Goal: Task Accomplishment & Management: Manage account settings

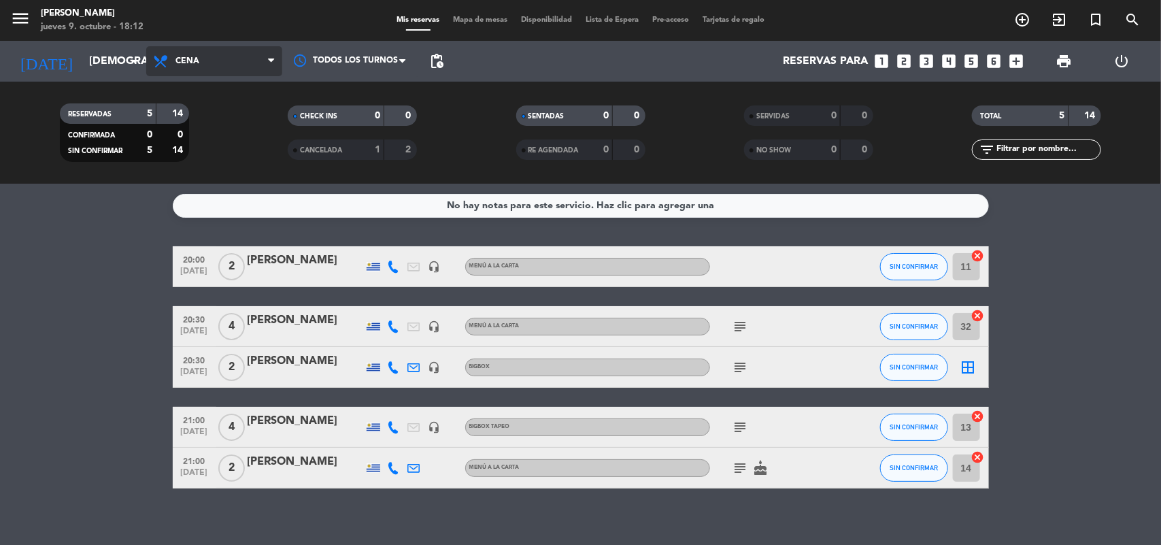
click at [272, 63] on icon at bounding box center [271, 61] width 6 height 11
click at [228, 114] on div "menu [PERSON_NAME] jueves 9. octubre - 18:12 Mis reservas Mapa de mesas Disponi…" at bounding box center [580, 92] width 1161 height 184
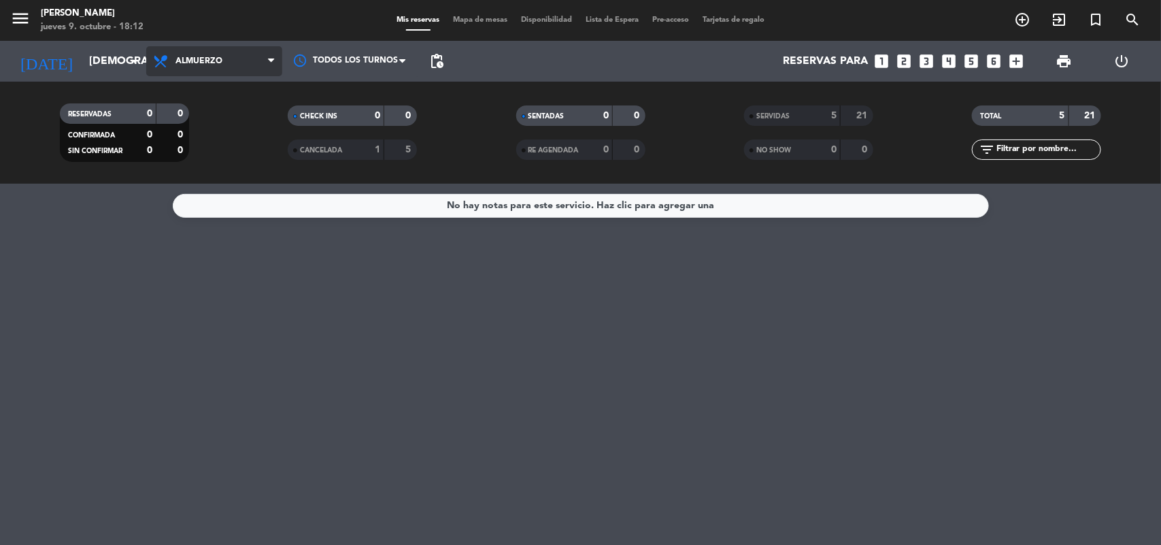
click at [269, 60] on icon at bounding box center [271, 61] width 6 height 11
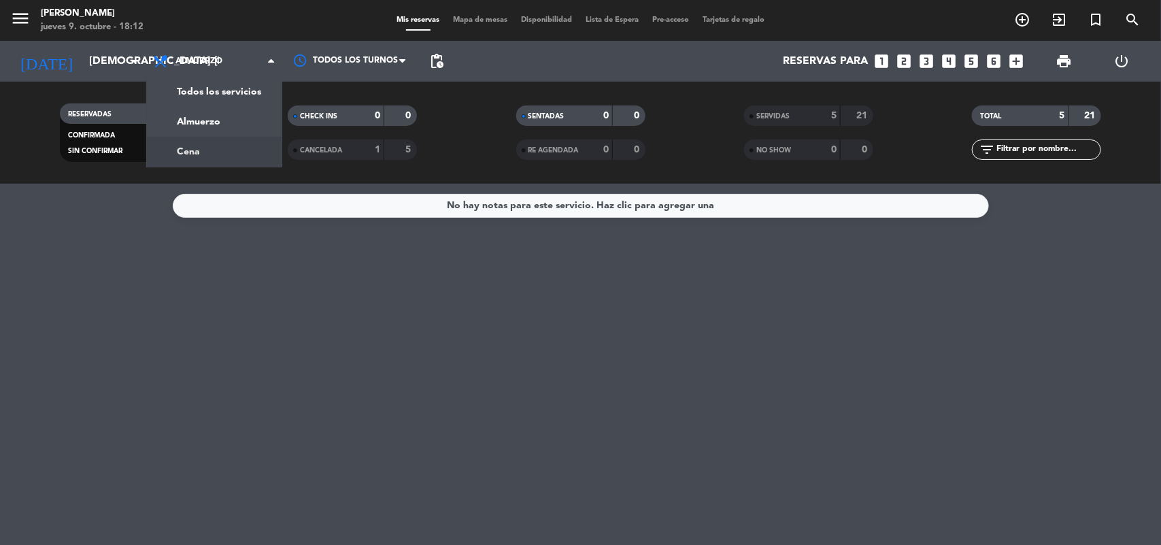
click at [215, 153] on div "menu [PERSON_NAME] jueves 9. octubre - 18:12 Mis reservas Mapa de mesas Disponi…" at bounding box center [580, 92] width 1161 height 184
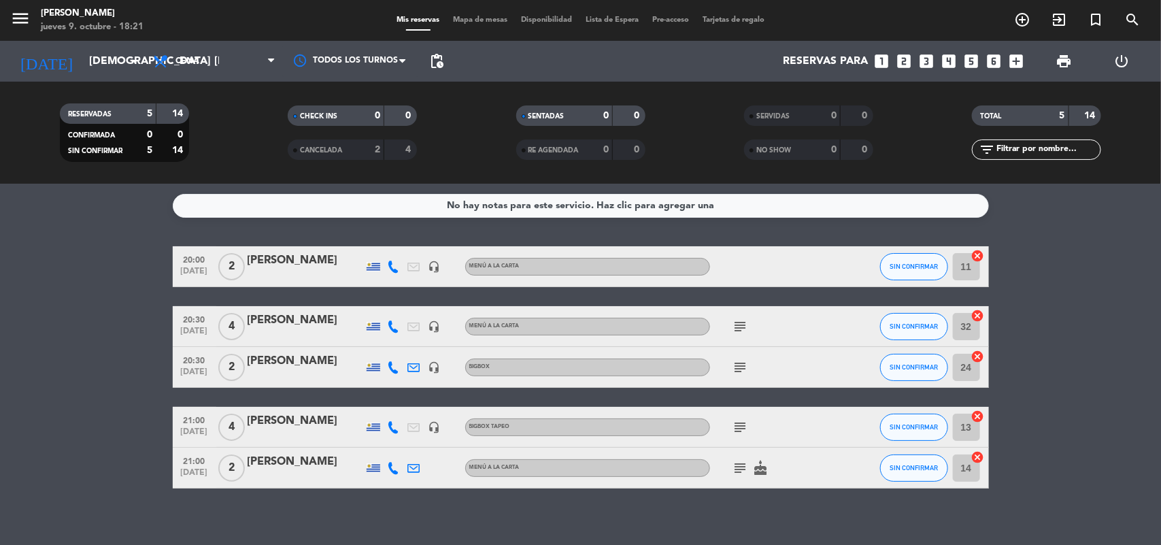
click at [198, 264] on span "20:00" at bounding box center [195, 259] width 34 height 16
click at [191, 316] on span "20:30" at bounding box center [195, 319] width 34 height 16
click at [191, 362] on span "20:30" at bounding box center [195, 360] width 34 height 16
click at [195, 433] on span "[DATE]" at bounding box center [195, 435] width 34 height 16
click at [195, 470] on span "[DATE]" at bounding box center [195, 476] width 34 height 16
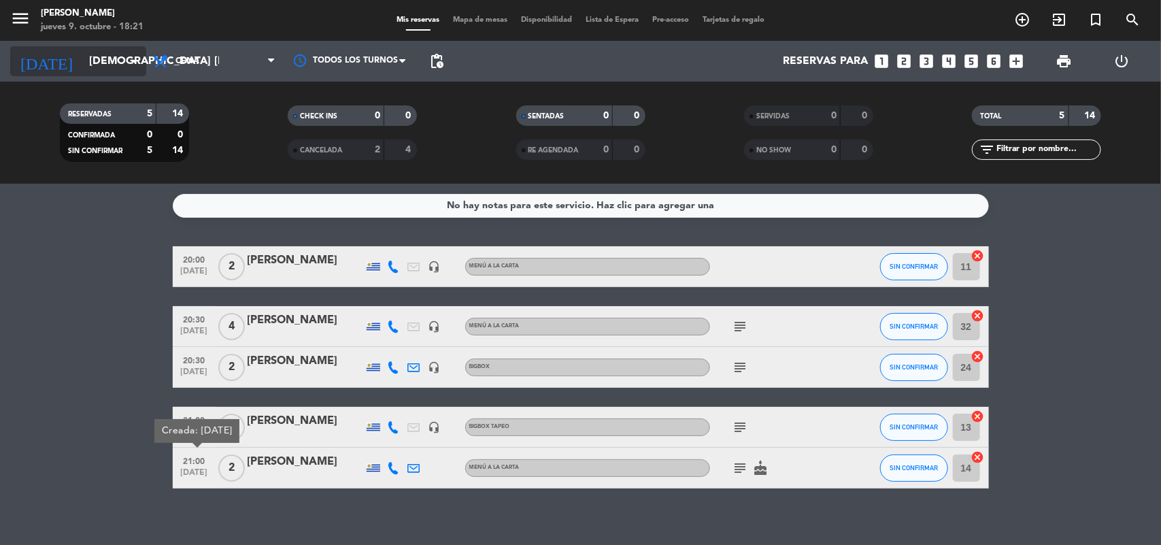
click at [135, 48] on input "[DEMOGRAPHIC_DATA] [DATE]" at bounding box center [154, 61] width 144 height 27
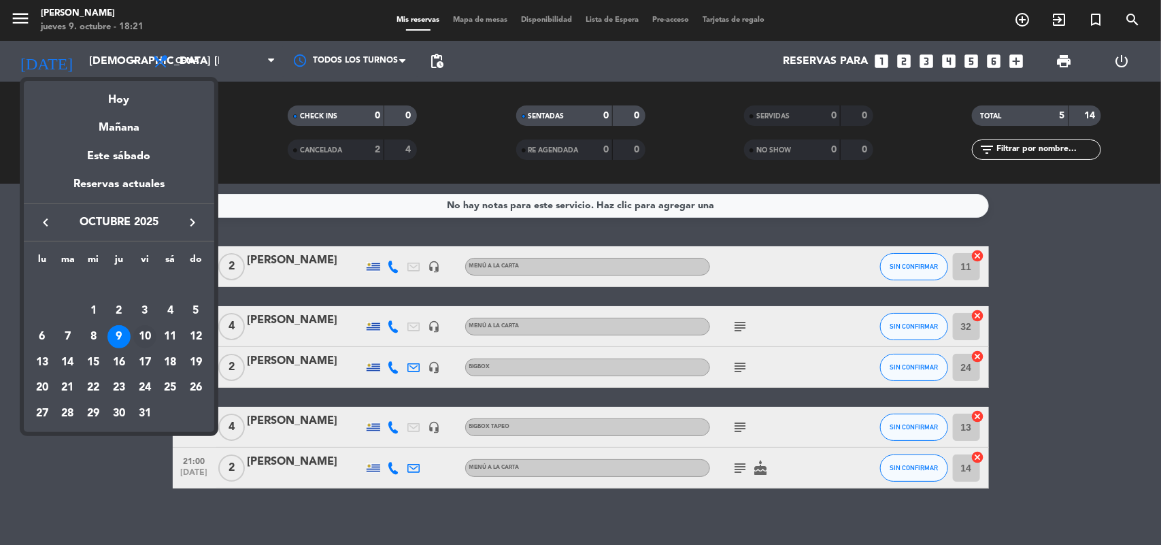
click at [145, 335] on div "10" at bounding box center [144, 336] width 23 height 23
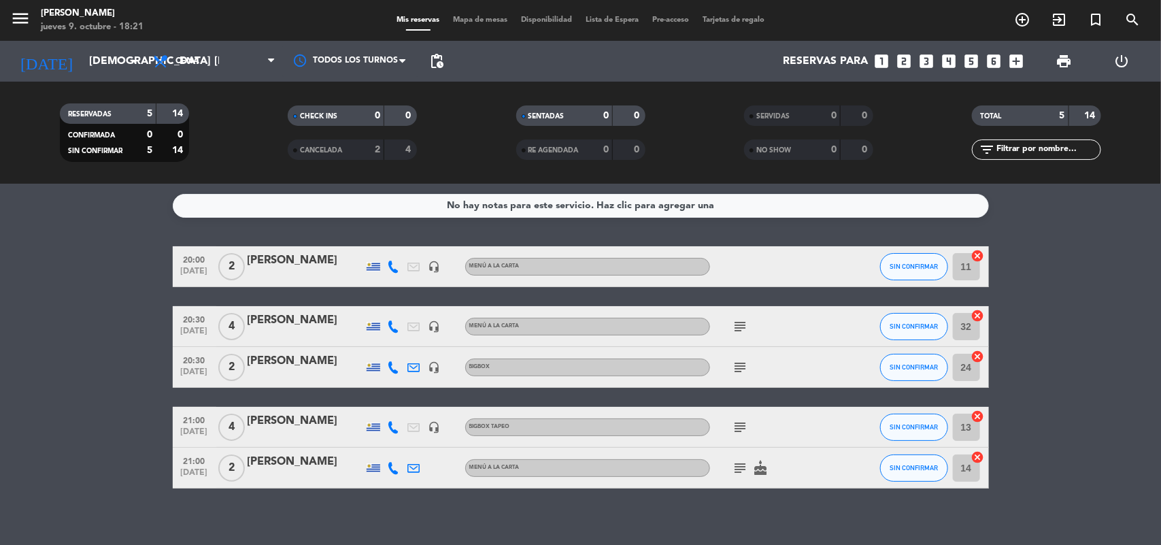
type input "vie. [DATE]"
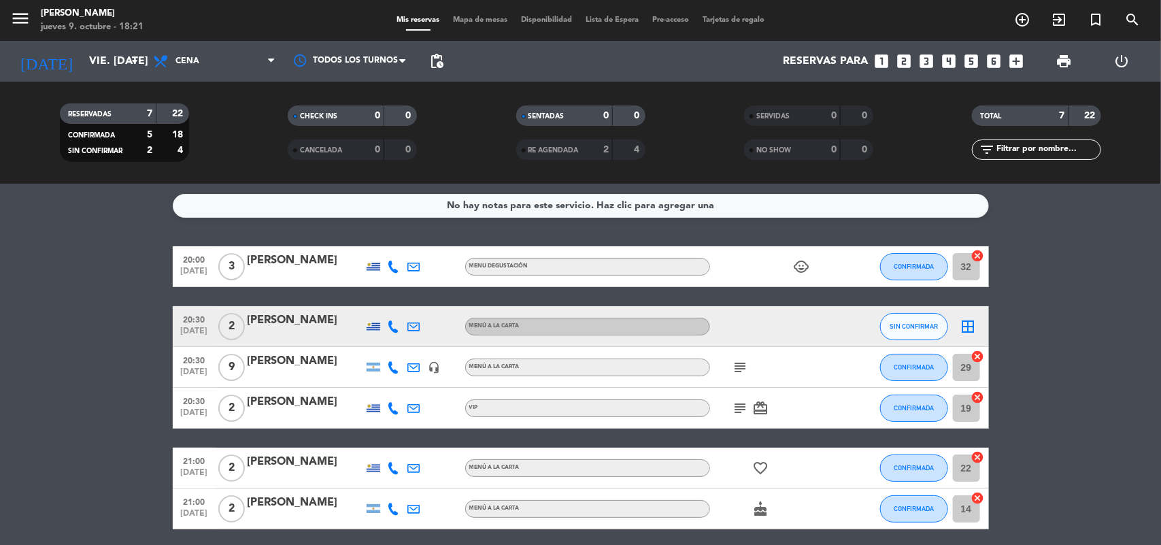
click at [182, 271] on span "[DATE]" at bounding box center [195, 275] width 34 height 16
click at [192, 314] on span "20:30" at bounding box center [195, 319] width 34 height 16
click at [186, 352] on span "20:30" at bounding box center [195, 360] width 34 height 16
click at [191, 406] on span "20:30" at bounding box center [195, 401] width 34 height 16
click at [195, 463] on span "21:00" at bounding box center [195, 460] width 34 height 16
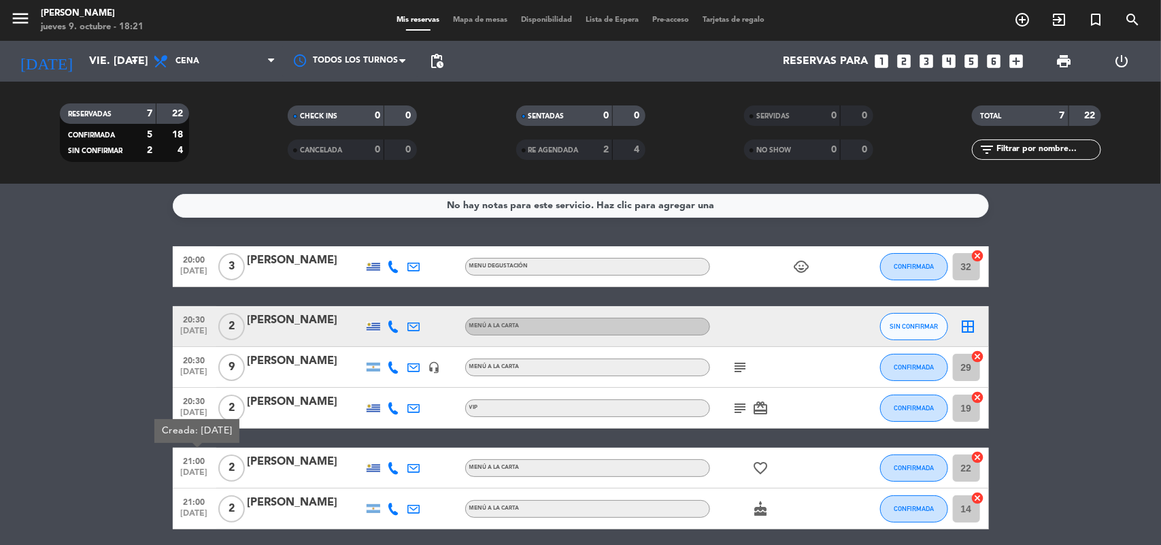
click at [192, 501] on span "21:00" at bounding box center [195, 501] width 34 height 16
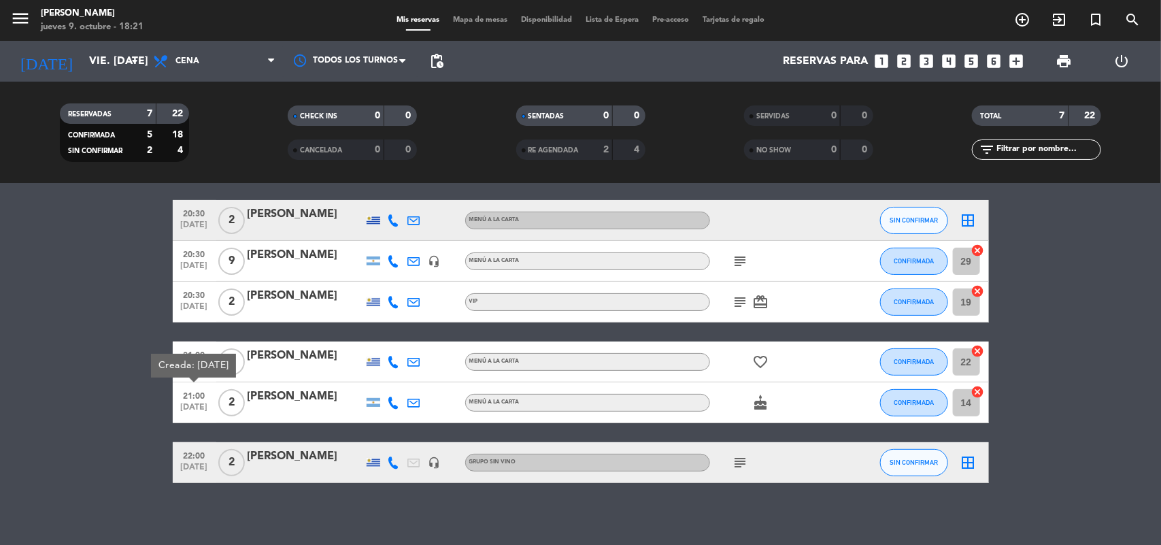
scroll to position [112, 0]
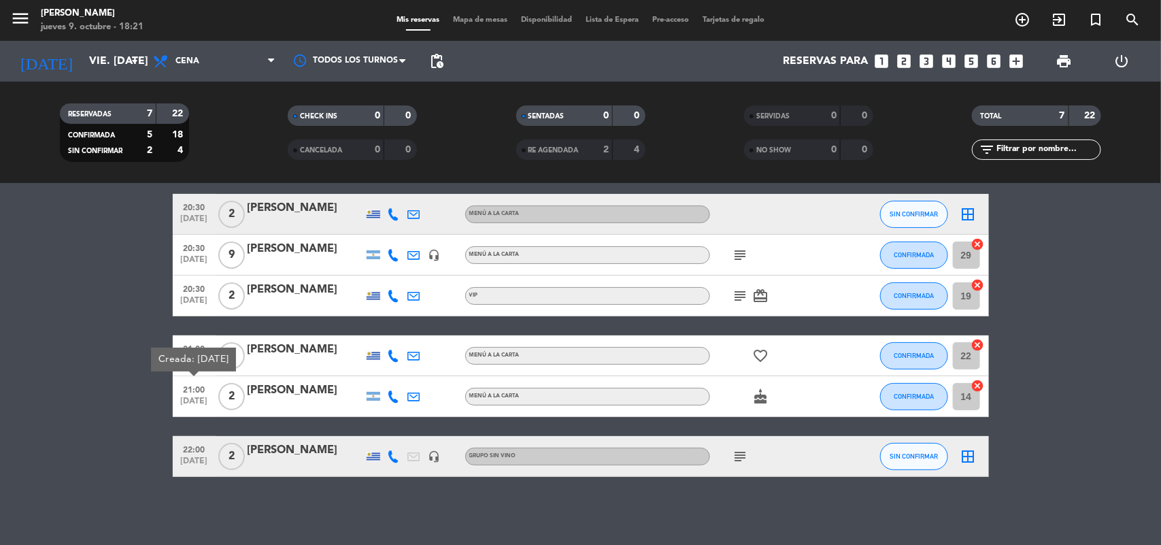
click at [195, 455] on span "22:00" at bounding box center [195, 449] width 34 height 16
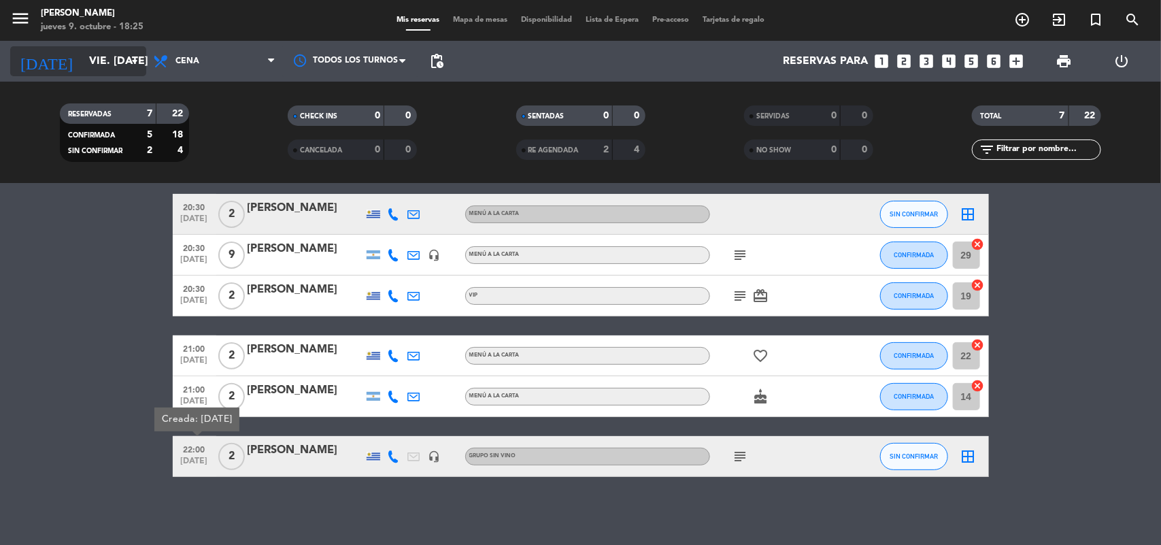
click at [117, 61] on input "vie. [DATE]" at bounding box center [154, 61] width 144 height 27
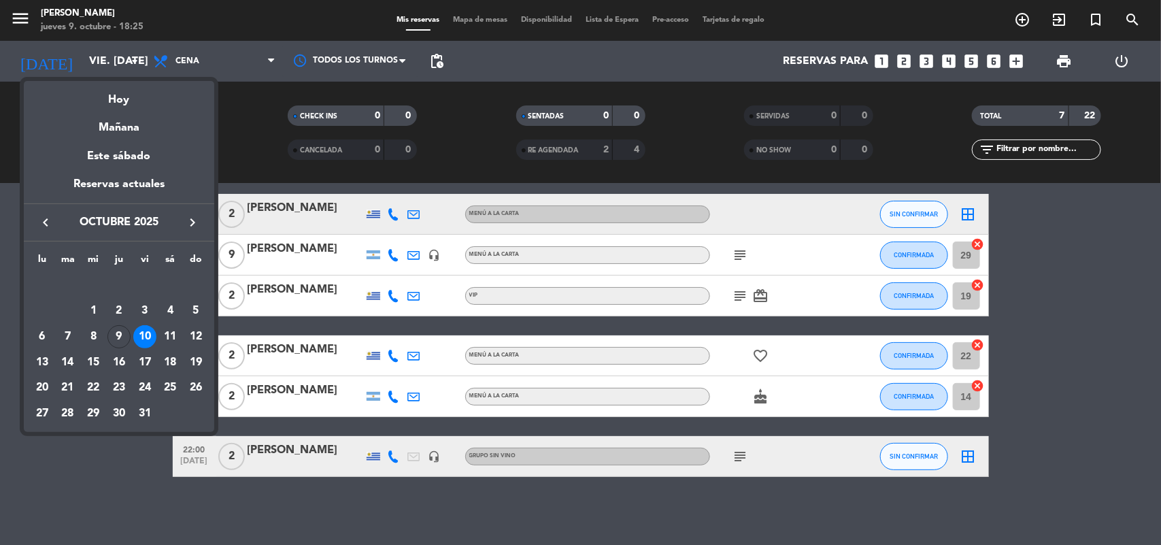
click at [1070, 344] on div at bounding box center [580, 272] width 1161 height 545
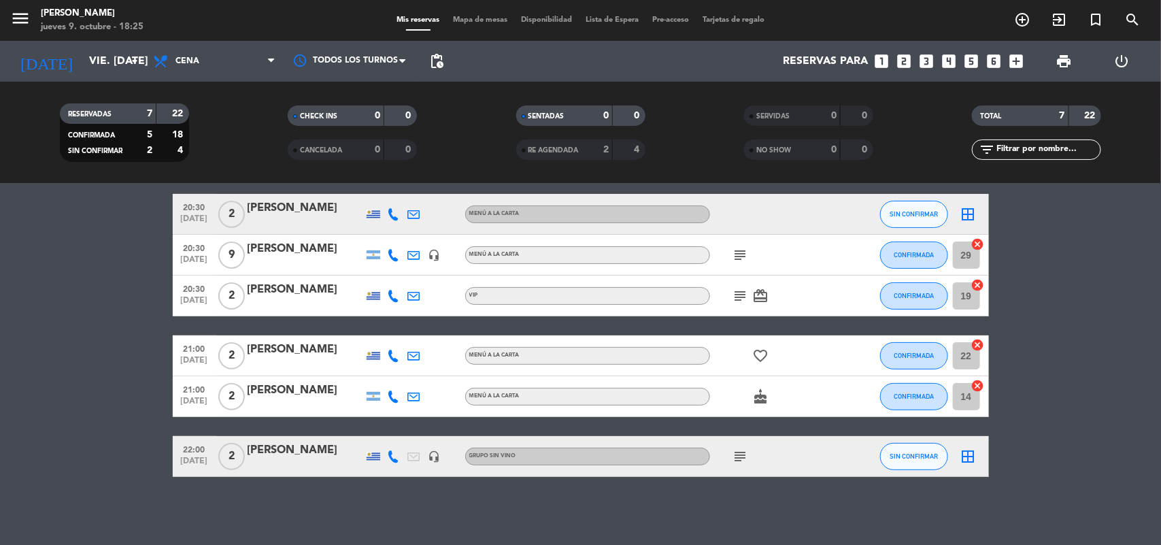
click at [1070, 344] on bookings-row "20:00 [DATE] 3 [PERSON_NAME] MENU DEGUSTACIÓN child_care CONFIRMADA 32 cancel 2…" at bounding box center [580, 305] width 1161 height 343
click at [907, 61] on icon "looks_two" at bounding box center [905, 61] width 18 height 18
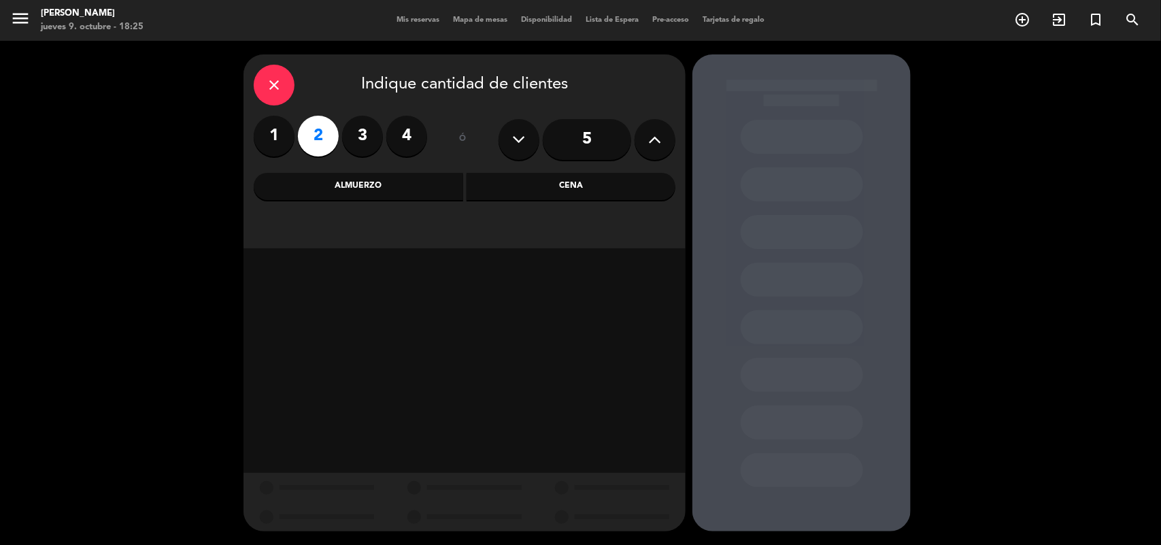
click at [495, 187] on div "Cena" at bounding box center [572, 186] width 210 height 27
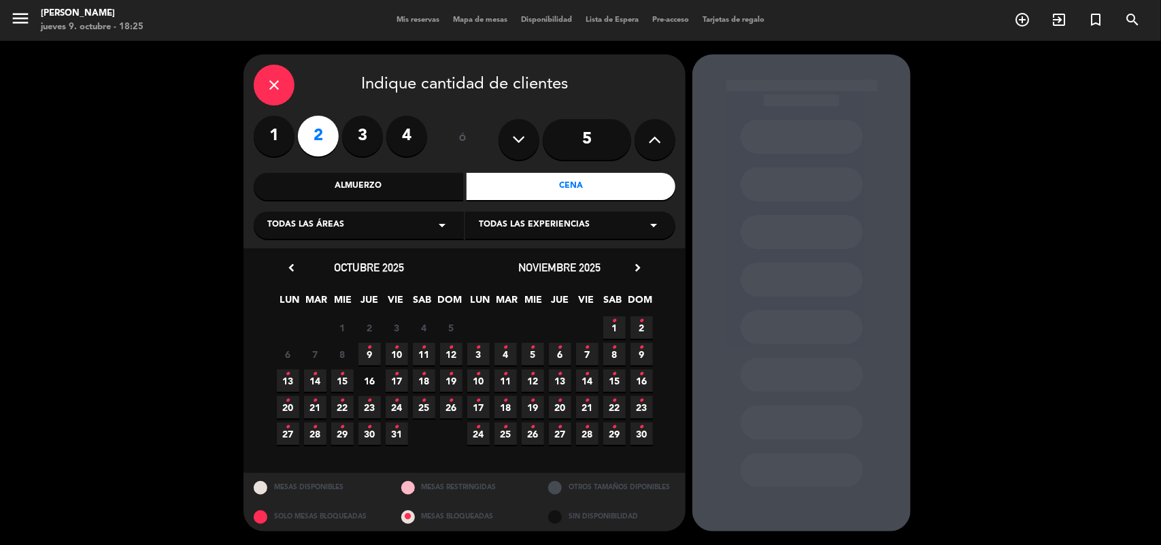
click at [399, 344] on icon "•" at bounding box center [397, 348] width 5 height 22
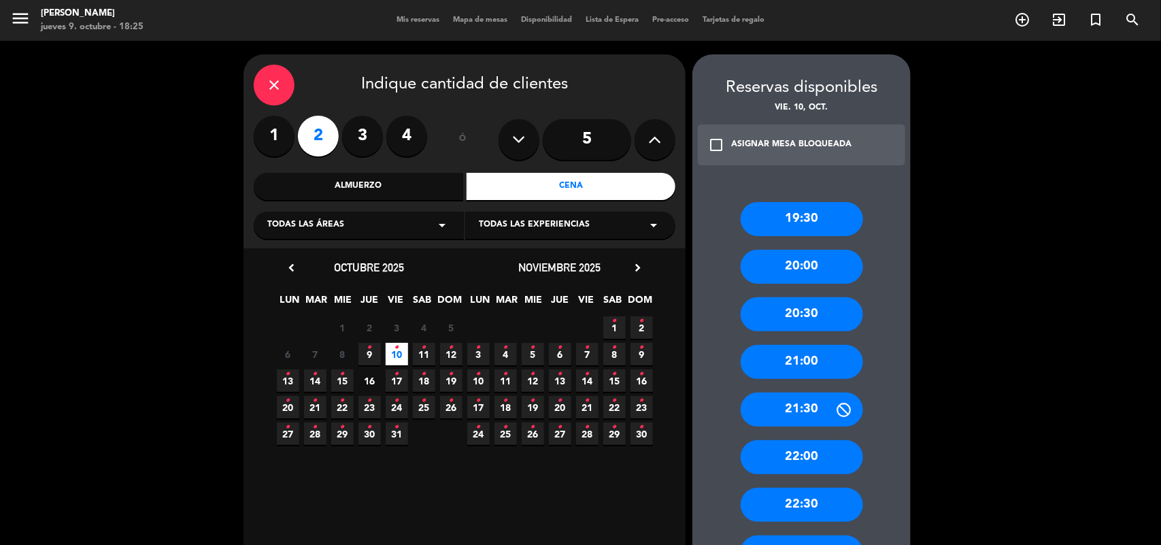
click at [810, 459] on div "22:00" at bounding box center [802, 457] width 122 height 34
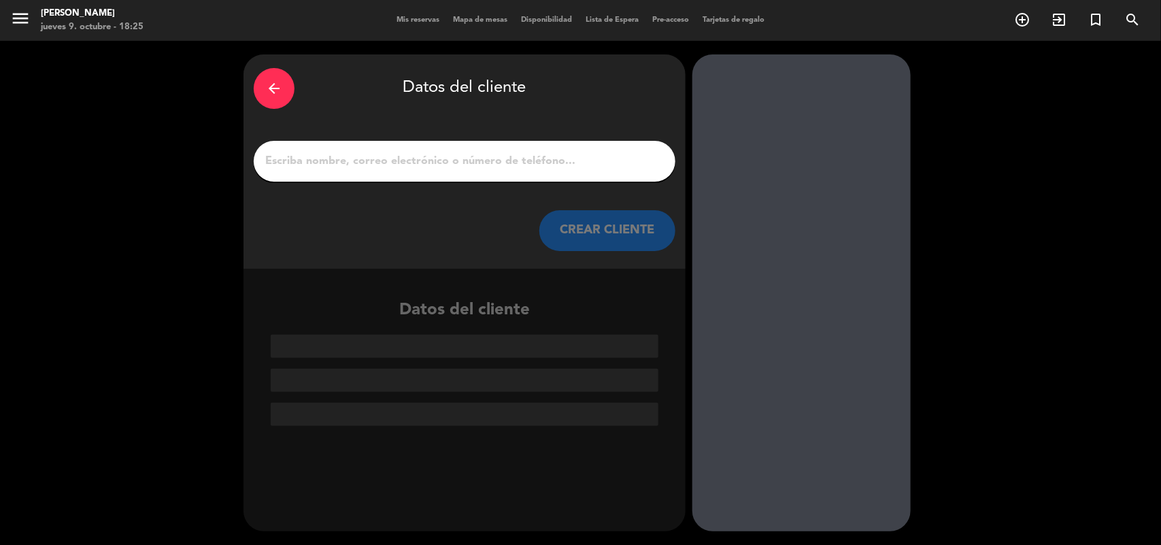
click at [383, 163] on input "1" at bounding box center [464, 161] width 401 height 19
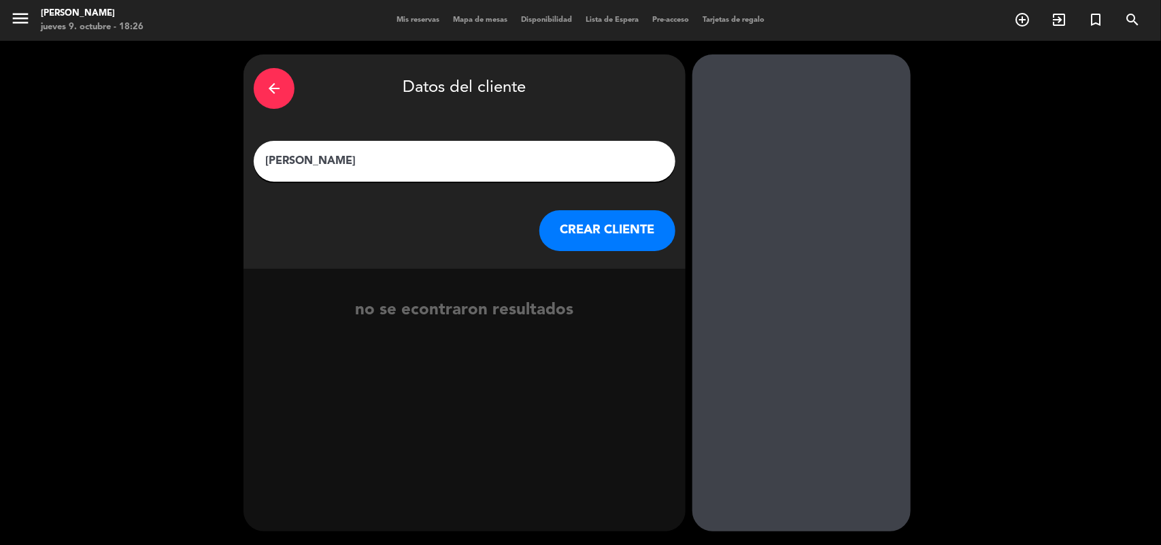
type input "[PERSON_NAME]"
click at [621, 227] on button "CREAR CLIENTE" at bounding box center [608, 230] width 136 height 41
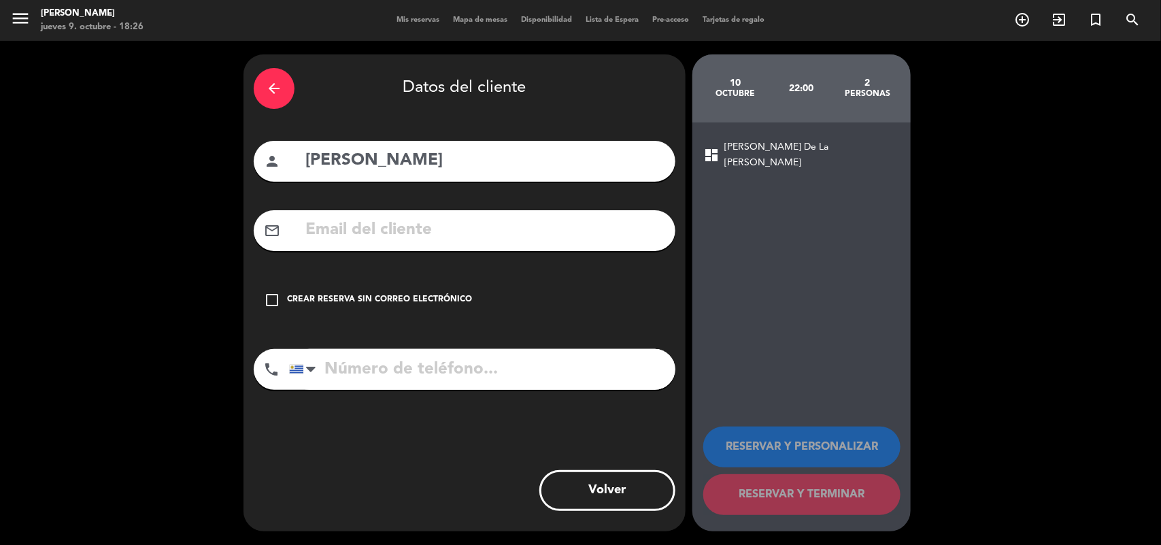
click at [333, 229] on input "text" at bounding box center [484, 230] width 361 height 28
paste input "[PERSON_NAME][EMAIL_ADDRESS][PERSON_NAME][DOMAIN_NAME]"
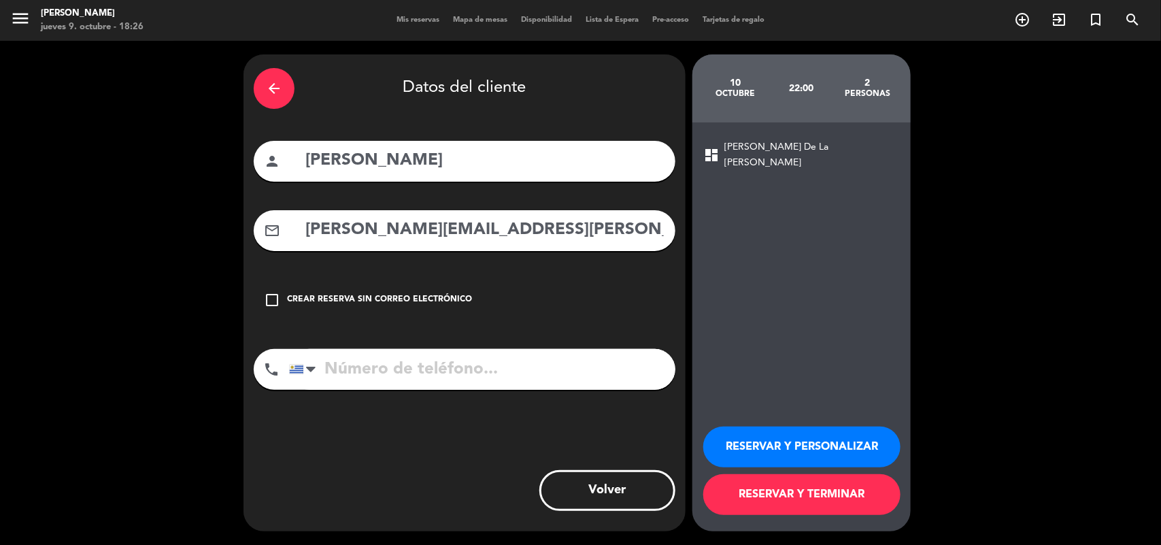
type input "[PERSON_NAME][EMAIL_ADDRESS][PERSON_NAME][DOMAIN_NAME]"
click at [371, 361] on input "tel" at bounding box center [482, 369] width 386 height 41
click at [371, 379] on input "tel" at bounding box center [482, 369] width 386 height 41
paste input "091294467"
type input "091294467"
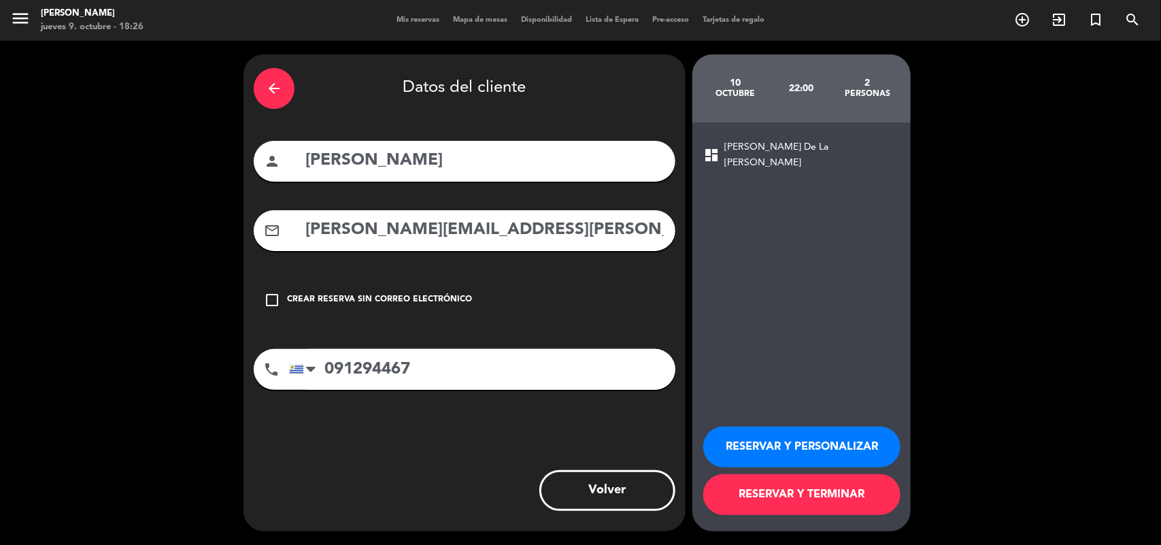
click at [757, 442] on button "RESERVAR Y PERSONALIZAR" at bounding box center [802, 447] width 197 height 41
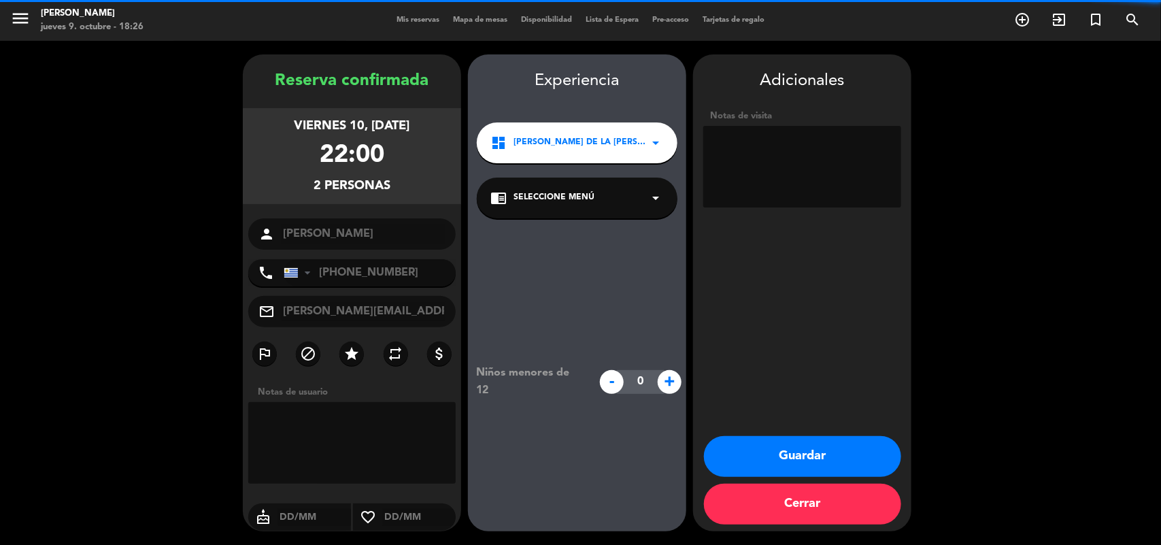
click at [545, 205] on div "chrome_reader_mode Seleccione Menú arrow_drop_down" at bounding box center [577, 198] width 201 height 41
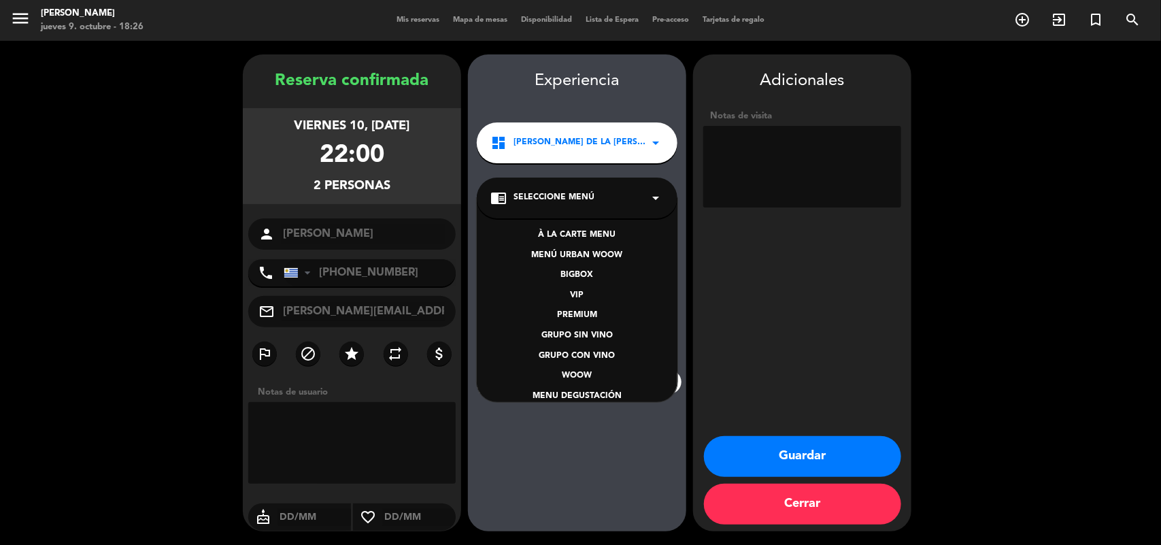
click at [576, 269] on div "BIGBOX" at bounding box center [578, 276] width 174 height 14
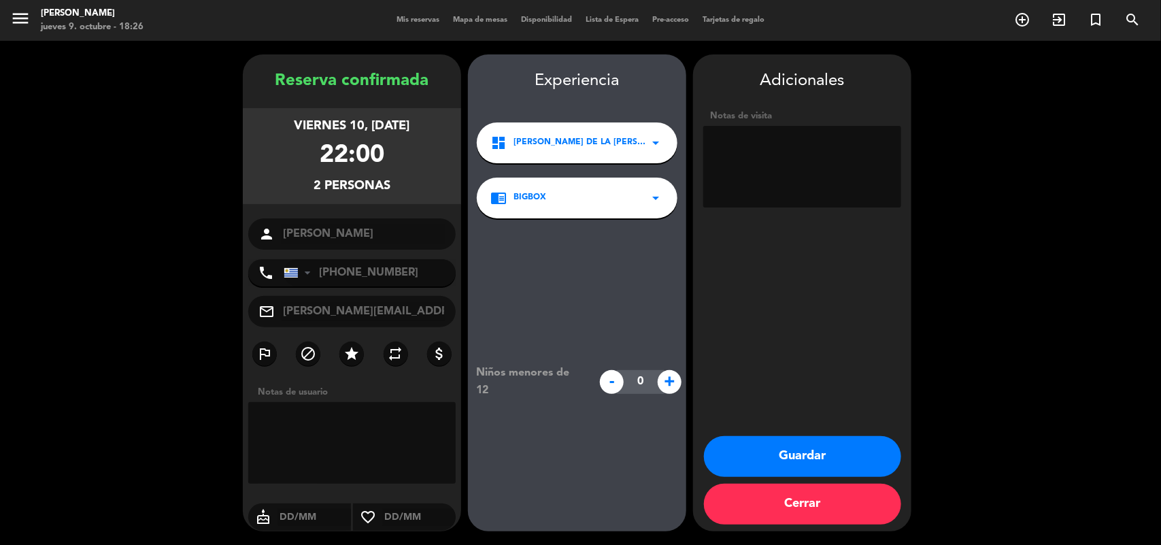
click at [720, 154] on textarea at bounding box center [803, 167] width 198 height 82
paste textarea "7RSCVKV7"
type textarea "7RSCVKV7"
click at [813, 451] on button "Guardar" at bounding box center [802, 456] width 197 height 41
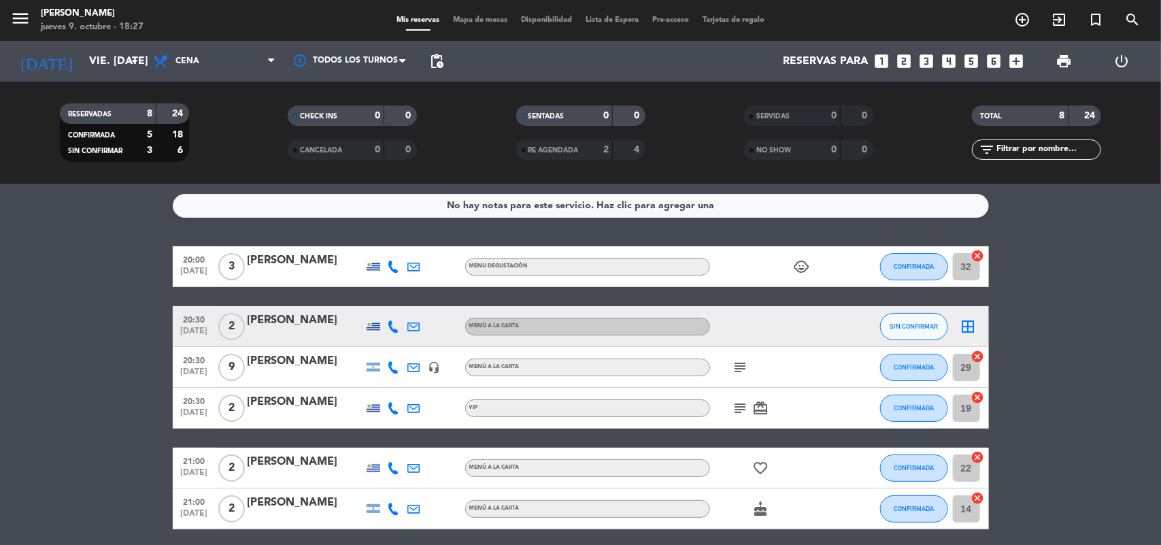
click at [905, 66] on icon "looks_two" at bounding box center [905, 61] width 18 height 18
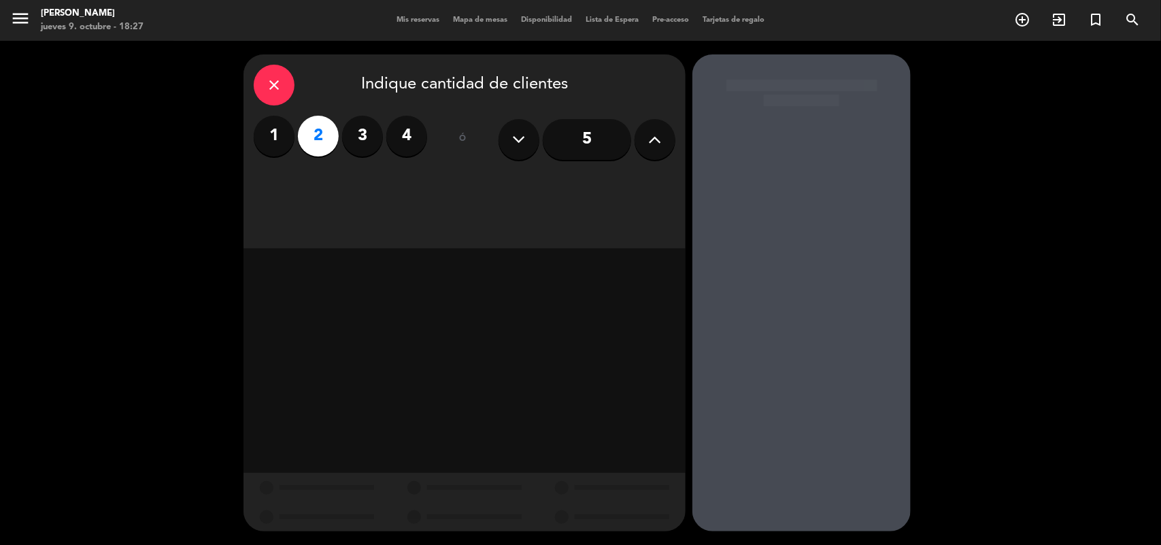
click at [905, 66] on div at bounding box center [802, 292] width 218 height 477
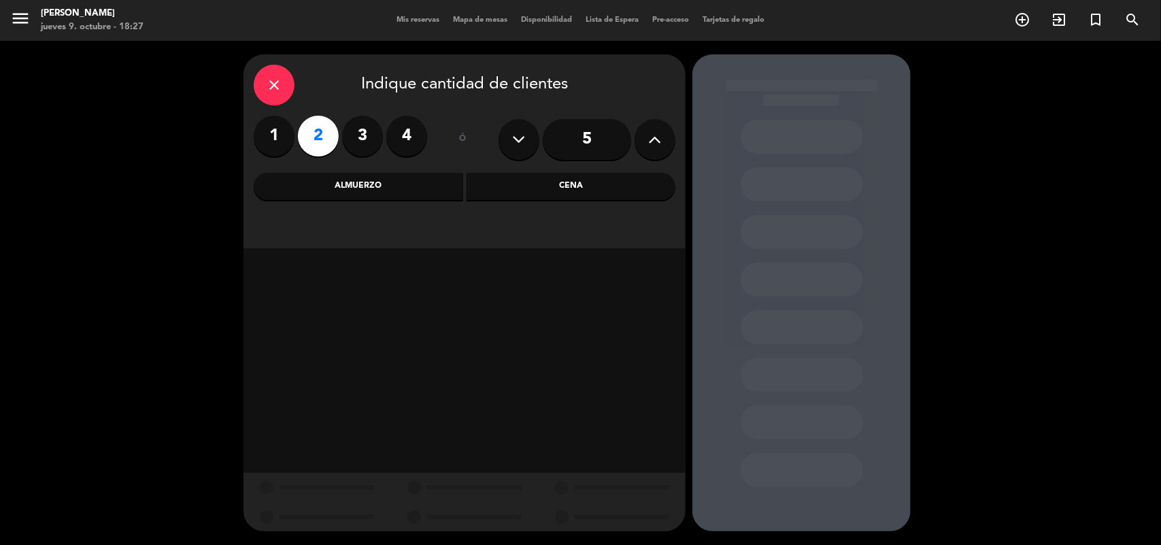
click at [542, 191] on div "Cena" at bounding box center [572, 186] width 210 height 27
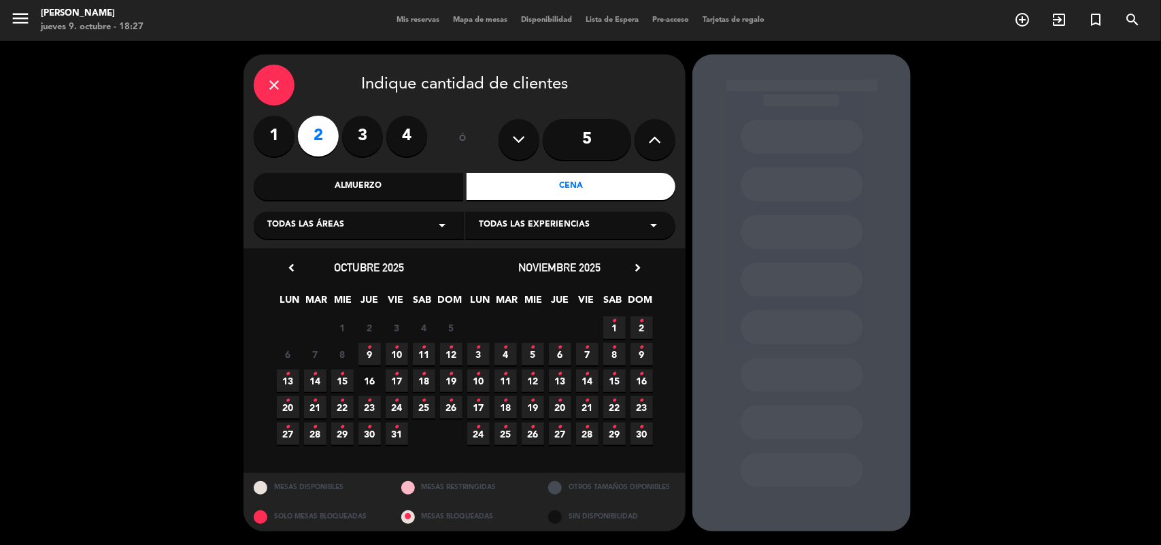
click at [395, 345] on icon "•" at bounding box center [397, 348] width 5 height 22
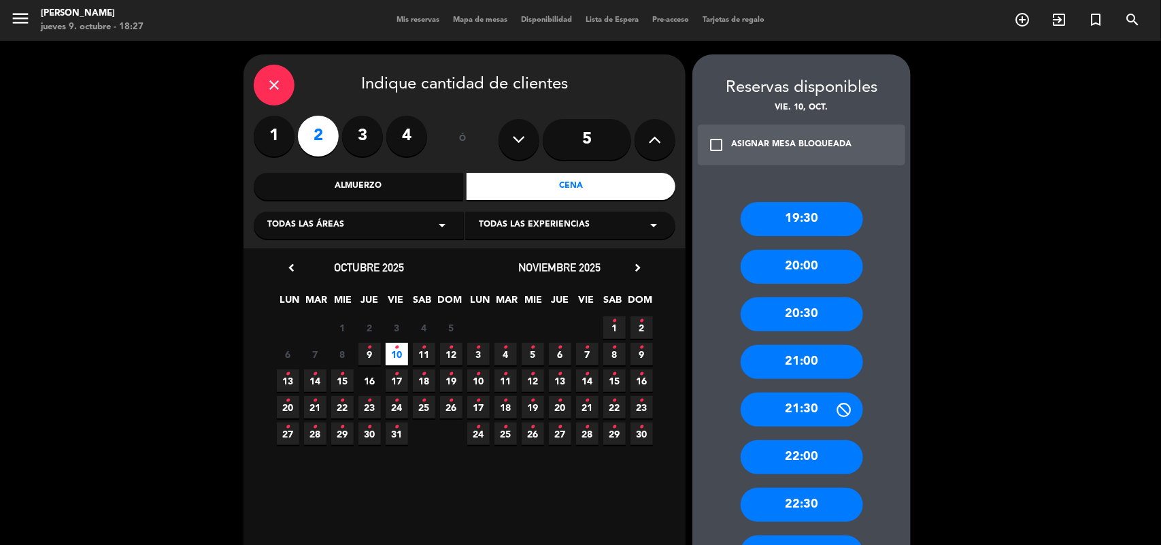
click at [800, 451] on div "22:00" at bounding box center [802, 457] width 122 height 34
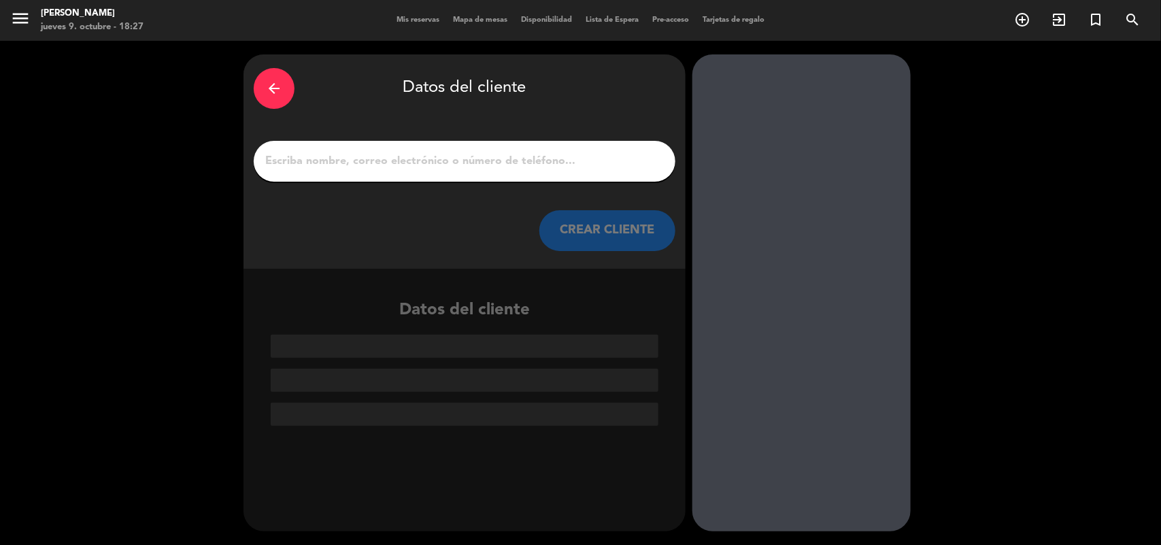
click at [376, 162] on input "1" at bounding box center [464, 161] width 401 height 19
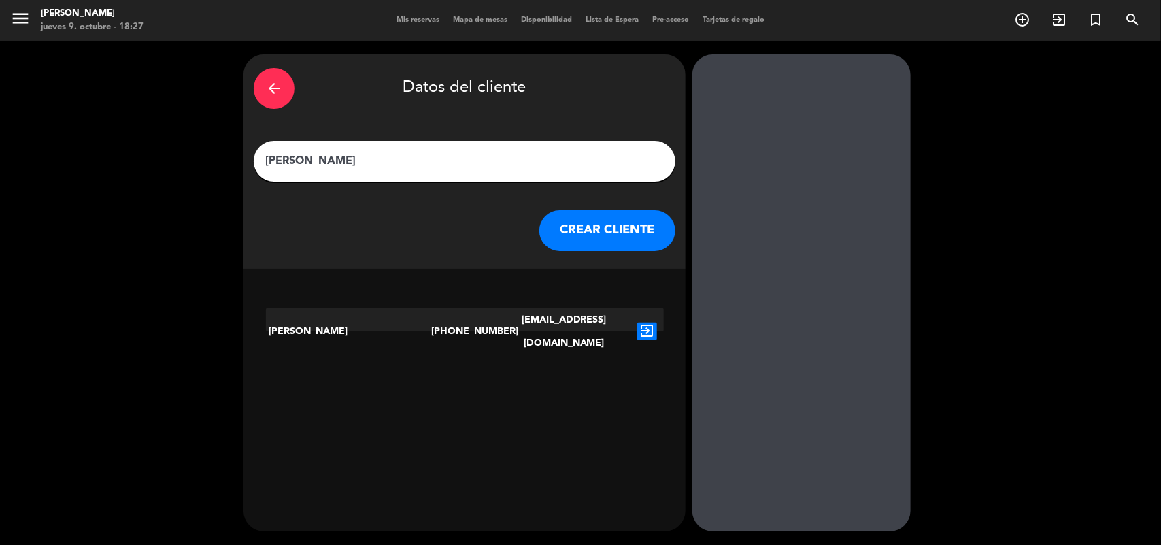
type input "[PERSON_NAME]"
click at [566, 231] on button "CREAR CLIENTE" at bounding box center [608, 230] width 136 height 41
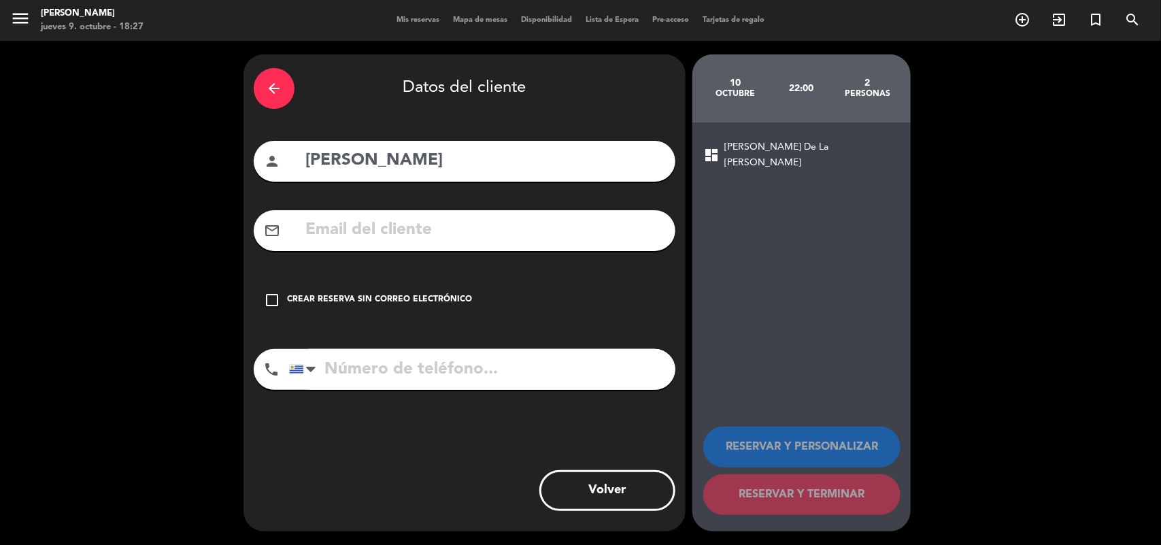
click at [419, 222] on input "text" at bounding box center [484, 230] width 361 height 28
paste input "[EMAIL_ADDRESS][DOMAIN_NAME]"
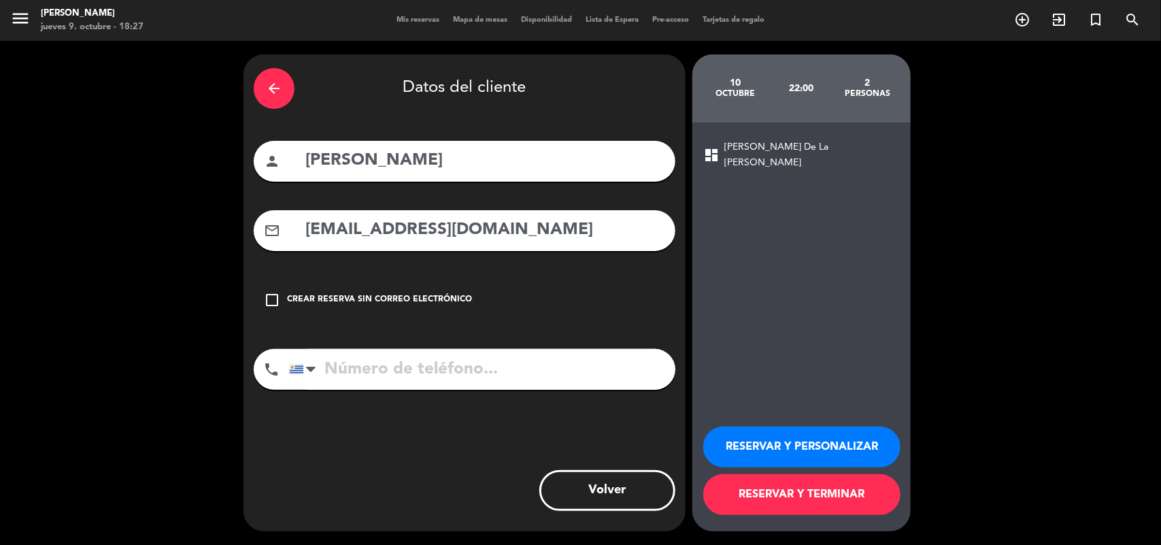
type input "[EMAIL_ADDRESS][DOMAIN_NAME]"
click at [425, 368] on input "tel" at bounding box center [482, 369] width 386 height 41
click at [410, 363] on input "tel" at bounding box center [482, 369] width 386 height 41
paste input "095221109"
type input "095221109"
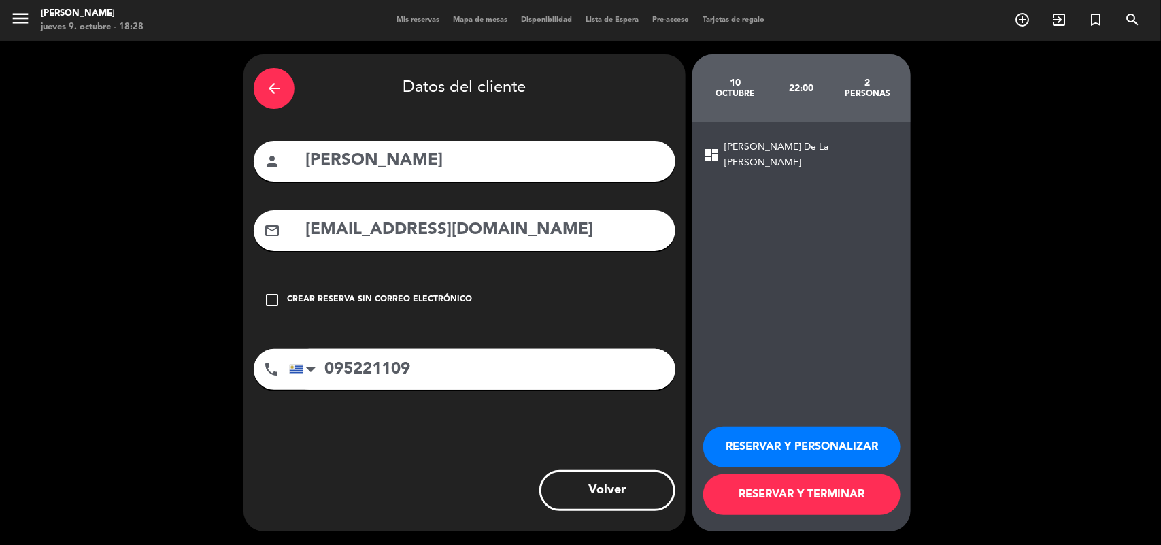
click at [797, 434] on button "RESERVAR Y PERSONALIZAR" at bounding box center [802, 447] width 197 height 41
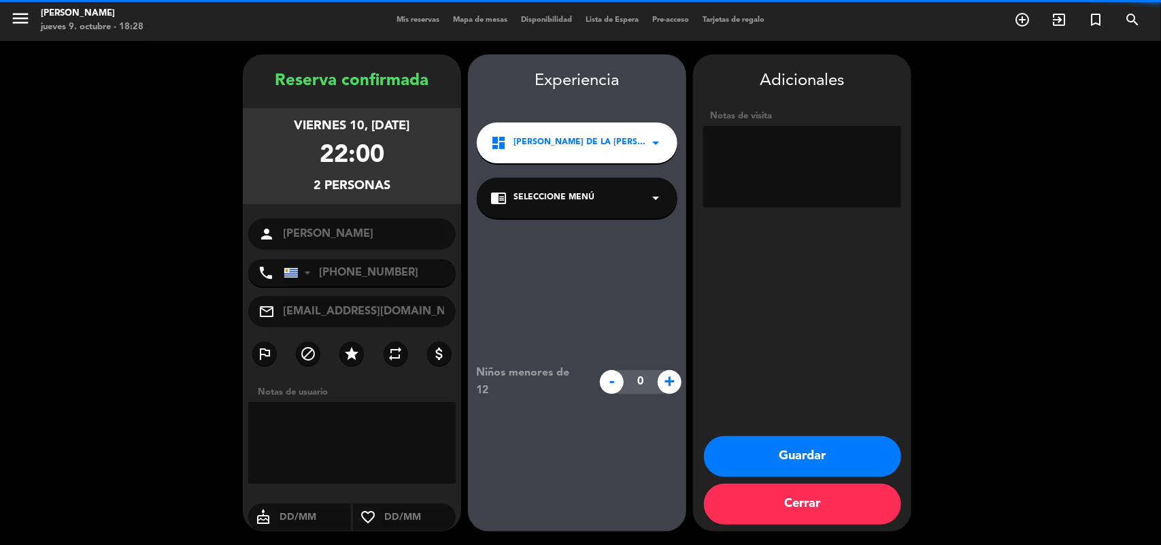
click at [568, 203] on span "Seleccione Menú" at bounding box center [554, 198] width 81 height 14
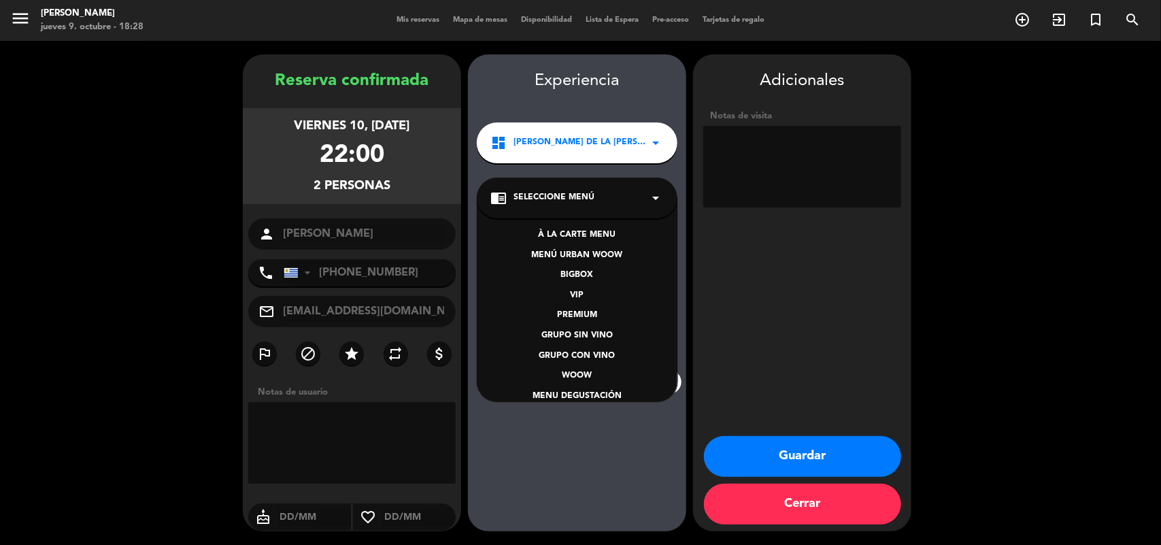
click at [583, 276] on div "BIGBOX" at bounding box center [578, 276] width 174 height 14
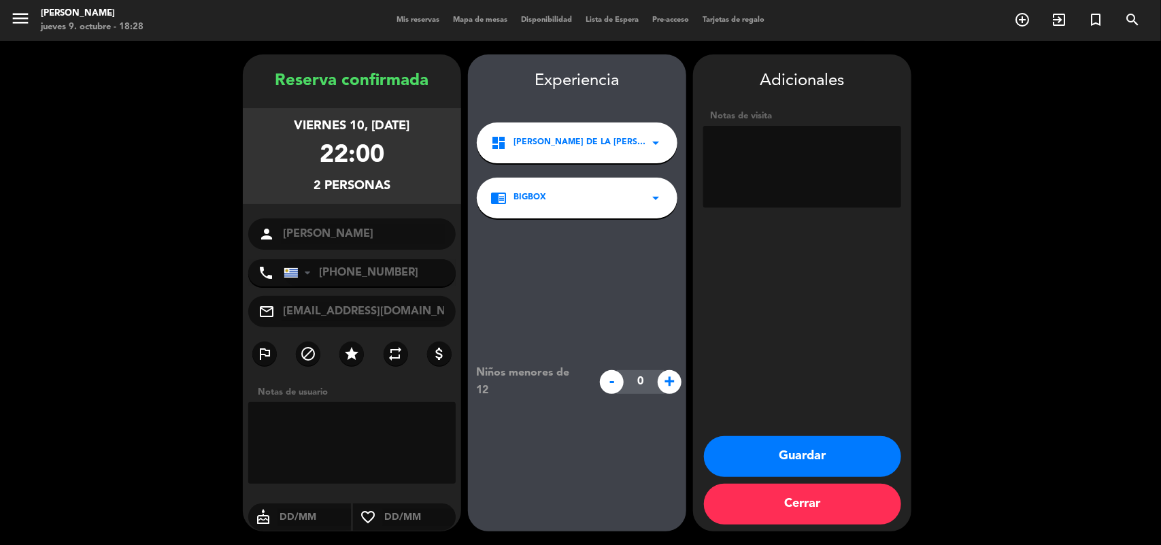
click at [739, 146] on textarea at bounding box center [803, 167] width 198 height 82
paste textarea "MK8SW7SB"
type textarea "MK8SW7SB"
click at [824, 463] on button "Guardar" at bounding box center [802, 456] width 197 height 41
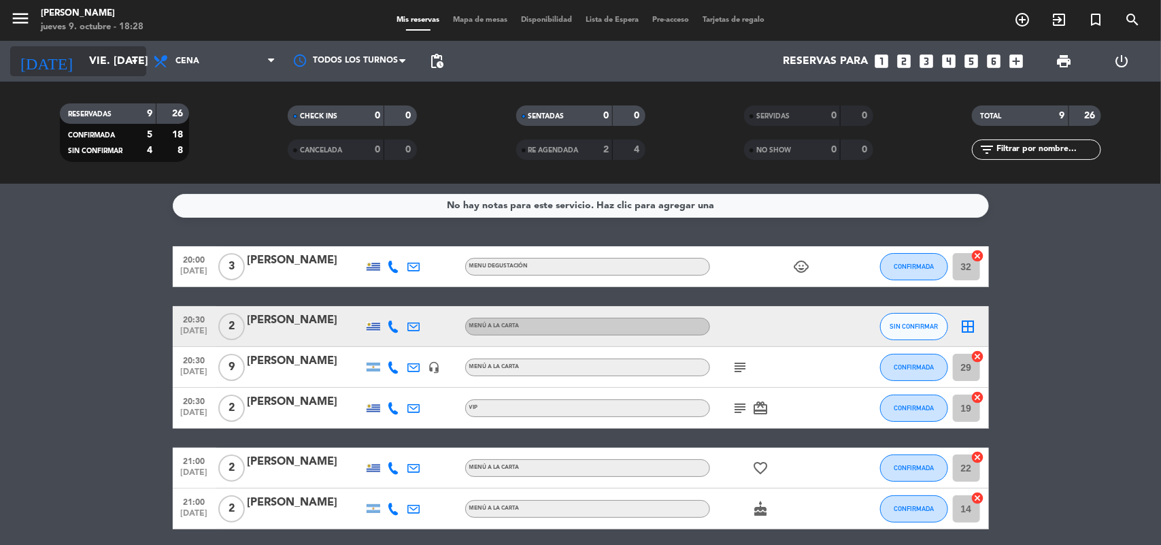
click at [110, 54] on input "vie. [DATE]" at bounding box center [154, 61] width 144 height 27
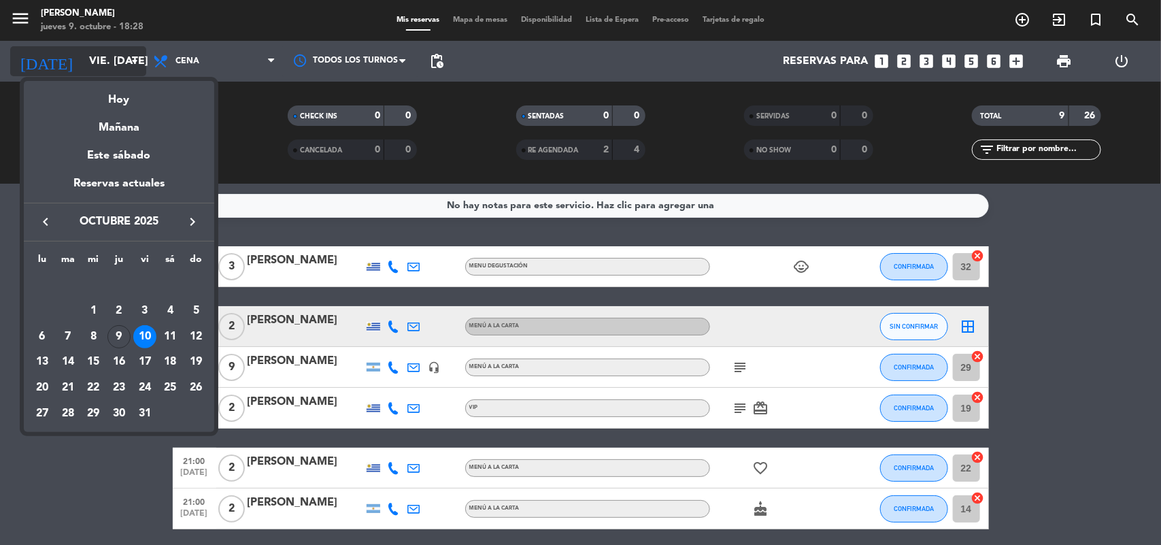
click at [110, 54] on div at bounding box center [580, 272] width 1161 height 545
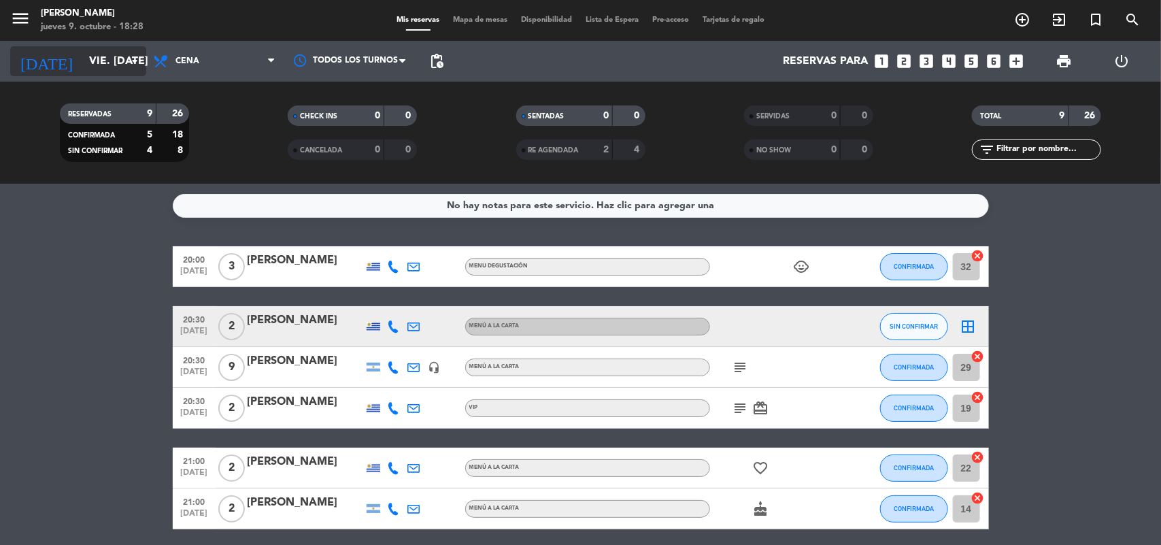
click at [110, 54] on input "vie. [DATE]" at bounding box center [154, 61] width 144 height 27
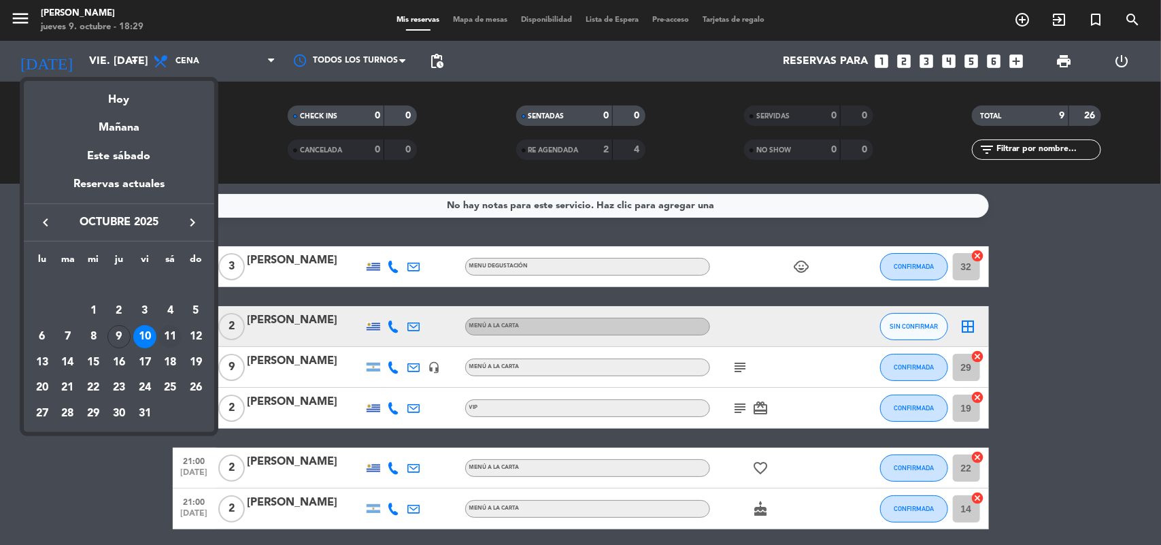
click at [169, 330] on div "11" at bounding box center [170, 336] width 23 height 23
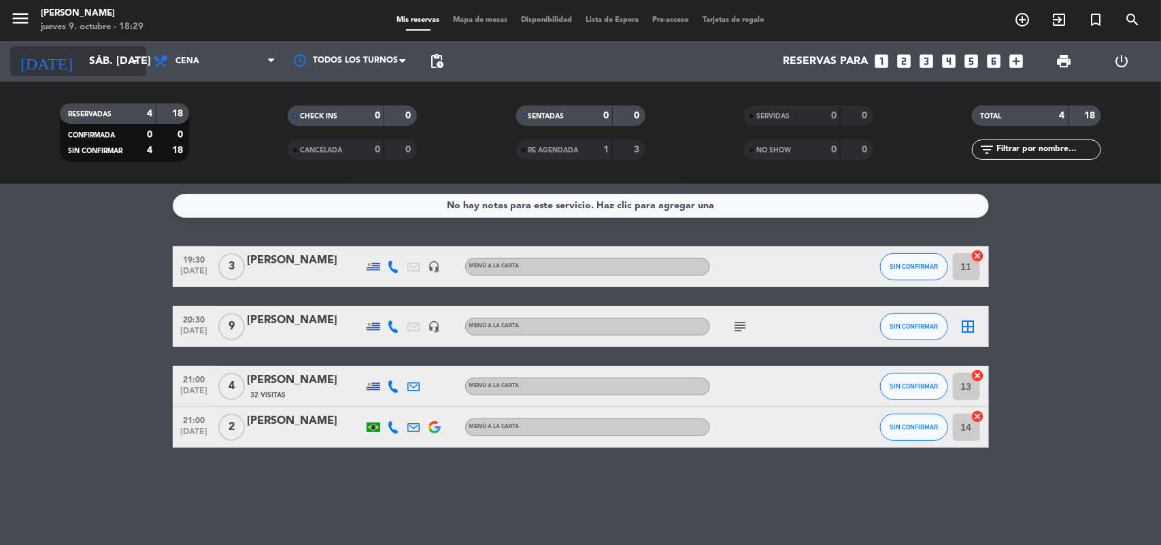
click at [95, 68] on input "sáb. [DATE]" at bounding box center [154, 61] width 144 height 27
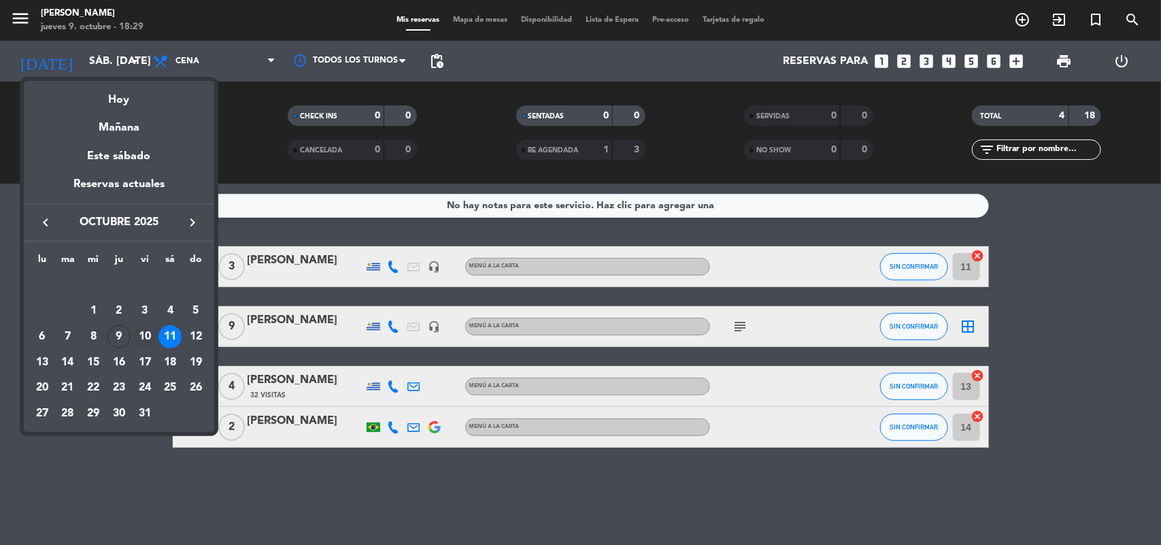
click at [148, 340] on div "10" at bounding box center [144, 336] width 23 height 23
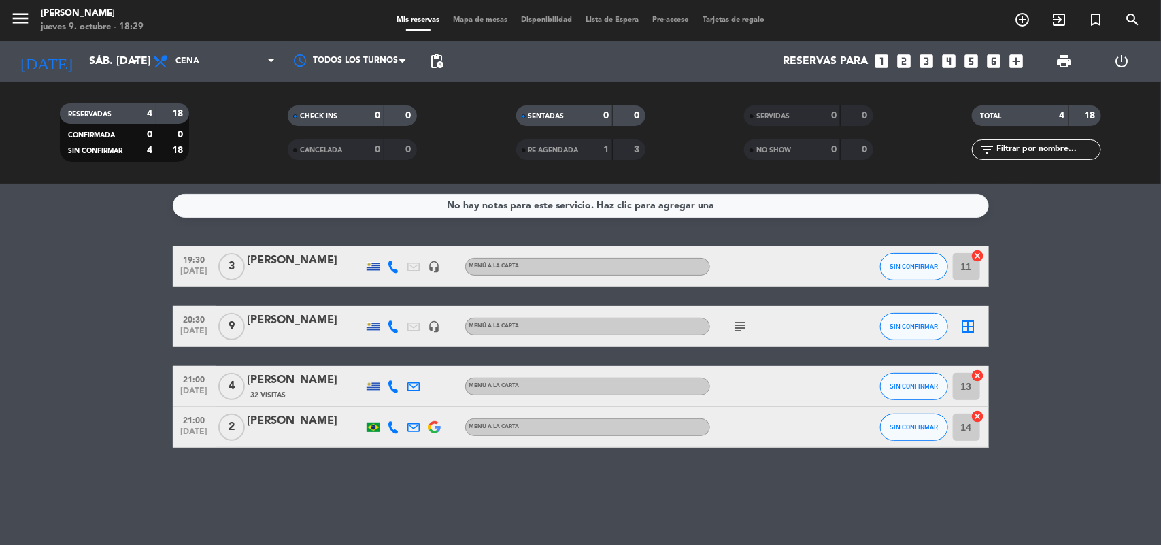
type input "vie. [DATE]"
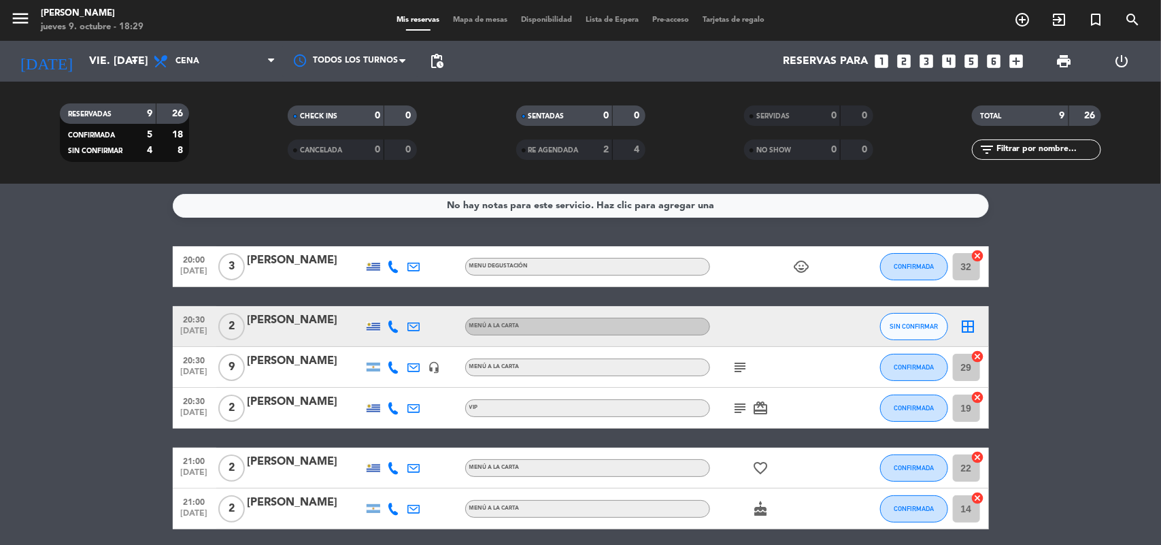
click at [286, 259] on div "[PERSON_NAME]" at bounding box center [306, 261] width 116 height 18
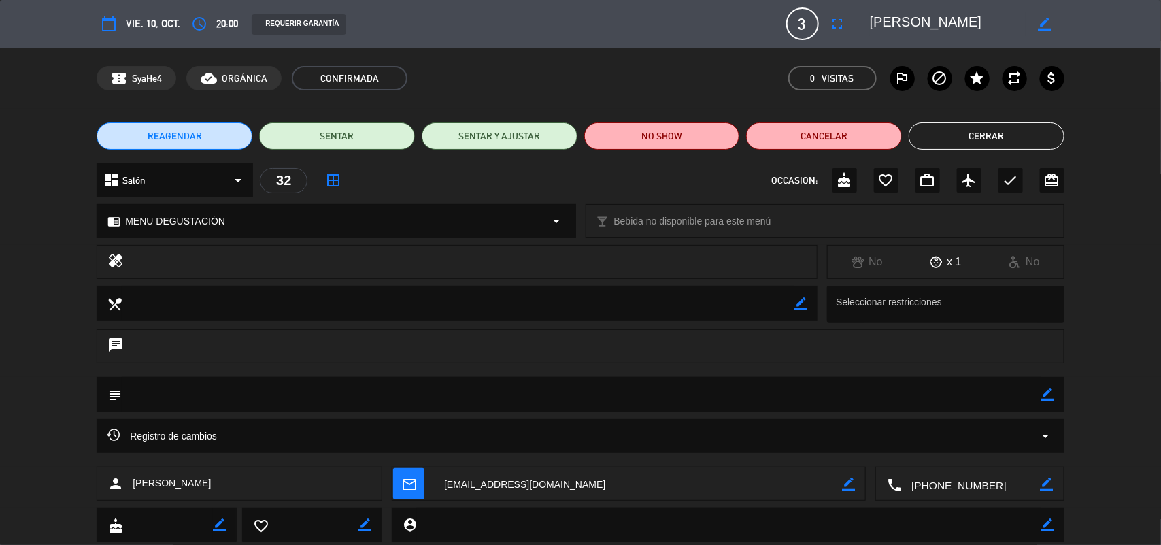
click at [973, 142] on button "Cerrar" at bounding box center [987, 135] width 156 height 27
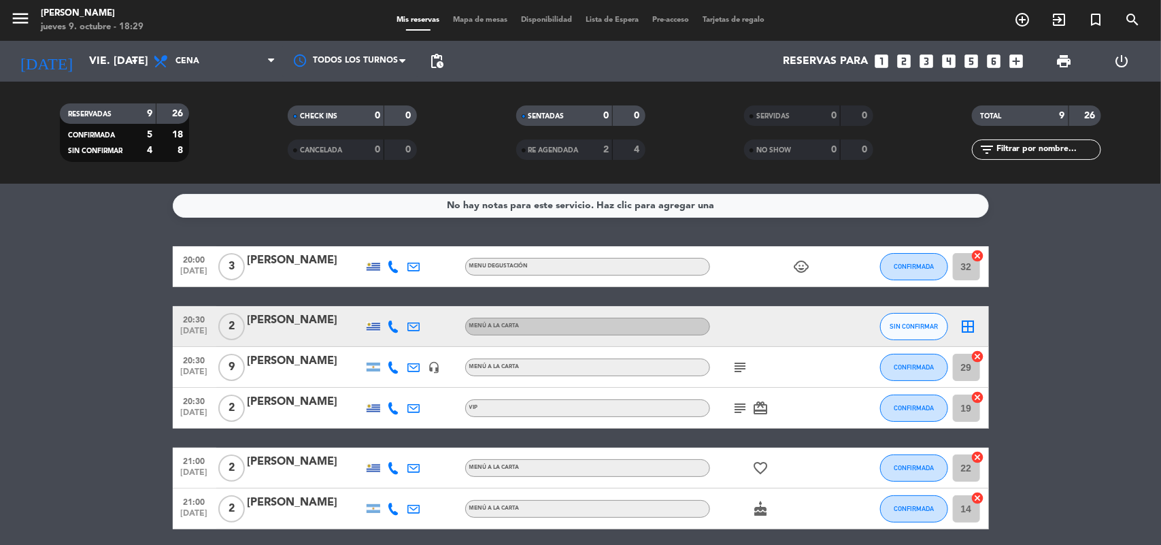
click at [272, 257] on div "[PERSON_NAME]" at bounding box center [306, 261] width 116 height 18
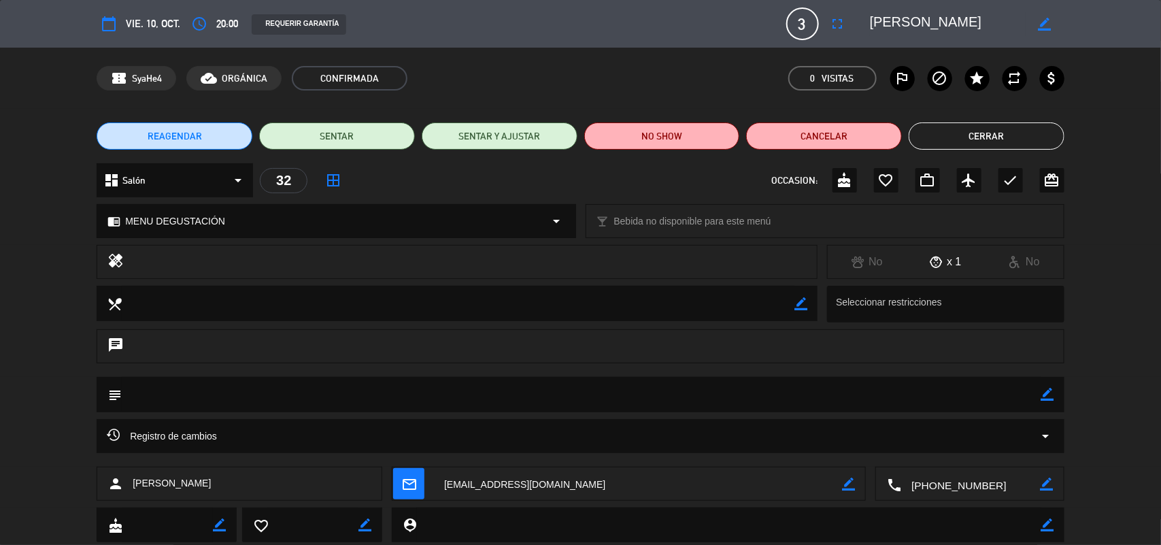
click at [546, 225] on div "chrome_reader_mode MENU DEGUSTACIÓN arrow_drop_down" at bounding box center [336, 221] width 478 height 33
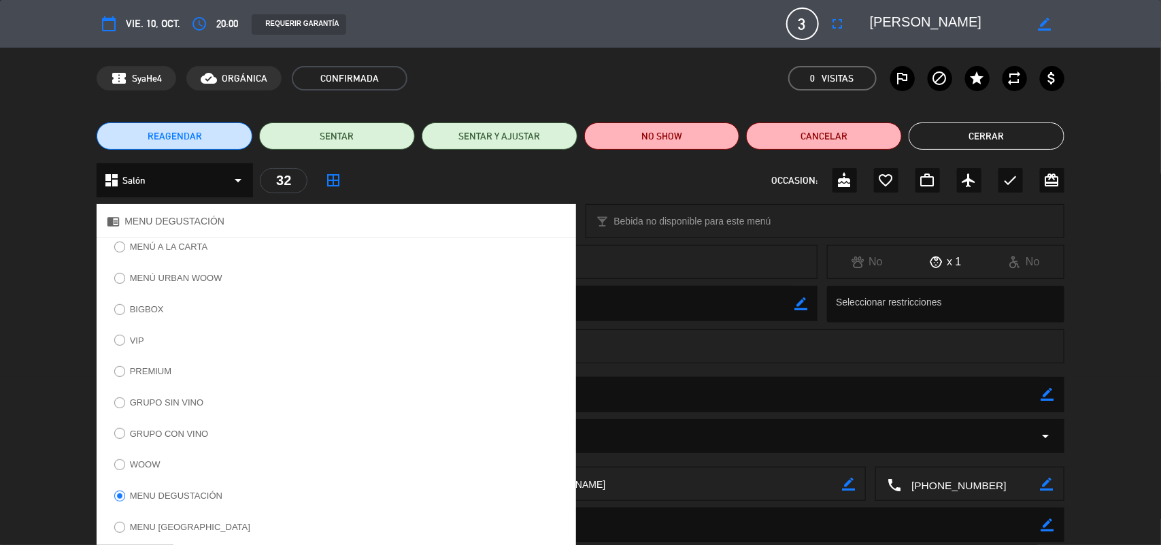
click at [117, 310] on input "BIGBOX" at bounding box center [118, 308] width 9 height 9
radio input "true"
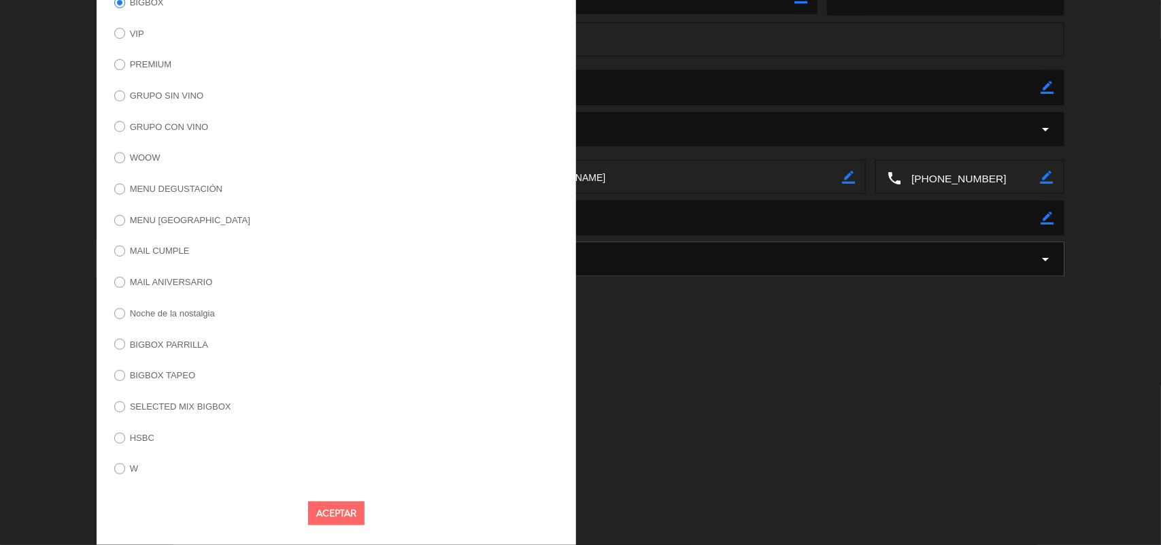
scroll to position [317, 0]
click at [331, 505] on button "Aceptar" at bounding box center [336, 513] width 56 height 24
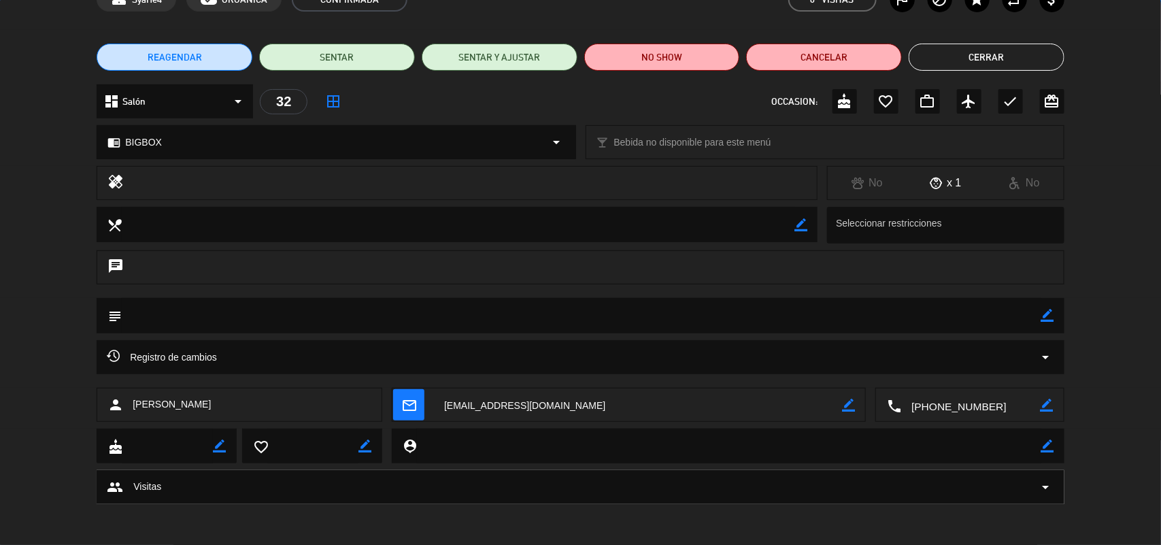
scroll to position [78, 0]
click at [1046, 324] on div "border_color" at bounding box center [1048, 316] width 13 height 35
click at [1053, 316] on icon "border_color" at bounding box center [1048, 316] width 13 height 13
click at [941, 324] on textarea at bounding box center [582, 316] width 920 height 35
paste textarea "QF3V5WJ2"
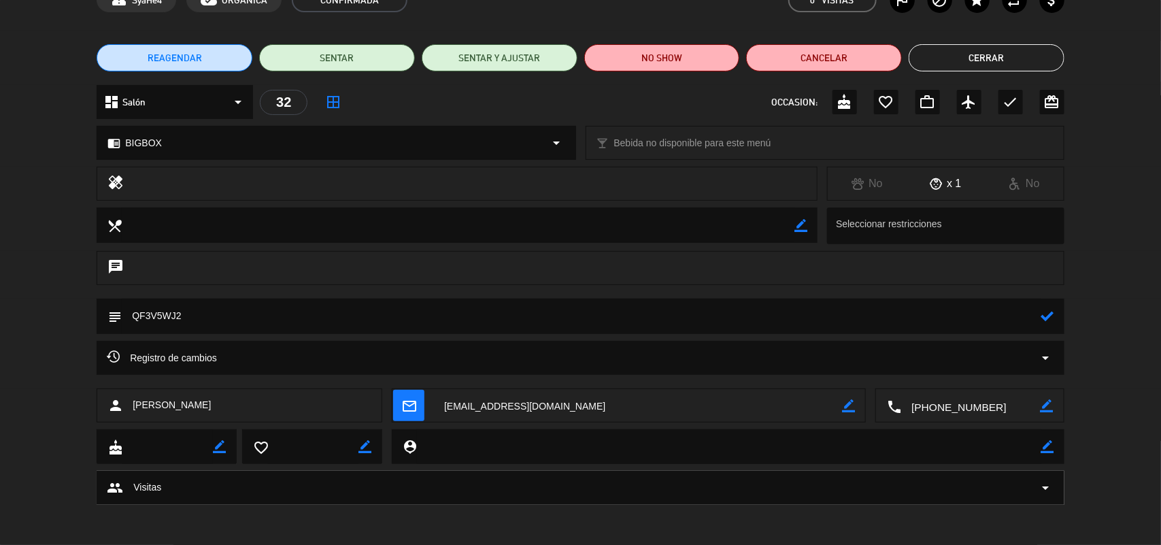
click at [780, 125] on div "dashboard Salón arrow_drop_down 32 border_all OCCASION: cake favorite_border wo…" at bounding box center [580, 109] width 1161 height 48
click at [1053, 314] on icon at bounding box center [1048, 316] width 13 height 13
click at [1048, 320] on icon "border_color" at bounding box center [1048, 316] width 13 height 13
click at [563, 318] on textarea at bounding box center [582, 316] width 920 height 35
click at [1046, 317] on icon at bounding box center [1048, 316] width 13 height 13
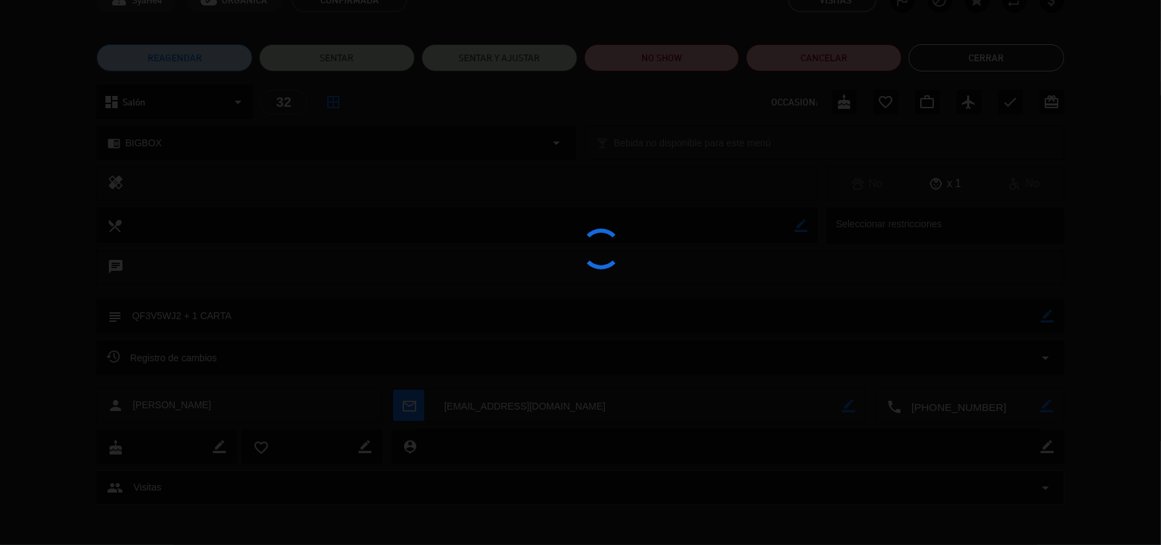
type textarea "QF3V5WJ2 + 1 CARTA"
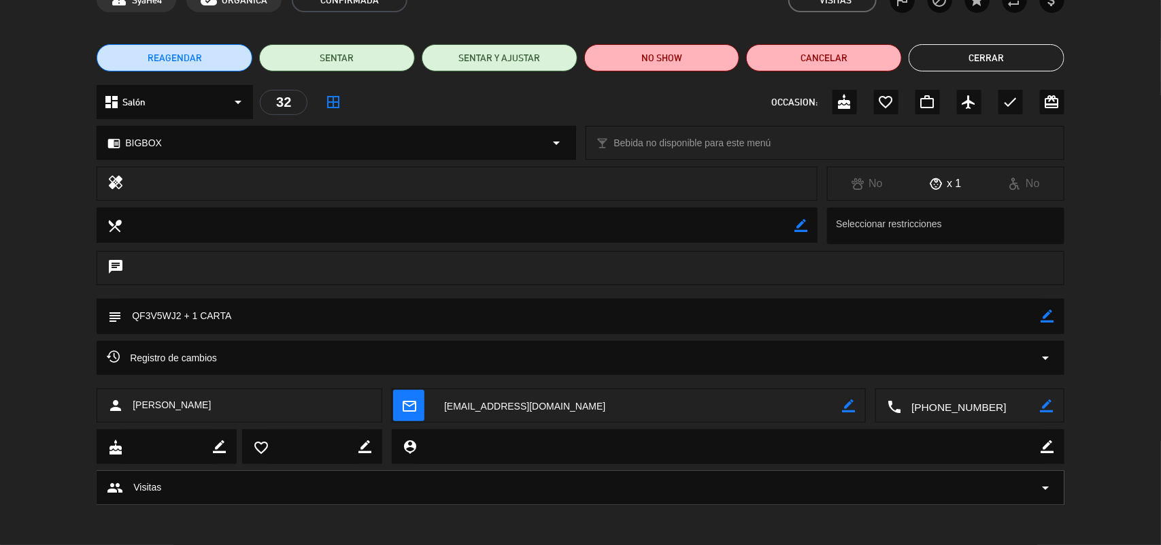
click at [954, 56] on button "Cerrar" at bounding box center [987, 57] width 156 height 27
click at [954, 56] on icon "looks_4" at bounding box center [950, 61] width 18 height 18
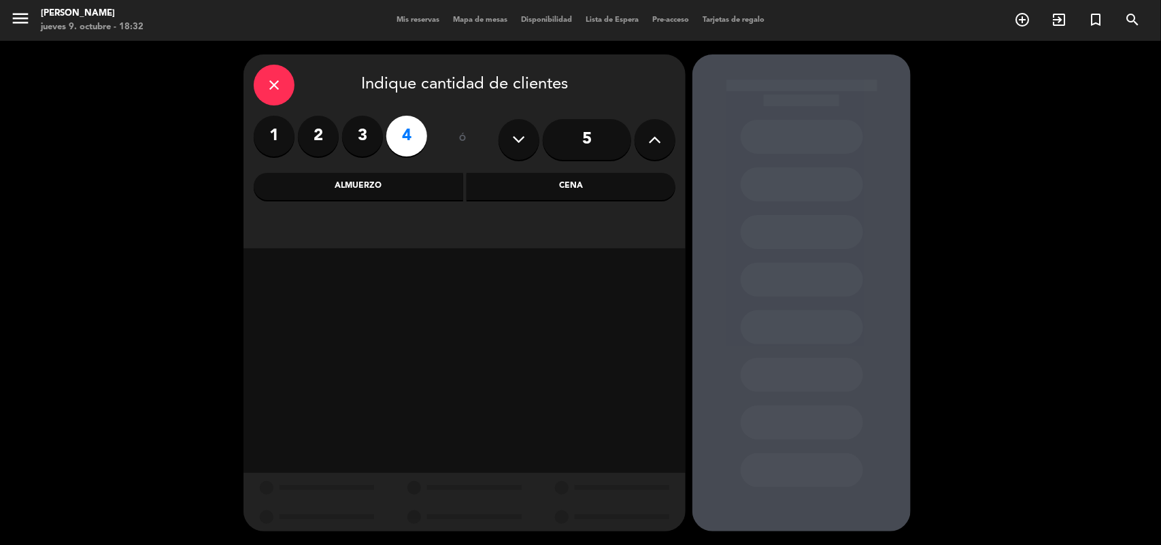
click at [276, 87] on icon "close" at bounding box center [274, 85] width 16 height 16
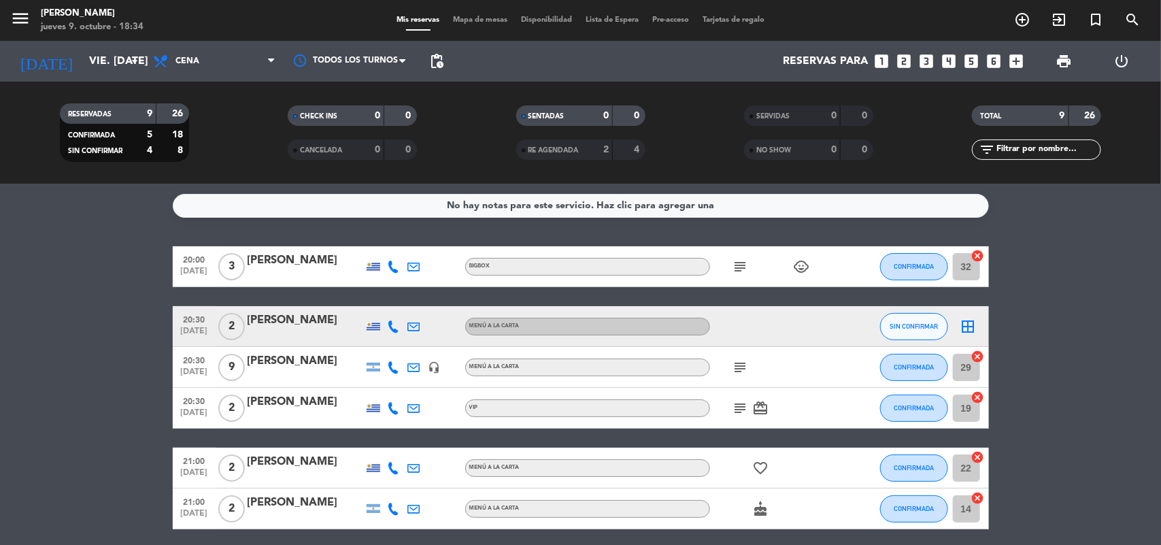
click at [291, 257] on div "[PERSON_NAME]" at bounding box center [306, 261] width 116 height 18
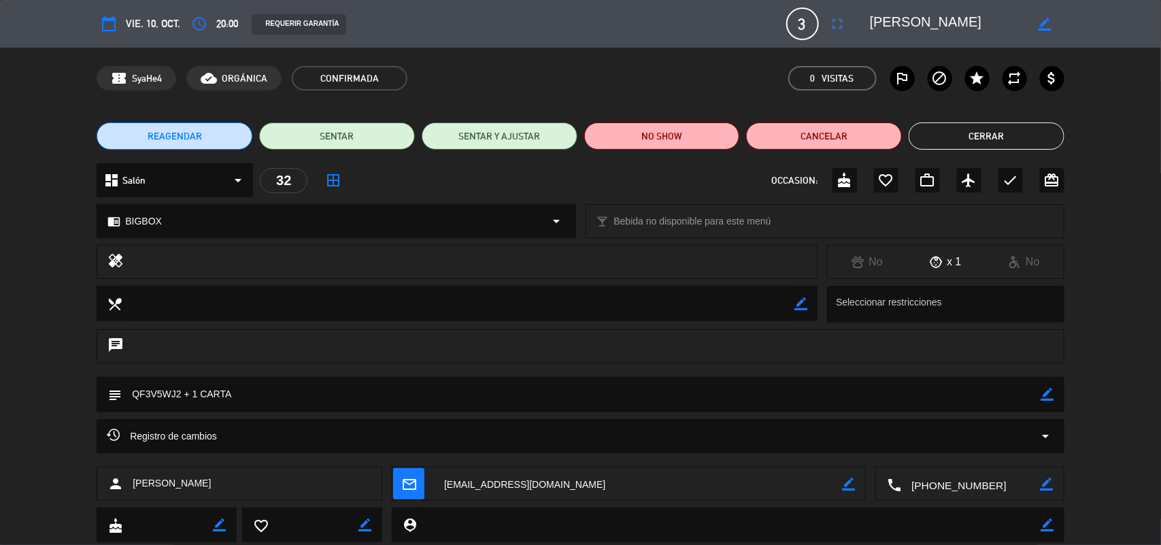
click at [1049, 393] on icon "border_color" at bounding box center [1048, 394] width 13 height 13
click at [199, 399] on textarea at bounding box center [582, 394] width 920 height 35
type textarea "QF3V5WJ2 + 1 NIÑA 9 AÑOS A LA CARTA"
click at [1046, 395] on icon at bounding box center [1048, 394] width 13 height 13
click at [998, 142] on button "Cerrar" at bounding box center [987, 135] width 156 height 27
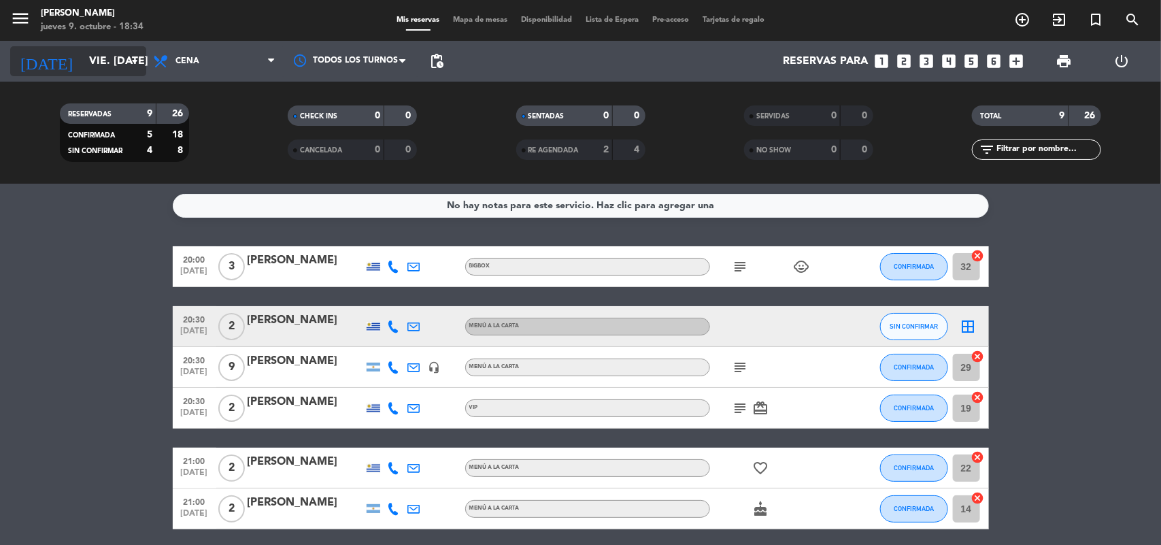
click at [134, 63] on icon "arrow_drop_down" at bounding box center [135, 61] width 16 height 16
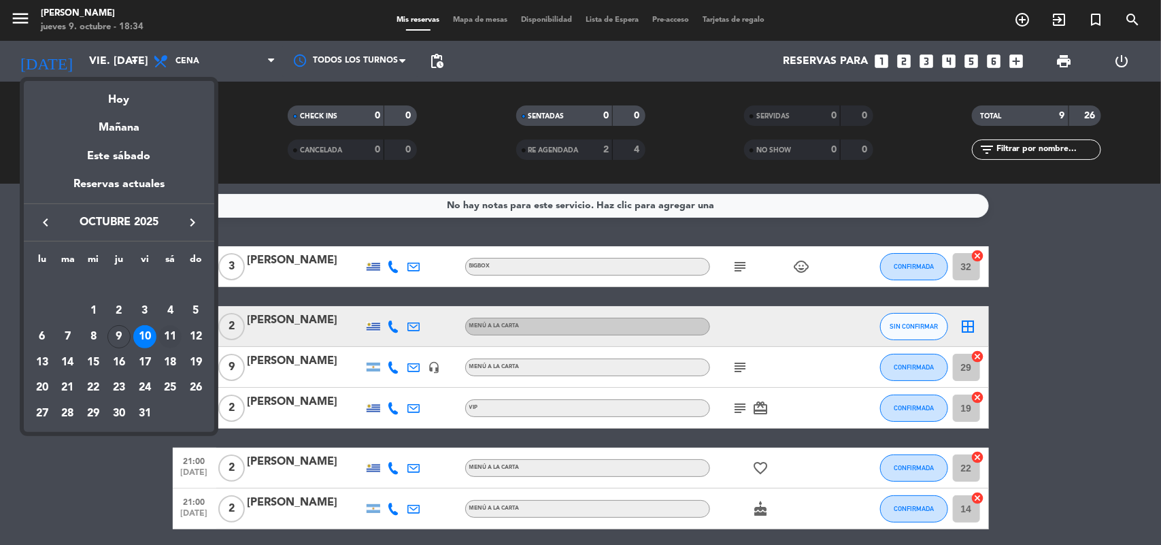
click at [167, 334] on div "11" at bounding box center [170, 336] width 23 height 23
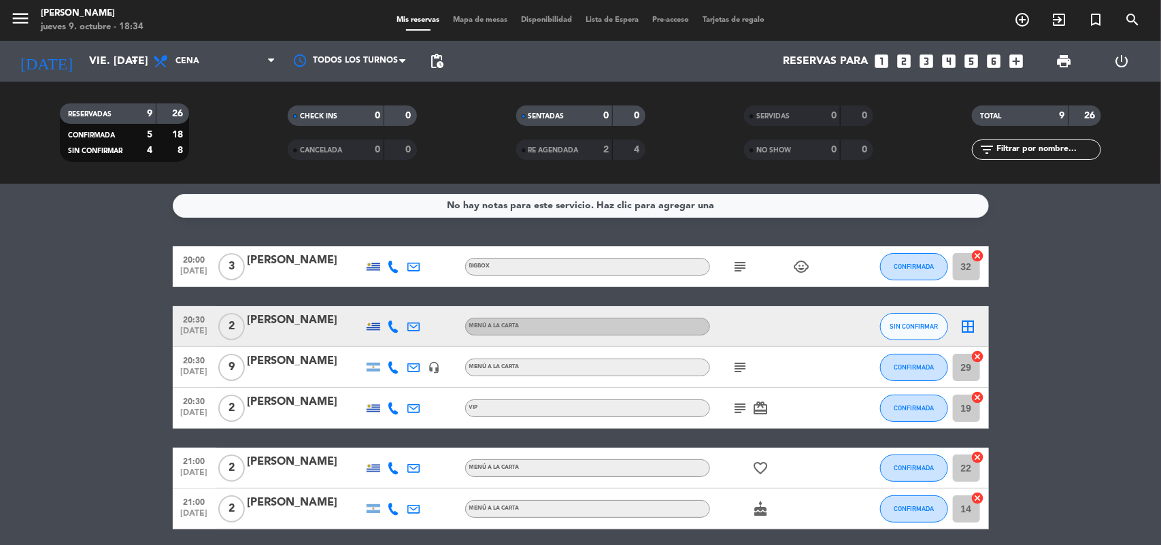
type input "sáb. [DATE]"
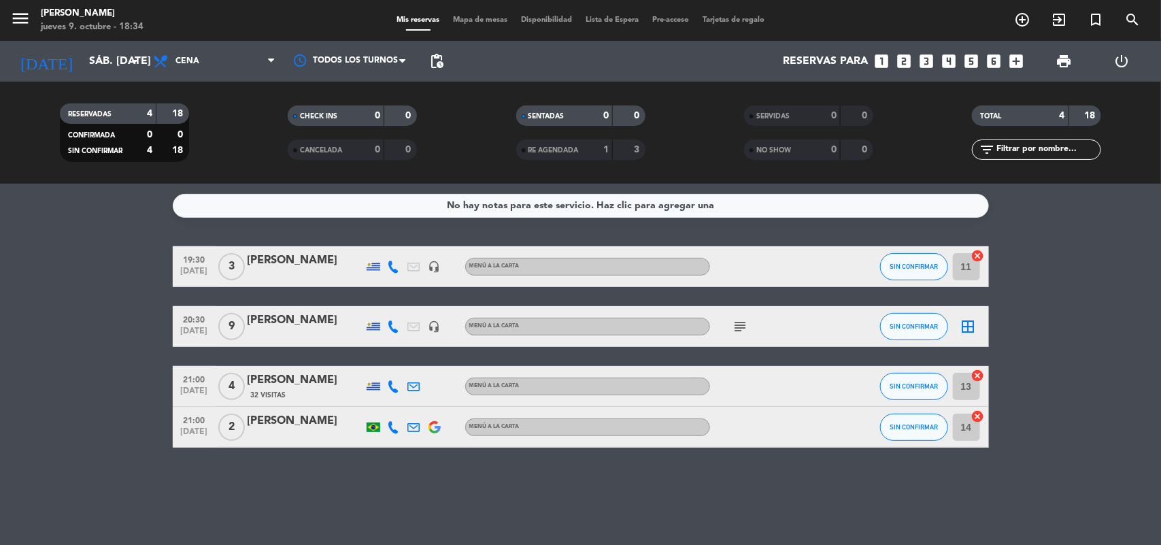
click at [905, 66] on icon "looks_two" at bounding box center [905, 61] width 18 height 18
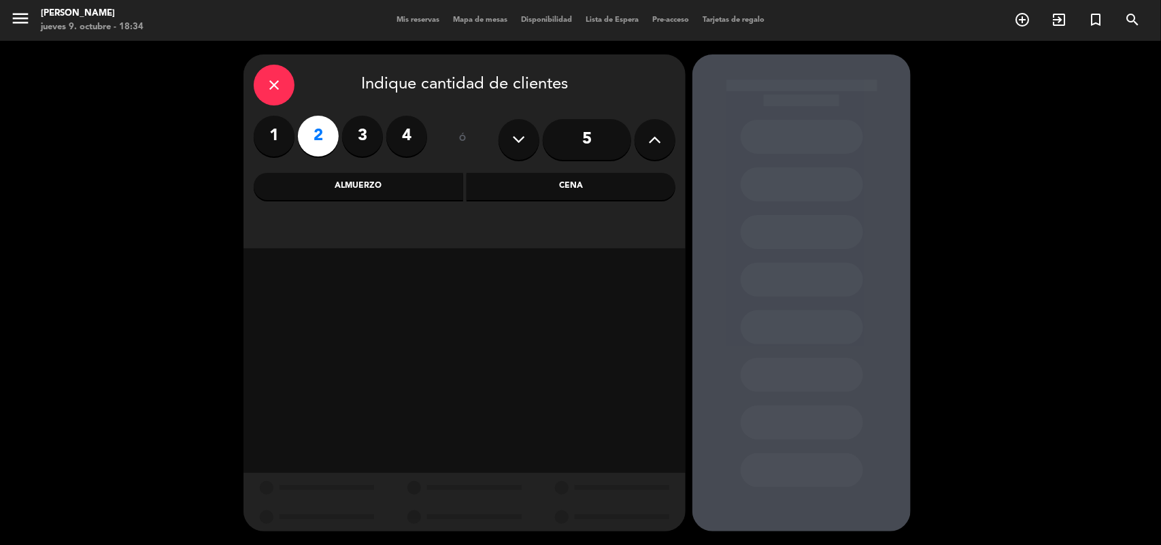
click at [500, 187] on div "Cena" at bounding box center [572, 186] width 210 height 27
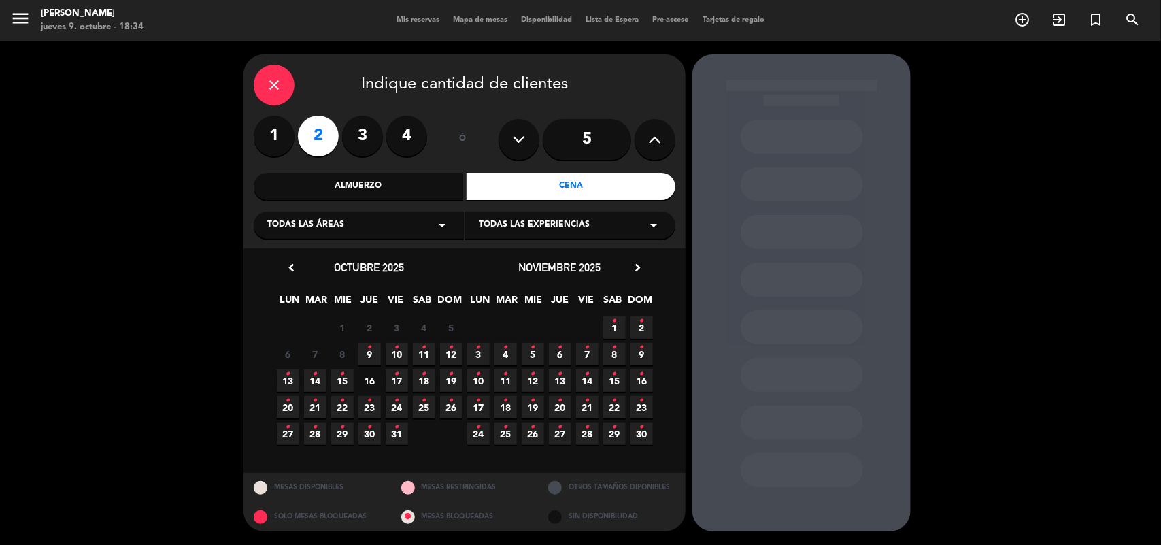
click at [422, 348] on icon "•" at bounding box center [424, 348] width 5 height 22
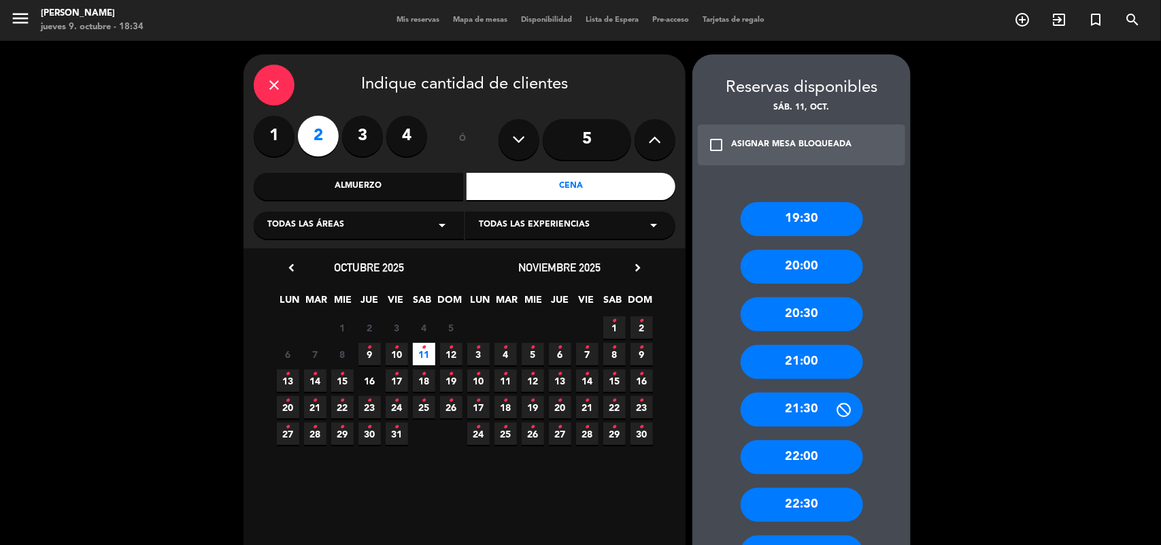
click at [804, 460] on div "22:00" at bounding box center [802, 457] width 122 height 34
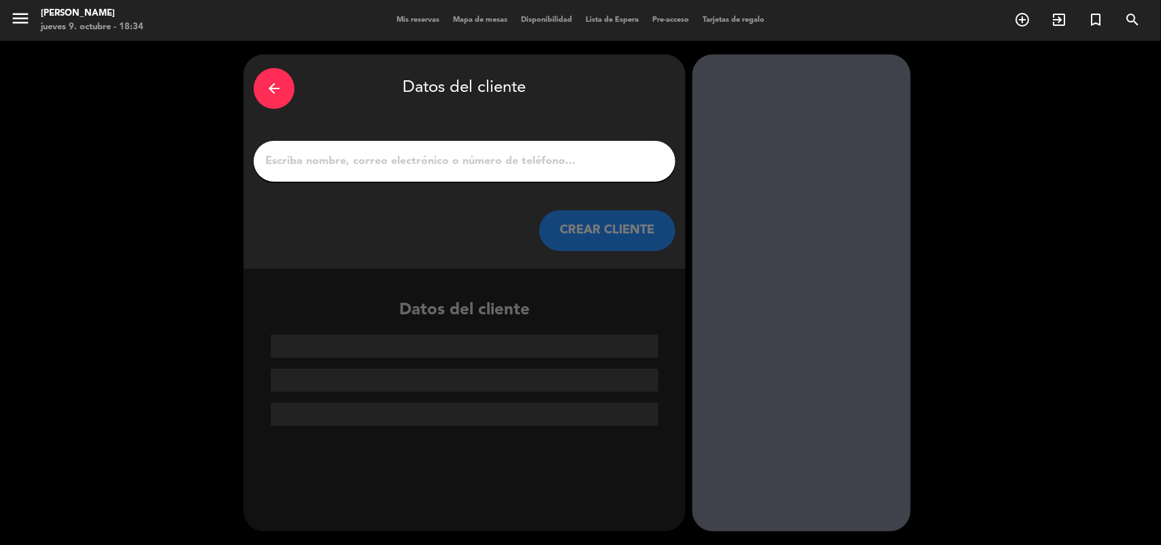
click at [374, 167] on input "1" at bounding box center [464, 161] width 401 height 19
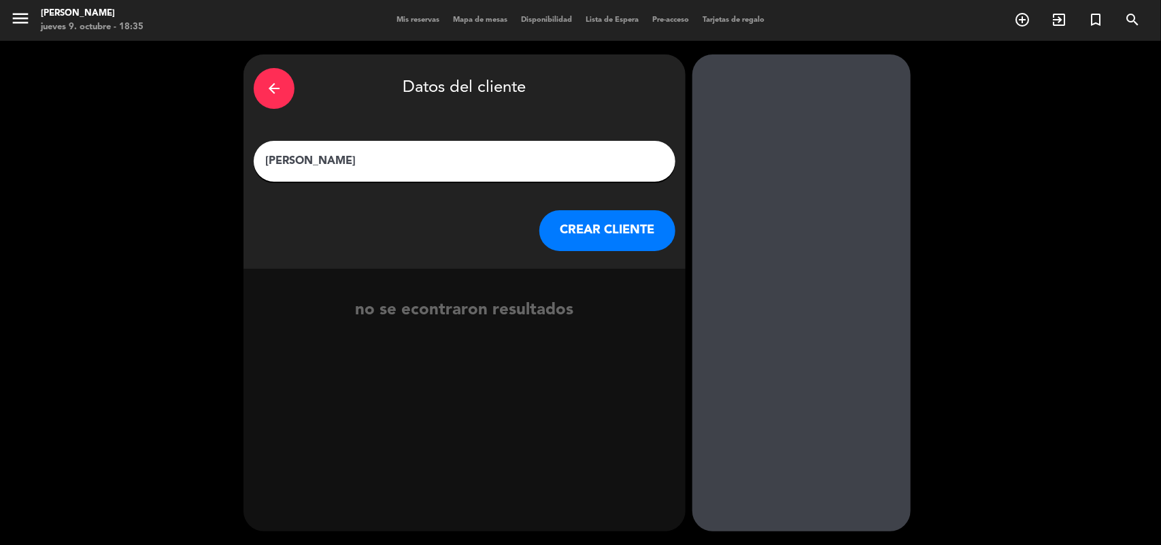
type input "[PERSON_NAME]"
click at [597, 245] on button "CREAR CLIENTE" at bounding box center [608, 230] width 136 height 41
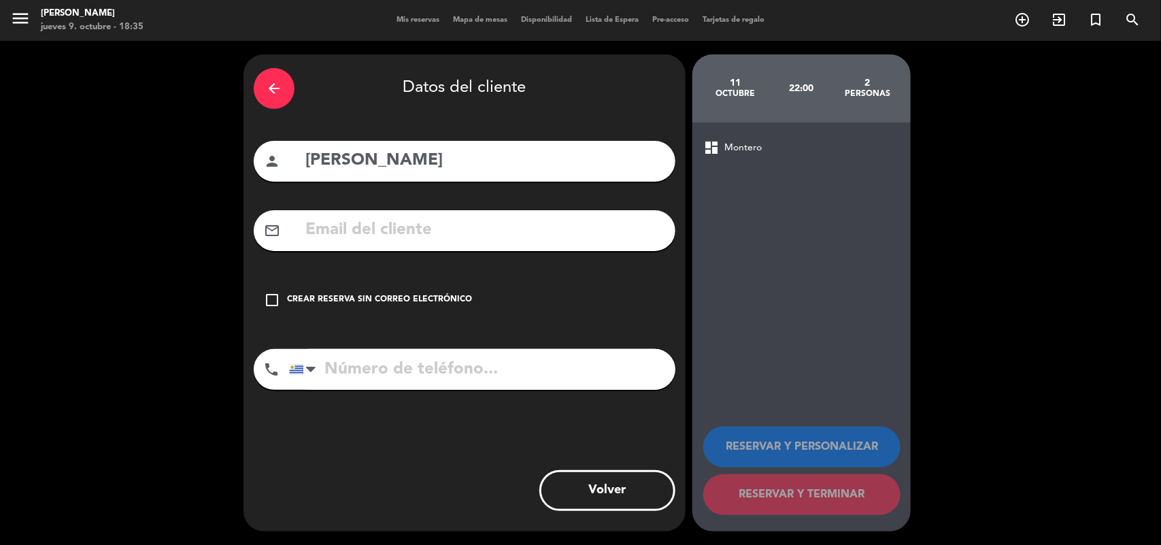
click at [337, 242] on input "text" at bounding box center [484, 230] width 361 height 28
paste input "[EMAIL_ADDRESS][DOMAIN_NAME]"
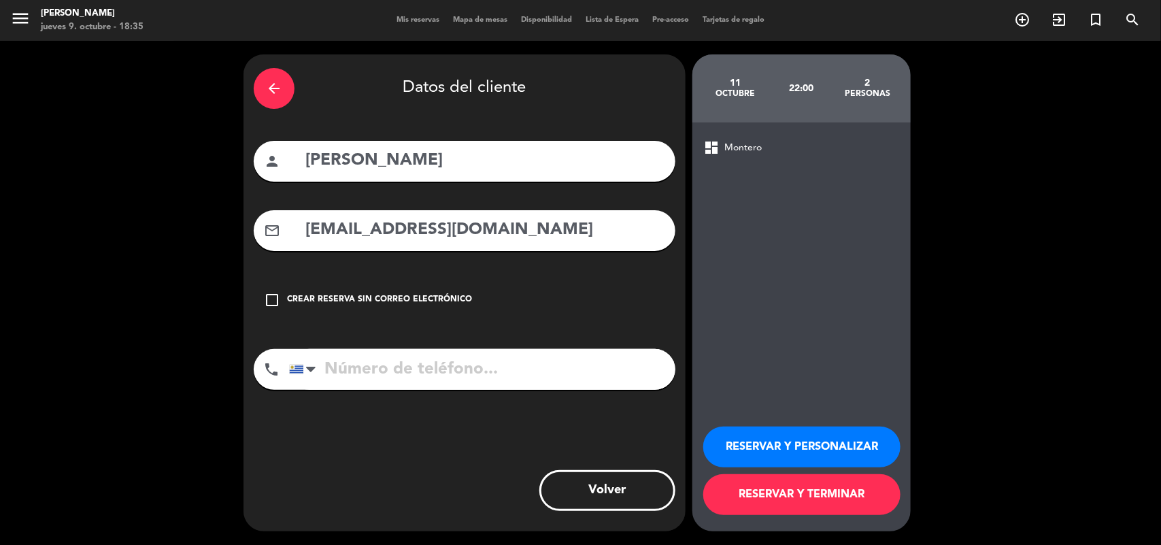
type input "[EMAIL_ADDRESS][DOMAIN_NAME]"
click at [352, 359] on input "tel" at bounding box center [482, 369] width 386 height 41
paste input "094277088"
type input "094277088"
click at [781, 433] on button "RESERVAR Y PERSONALIZAR" at bounding box center [802, 447] width 197 height 41
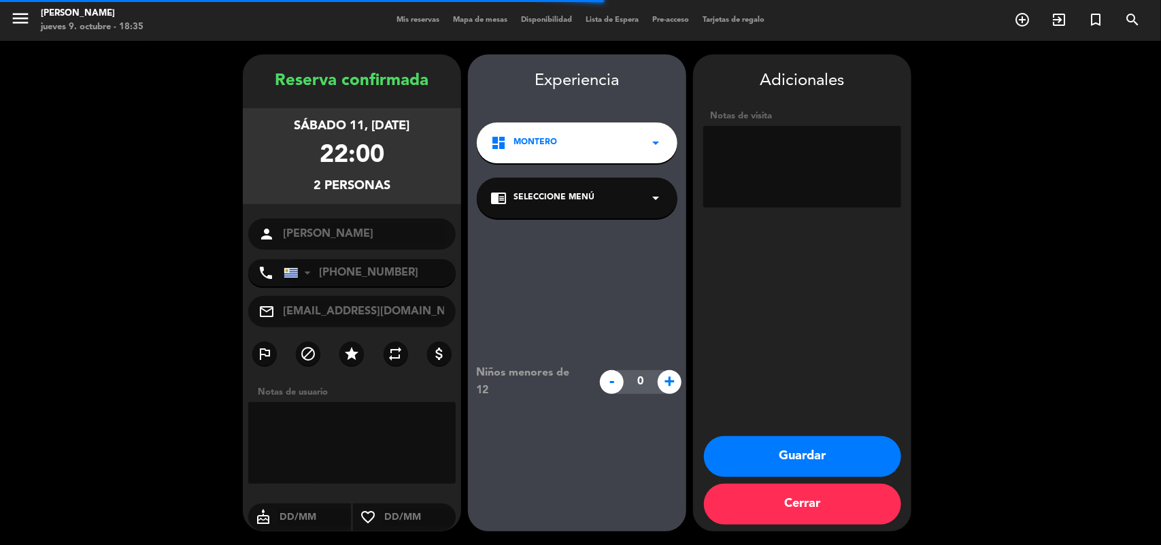
click at [585, 188] on div "chrome_reader_mode Seleccione Menú arrow_drop_down" at bounding box center [577, 198] width 201 height 41
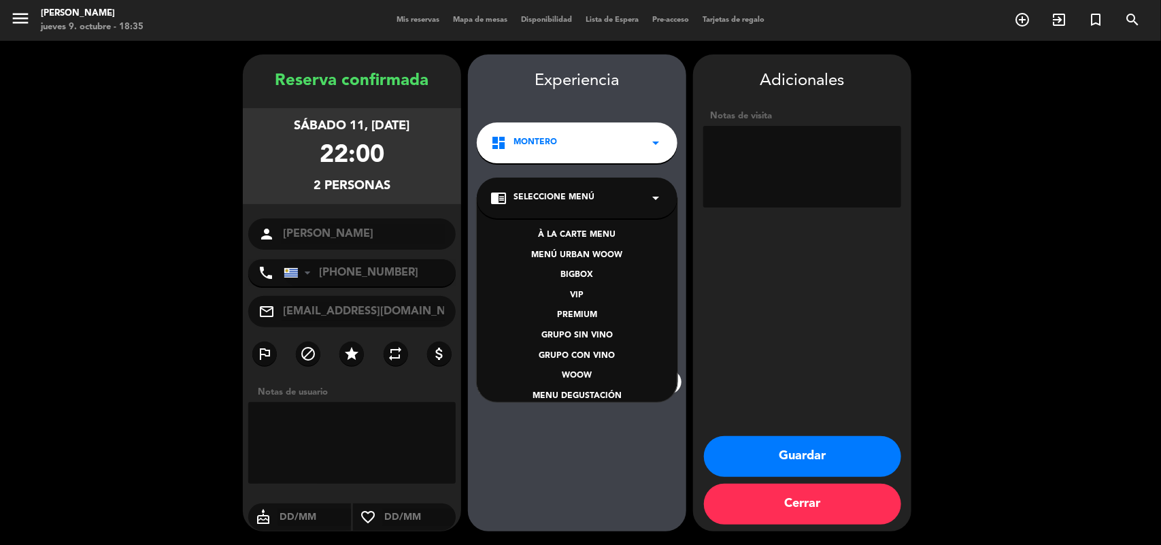
click at [586, 276] on div "BIGBOX" at bounding box center [578, 276] width 174 height 14
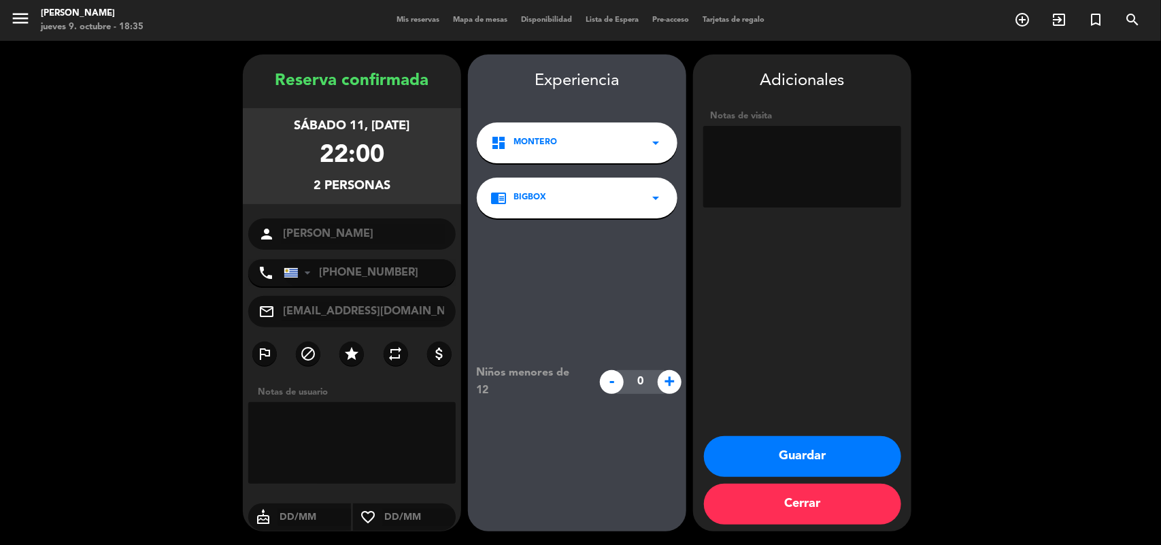
click at [752, 150] on textarea at bounding box center [803, 167] width 198 height 82
paste textarea "GB2IVT7C"
type textarea "GB2IVT7C"
click at [791, 457] on button "Guardar" at bounding box center [802, 456] width 197 height 41
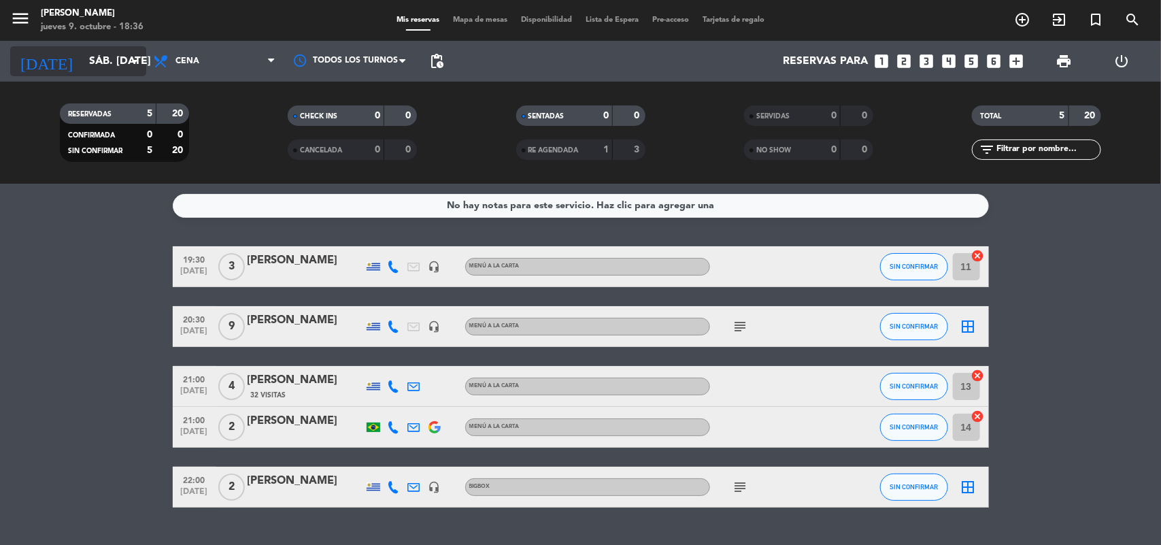
click at [110, 60] on input "sáb. [DATE]" at bounding box center [154, 61] width 144 height 27
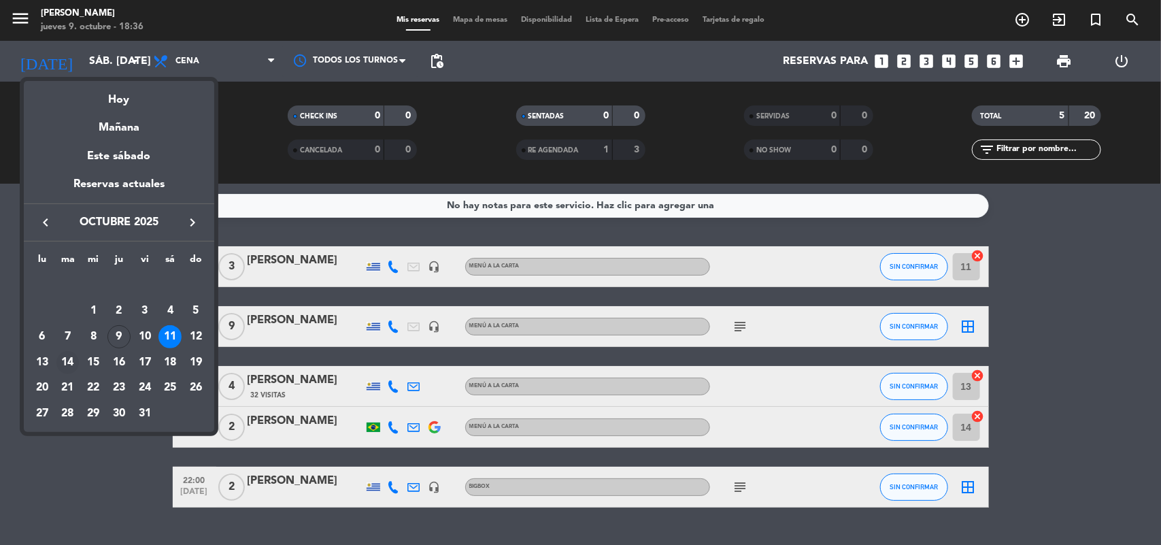
click at [67, 358] on div "14" at bounding box center [67, 362] width 23 height 23
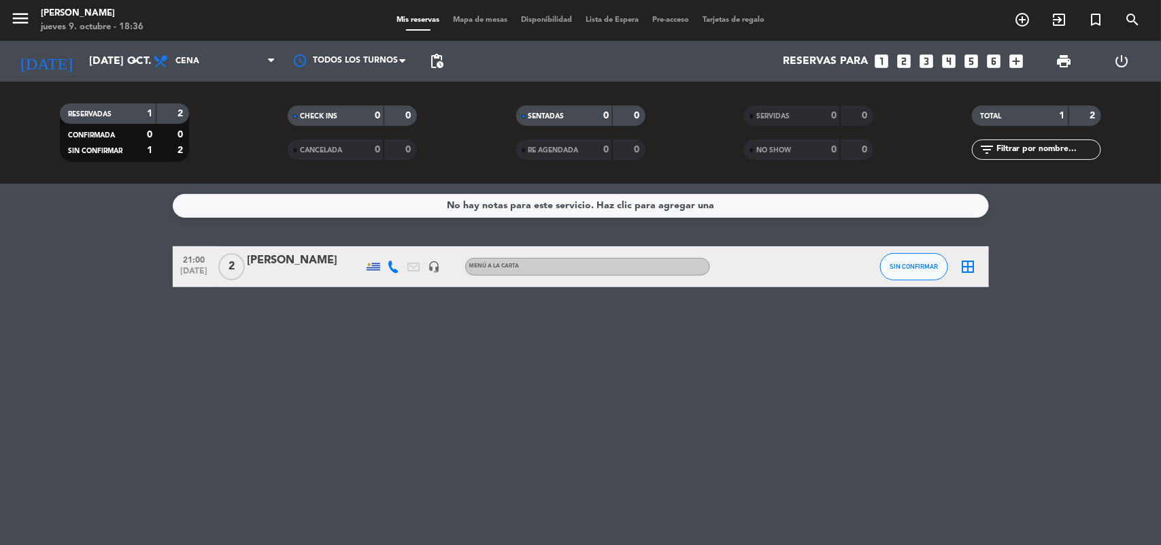
click at [187, 65] on span "Cena" at bounding box center [188, 61] width 24 height 10
click at [199, 109] on div "menu [PERSON_NAME] jueves 9. octubre - 18:36 Mis reservas Mapa de mesas Disponi…" at bounding box center [580, 92] width 1161 height 184
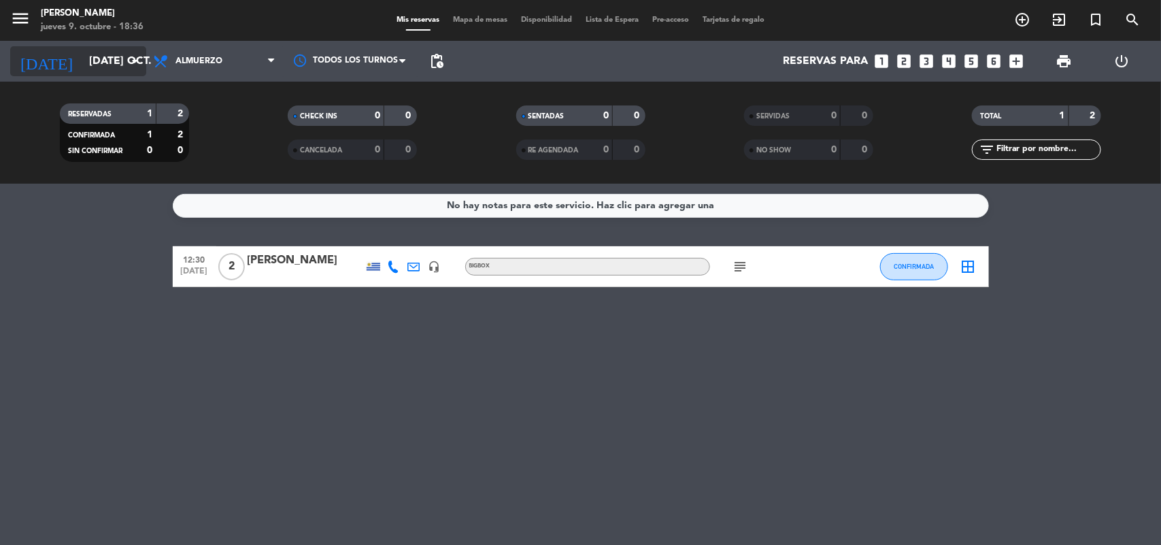
click at [92, 60] on input "[DATE] oct." at bounding box center [154, 61] width 144 height 27
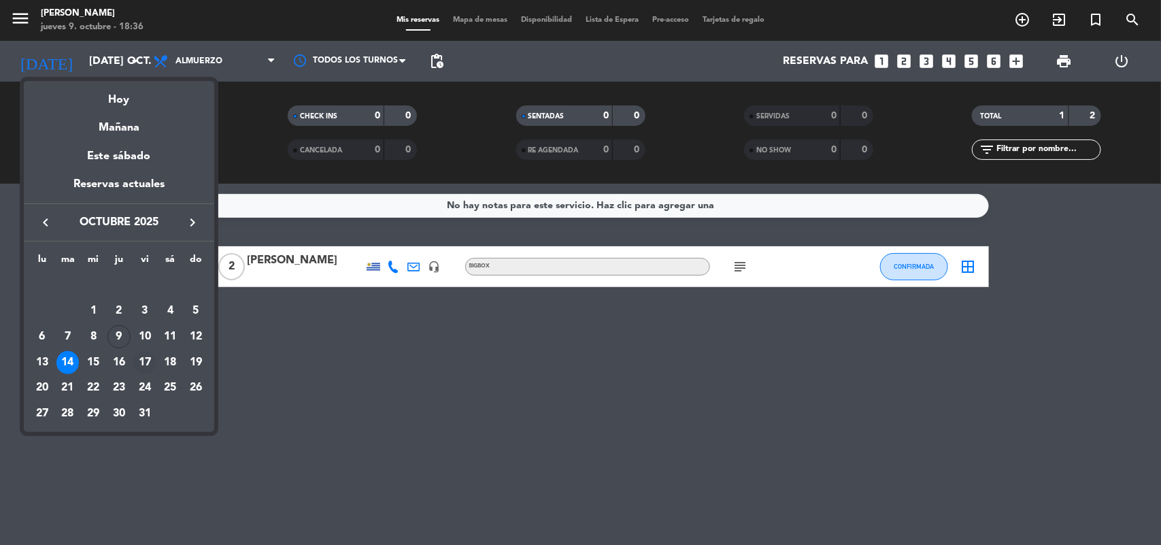
click at [142, 367] on div "17" at bounding box center [144, 362] width 23 height 23
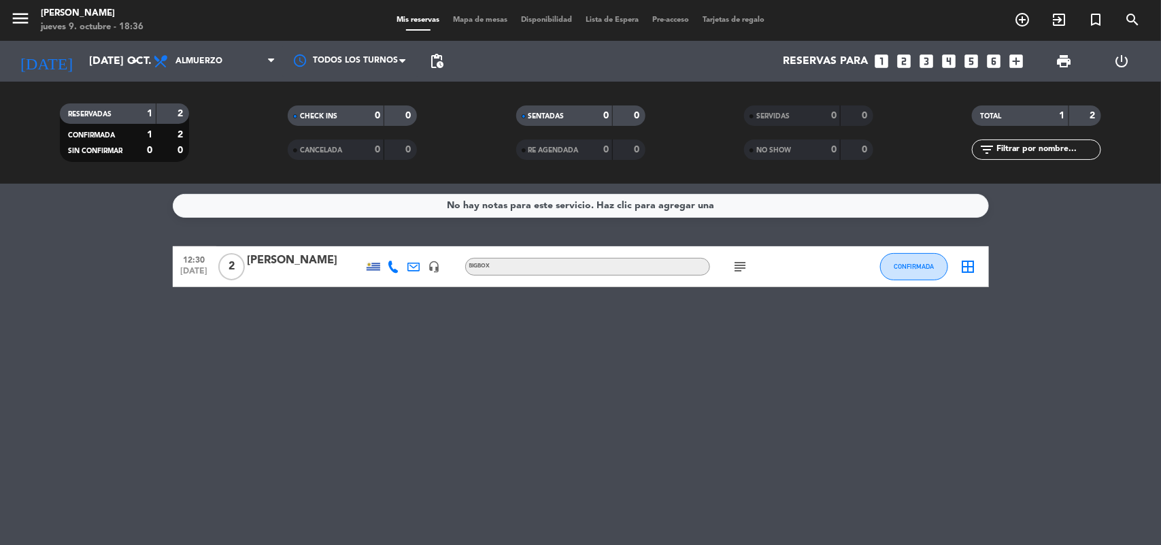
type input "vie. [DATE]"
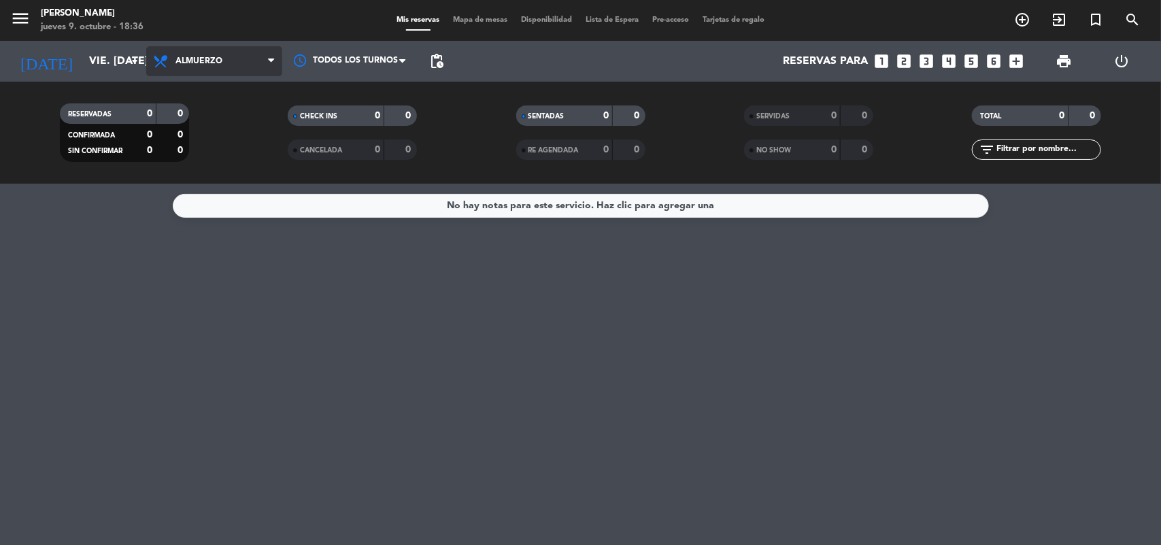
click at [195, 67] on span "Almuerzo" at bounding box center [214, 61] width 136 height 30
click at [196, 151] on div "menu [PERSON_NAME] jueves 9. octubre - 18:36 Mis reservas Mapa de mesas Disponi…" at bounding box center [580, 92] width 1161 height 184
click at [904, 58] on icon "looks_two" at bounding box center [905, 61] width 18 height 18
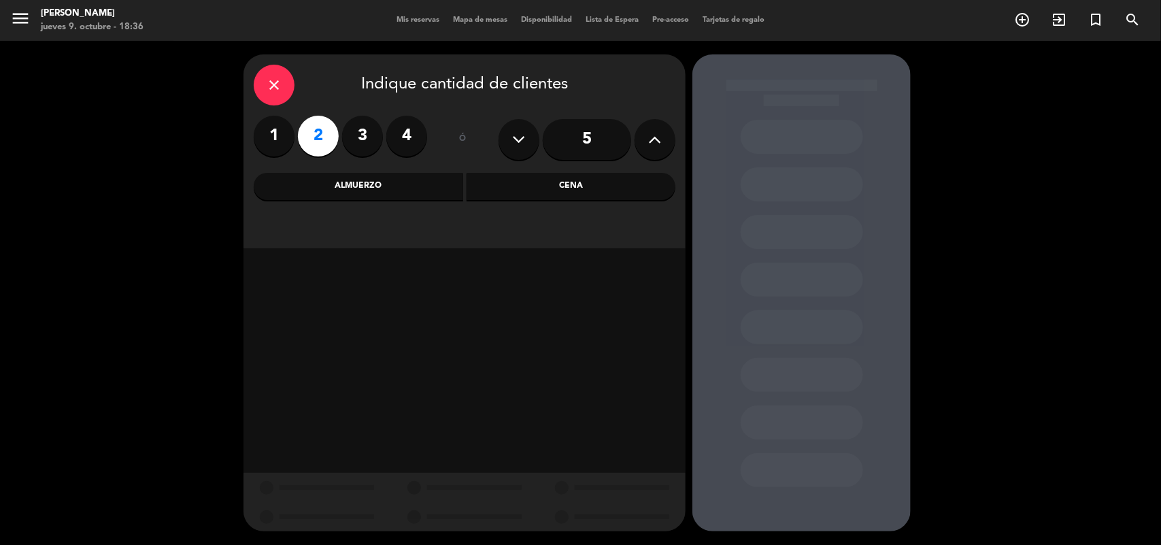
click at [521, 184] on div "Cena" at bounding box center [572, 186] width 210 height 27
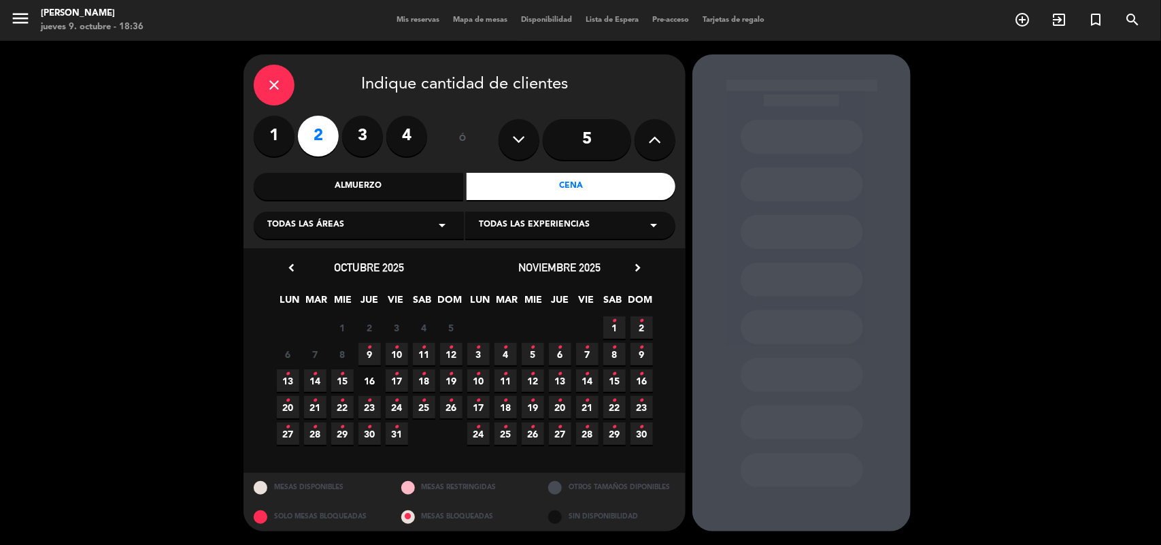
click at [397, 383] on icon "•" at bounding box center [397, 374] width 5 height 22
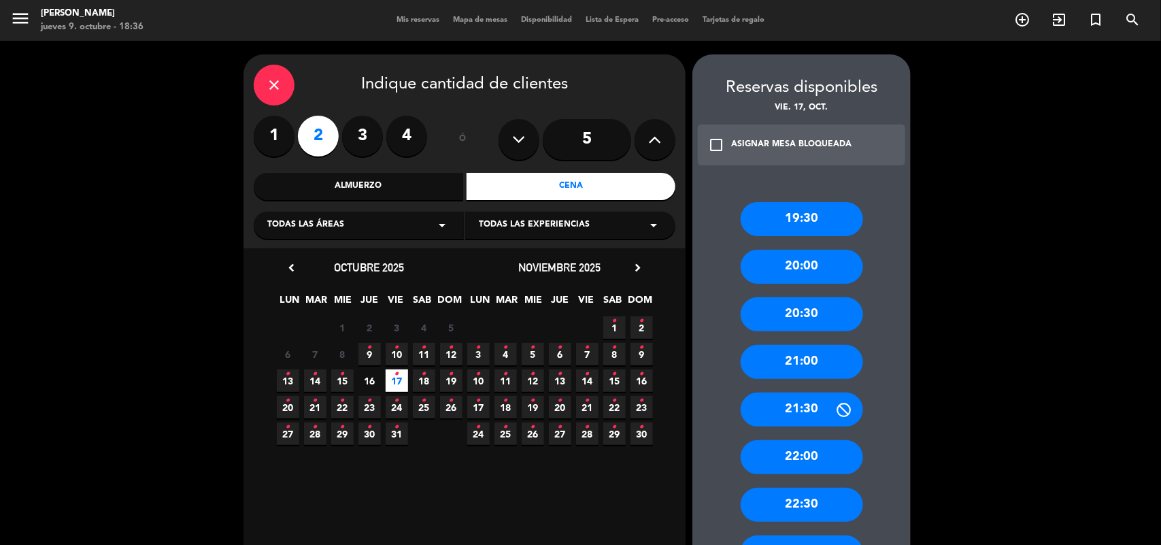
click at [784, 328] on div "20:30" at bounding box center [802, 314] width 122 height 34
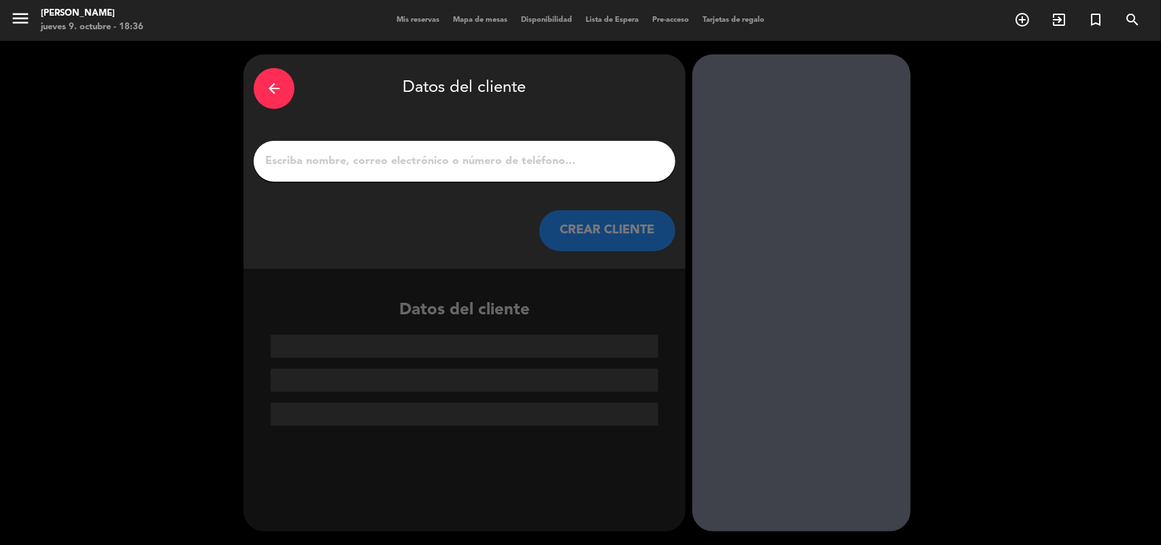
click at [410, 163] on input "1" at bounding box center [464, 161] width 401 height 19
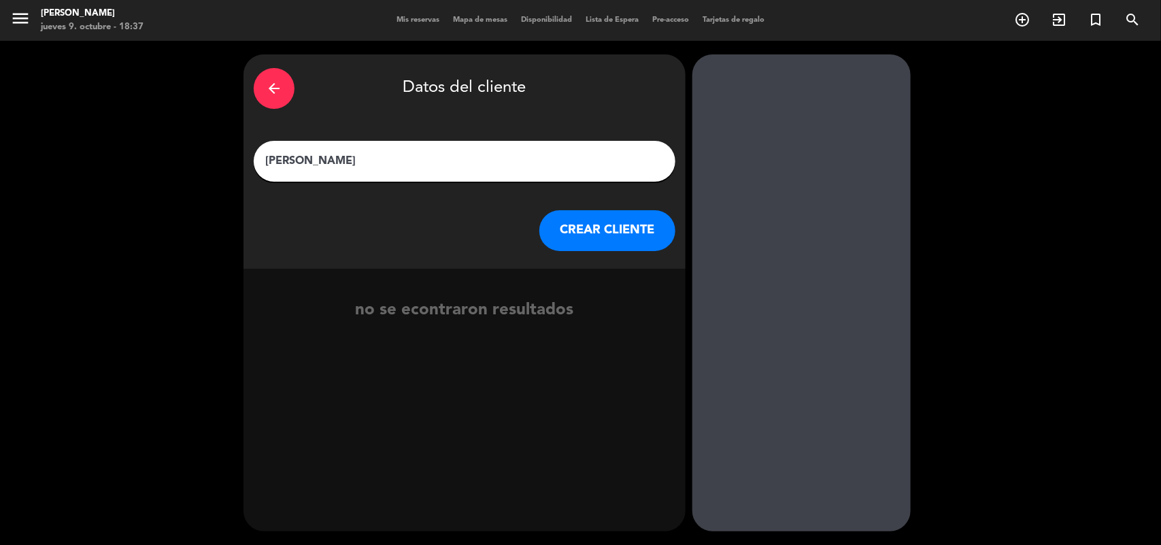
type input "[PERSON_NAME]"
click at [620, 230] on button "CREAR CLIENTE" at bounding box center [608, 230] width 136 height 41
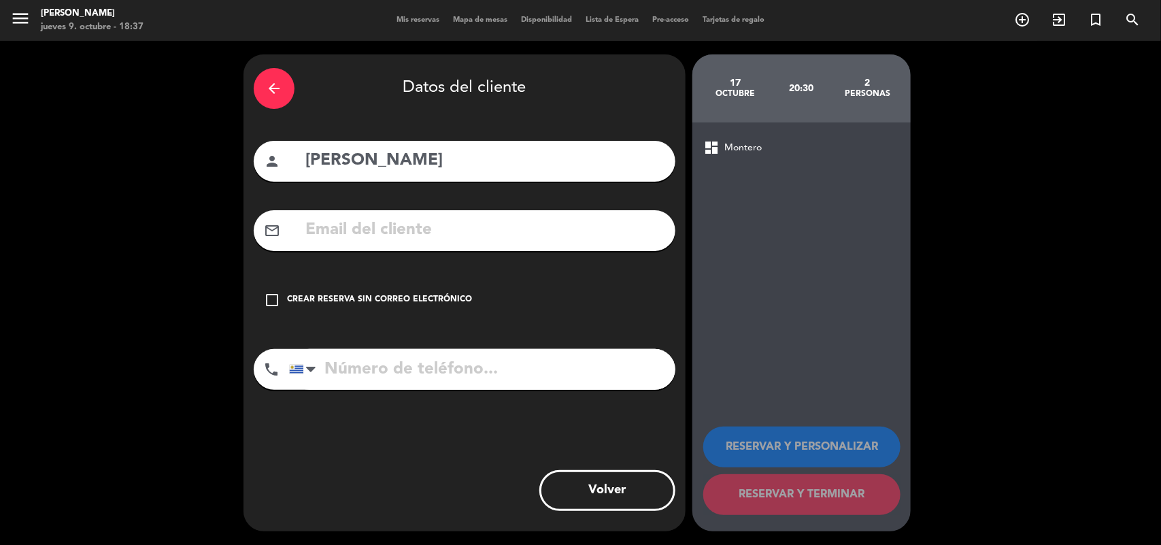
click at [620, 230] on input "text" at bounding box center [484, 230] width 361 height 28
click at [405, 237] on input "text" at bounding box center [484, 230] width 361 height 28
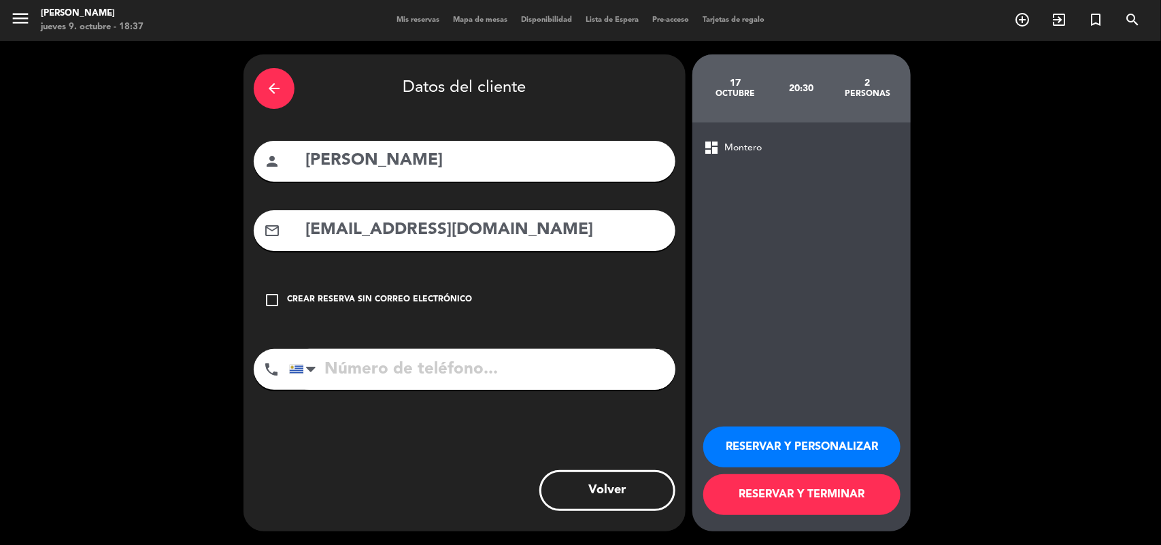
type input "[EMAIL_ADDRESS][DOMAIN_NAME]"
click at [363, 376] on input "tel" at bounding box center [482, 369] width 386 height 41
paste input "99352055"
type input "99352055"
click at [395, 179] on div "person [PERSON_NAME]" at bounding box center [465, 161] width 422 height 41
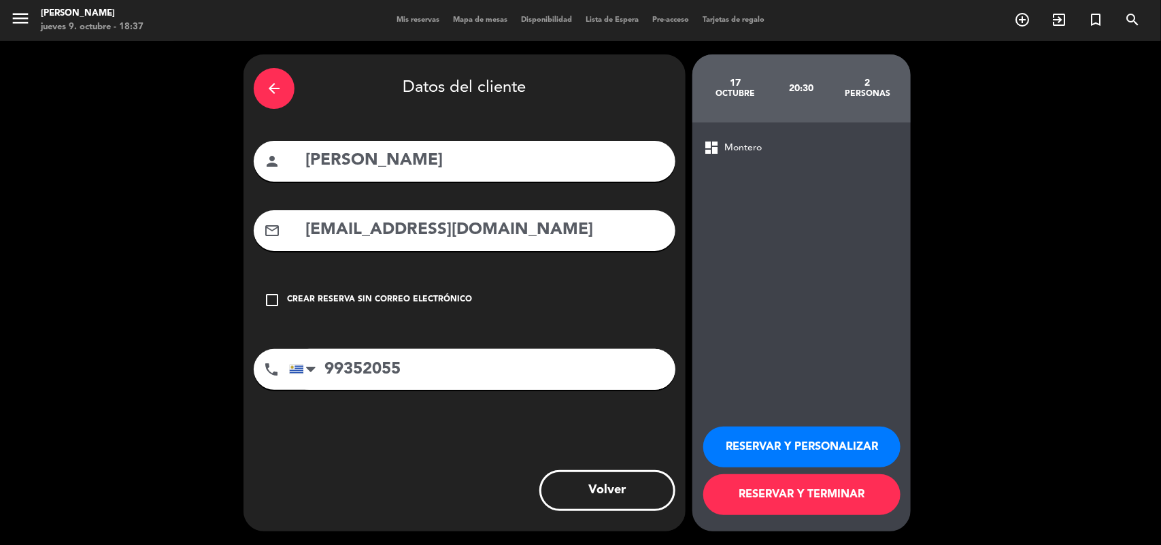
click at [787, 441] on button "RESERVAR Y PERSONALIZAR" at bounding box center [802, 447] width 197 height 41
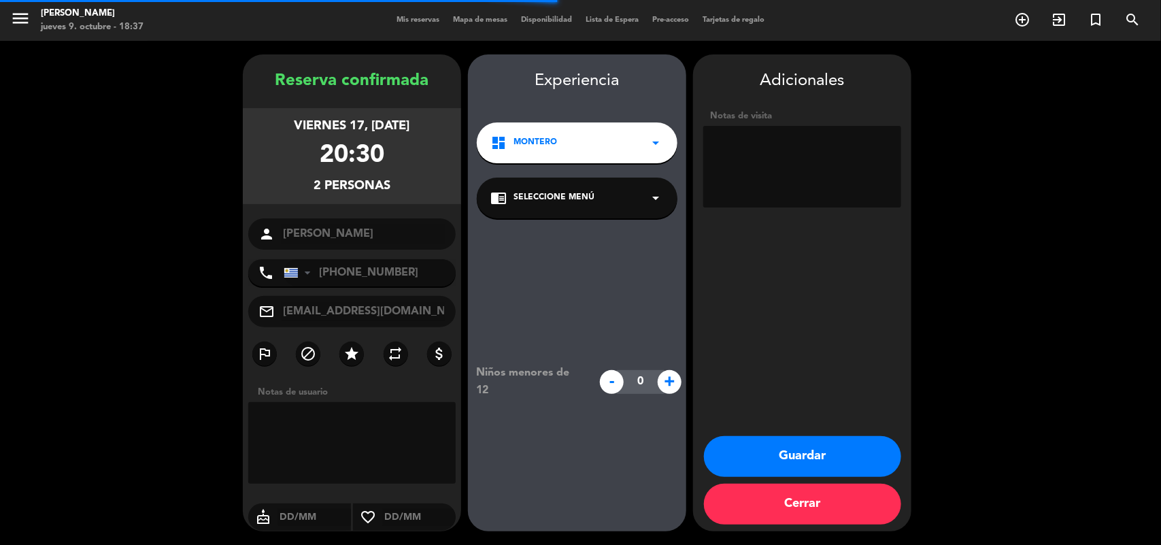
click at [569, 195] on span "Seleccione Menú" at bounding box center [554, 198] width 81 height 14
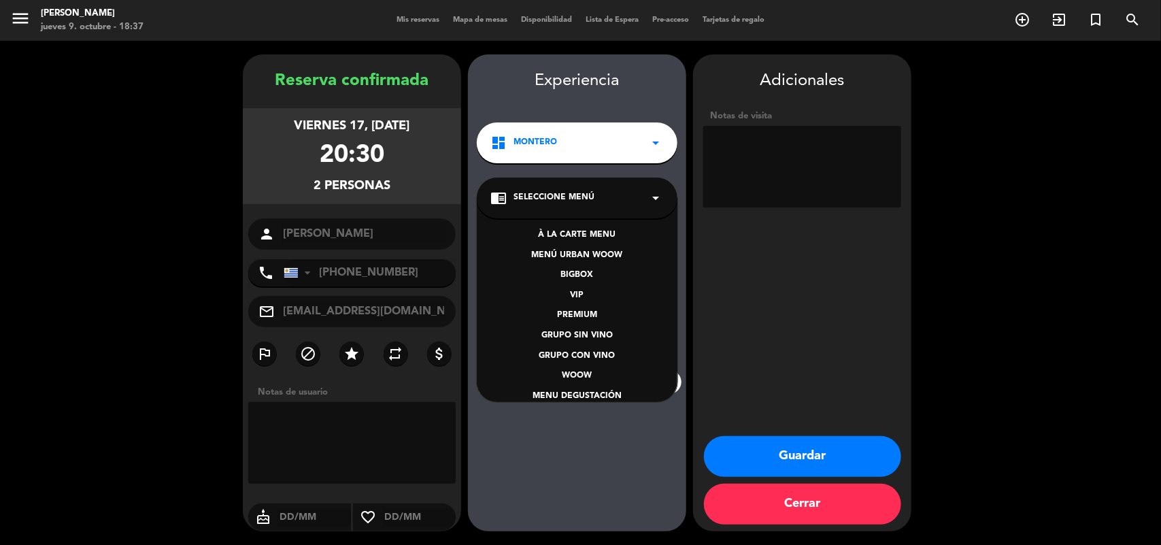
click at [579, 271] on div "BIGBOX" at bounding box center [578, 276] width 174 height 14
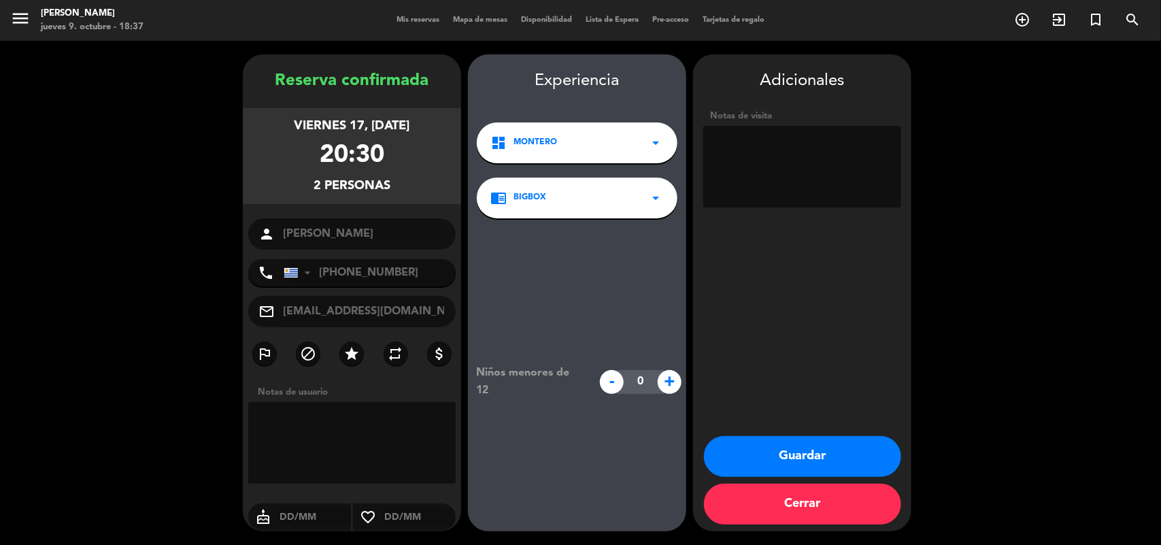
click at [726, 146] on textarea at bounding box center [803, 167] width 198 height 82
paste textarea "Código: C74I26F9"
type textarea "Código: C74I26F9"
click at [804, 450] on button "Guardar" at bounding box center [802, 456] width 197 height 41
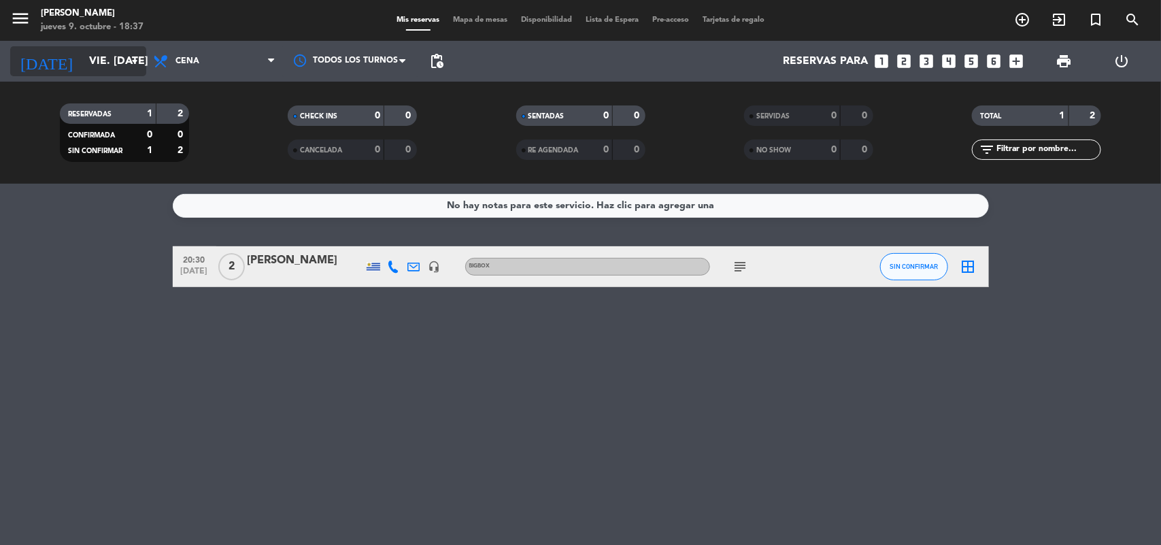
click at [104, 59] on input "vie. [DATE]" at bounding box center [154, 61] width 144 height 27
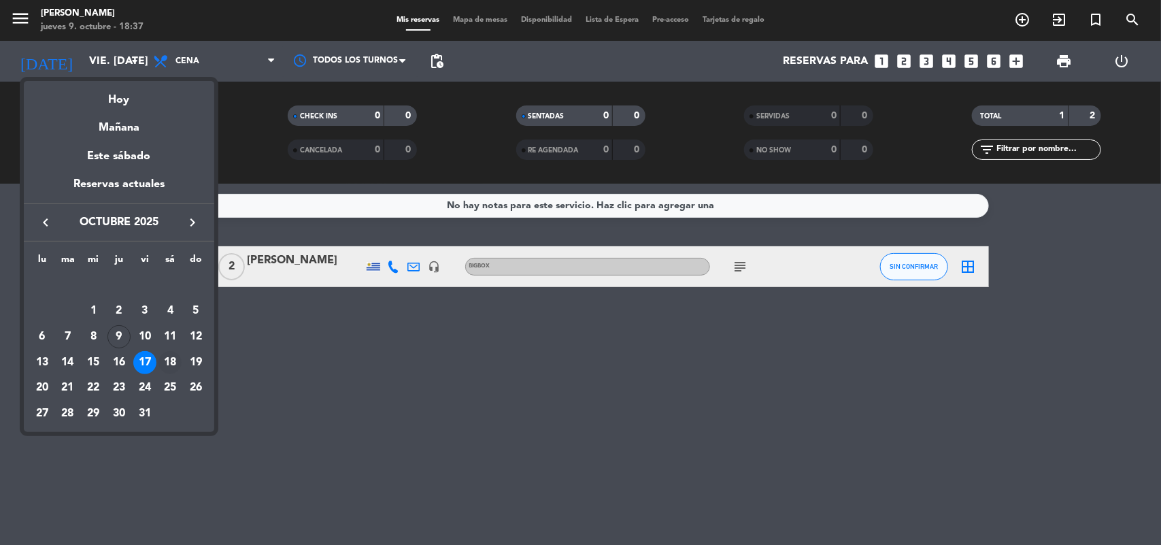
click at [168, 359] on div "18" at bounding box center [170, 362] width 23 height 23
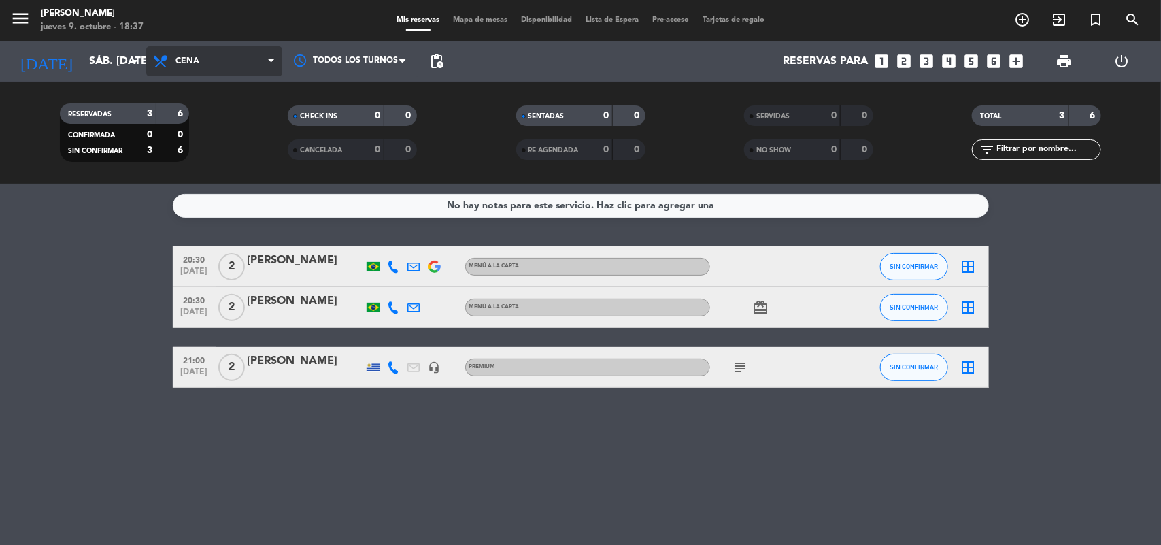
click at [199, 53] on span "Cena" at bounding box center [214, 61] width 136 height 30
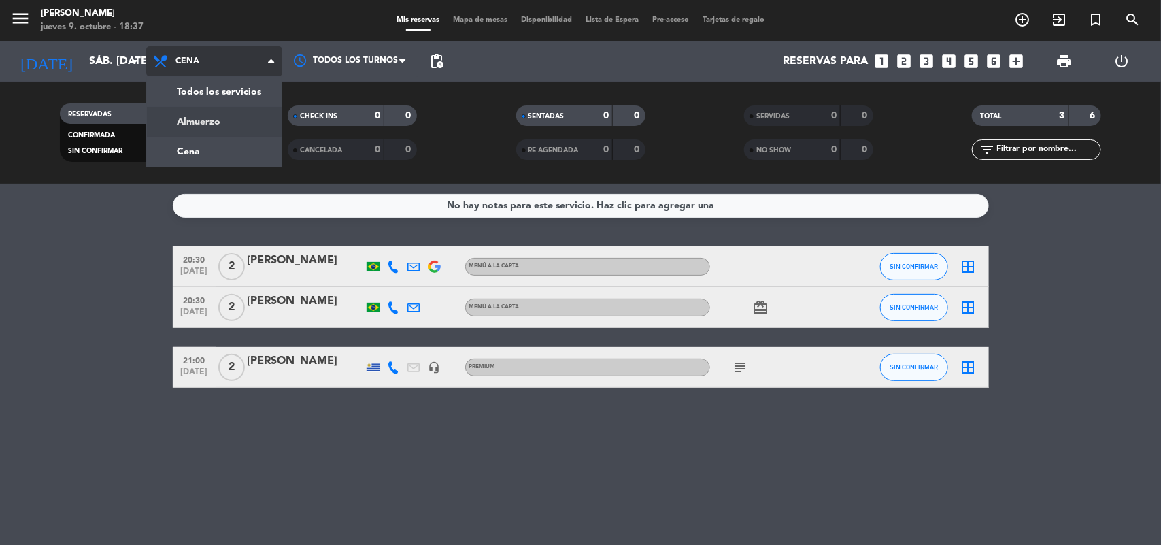
click at [205, 114] on div "menu [PERSON_NAME] jueves 9. octubre - 18:37 Mis reservas Mapa de mesas Disponi…" at bounding box center [580, 92] width 1161 height 184
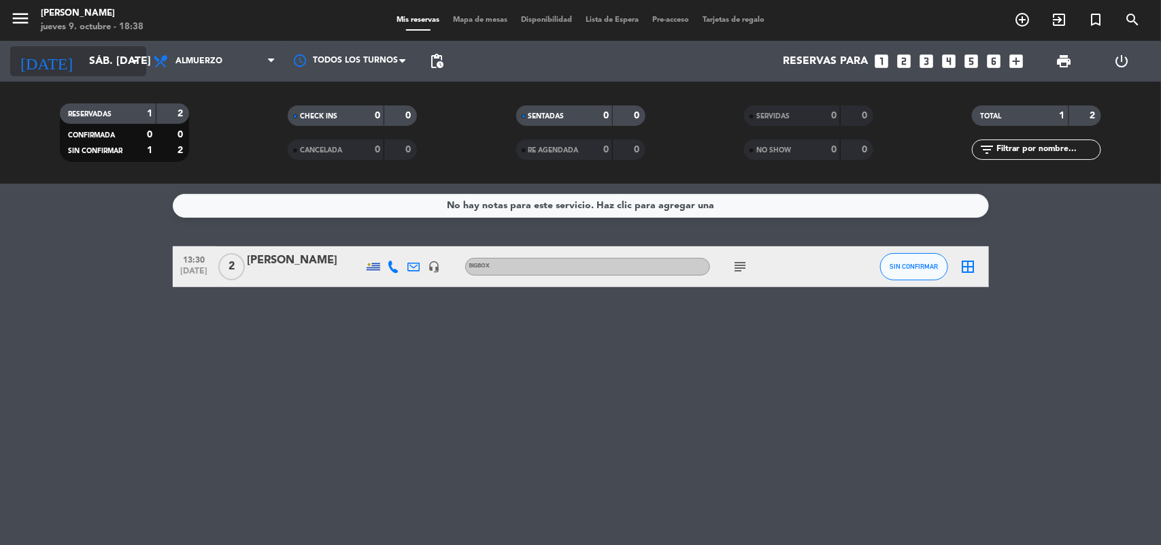
click at [131, 61] on icon "arrow_drop_down" at bounding box center [135, 61] width 16 height 16
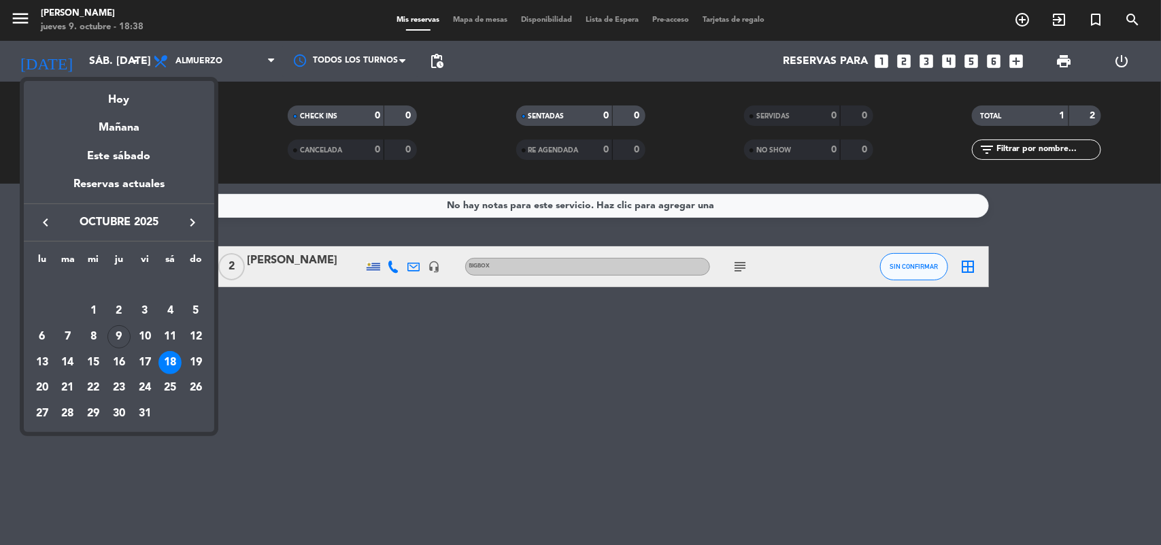
click at [197, 364] on div "19" at bounding box center [195, 362] width 23 height 23
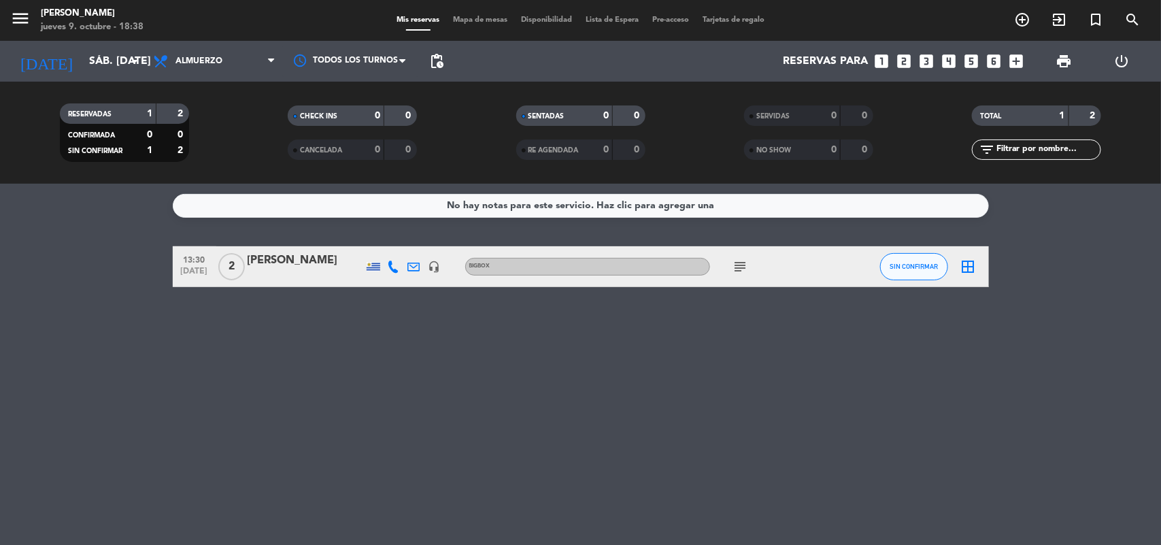
type input "dom. [DATE]"
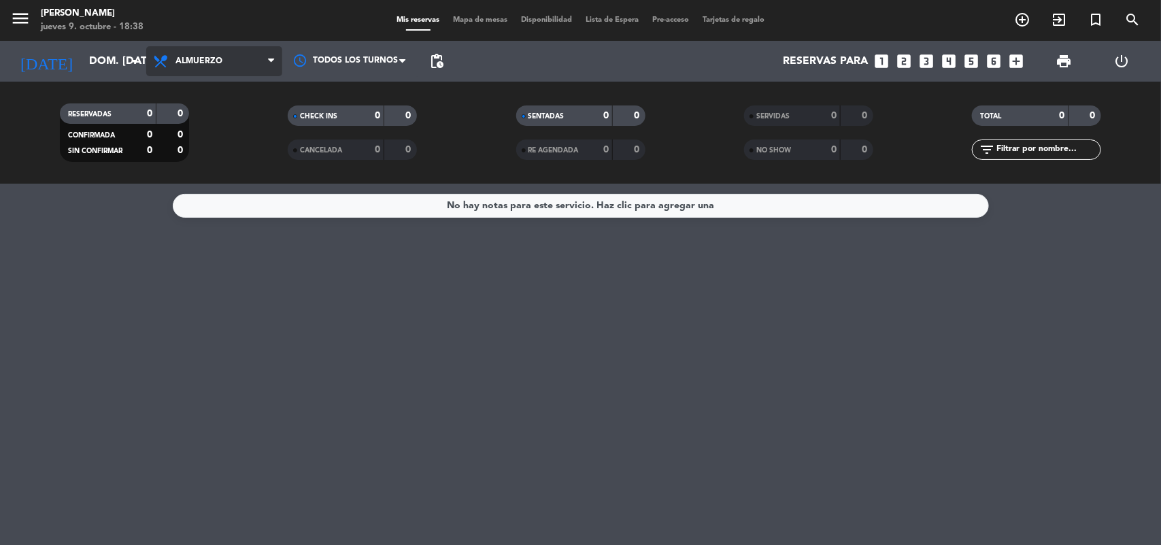
click at [205, 65] on span "Almuerzo" at bounding box center [199, 61] width 47 height 10
click at [205, 151] on div "menu [PERSON_NAME] jueves 9. octubre - 18:38 Mis reservas Mapa de mesas Disponi…" at bounding box center [580, 92] width 1161 height 184
click at [902, 60] on icon "looks_two" at bounding box center [905, 61] width 18 height 18
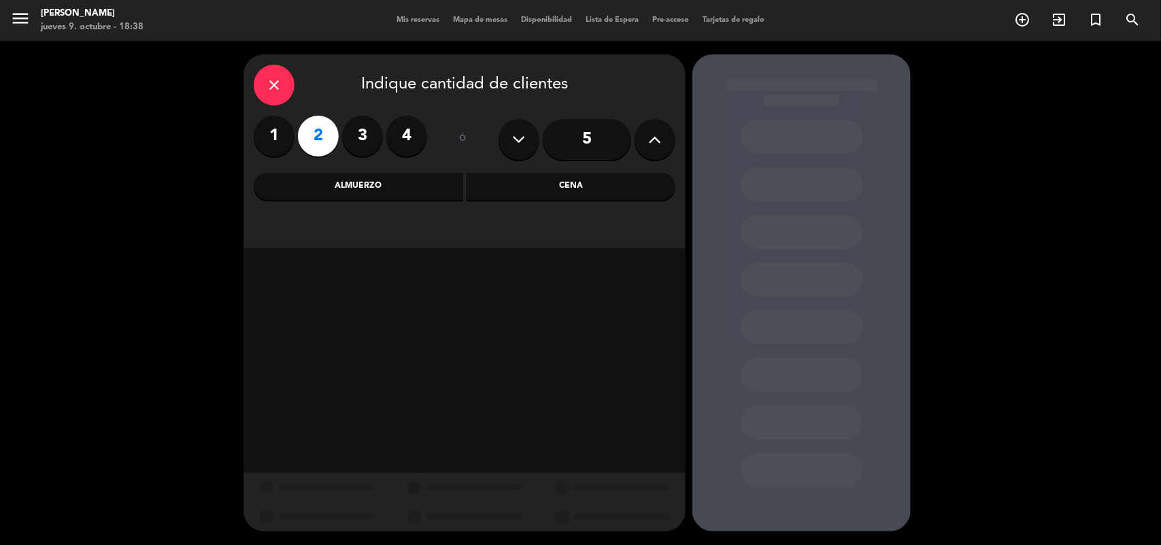
click at [497, 187] on div "Cena" at bounding box center [572, 186] width 210 height 27
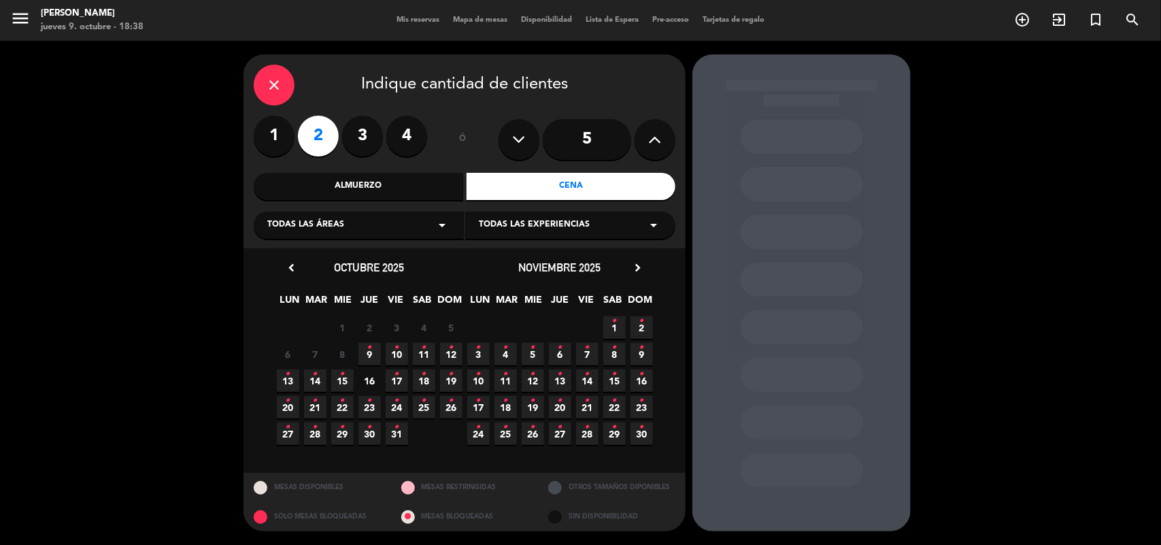
click at [455, 382] on span "19 •" at bounding box center [451, 380] width 22 height 22
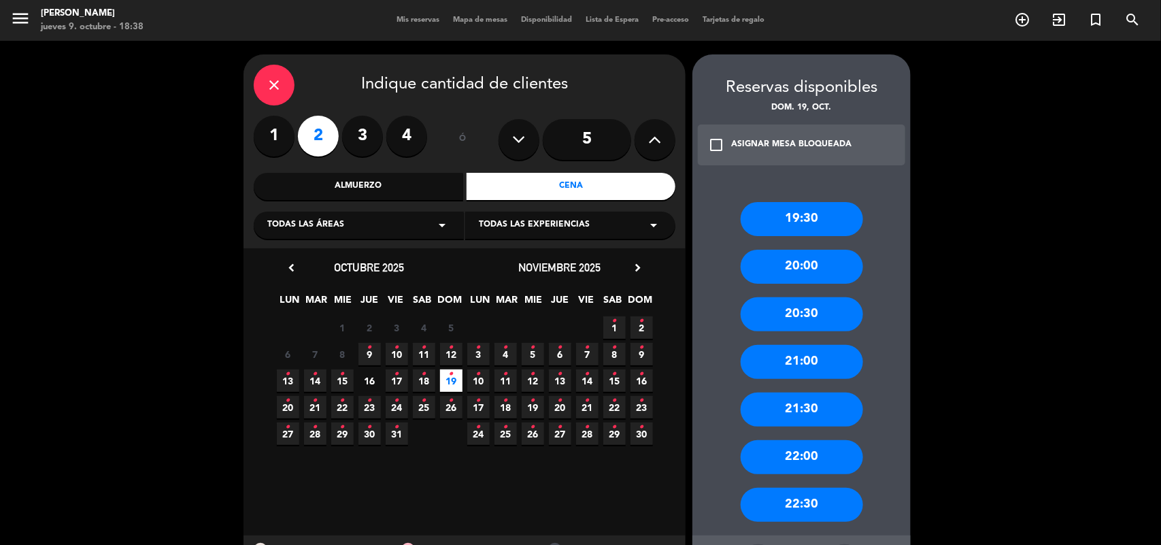
click at [818, 213] on div "19:30" at bounding box center [802, 219] width 122 height 34
click at [0, 0] on div at bounding box center [0, 0] width 0 height 0
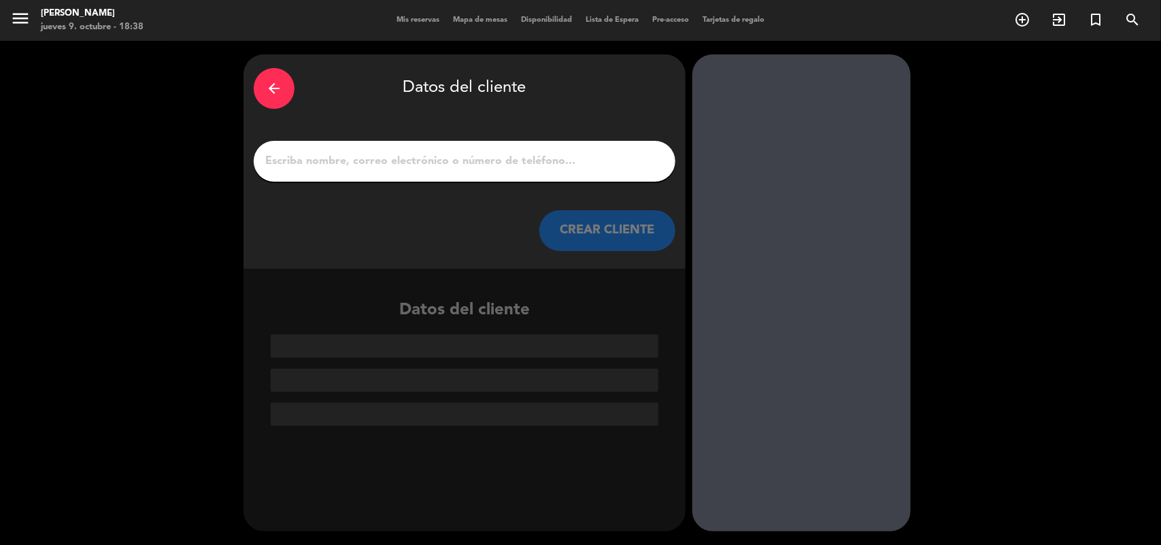
click at [474, 157] on input "1" at bounding box center [464, 161] width 401 height 19
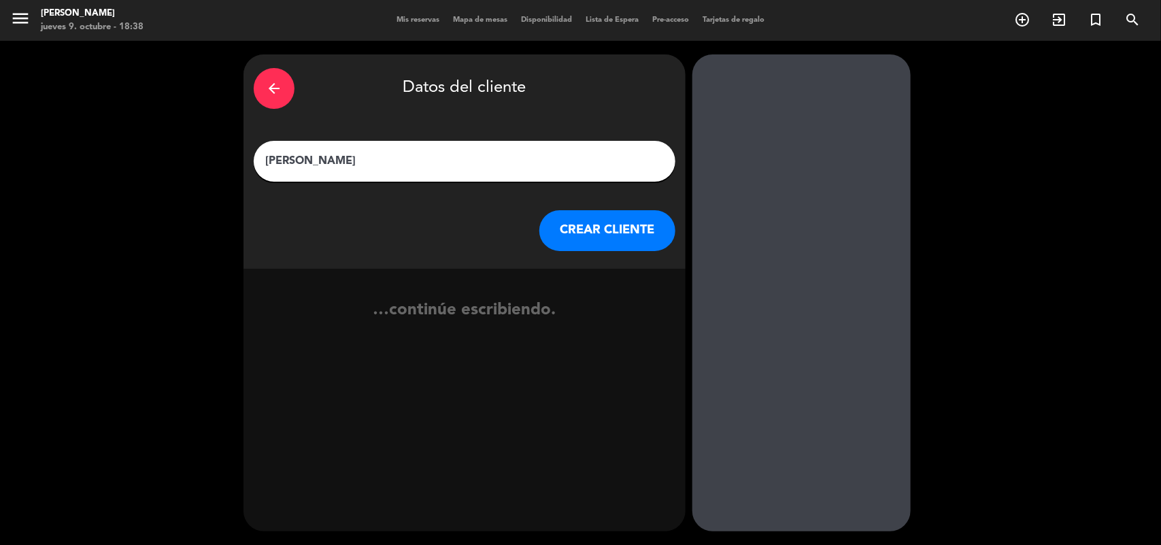
type input "[PERSON_NAME]"
click at [621, 223] on button "CREAR CLIENTE" at bounding box center [608, 230] width 136 height 41
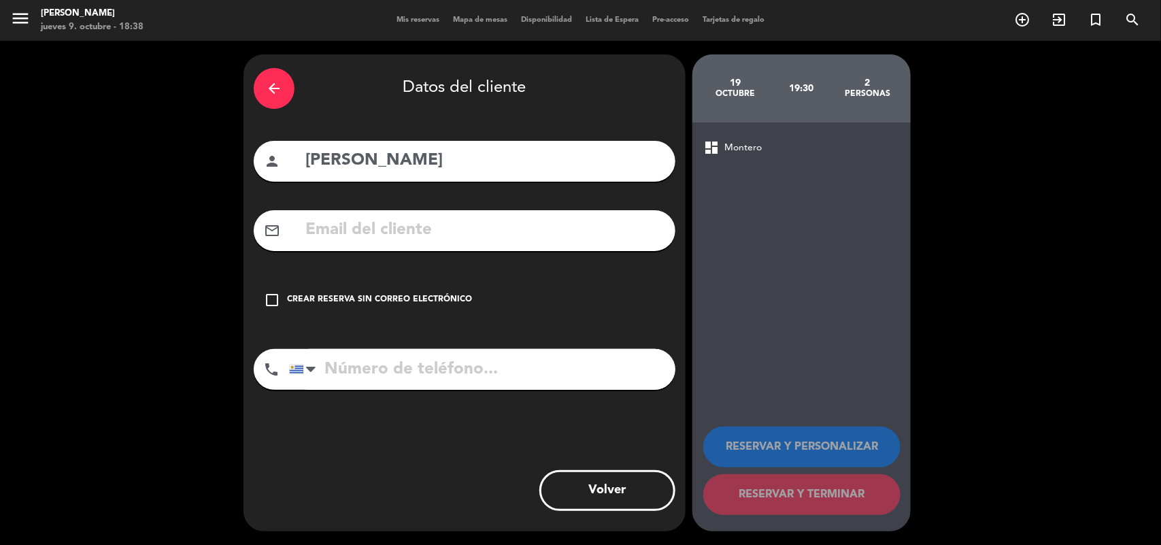
click at [321, 235] on input "text" at bounding box center [484, 230] width 361 height 28
paste input "[PERSON_NAME][EMAIL_ADDRESS][PERSON_NAME][DOMAIN_NAME]"
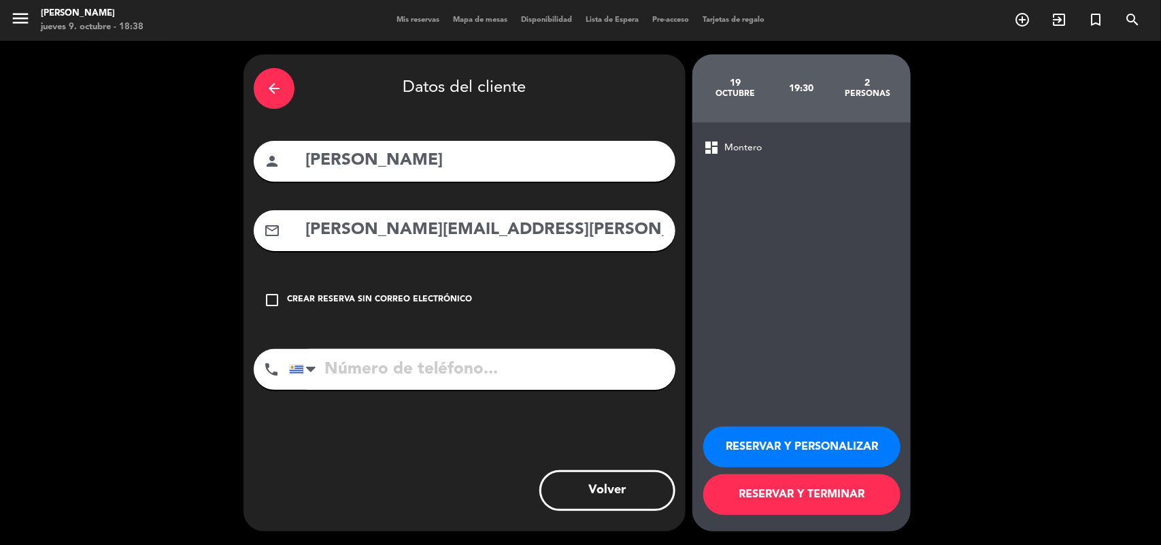
type input "[PERSON_NAME][EMAIL_ADDRESS][PERSON_NAME][DOMAIN_NAME]"
click at [389, 376] on input "tel" at bounding box center [482, 369] width 386 height 41
click at [331, 372] on input "tel" at bounding box center [482, 369] width 386 height 41
paste input "095480962"
type input "095480962"
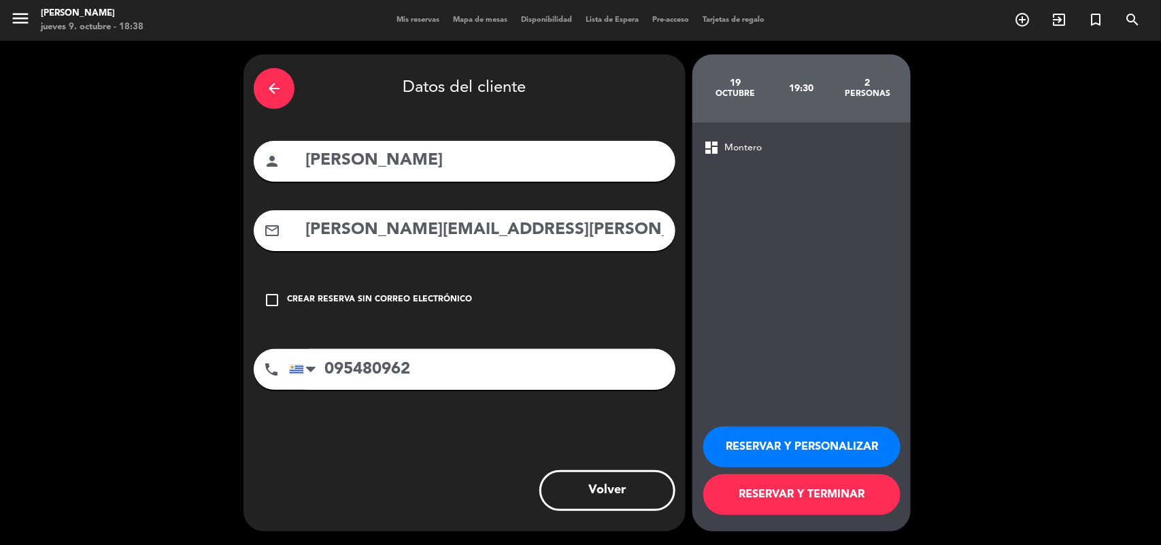
click at [729, 437] on button "RESERVAR Y PERSONALIZAR" at bounding box center [802, 447] width 197 height 41
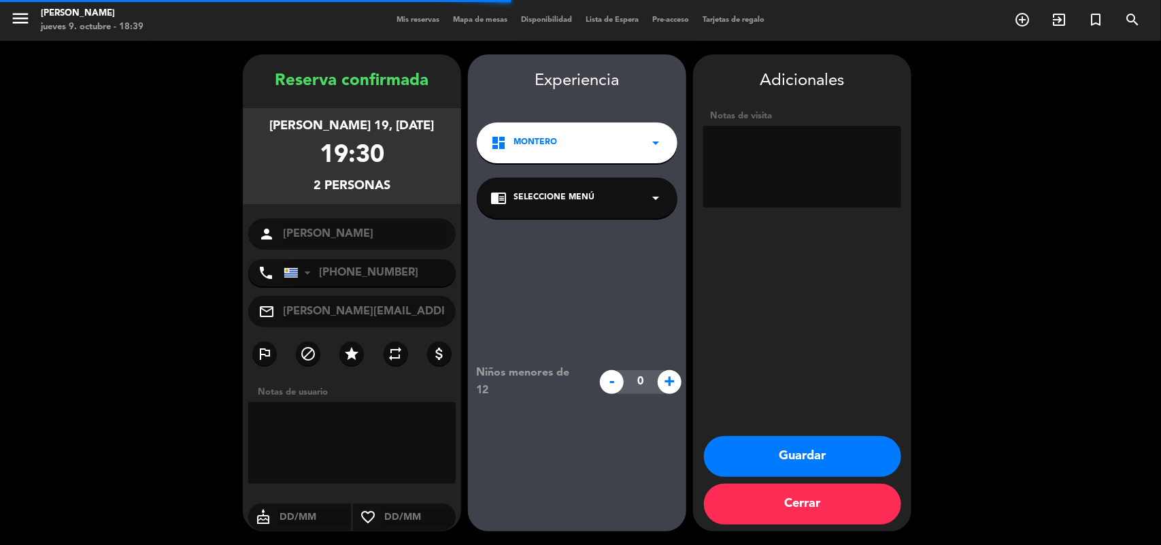
click at [563, 205] on div "chrome_reader_mode Seleccione Menú arrow_drop_down" at bounding box center [577, 198] width 201 height 41
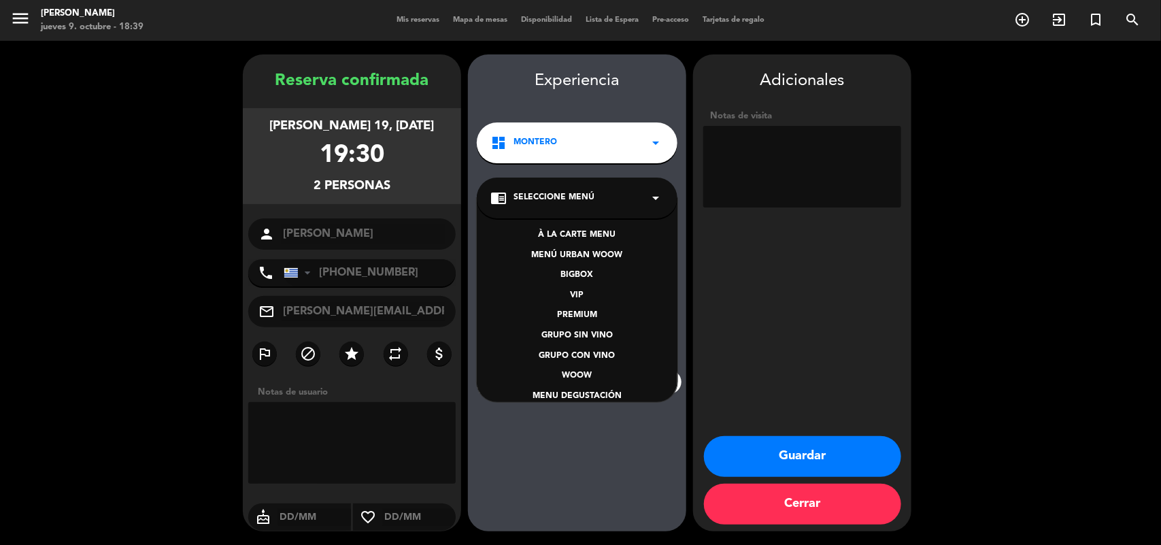
click at [576, 276] on div "BIGBOX" at bounding box center [578, 276] width 174 height 14
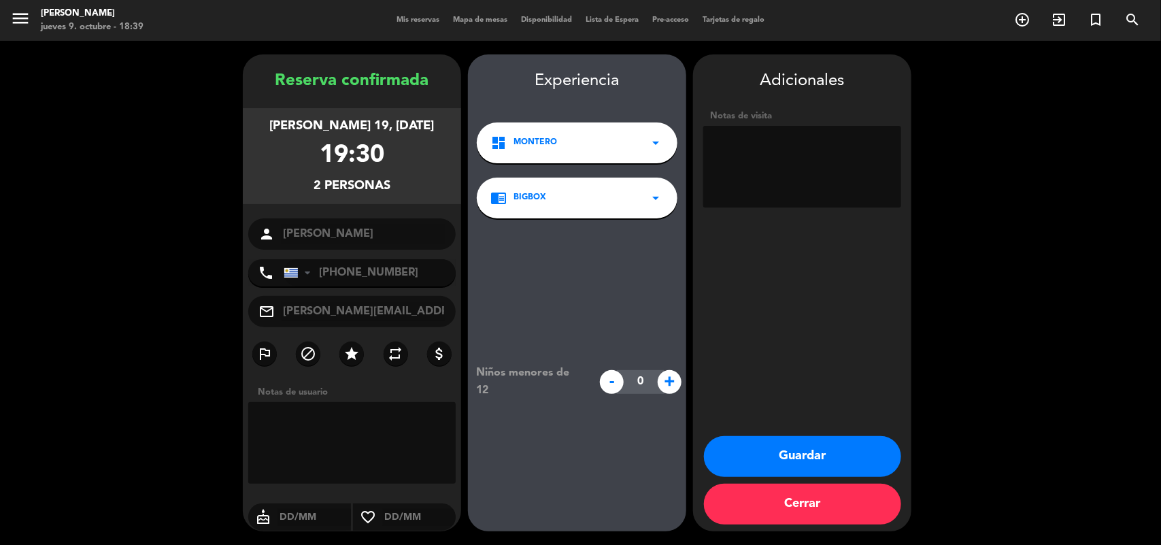
click at [723, 162] on textarea at bounding box center [803, 167] width 198 height 82
paste textarea "392HCHME"
type textarea "392HCHME"
click at [817, 454] on button "Guardar" at bounding box center [802, 456] width 197 height 41
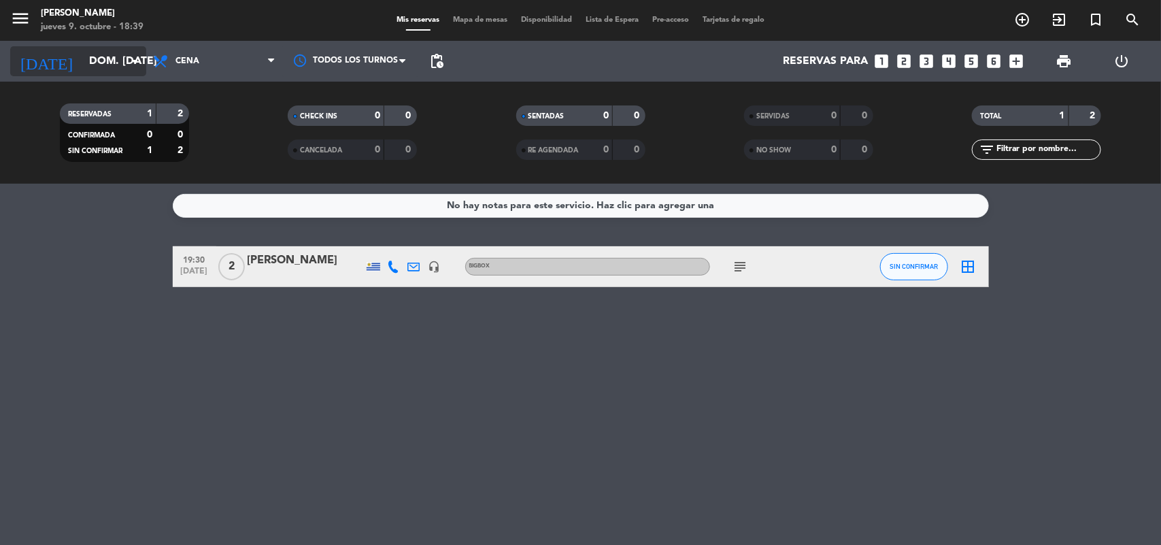
click at [106, 70] on input "dom. [DATE]" at bounding box center [154, 61] width 144 height 27
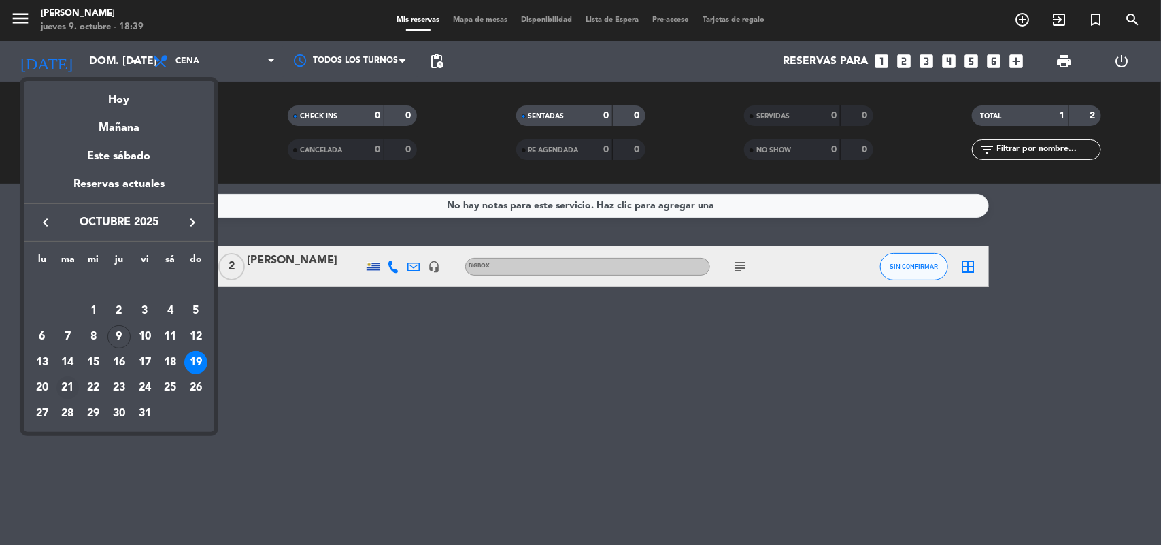
click at [63, 386] on div "21" at bounding box center [67, 387] width 23 height 23
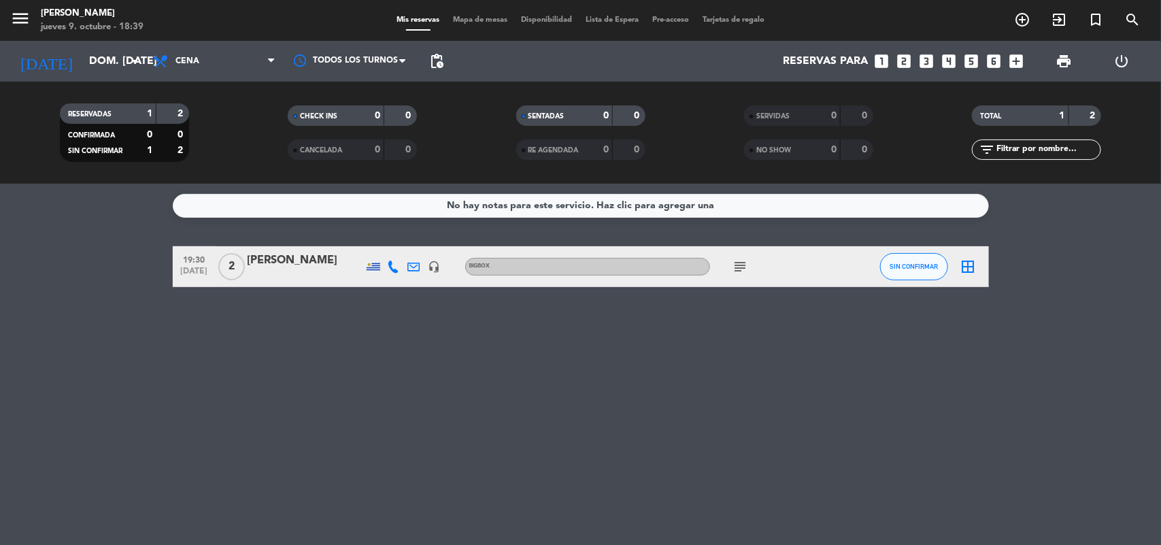
type input "[DATE] oct."
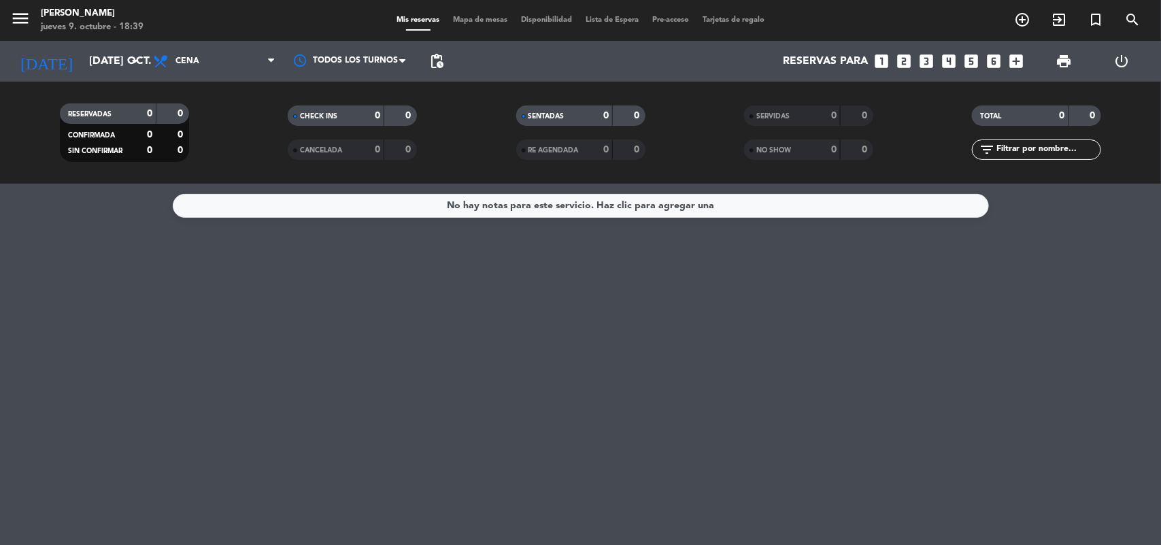
click at [903, 61] on icon "looks_two" at bounding box center [905, 61] width 18 height 18
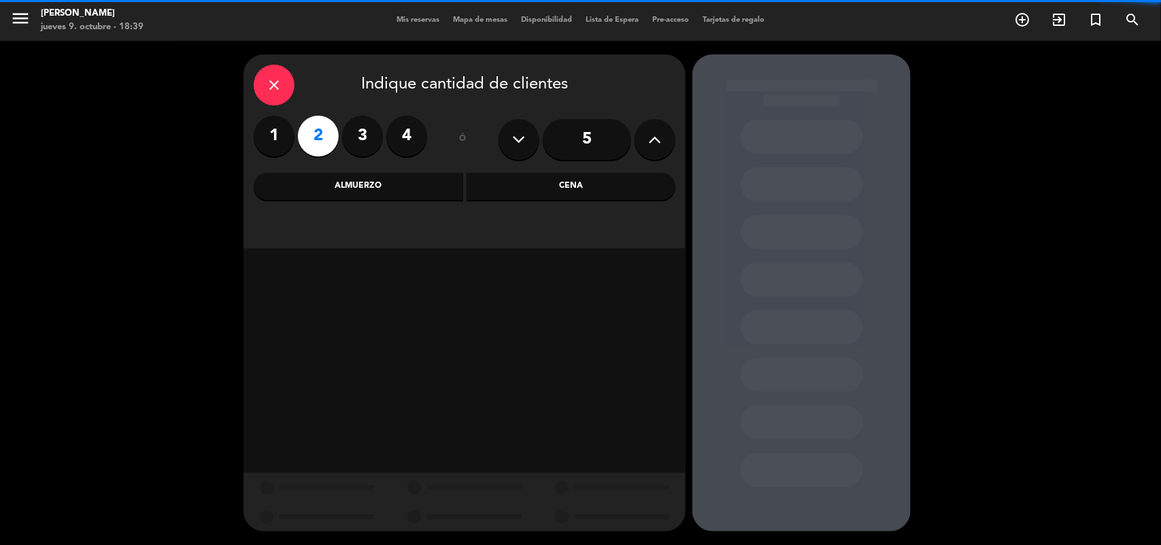
click at [550, 191] on div "Cena" at bounding box center [572, 186] width 210 height 27
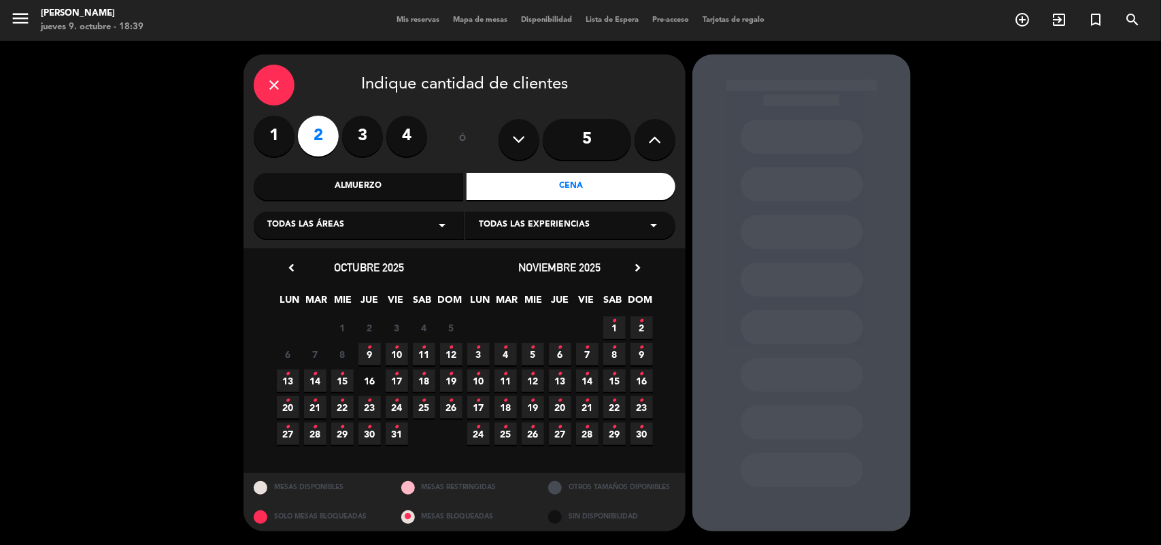
click at [314, 407] on icon "•" at bounding box center [315, 401] width 5 height 22
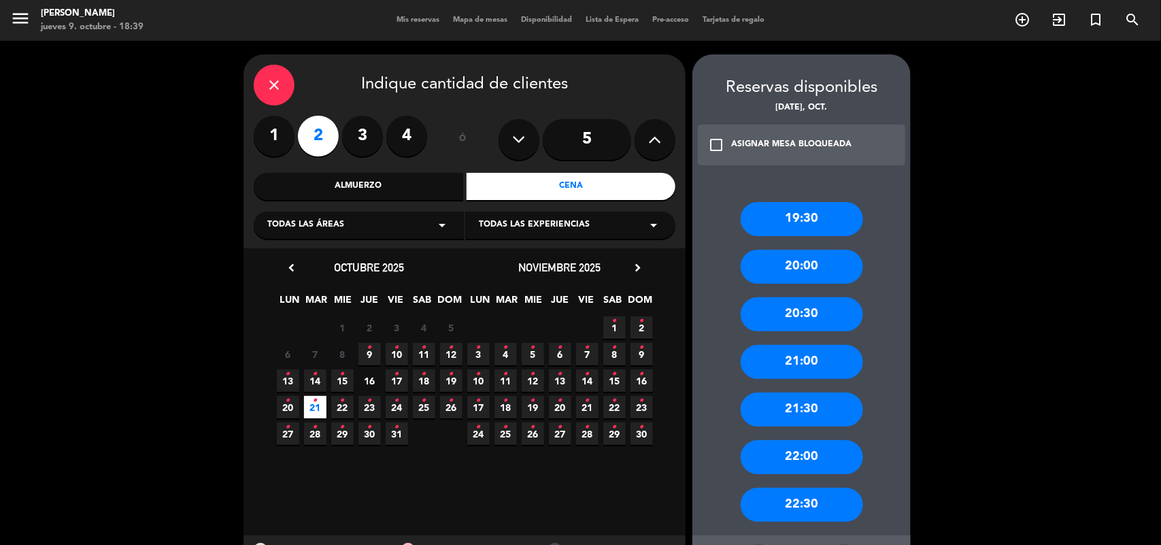
click at [803, 355] on div "21:00" at bounding box center [802, 362] width 122 height 34
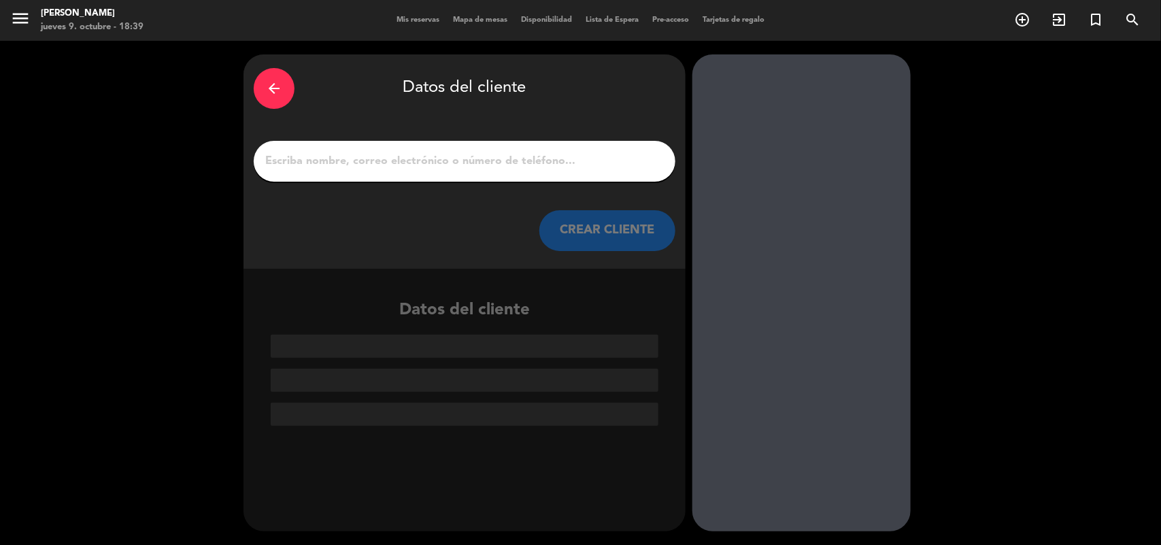
click at [484, 161] on input "1" at bounding box center [464, 161] width 401 height 19
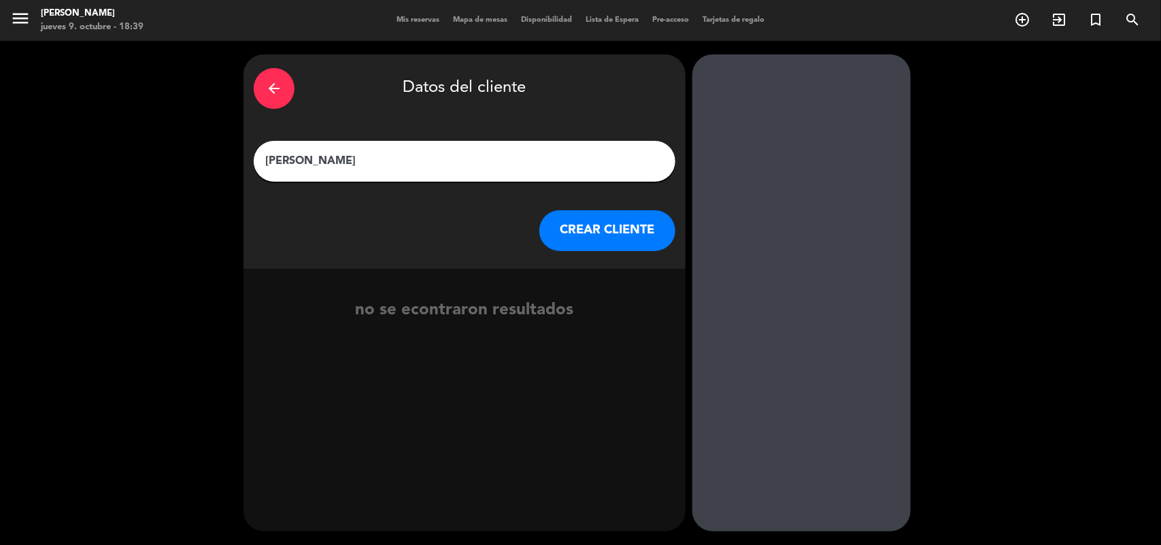
type input "[PERSON_NAME]"
click at [591, 222] on button "CREAR CLIENTE" at bounding box center [608, 230] width 136 height 41
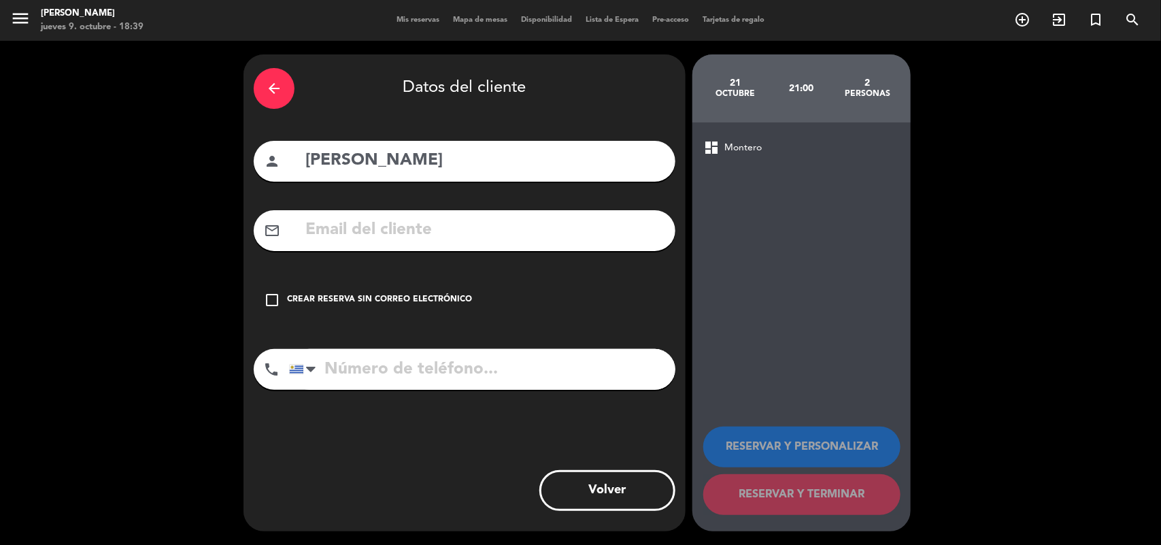
click at [340, 239] on input "text" at bounding box center [484, 230] width 361 height 28
paste input "392HCHME"
type input "3"
click at [338, 236] on input "text" at bounding box center [484, 230] width 361 height 28
paste input "[PERSON_NAME][EMAIL_ADDRESS][PERSON_NAME][DOMAIN_NAME]"
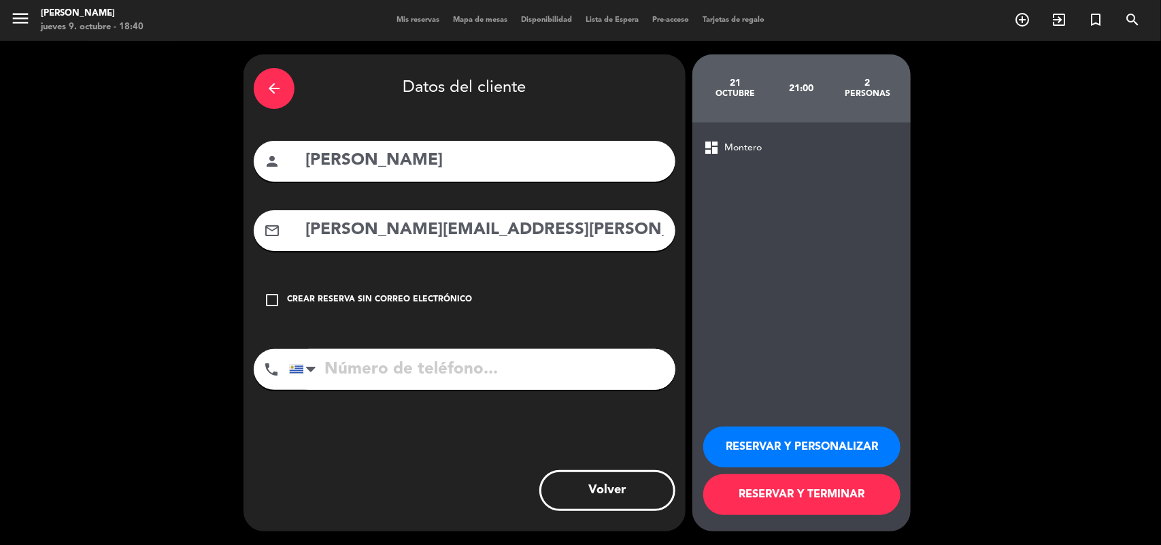
type input "[PERSON_NAME][EMAIL_ADDRESS][PERSON_NAME][DOMAIN_NAME]"
click at [383, 361] on input "tel" at bounding box center [482, 369] width 386 height 41
click at [331, 361] on input "tel" at bounding box center [482, 369] width 386 height 41
paste input "099363730"
type input "099363730"
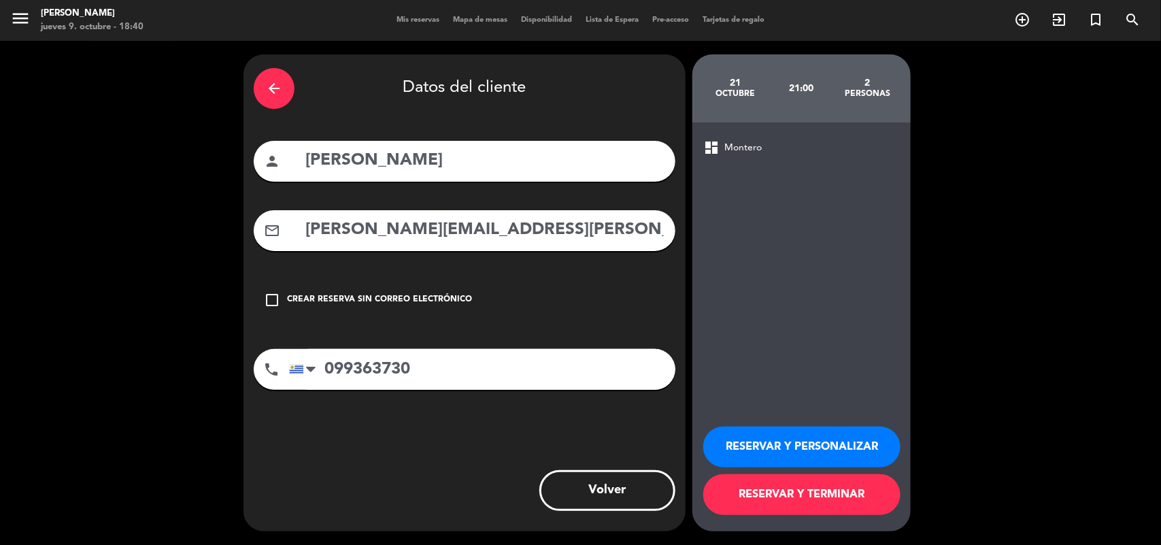
click at [786, 452] on button "RESERVAR Y PERSONALIZAR" at bounding box center [802, 447] width 197 height 41
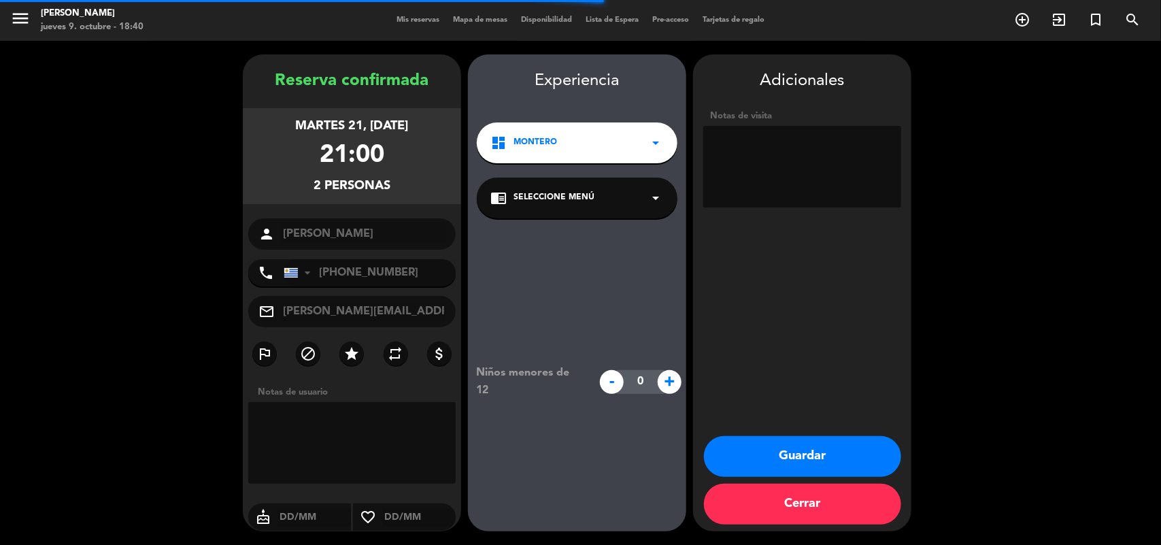
click at [595, 201] on div "chrome_reader_mode Seleccione Menú arrow_drop_down" at bounding box center [577, 198] width 201 height 41
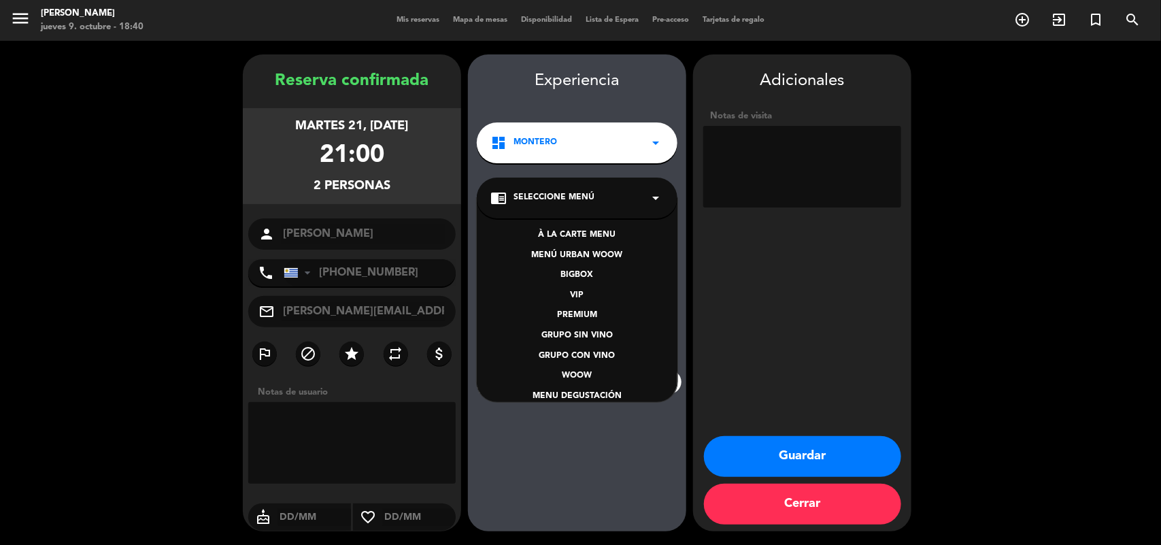
click at [580, 271] on div "BIGBOX" at bounding box center [578, 276] width 174 height 14
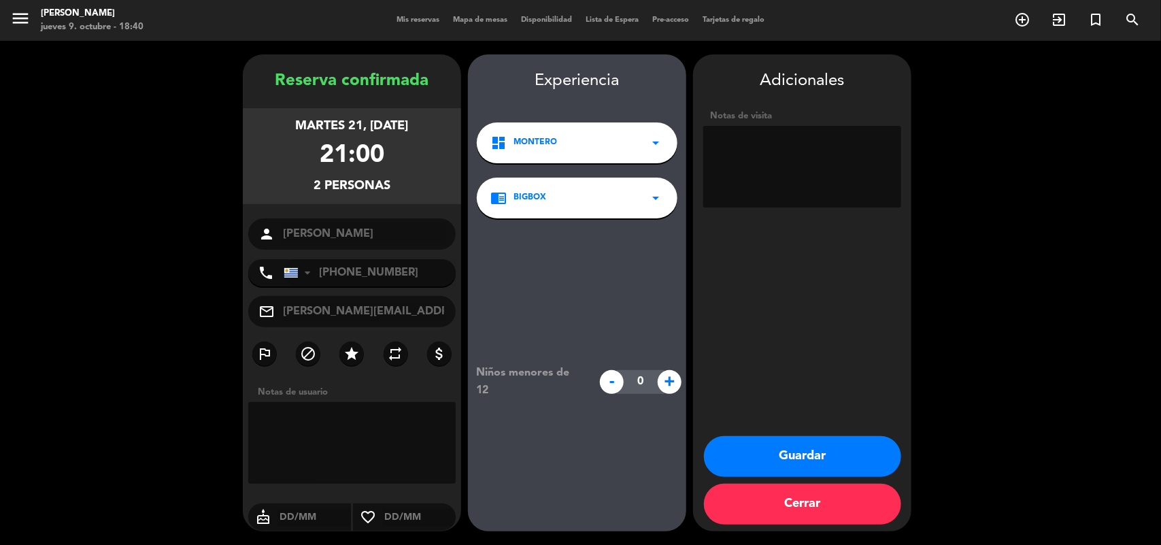
click at [729, 148] on textarea at bounding box center [803, 167] width 198 height 82
paste textarea "2UZ89DAF"
type textarea "2UZ89DAF"
click at [802, 450] on button "Guardar" at bounding box center [802, 456] width 197 height 41
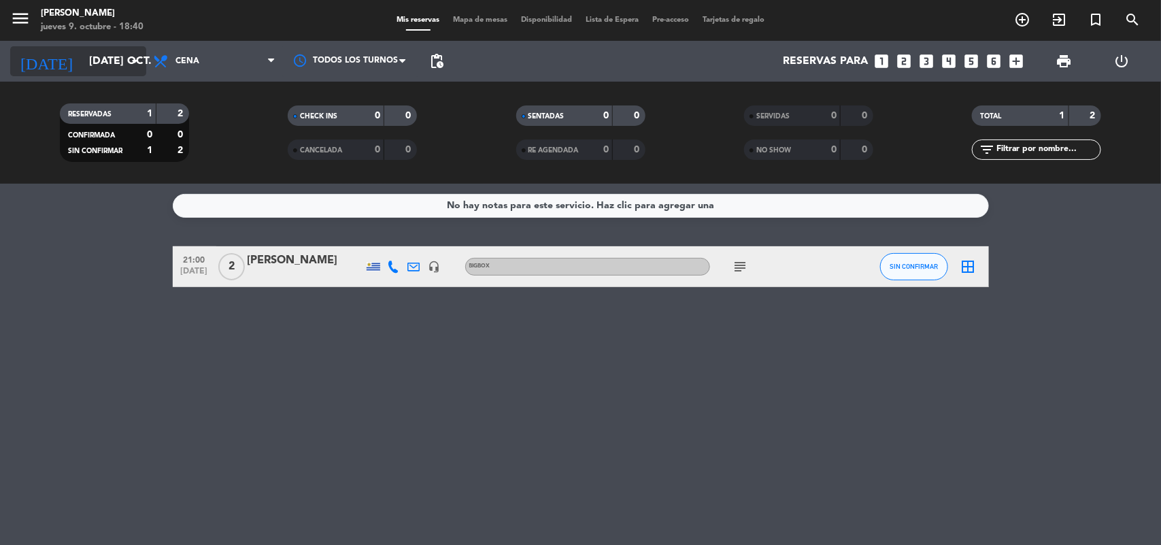
click at [129, 61] on icon "arrow_drop_down" at bounding box center [135, 61] width 16 height 16
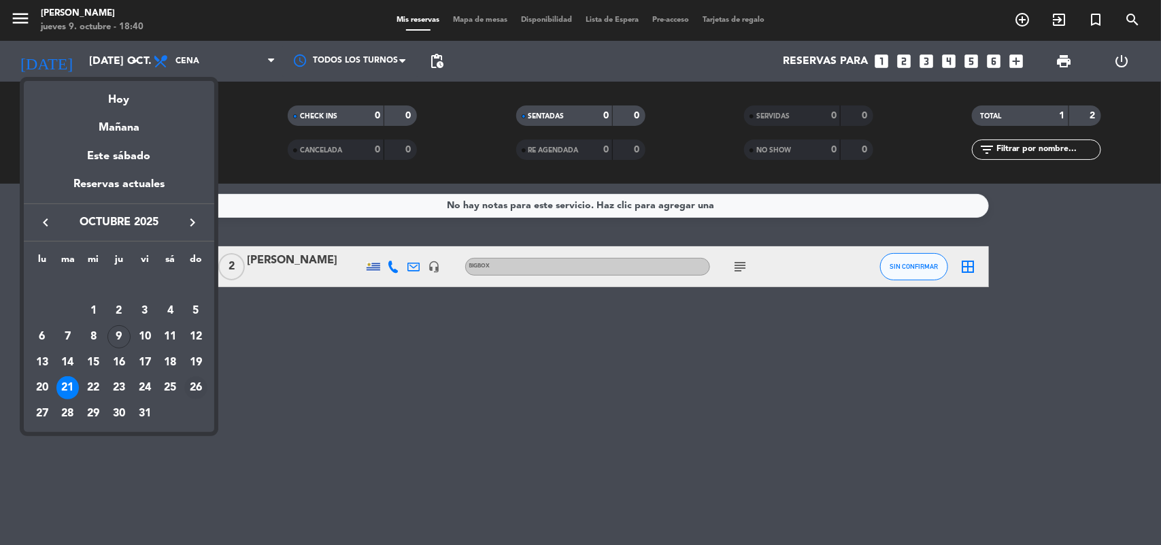
click at [195, 388] on div "26" at bounding box center [195, 387] width 23 height 23
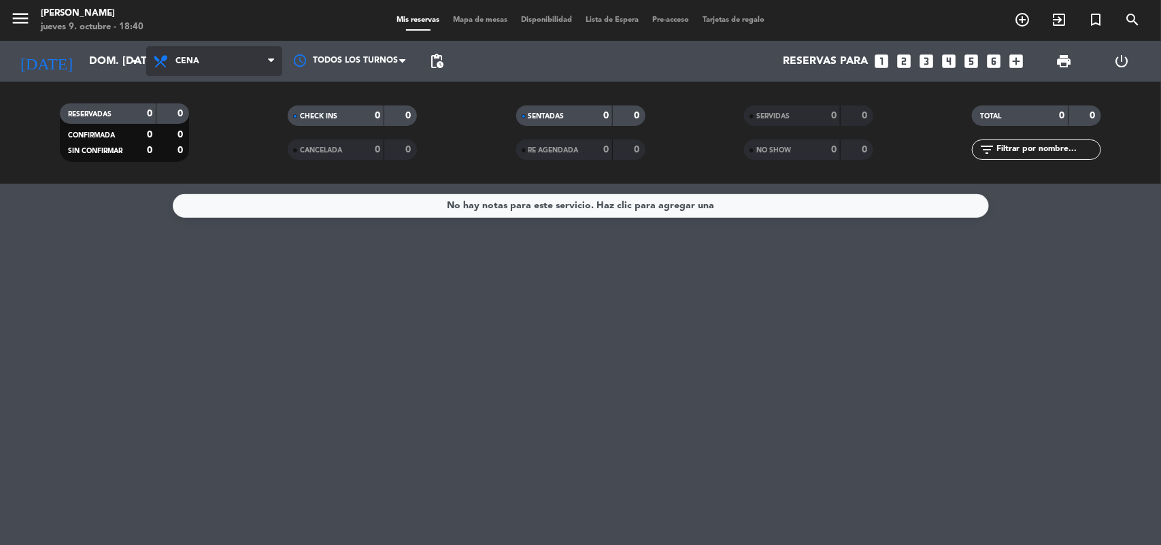
click at [186, 55] on span "Cena" at bounding box center [214, 61] width 136 height 30
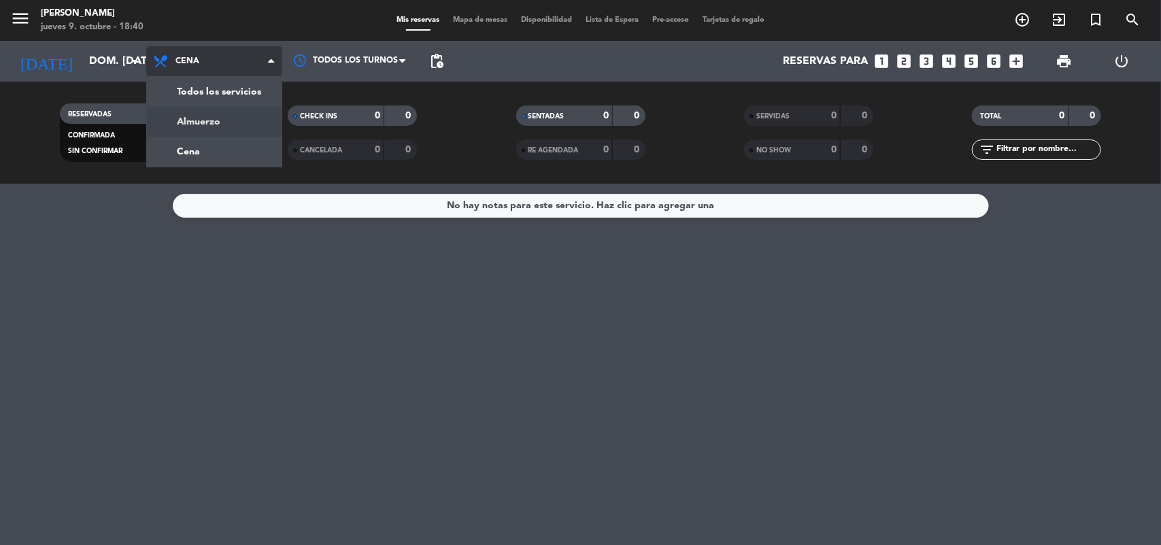
click at [205, 117] on div "menu [PERSON_NAME] jueves 9. octubre - 18:40 Mis reservas Mapa de mesas Disponi…" at bounding box center [580, 92] width 1161 height 184
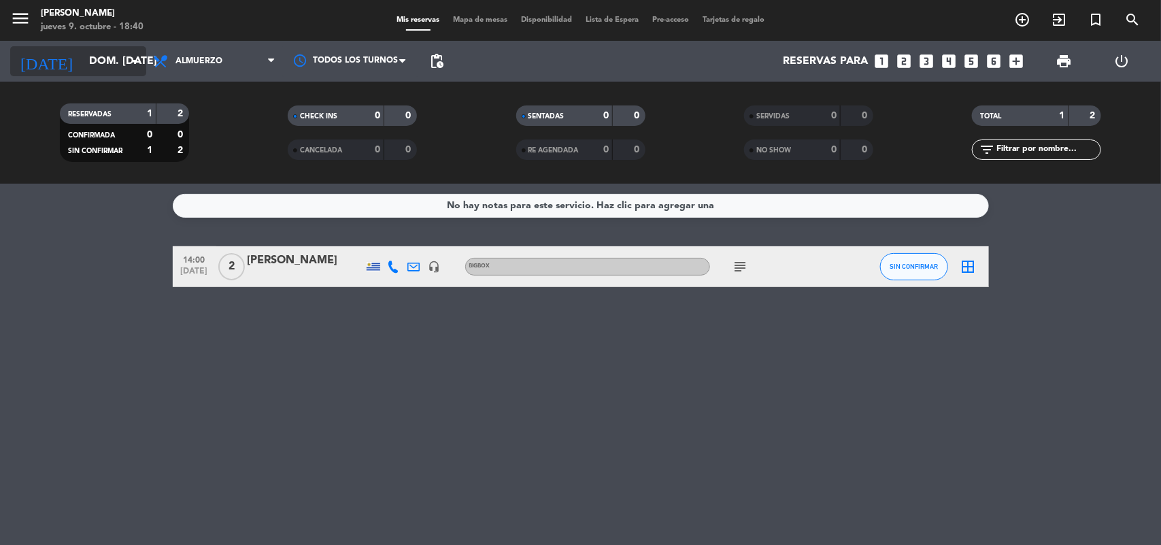
click at [121, 55] on input "dom. [DATE]" at bounding box center [154, 61] width 144 height 27
click at [100, 66] on input "dom. [DATE]" at bounding box center [154, 61] width 144 height 27
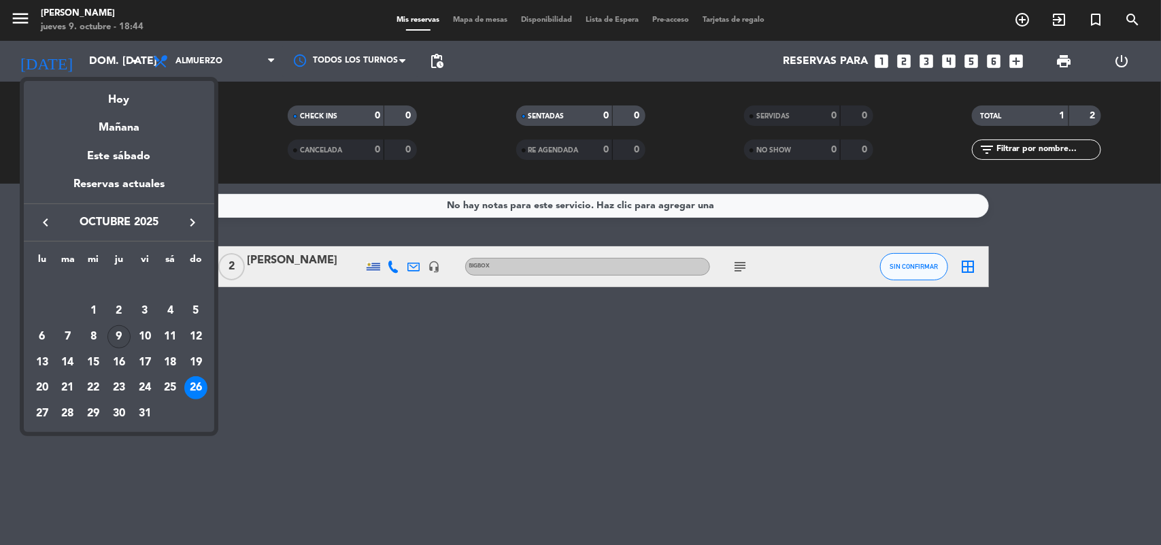
click at [116, 335] on div "9" at bounding box center [119, 336] width 23 height 23
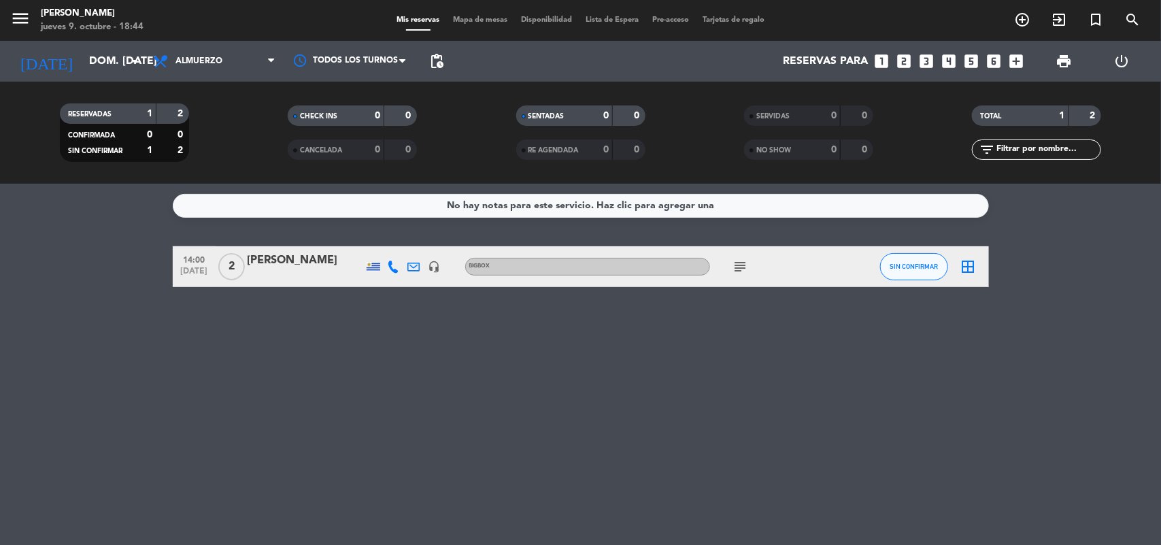
type input "[DEMOGRAPHIC_DATA] [DATE]"
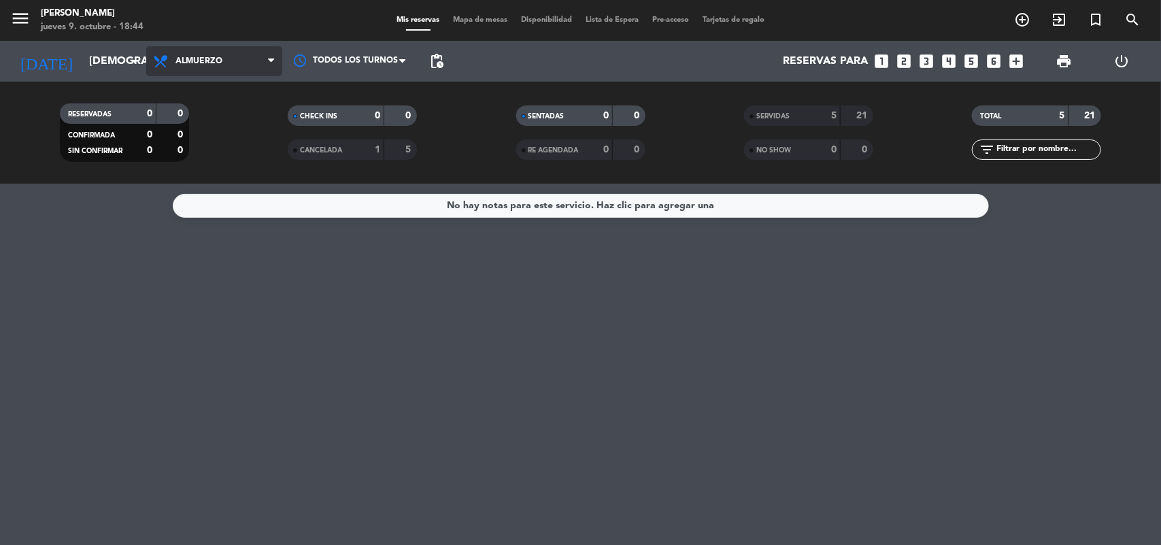
click at [235, 56] on span "Almuerzo" at bounding box center [214, 61] width 136 height 30
click at [218, 144] on div "menu [PERSON_NAME] jueves 9. octubre - 18:44 Mis reservas Mapa de mesas Disponi…" at bounding box center [580, 92] width 1161 height 184
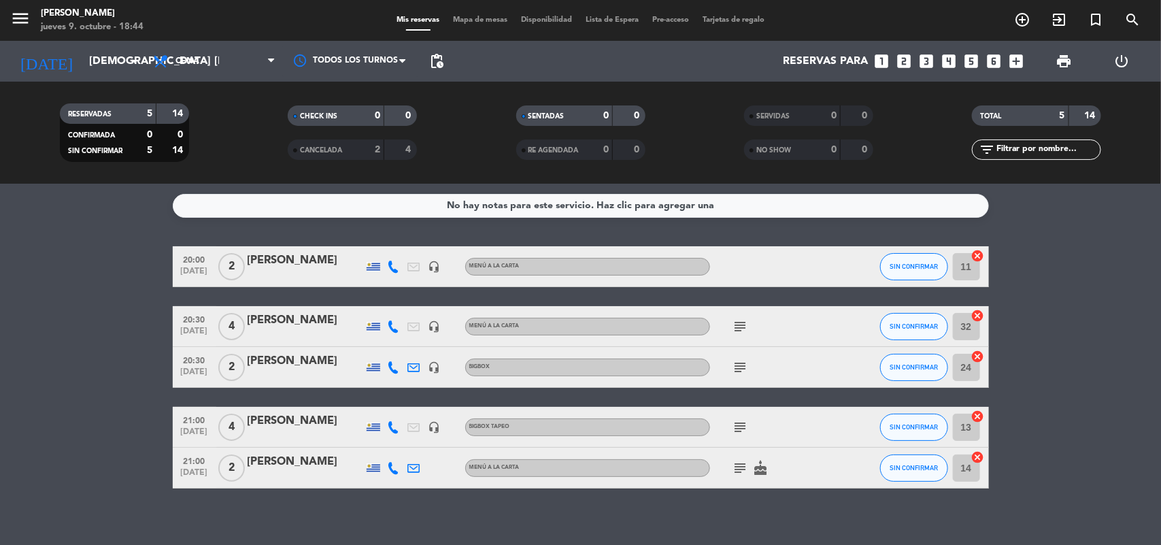
click at [743, 471] on icon "subject" at bounding box center [741, 468] width 16 height 16
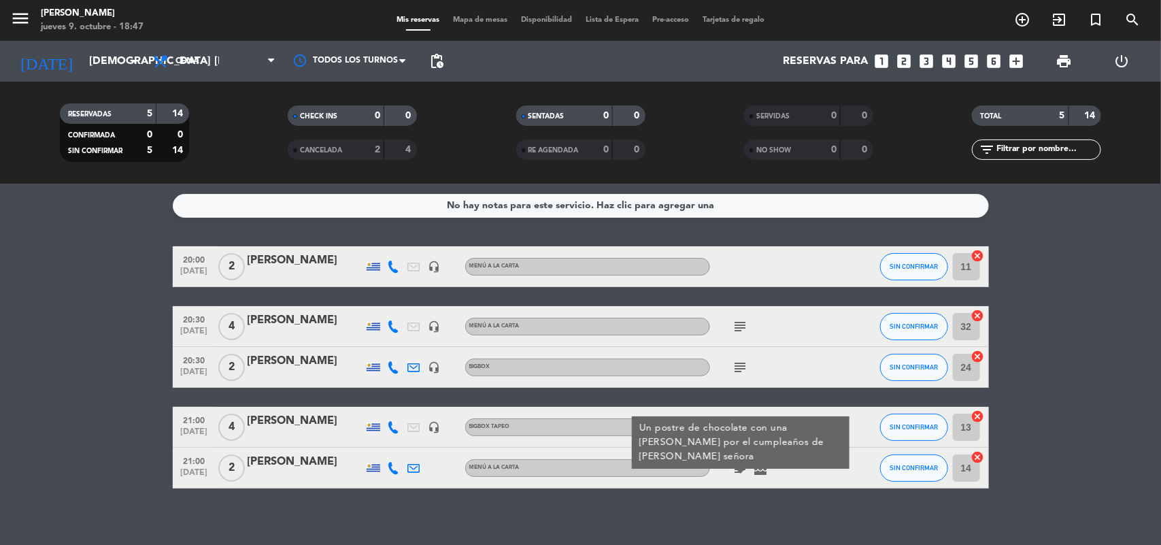
click at [283, 358] on div "[PERSON_NAME]" at bounding box center [306, 361] width 116 height 18
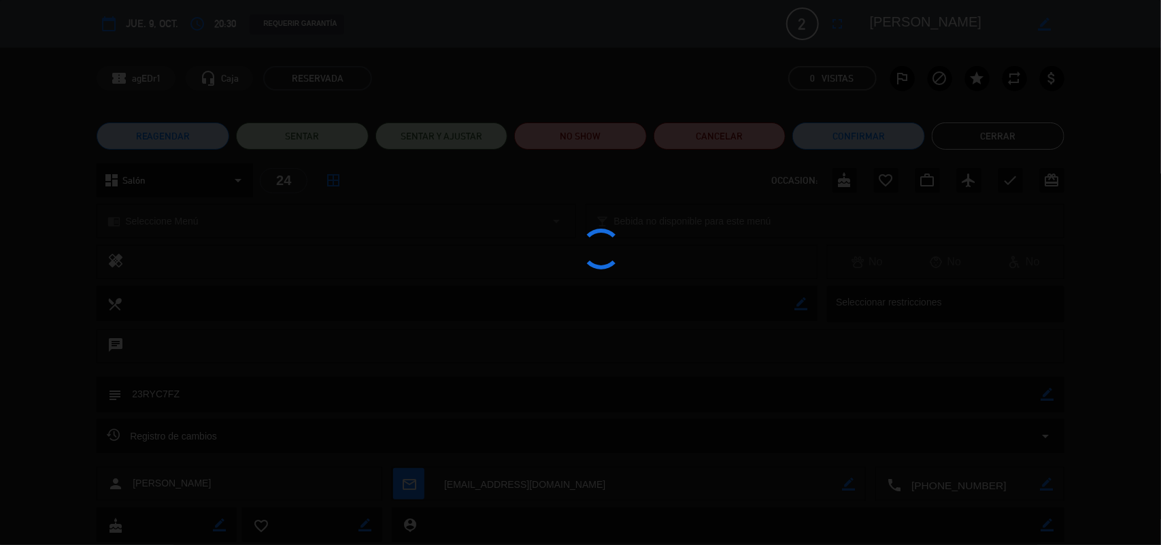
click at [175, 392] on edit-booking-info-modal "calendar_today [DEMOGRAPHIC_DATA] 9, oct. access_time 20:30 REQUERIR GARANTÍA 2…" at bounding box center [580, 272] width 1161 height 545
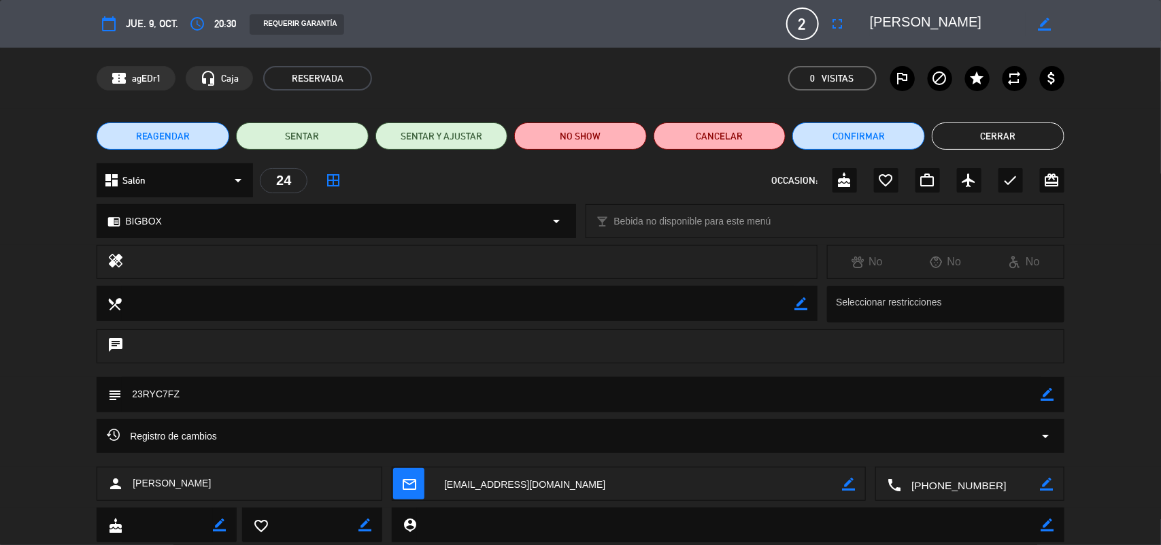
drag, startPoint x: 175, startPoint y: 392, endPoint x: 150, endPoint y: 399, distance: 26.1
click at [150, 399] on textarea at bounding box center [582, 394] width 920 height 35
click at [212, 215] on div "chrome_reader_mode BIGBOX arrow_drop_down" at bounding box center [336, 221] width 478 height 33
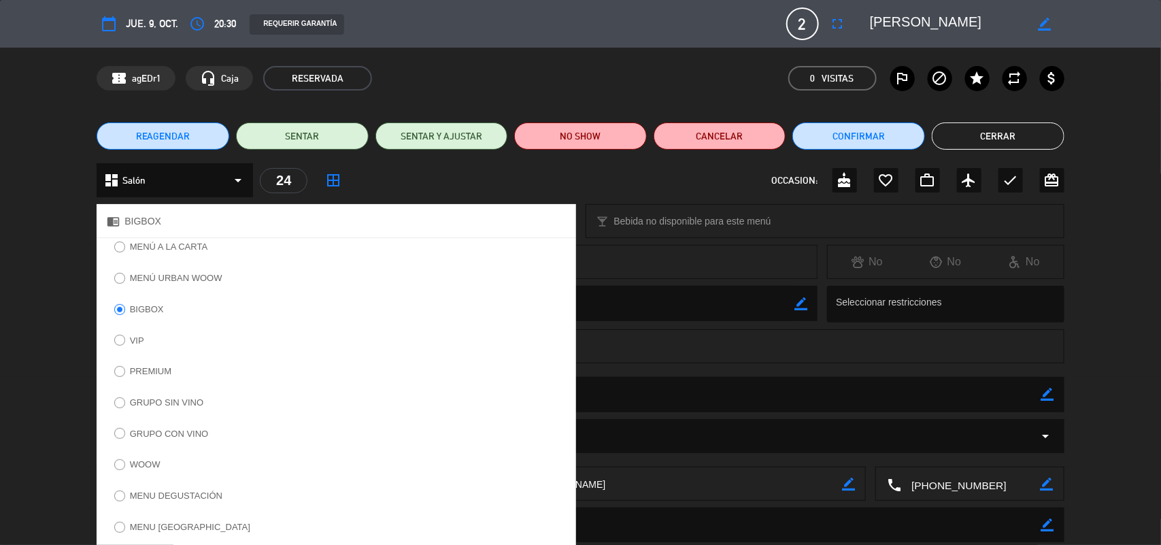
click at [38, 407] on div "subject border_color" at bounding box center [580, 398] width 1161 height 42
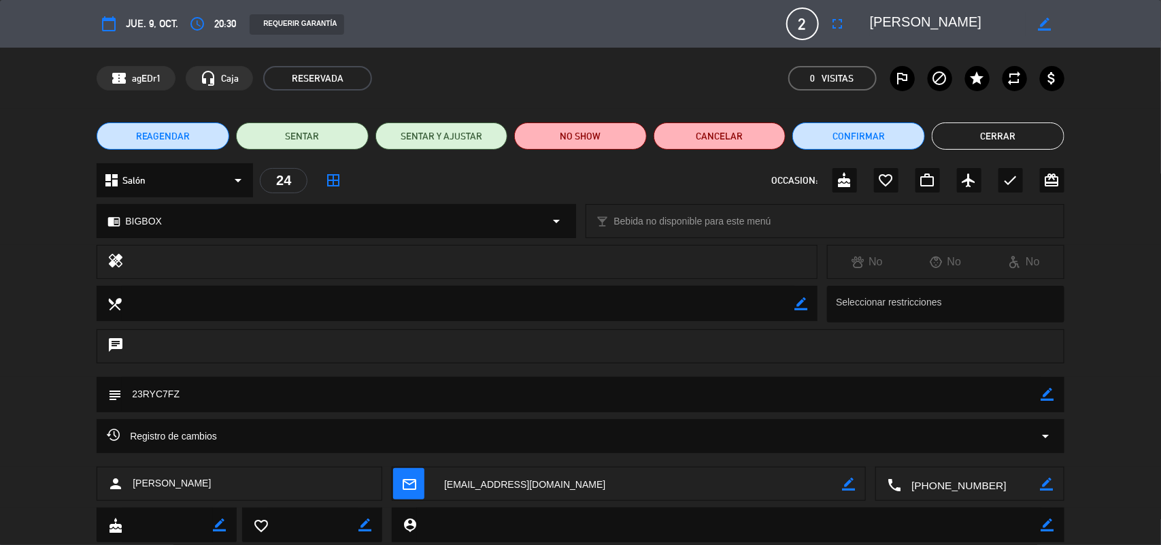
click at [148, 393] on textarea at bounding box center [582, 394] width 920 height 35
click at [1008, 137] on button "Cerrar" at bounding box center [998, 135] width 133 height 27
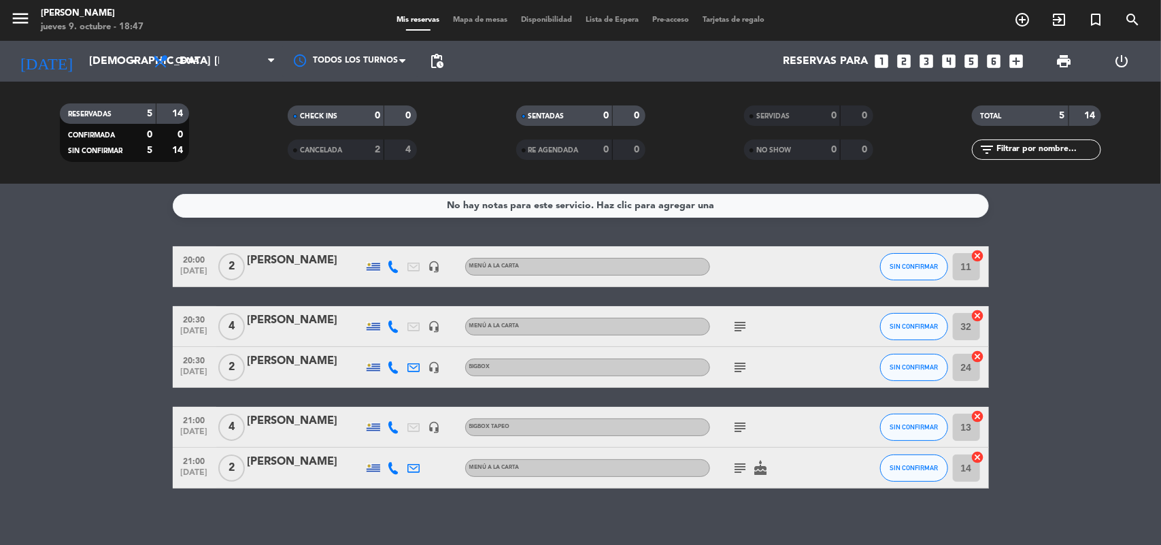
click at [312, 421] on div "[PERSON_NAME]" at bounding box center [306, 421] width 116 height 18
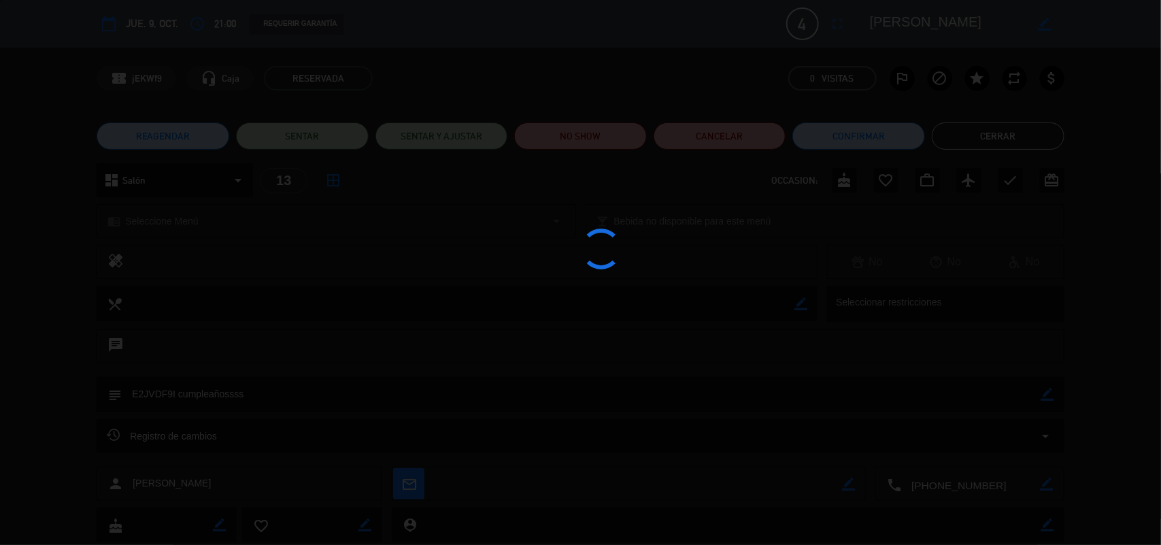
click at [312, 421] on div at bounding box center [580, 272] width 1161 height 545
click at [161, 393] on edit-booking-info-modal "calendar_today [DEMOGRAPHIC_DATA] 9, oct. access_time 21:00 REQUERIR GARANTÍA 4…" at bounding box center [580, 272] width 1161 height 545
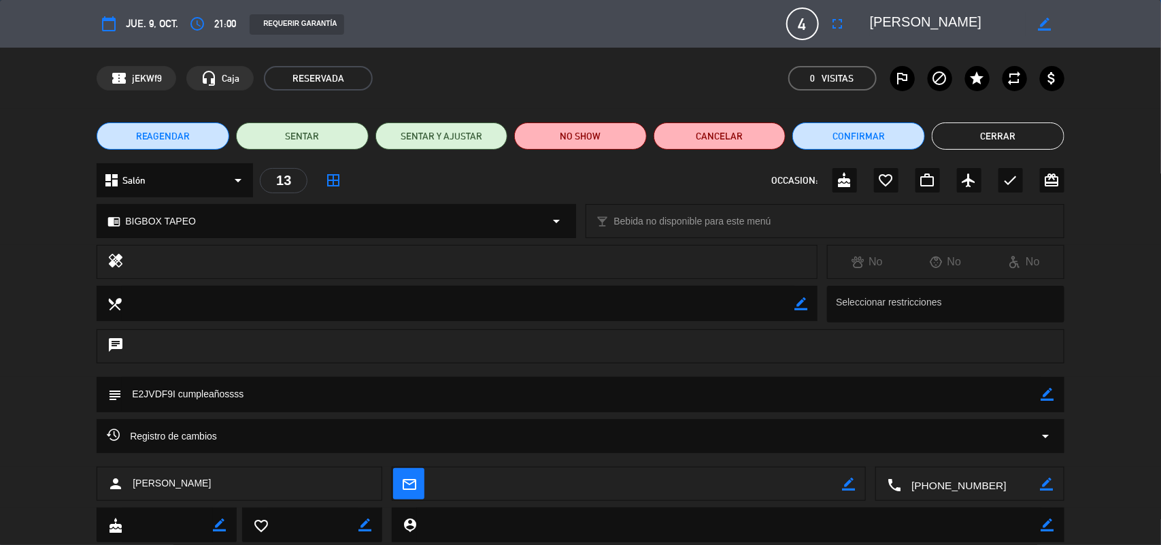
click at [161, 393] on textarea at bounding box center [582, 394] width 920 height 35
click at [157, 392] on textarea at bounding box center [582, 394] width 920 height 35
click at [155, 392] on textarea at bounding box center [582, 394] width 920 height 35
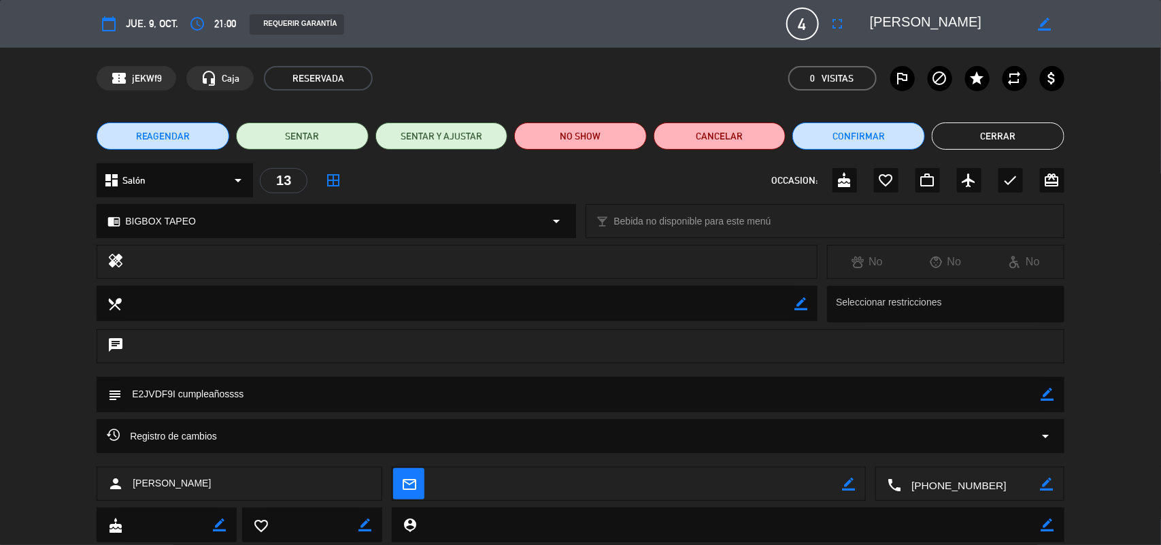
click at [187, 216] on span "BIGBOX TAPEO" at bounding box center [160, 222] width 71 height 16
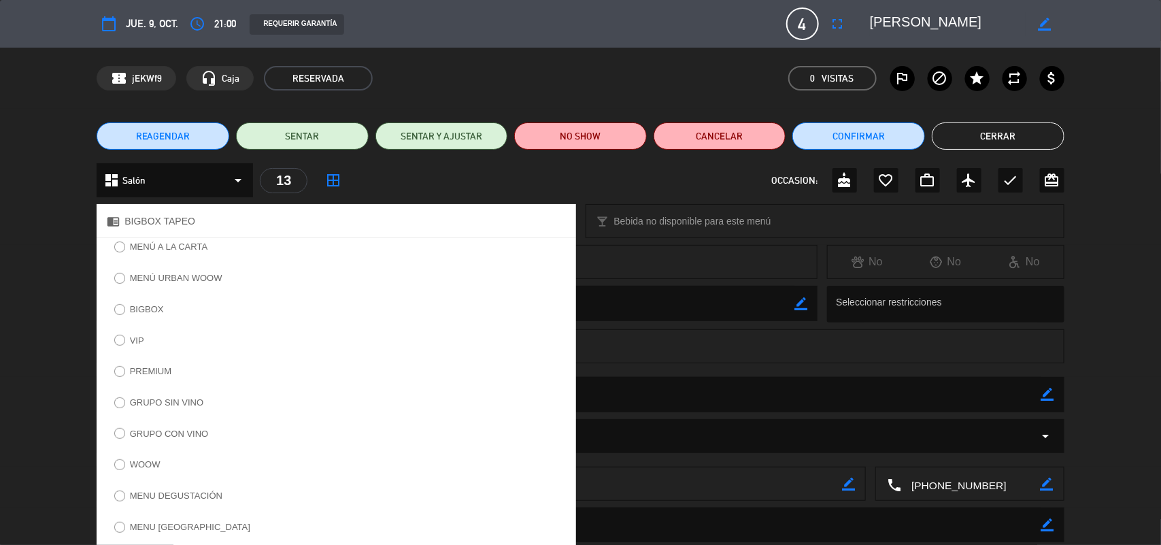
click at [800, 349] on div "chat" at bounding box center [581, 346] width 968 height 34
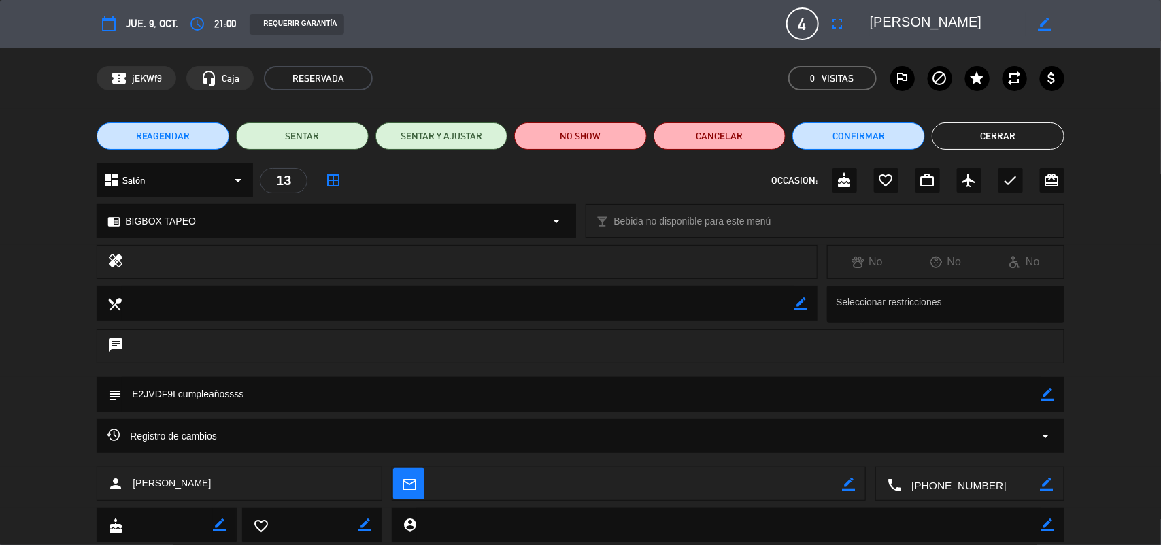
click at [143, 391] on textarea at bounding box center [582, 394] width 920 height 35
click at [978, 141] on button "Cerrar" at bounding box center [998, 135] width 133 height 27
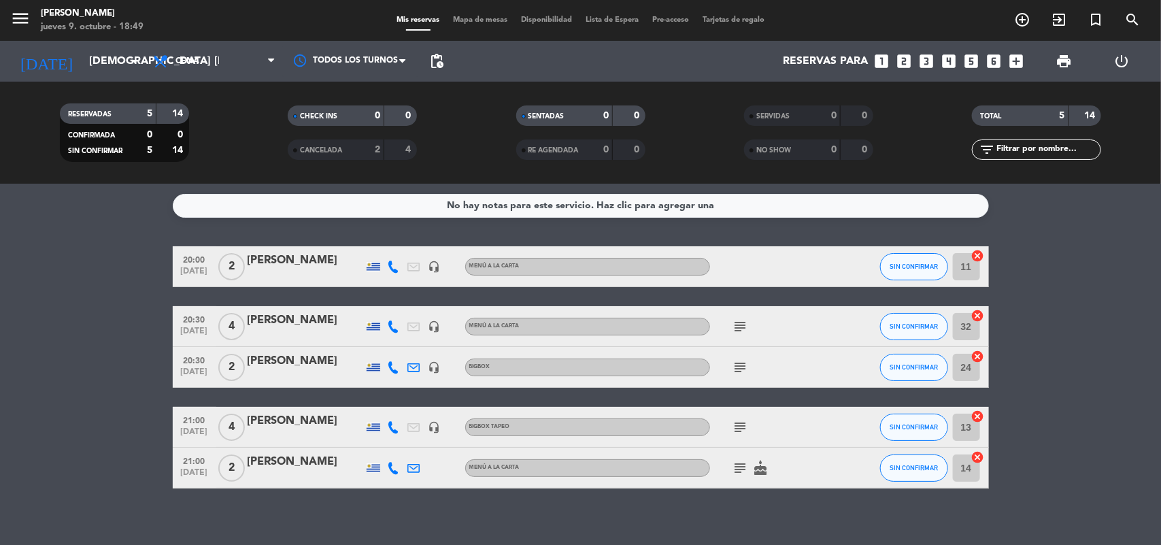
click at [745, 463] on icon "subject" at bounding box center [741, 468] width 16 height 16
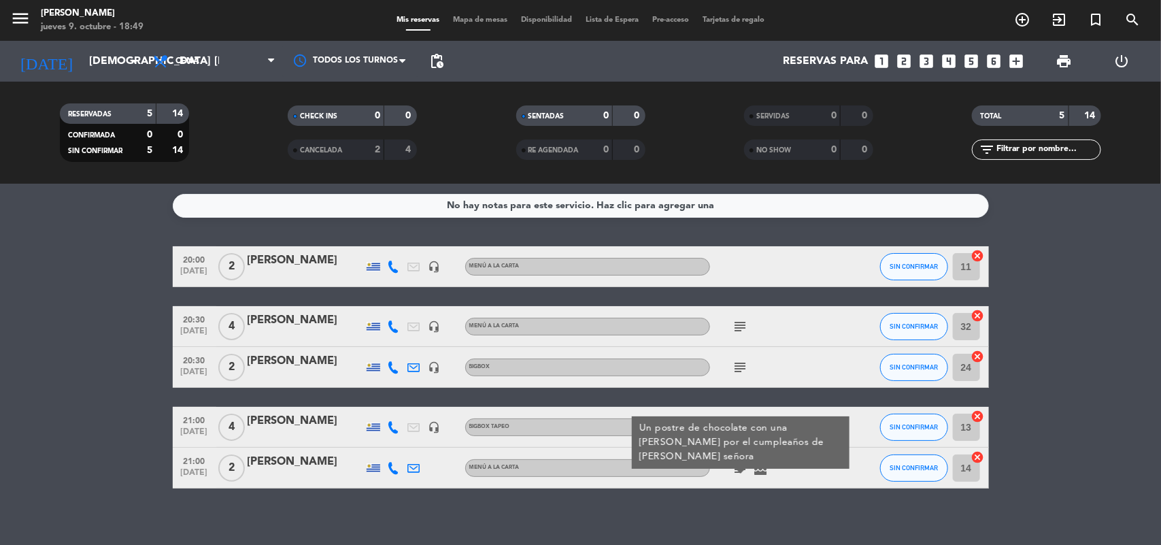
click at [745, 463] on icon "subject" at bounding box center [741, 468] width 16 height 16
click at [773, 393] on div "20:00 [DATE] 2 [PERSON_NAME] headset_mic MENÚ A LA CARTA SIN CONFIRMAR 11 cance…" at bounding box center [581, 367] width 817 height 242
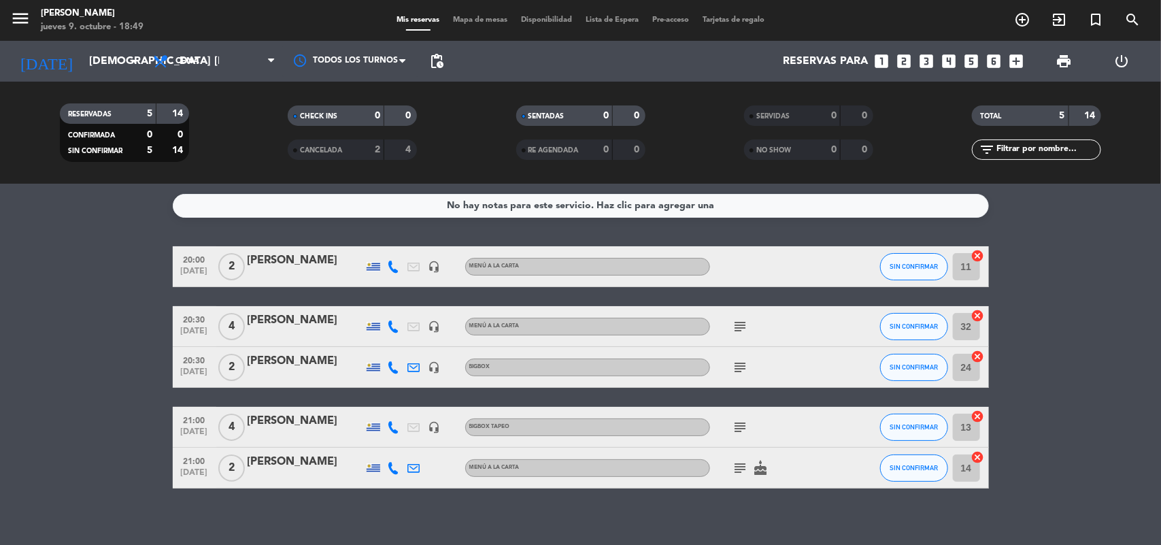
click at [742, 424] on icon "subject" at bounding box center [741, 427] width 16 height 16
click at [740, 363] on icon "subject" at bounding box center [741, 367] width 16 height 16
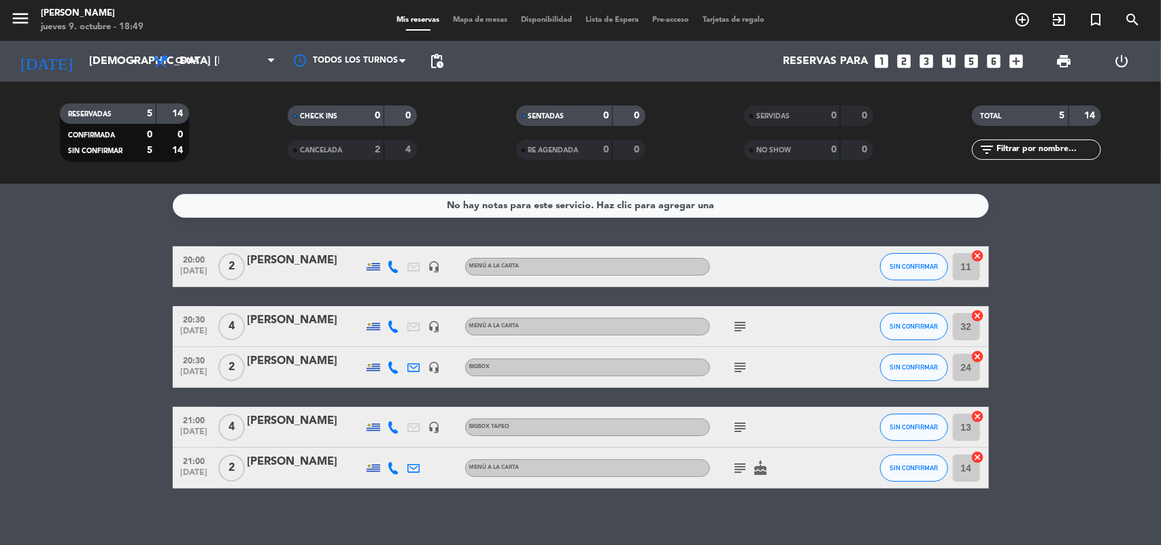
click at [737, 328] on icon "subject" at bounding box center [741, 326] width 16 height 16
click at [181, 318] on span "20:30" at bounding box center [195, 319] width 34 height 16
click at [904, 63] on icon "looks_two" at bounding box center [905, 61] width 18 height 18
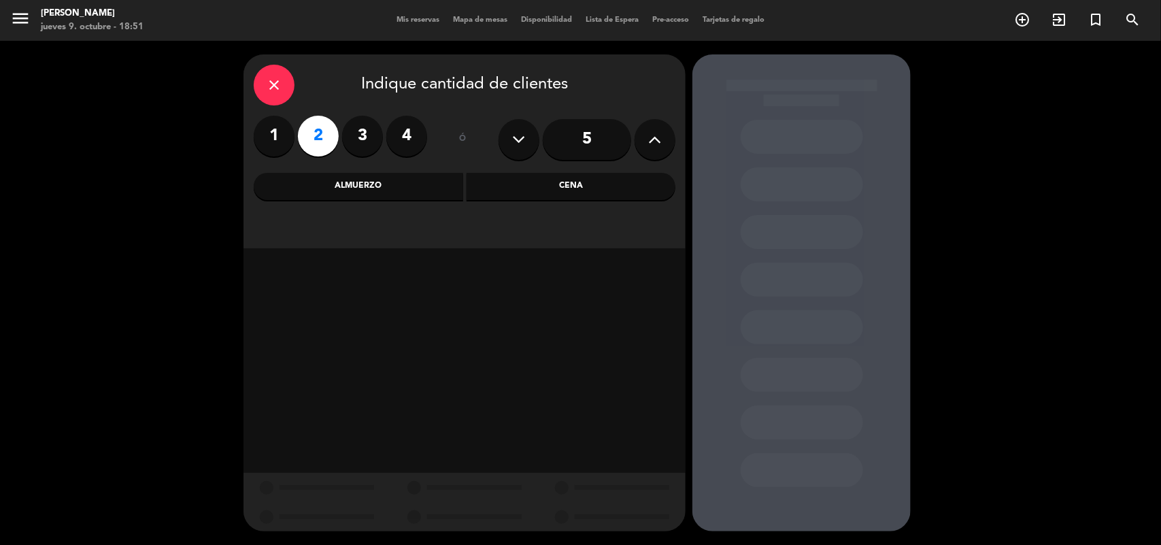
click at [512, 191] on div "Cena" at bounding box center [572, 186] width 210 height 27
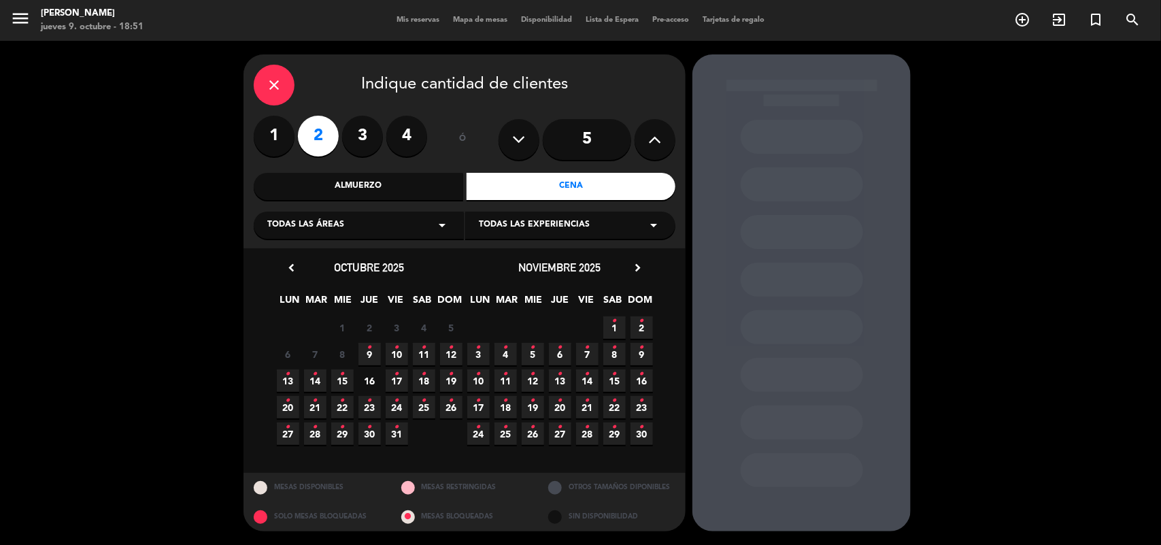
click at [371, 351] on icon "•" at bounding box center [369, 348] width 5 height 22
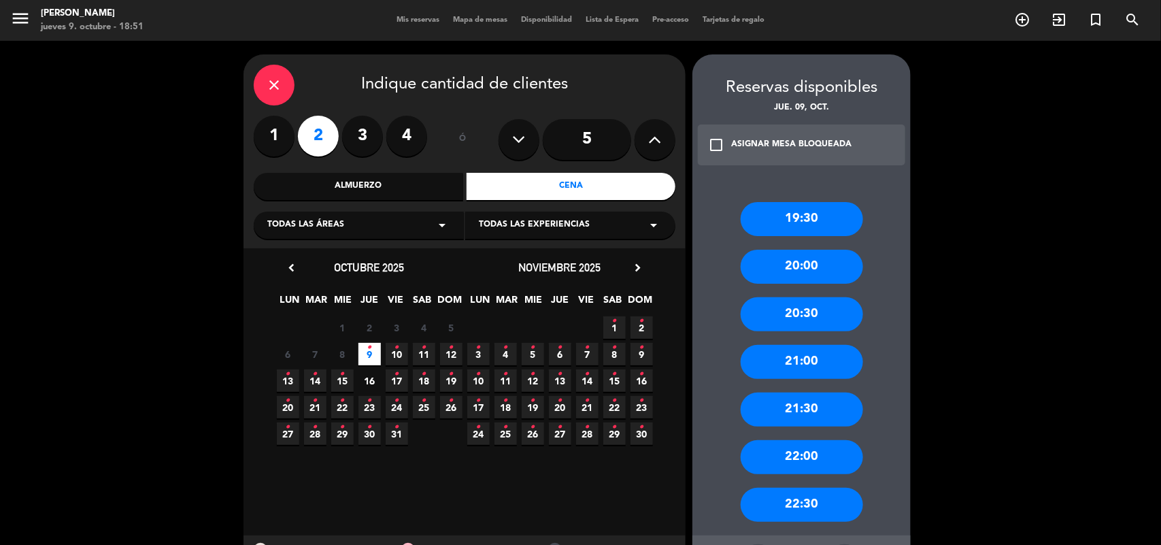
click at [807, 358] on div "21:00" at bounding box center [802, 362] width 122 height 34
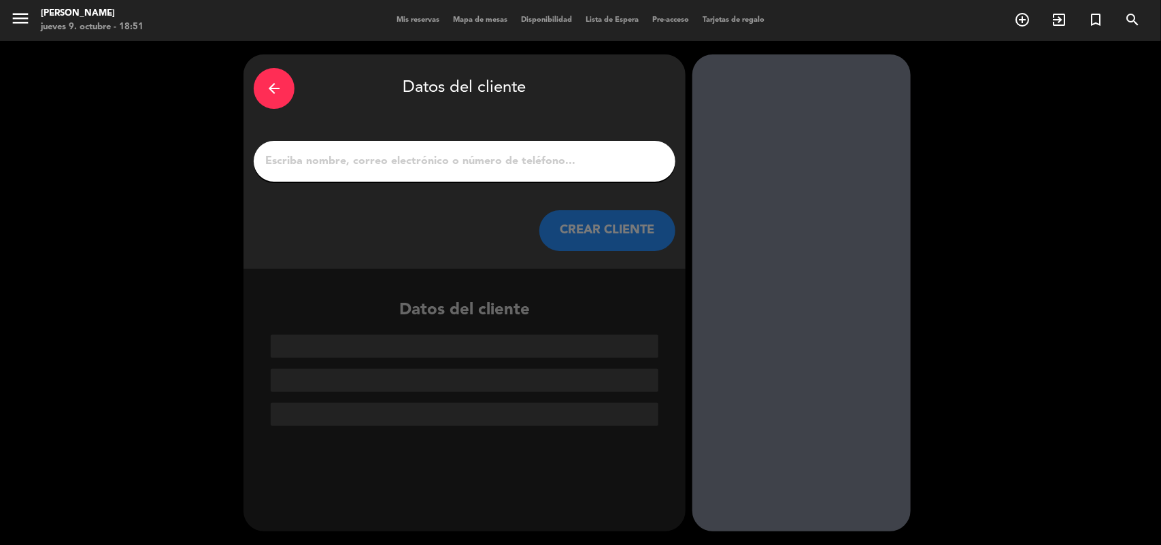
click at [433, 154] on input "1" at bounding box center [464, 161] width 401 height 19
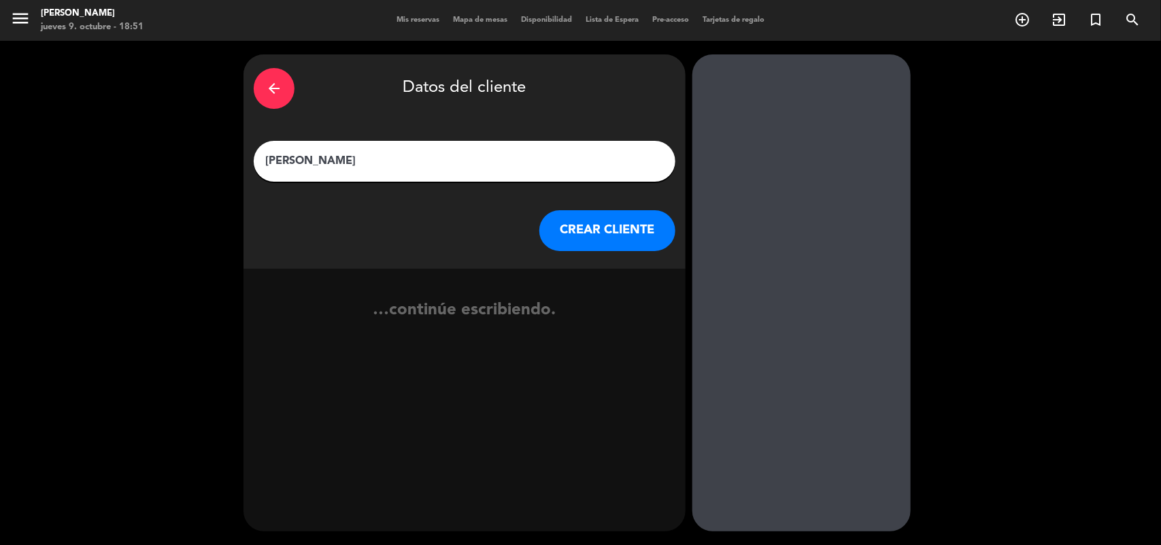
type input "[PERSON_NAME]"
click at [579, 237] on button "CREAR CLIENTE" at bounding box center [608, 230] width 136 height 41
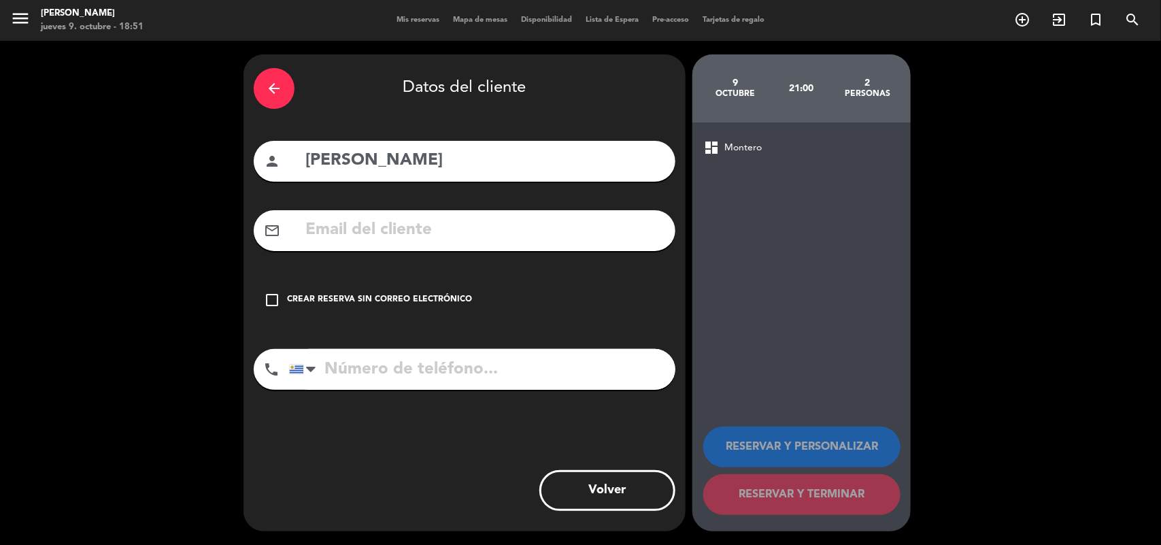
click at [270, 303] on icon "check_box_outline_blank" at bounding box center [272, 300] width 16 height 16
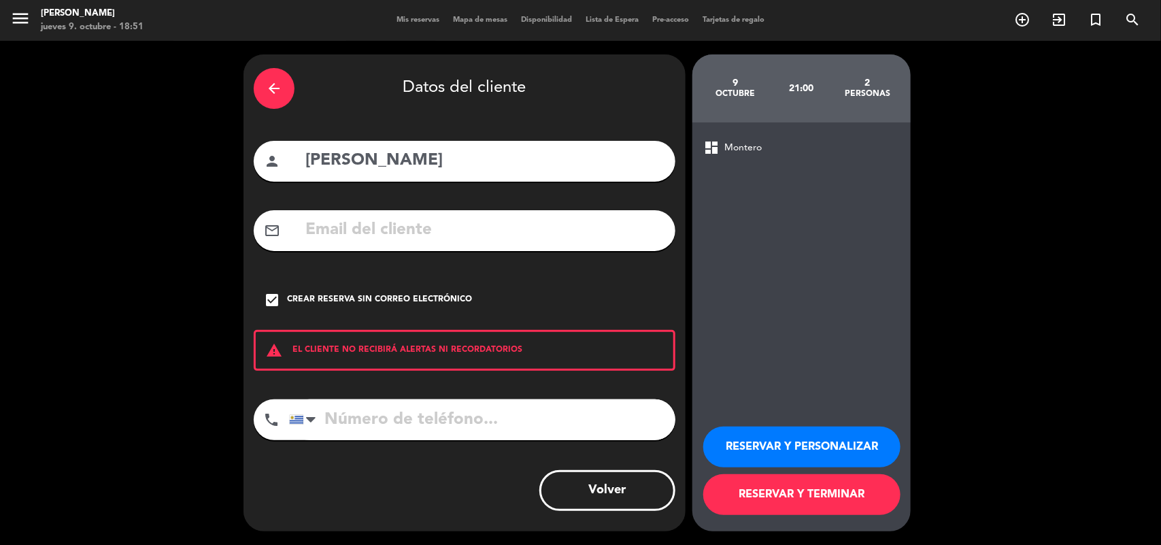
click at [352, 414] on input "tel" at bounding box center [482, 419] width 386 height 41
type input "096791111"
click at [817, 434] on button "RESERVAR Y PERSONALIZAR" at bounding box center [802, 447] width 197 height 41
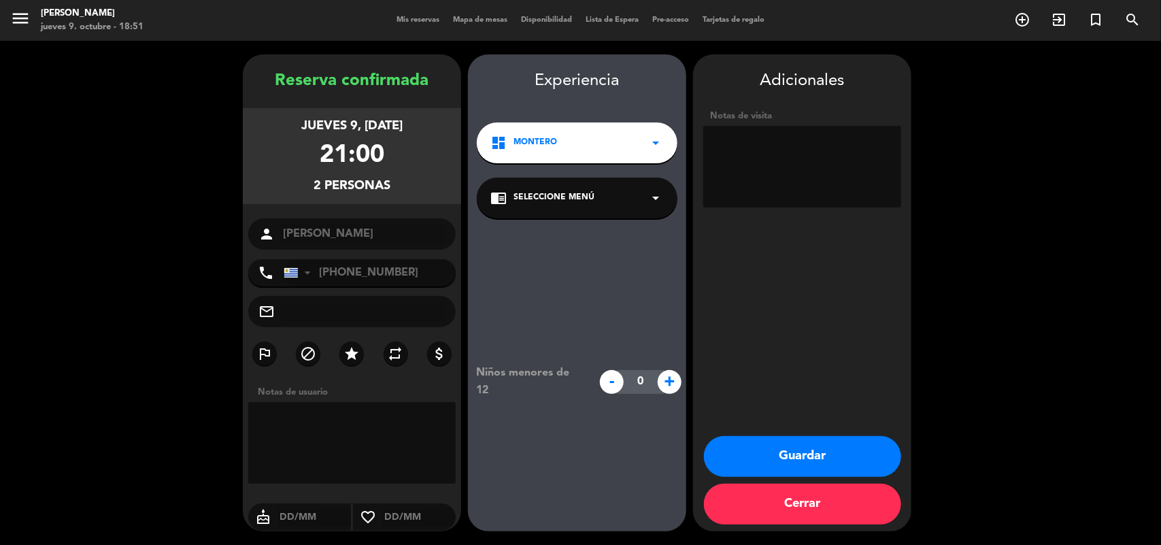
click at [593, 187] on div "chrome_reader_mode Seleccione Menú arrow_drop_down" at bounding box center [577, 198] width 201 height 41
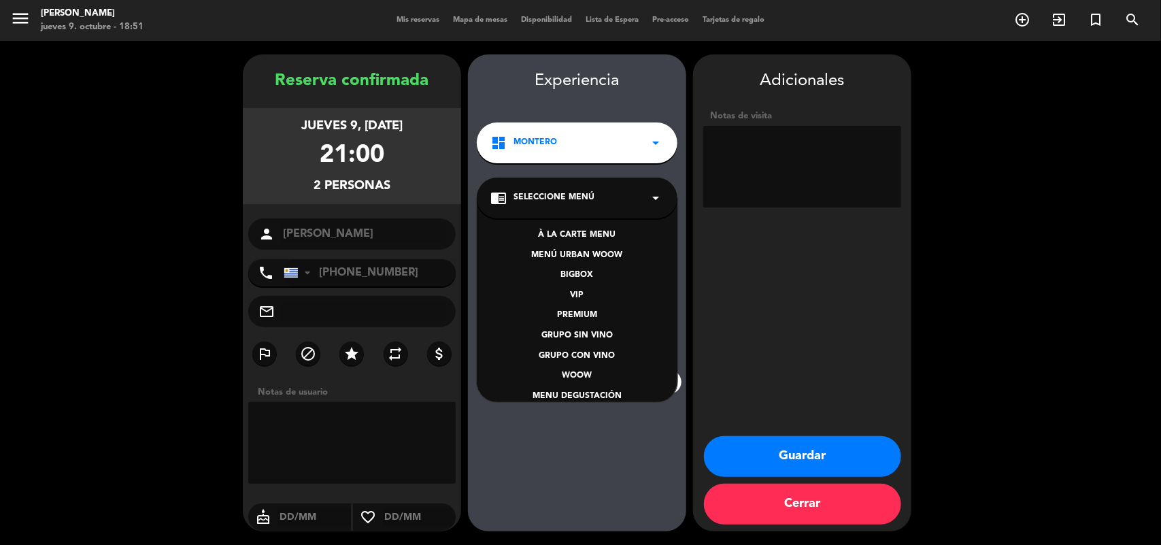
click at [577, 237] on div "À LA CARTE MENU" at bounding box center [578, 236] width 174 height 14
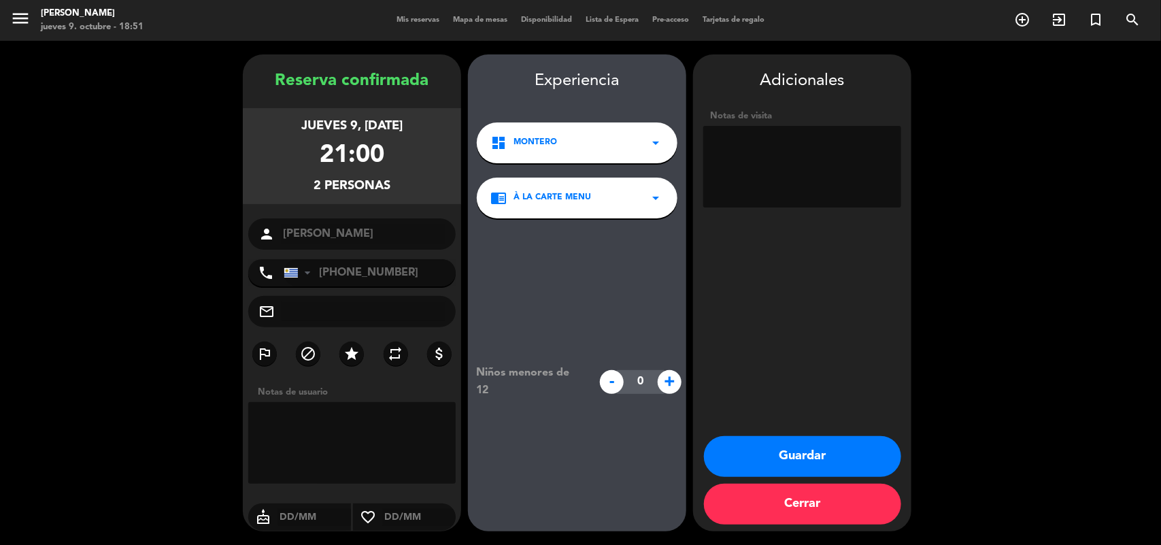
click at [789, 453] on button "Guardar" at bounding box center [802, 456] width 197 height 41
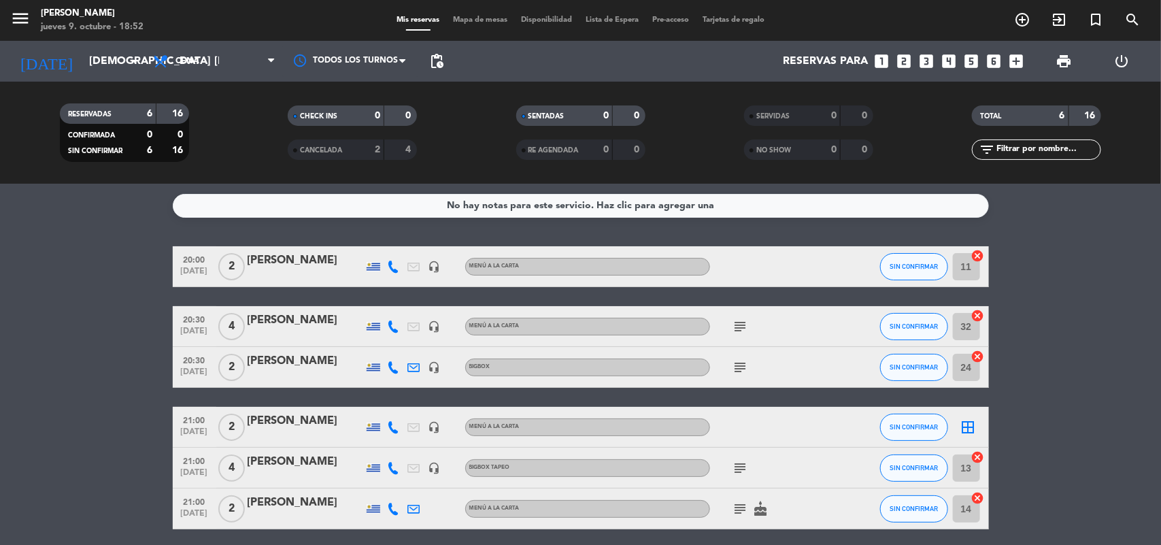
click at [968, 425] on icon "border_all" at bounding box center [969, 427] width 16 height 16
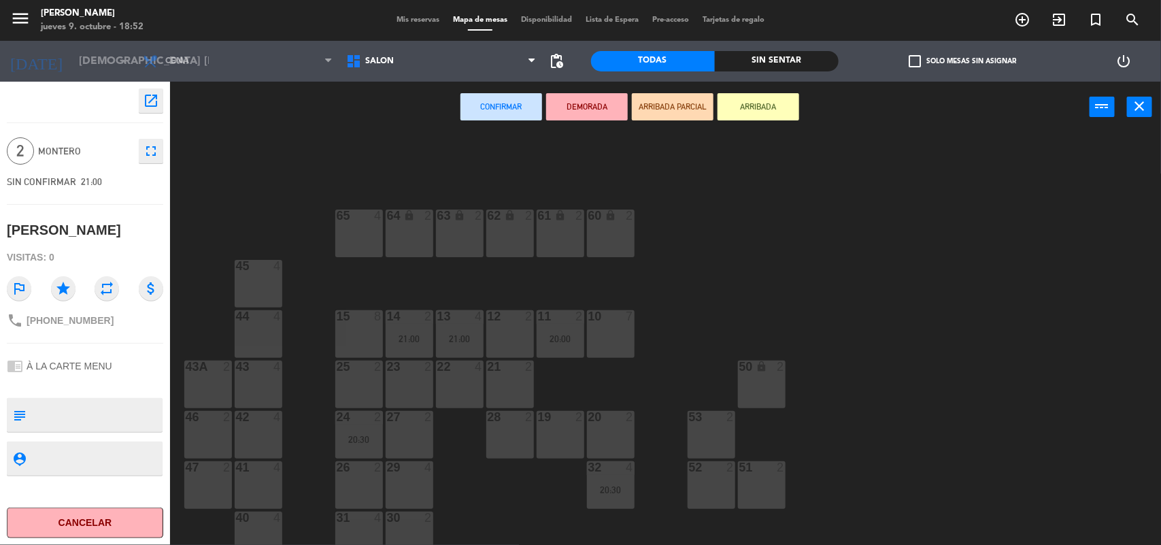
click at [475, 386] on div "22 4" at bounding box center [460, 385] width 48 height 48
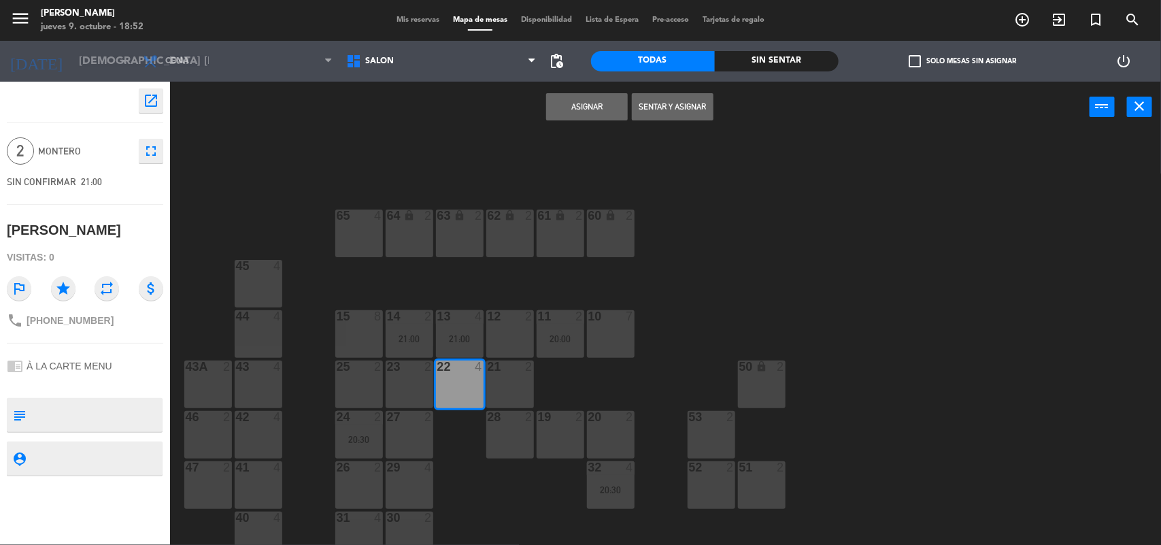
click at [589, 116] on button "Asignar" at bounding box center [587, 106] width 82 height 27
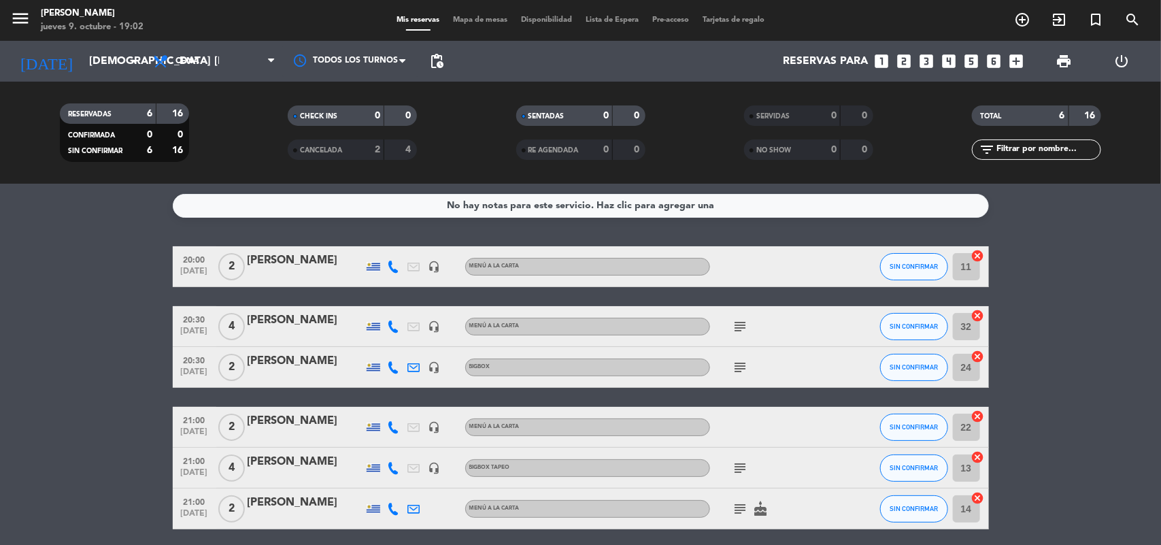
click at [286, 358] on div "[PERSON_NAME]" at bounding box center [306, 361] width 116 height 18
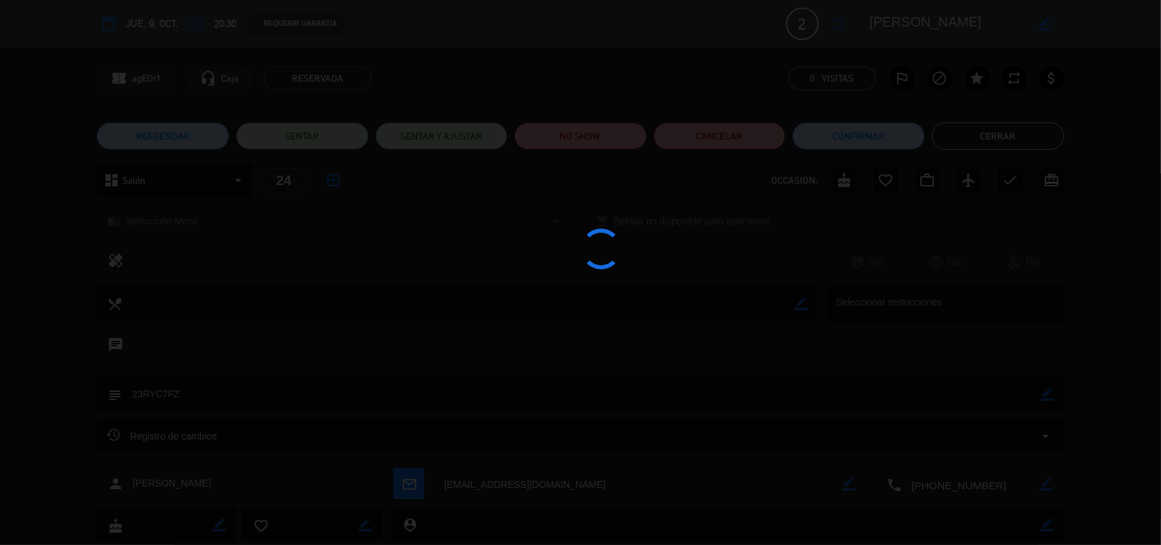
click at [286, 358] on div at bounding box center [580, 272] width 1161 height 545
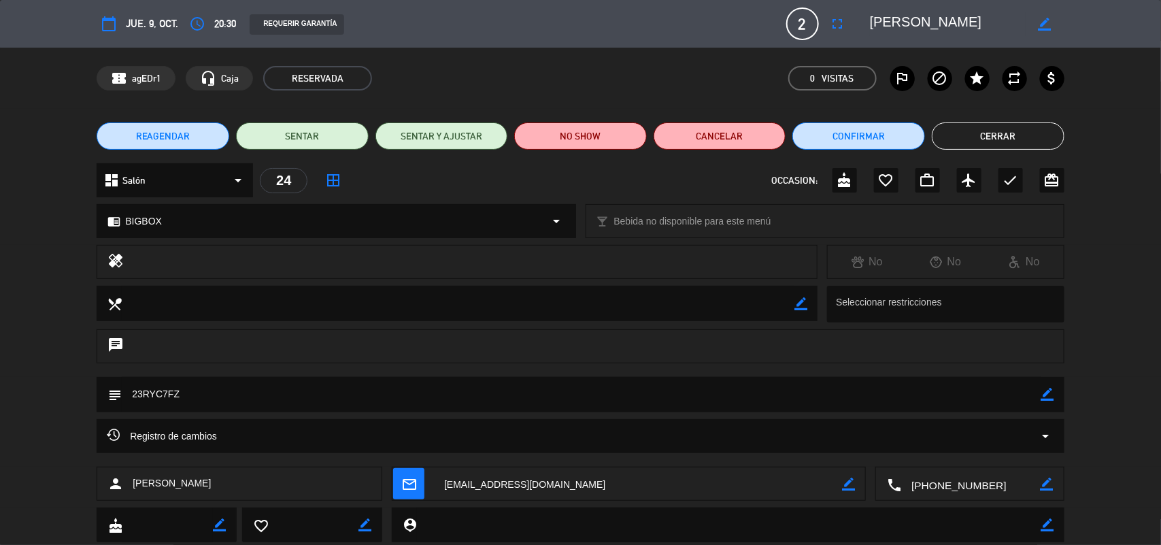
click at [174, 395] on textarea at bounding box center [582, 394] width 920 height 35
click at [963, 142] on button "Cerrar" at bounding box center [998, 135] width 133 height 27
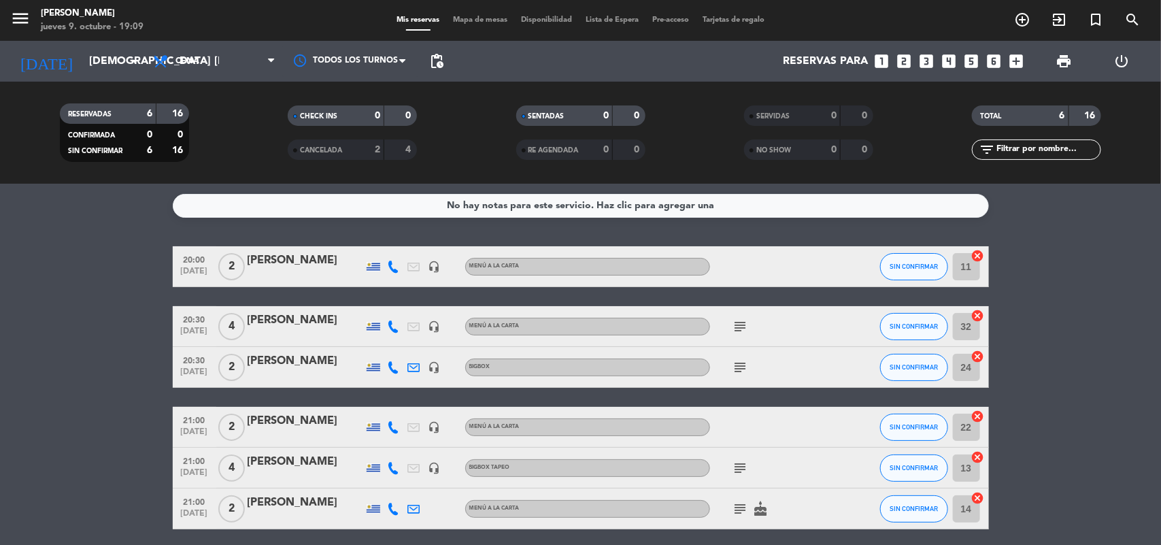
click at [478, 24] on span "Mapa de mesas" at bounding box center [480, 19] width 68 height 7
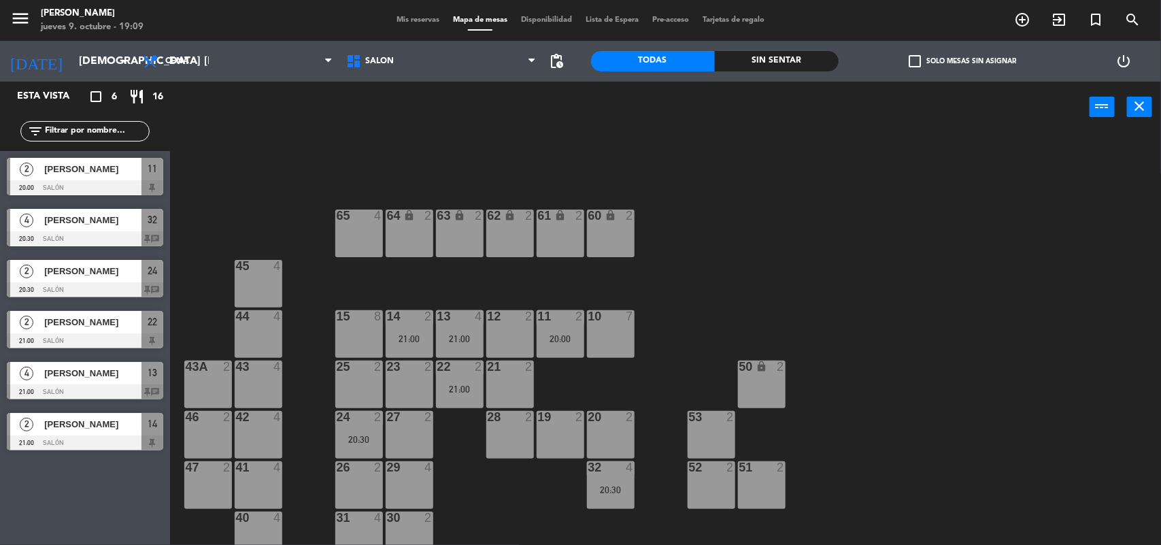
click at [418, 21] on span "Mis reservas" at bounding box center [418, 19] width 56 height 7
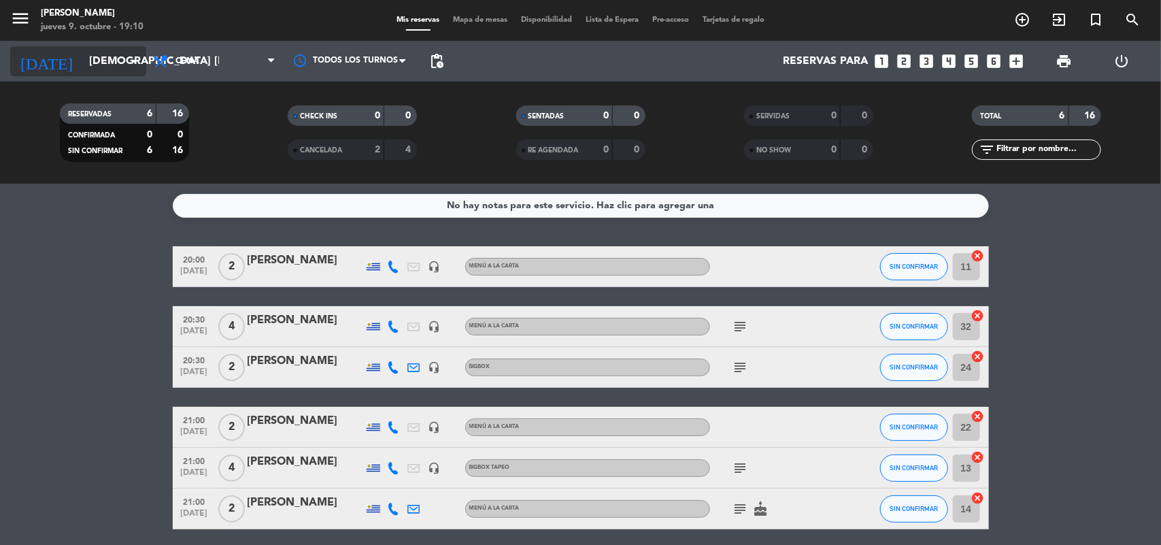
click at [122, 66] on input "[DEMOGRAPHIC_DATA] [DATE]" at bounding box center [154, 61] width 144 height 27
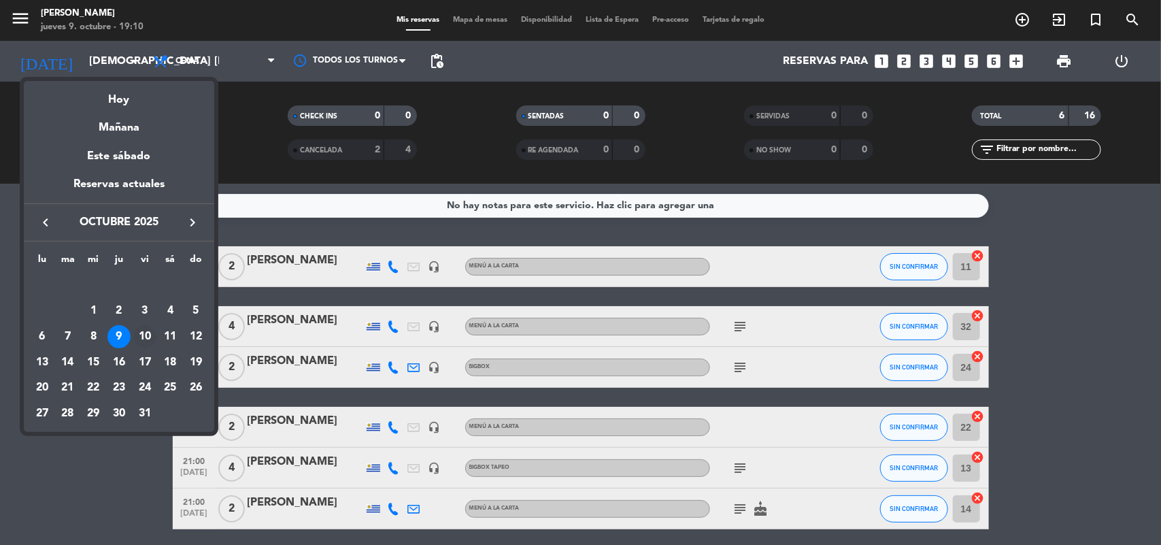
click at [143, 332] on div "10" at bounding box center [144, 336] width 23 height 23
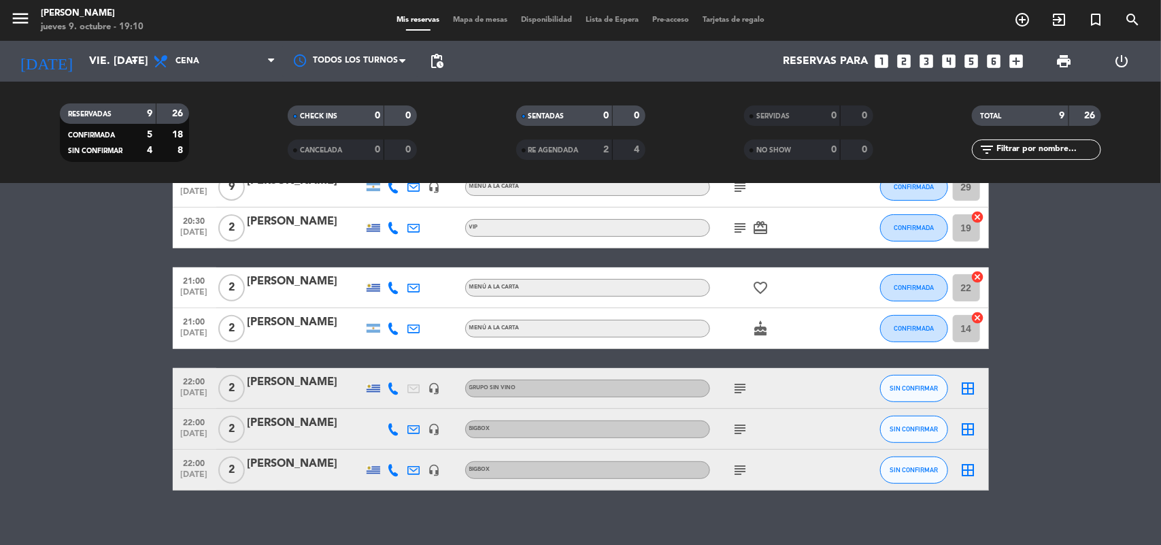
scroll to position [194, 0]
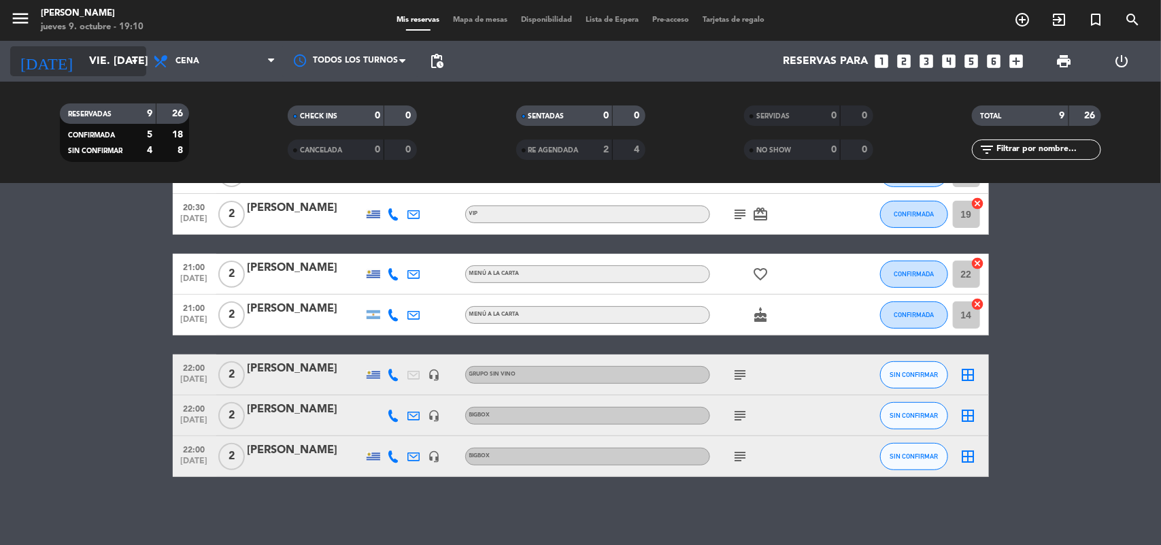
click at [94, 58] on input "vie. [DATE]" at bounding box center [154, 61] width 144 height 27
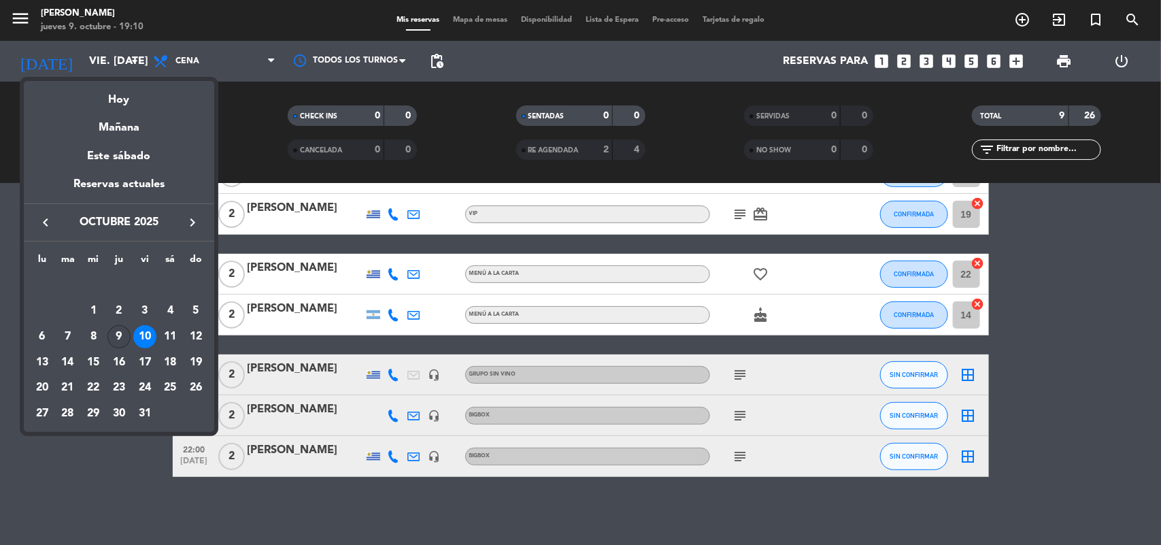
click at [121, 342] on div "9" at bounding box center [119, 336] width 23 height 23
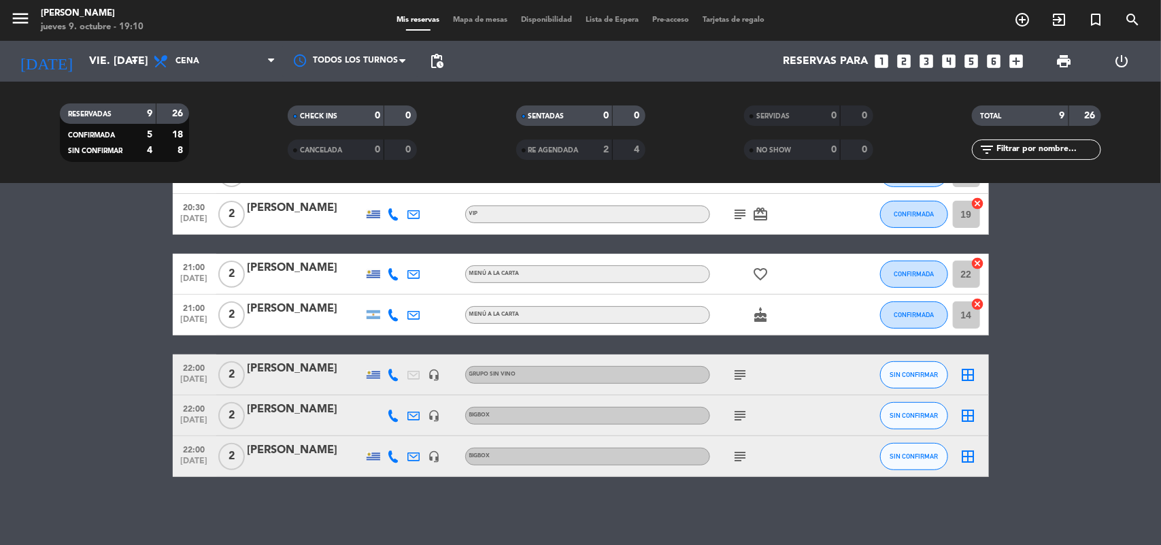
type input "[DEMOGRAPHIC_DATA] [DATE]"
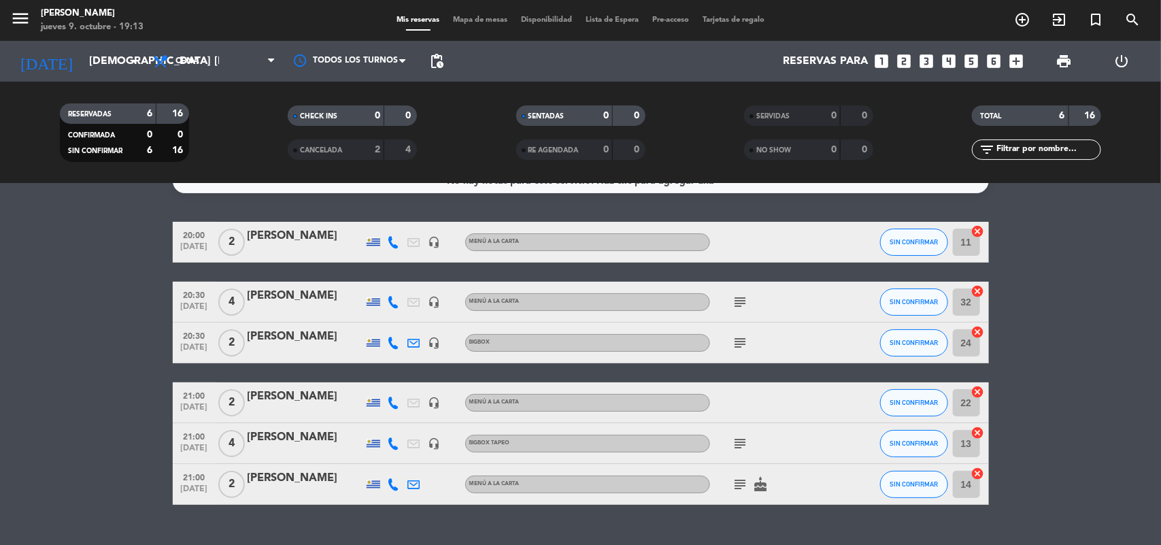
scroll to position [0, 0]
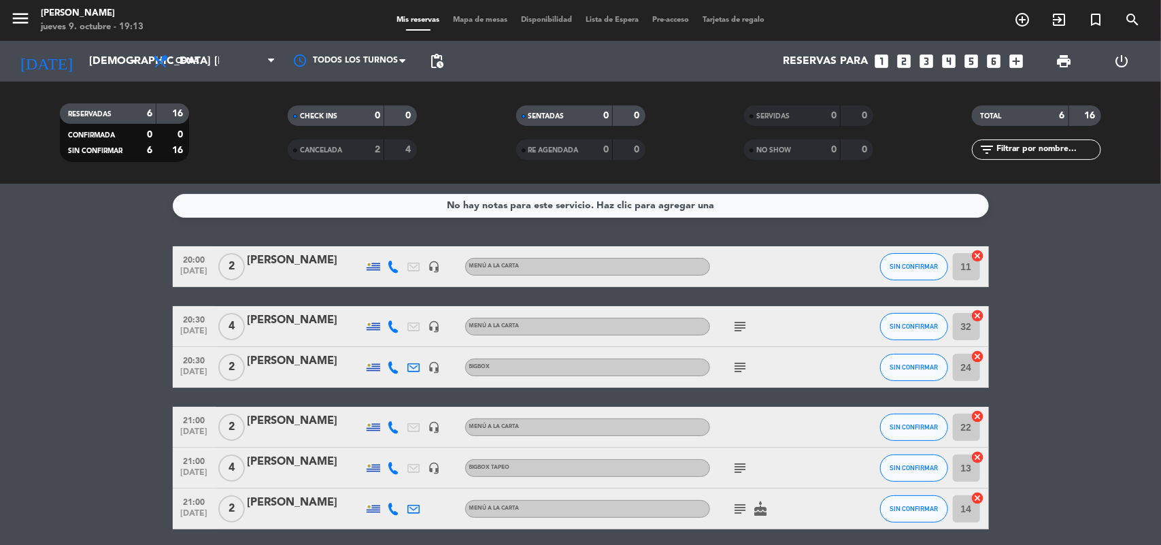
click at [837, 233] on div "No hay notas para este servicio. Haz clic para agregar una 20:00 [DATE] 2 [PERS…" at bounding box center [580, 364] width 1161 height 361
click at [1068, 281] on bookings-row "20:00 [DATE] 2 [PERSON_NAME] headset_mic MENÚ A LA CARTA SIN CONFIRMAR 11 cance…" at bounding box center [580, 387] width 1161 height 283
click at [463, 22] on span "Mapa de mesas" at bounding box center [480, 19] width 68 height 7
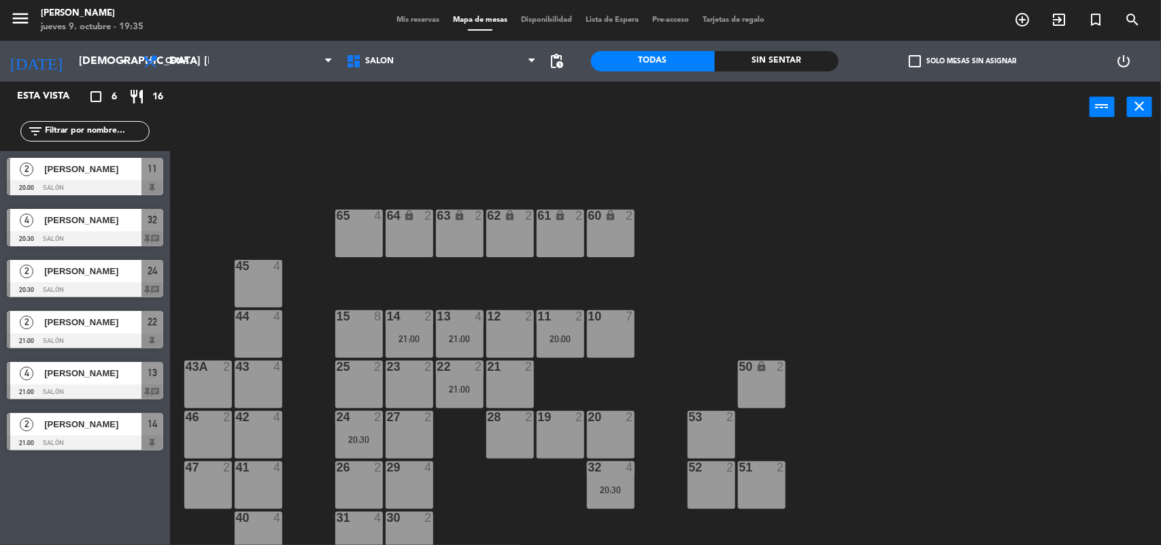
click at [501, 339] on div "12 2" at bounding box center [511, 334] width 48 height 48
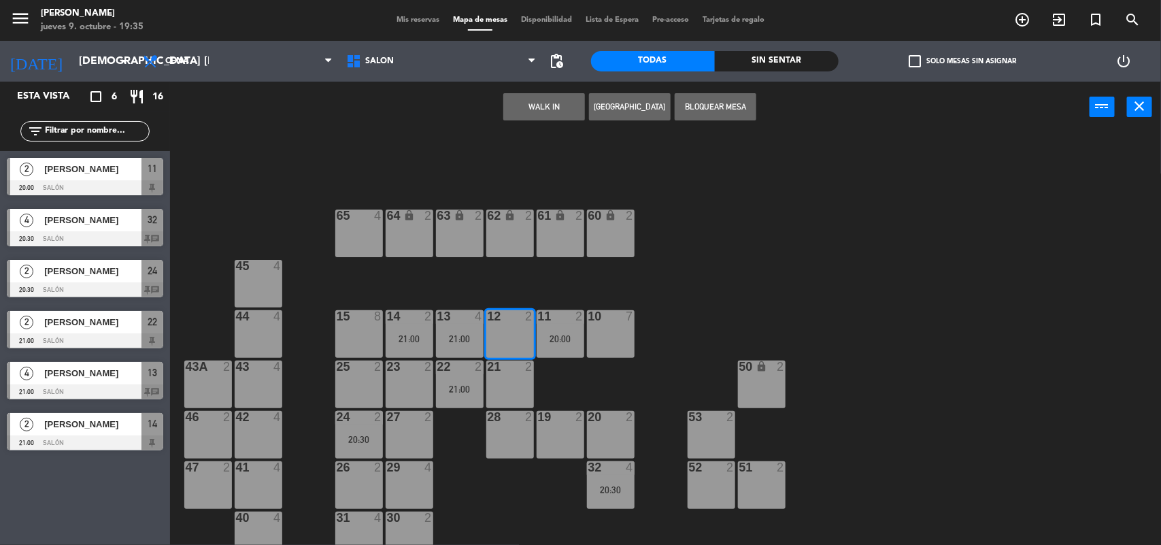
click at [525, 114] on button "WALK IN" at bounding box center [545, 106] width 82 height 27
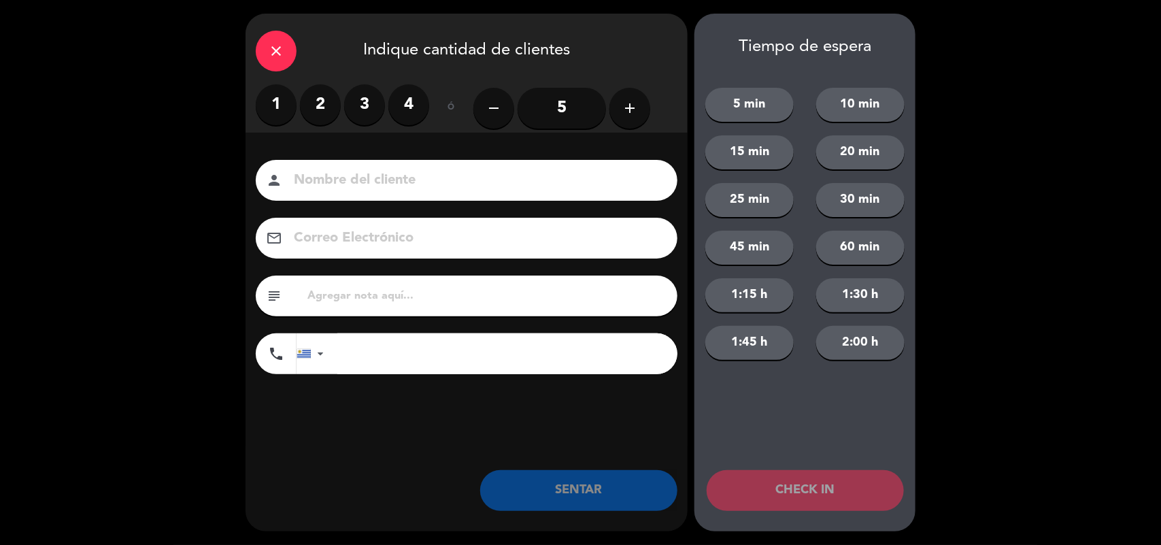
click at [331, 97] on label "2" at bounding box center [320, 104] width 41 height 41
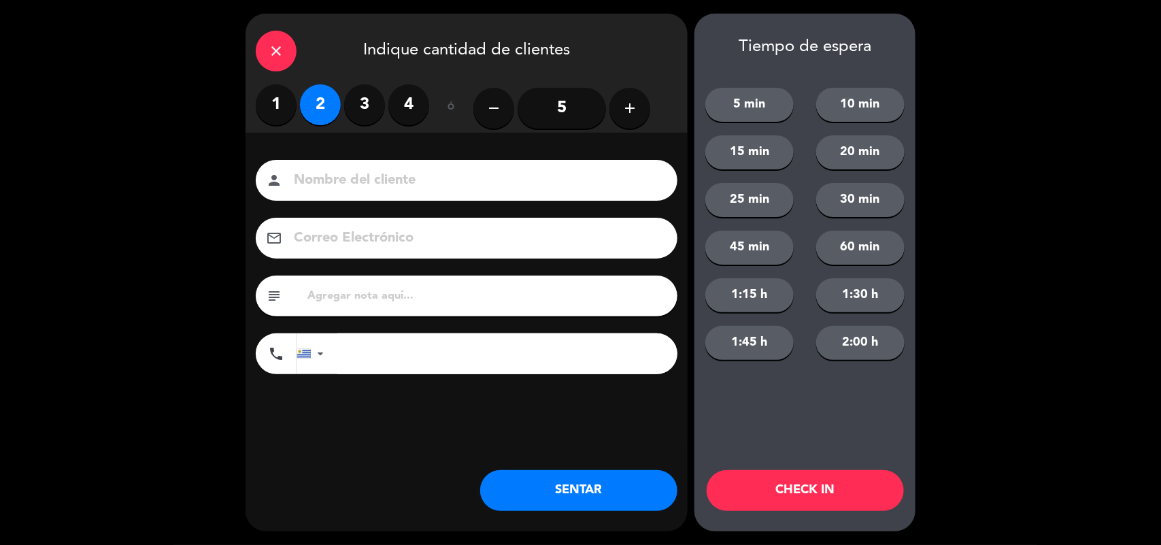
click at [591, 488] on button "SENTAR" at bounding box center [578, 490] width 197 height 41
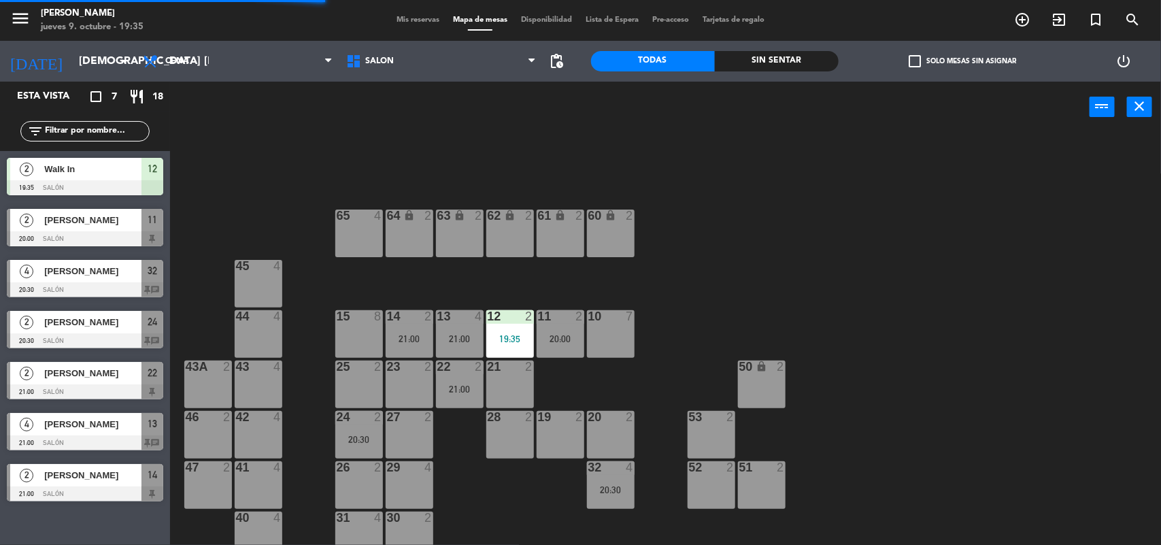
click at [550, 440] on div "19 2" at bounding box center [561, 435] width 48 height 48
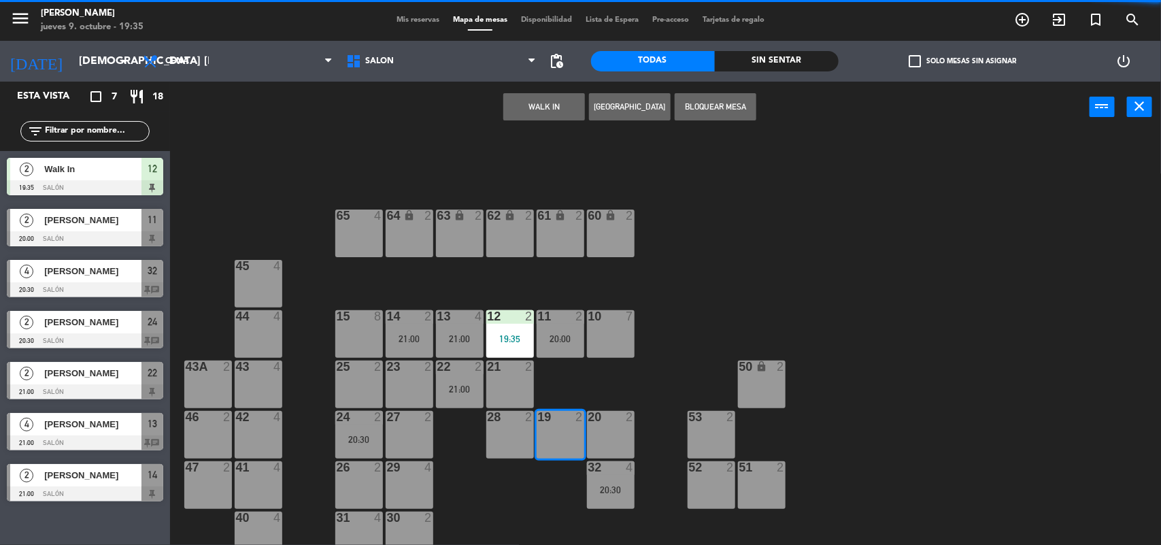
click at [531, 107] on button "WALK IN" at bounding box center [545, 106] width 82 height 27
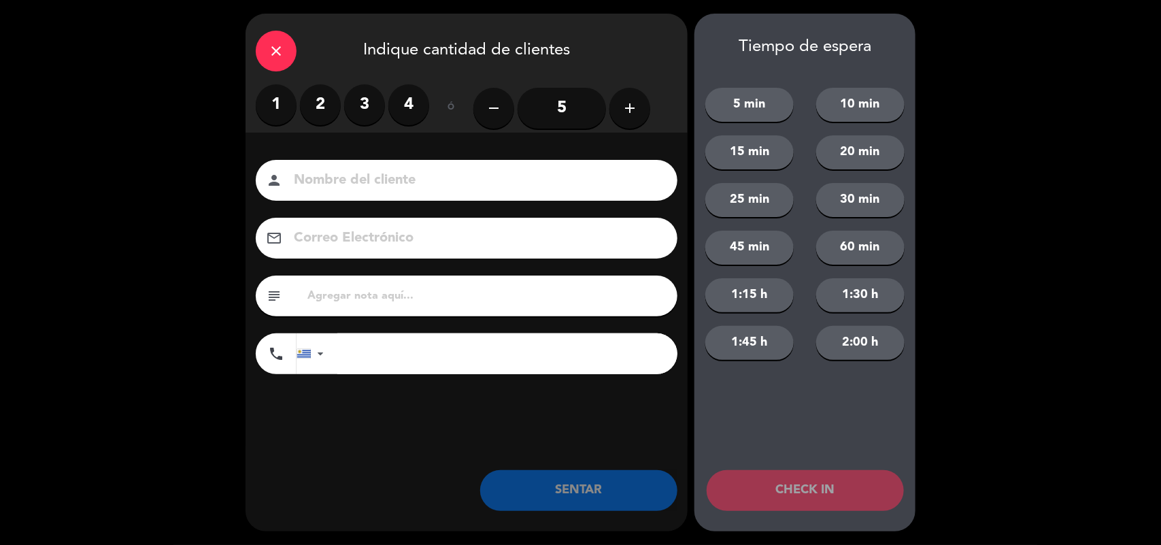
click at [277, 97] on label "1" at bounding box center [276, 104] width 41 height 41
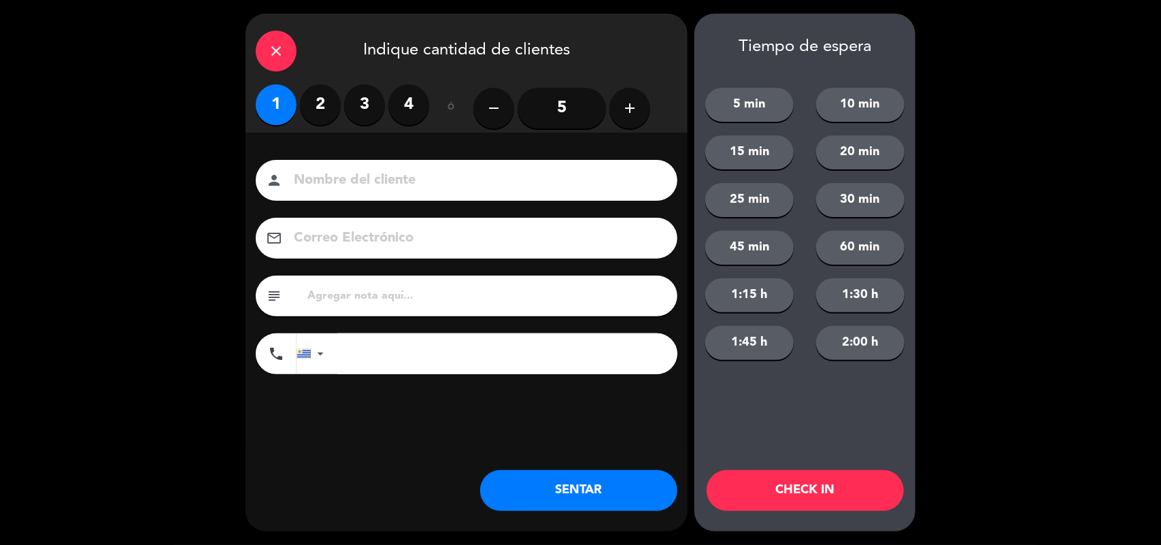
click at [595, 493] on button "SENTAR" at bounding box center [578, 490] width 197 height 41
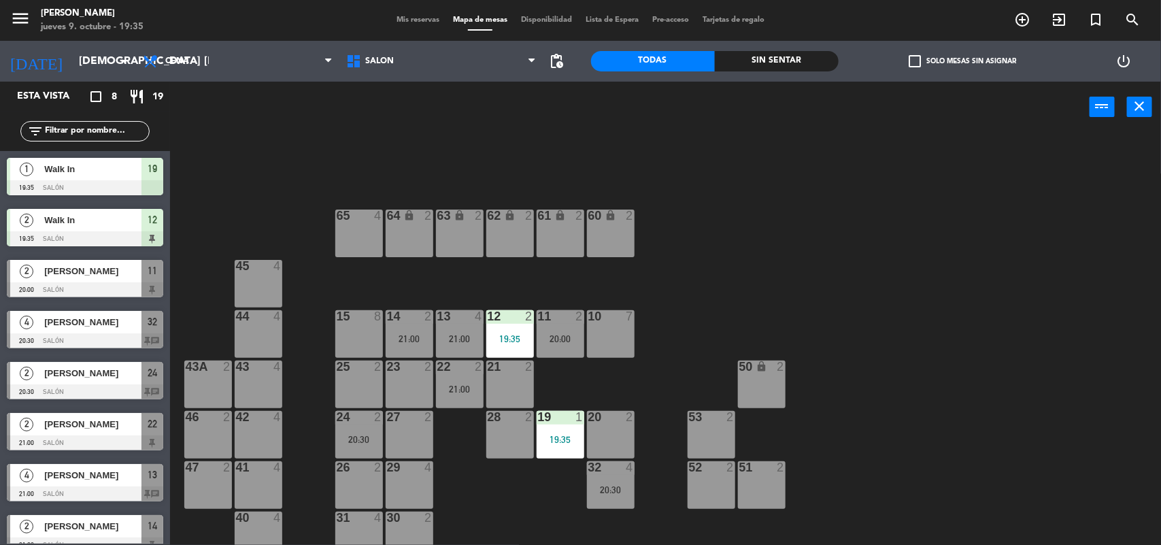
click at [399, 427] on div "27 2" at bounding box center [410, 435] width 48 height 48
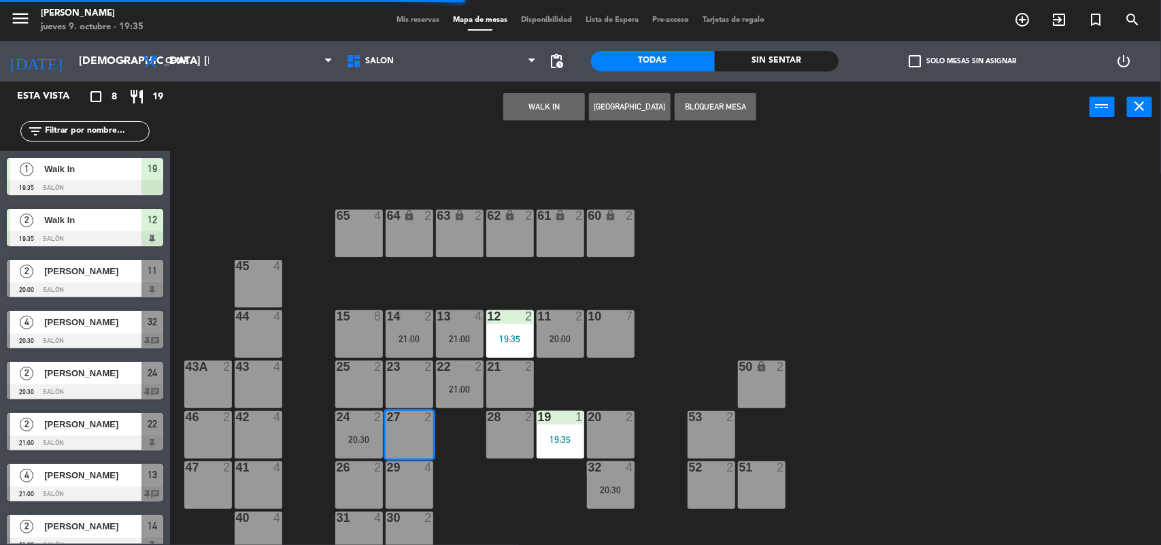
click at [538, 103] on button "WALK IN" at bounding box center [545, 106] width 82 height 27
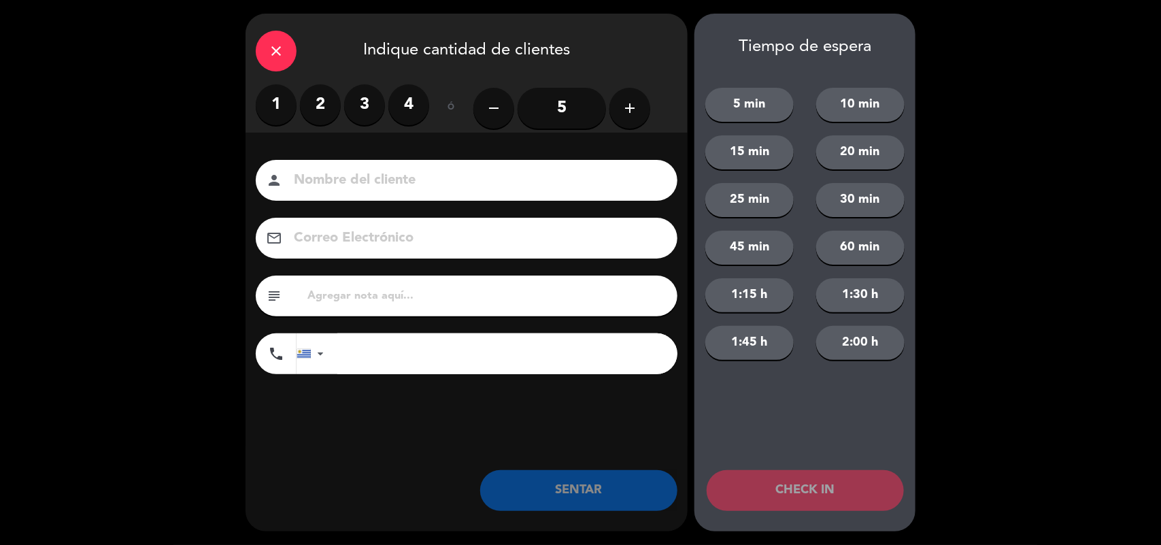
click at [280, 110] on label "1" at bounding box center [276, 104] width 41 height 41
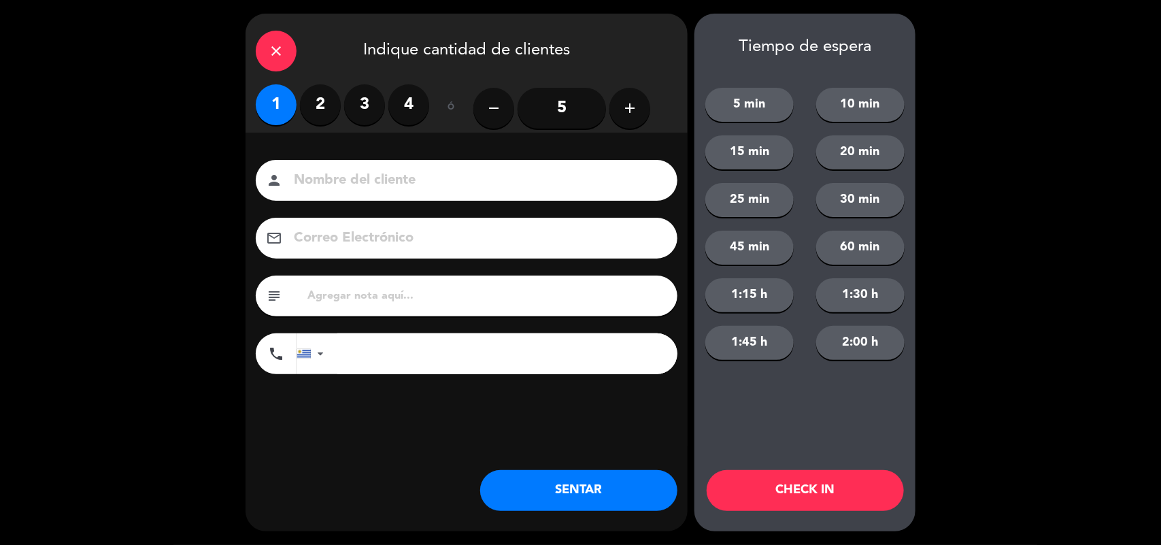
click at [613, 505] on button "SENTAR" at bounding box center [578, 490] width 197 height 41
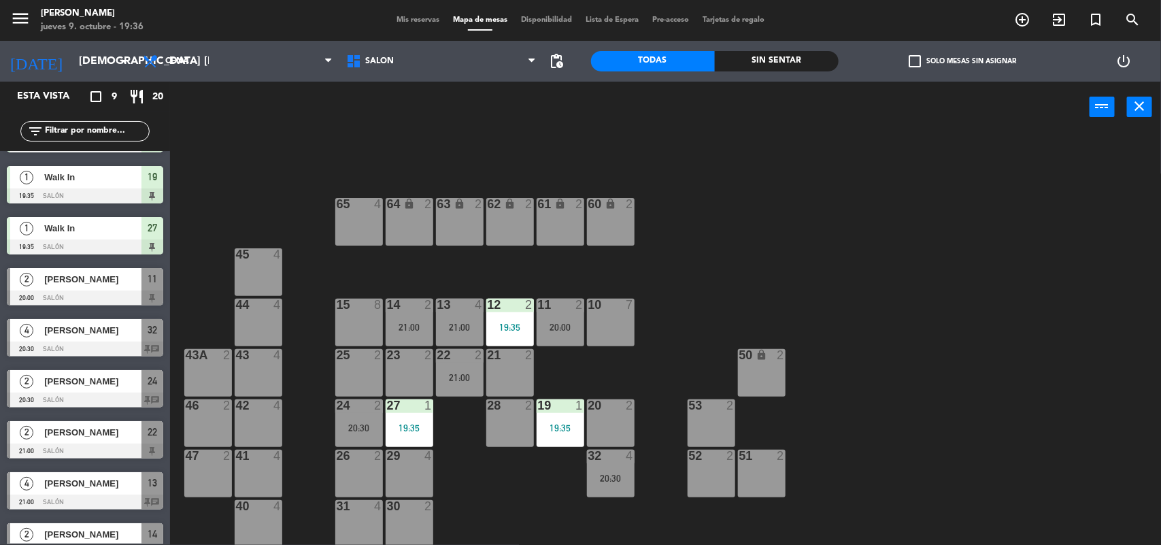
scroll to position [66, 0]
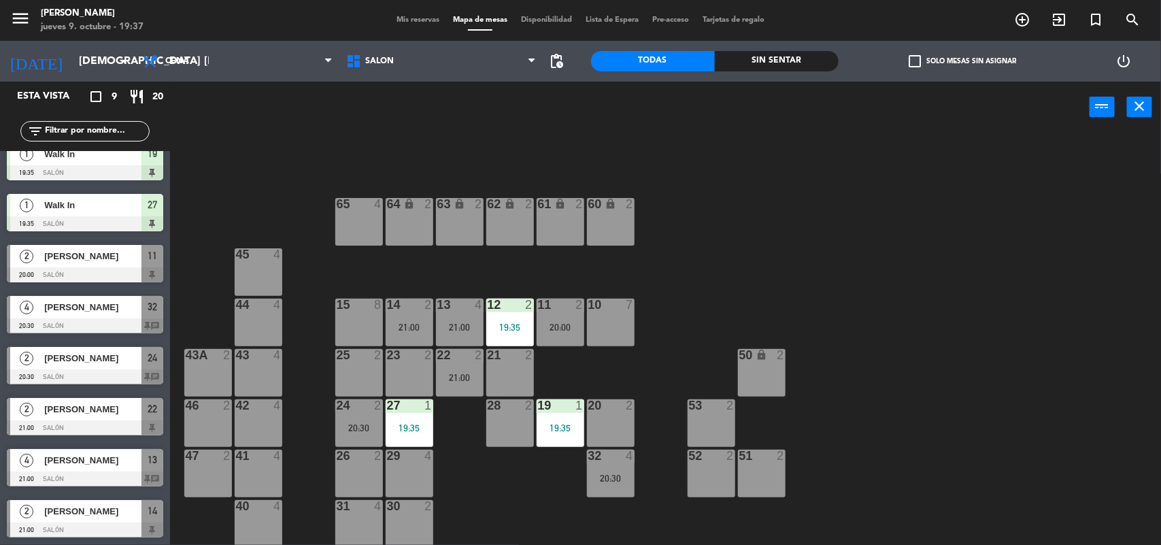
click at [407, 18] on span "Mis reservas" at bounding box center [418, 19] width 56 height 7
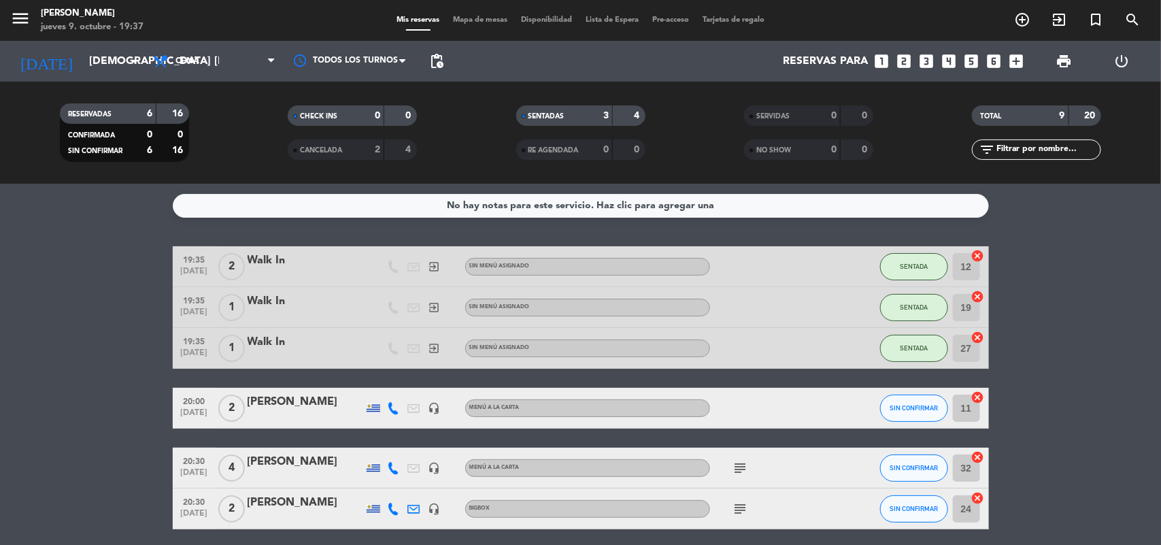
click at [900, 59] on icon "looks_two" at bounding box center [905, 61] width 18 height 18
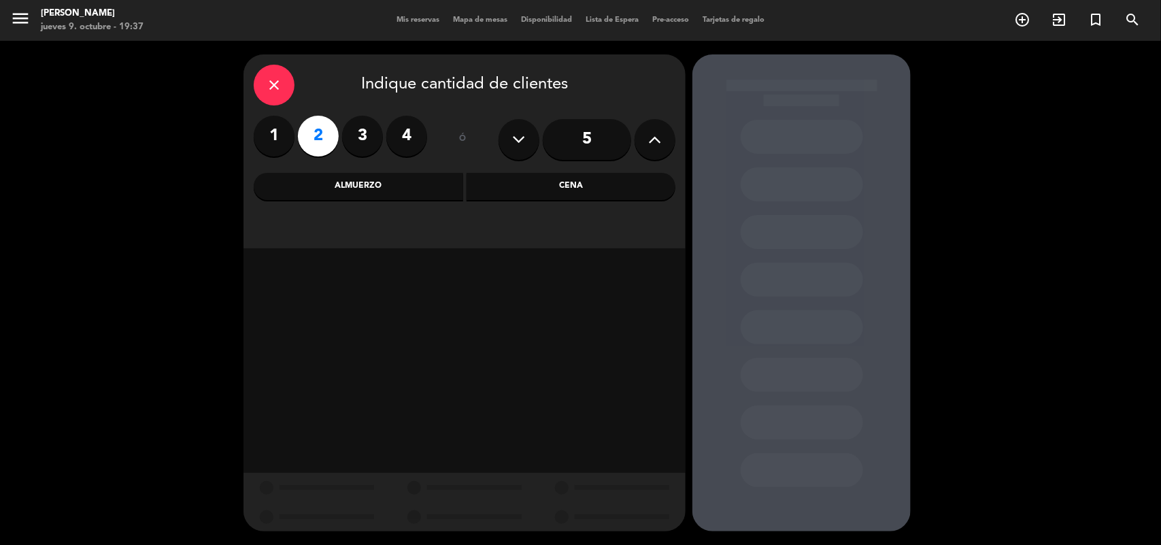
click at [566, 188] on div "Cena" at bounding box center [572, 186] width 210 height 27
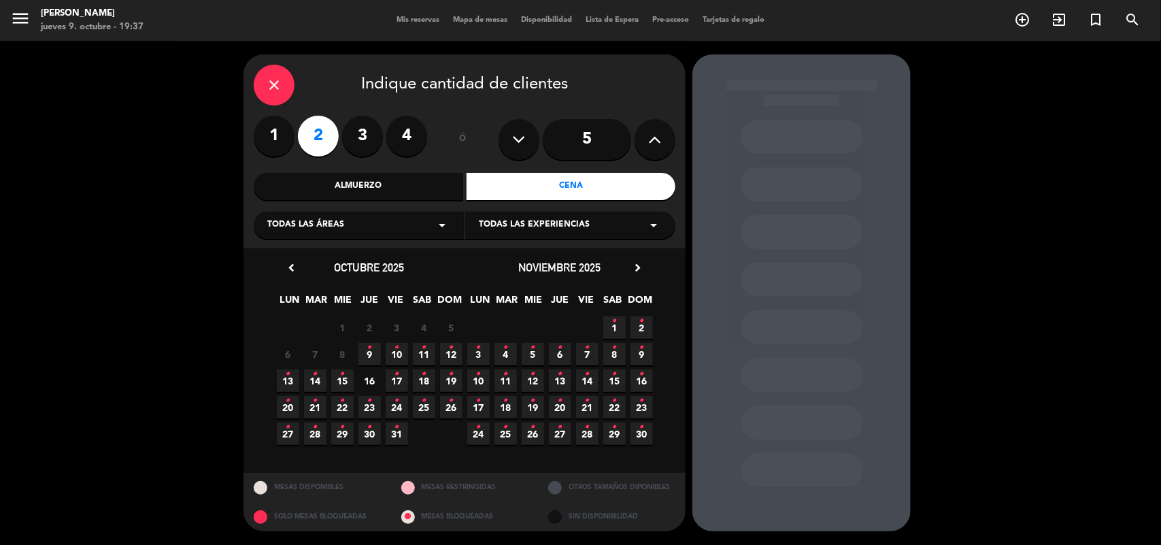
click at [417, 346] on span "11 •" at bounding box center [424, 354] width 22 height 22
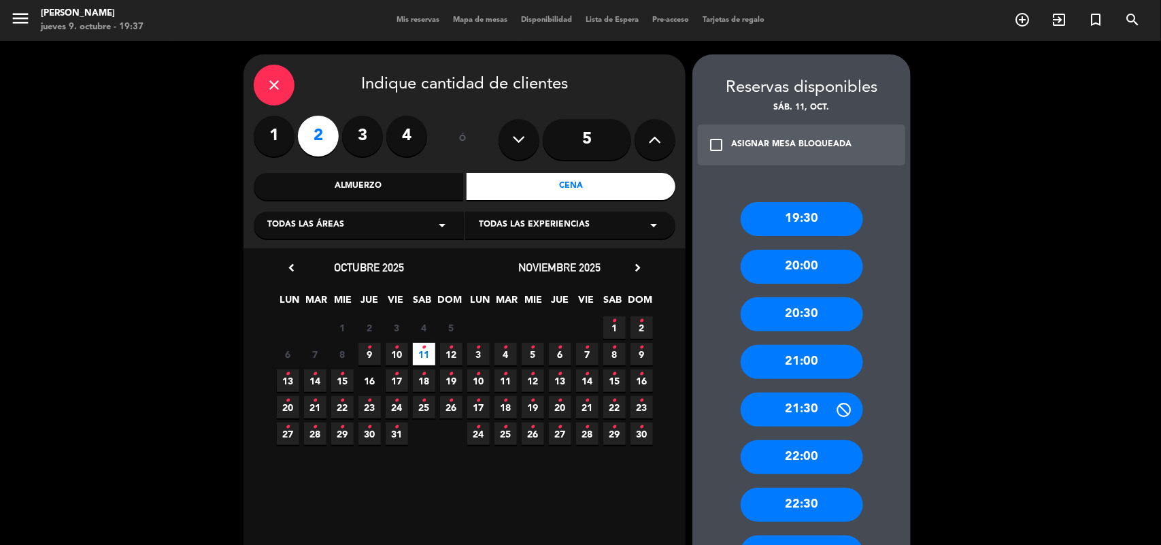
click at [808, 212] on div "19:30" at bounding box center [802, 219] width 122 height 34
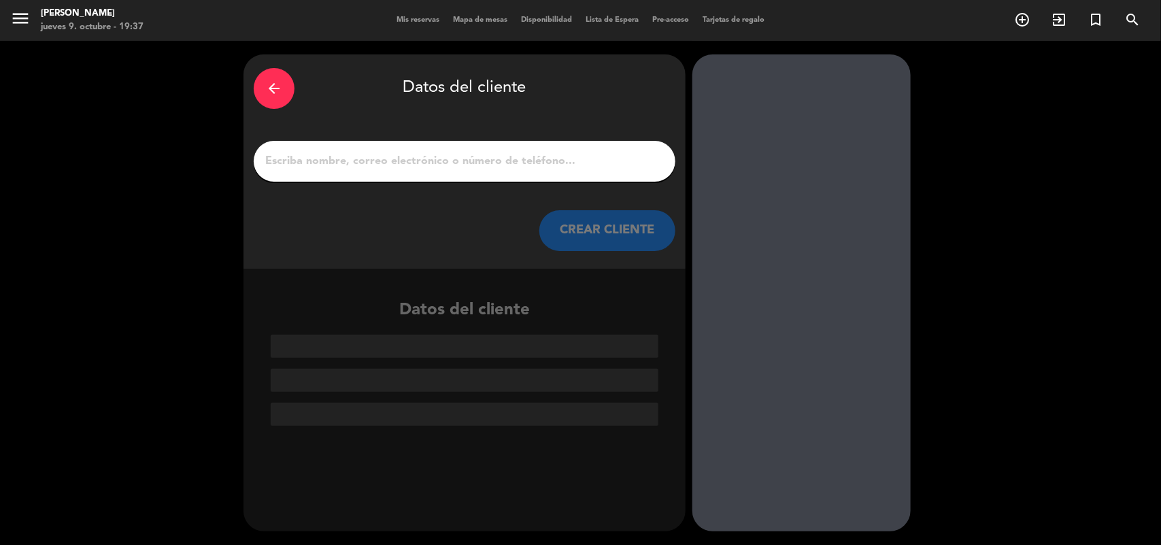
click at [395, 160] on input "1" at bounding box center [464, 161] width 401 height 19
click at [395, 159] on input "1" at bounding box center [464, 161] width 401 height 19
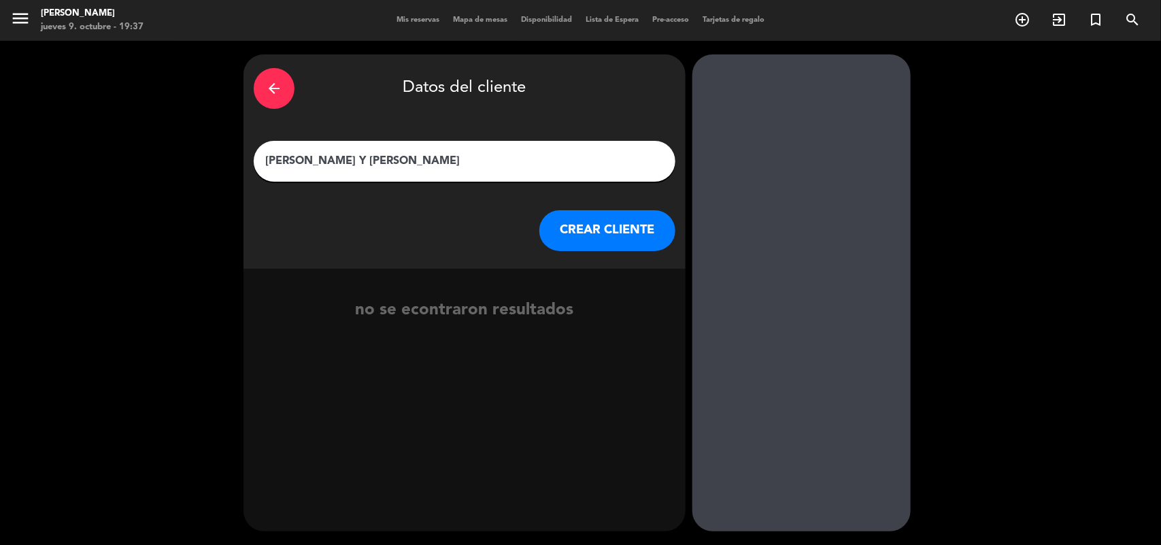
type input "[PERSON_NAME] Y [PERSON_NAME]"
click at [606, 235] on button "CREAR CLIENTE" at bounding box center [608, 230] width 136 height 41
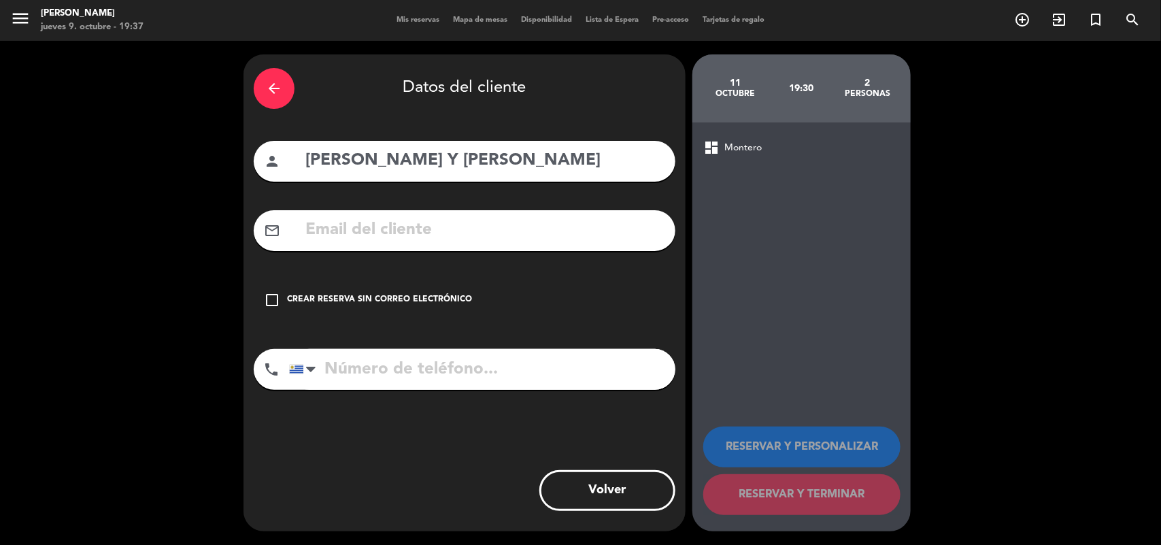
click at [272, 293] on icon "check_box_outline_blank" at bounding box center [272, 300] width 16 height 16
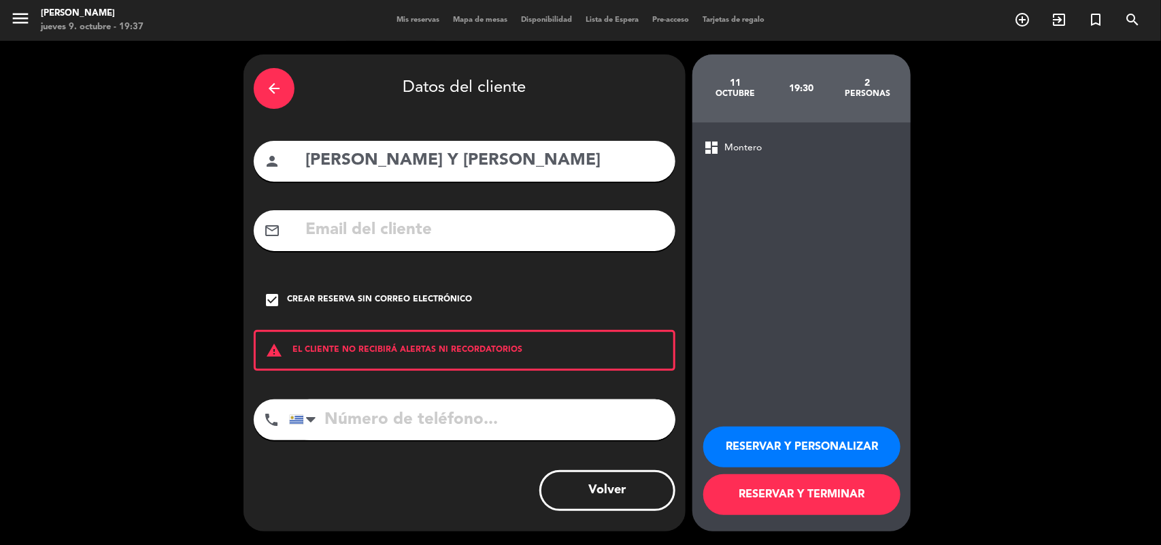
drag, startPoint x: 423, startPoint y: 418, endPoint x: 1161, endPoint y: 26, distance: 836.2
click at [440, 407] on input "tel" at bounding box center [482, 419] width 386 height 41
type input "099481578"
click at [813, 448] on button "RESERVAR Y PERSONALIZAR" at bounding box center [802, 447] width 197 height 41
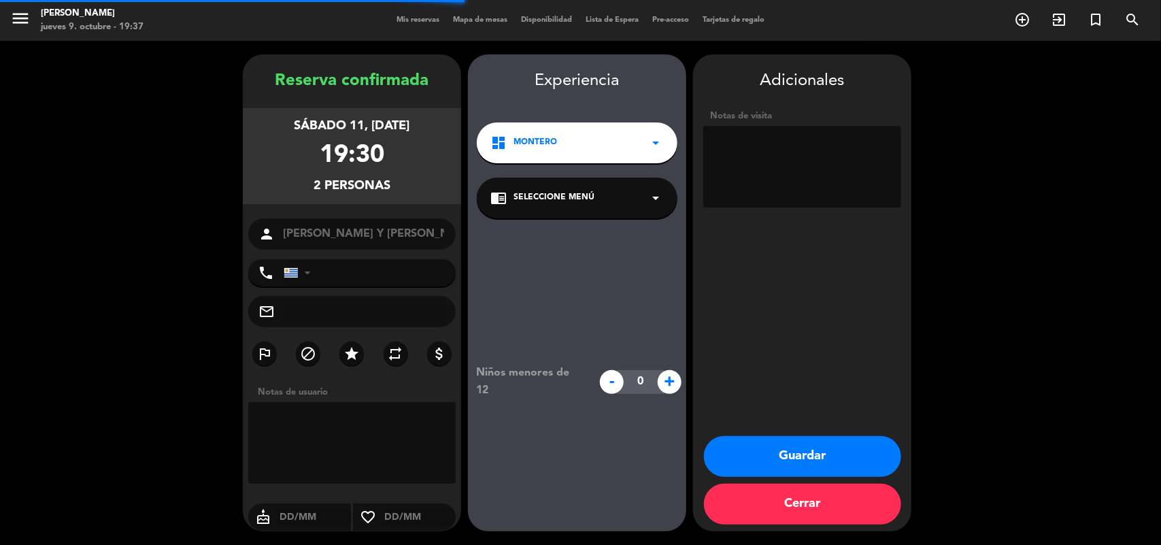
type input "[PHONE_NUMBER]"
click at [556, 193] on span "Seleccione Menú" at bounding box center [554, 198] width 81 height 14
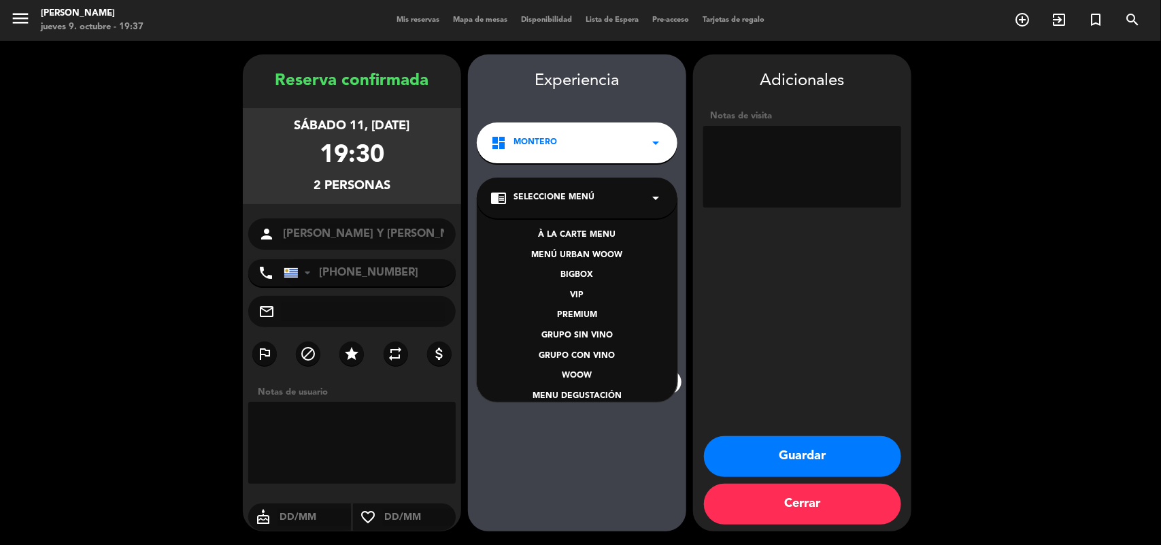
click at [558, 233] on div "À LA CARTE MENU" at bounding box center [578, 236] width 174 height 14
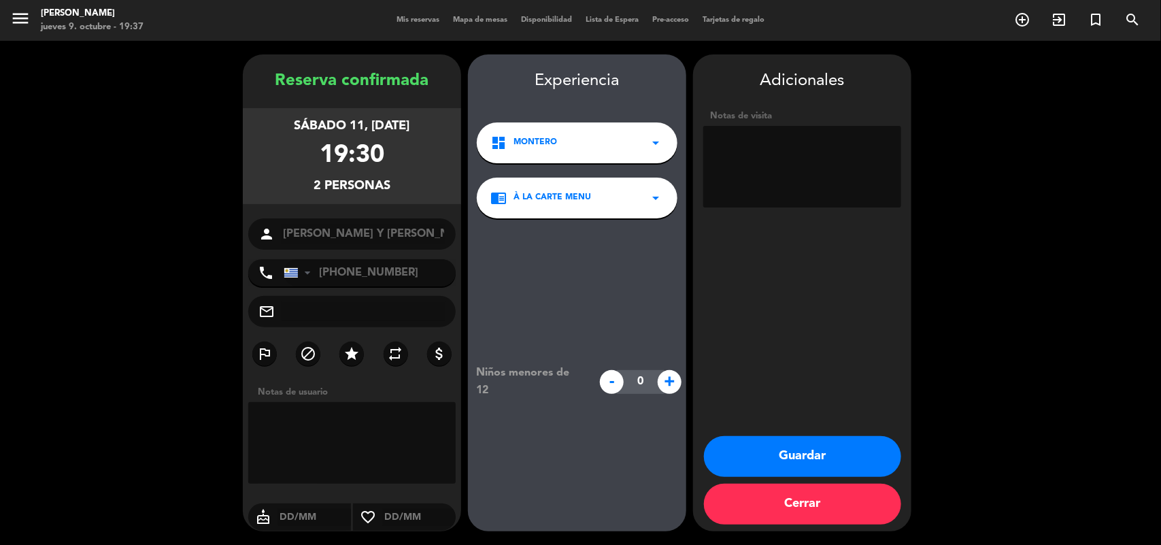
click at [801, 467] on button "Guardar" at bounding box center [802, 456] width 197 height 41
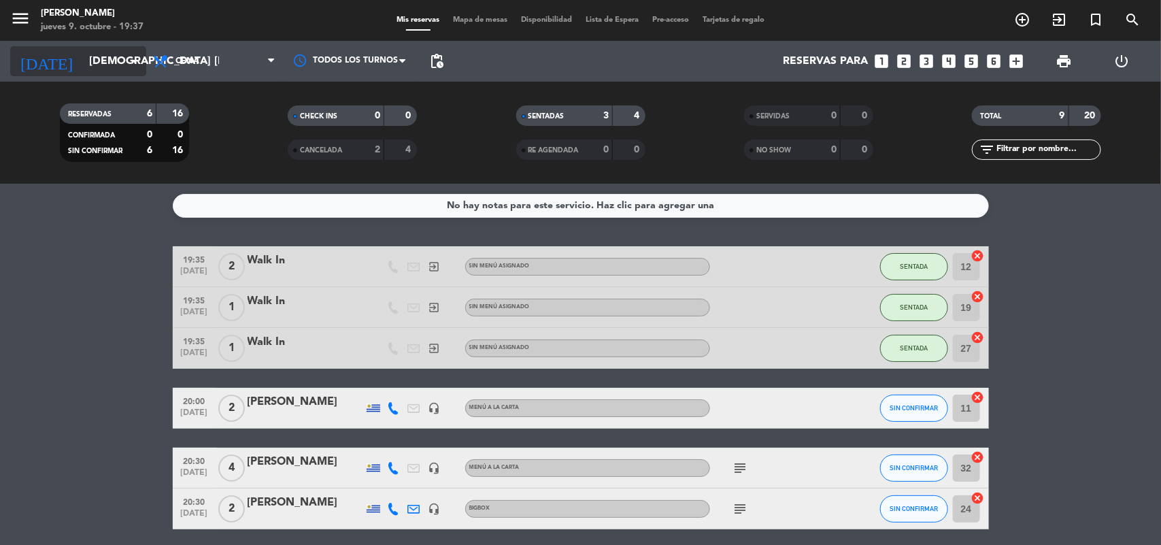
click at [102, 63] on input "[DEMOGRAPHIC_DATA] [DATE]" at bounding box center [154, 61] width 144 height 27
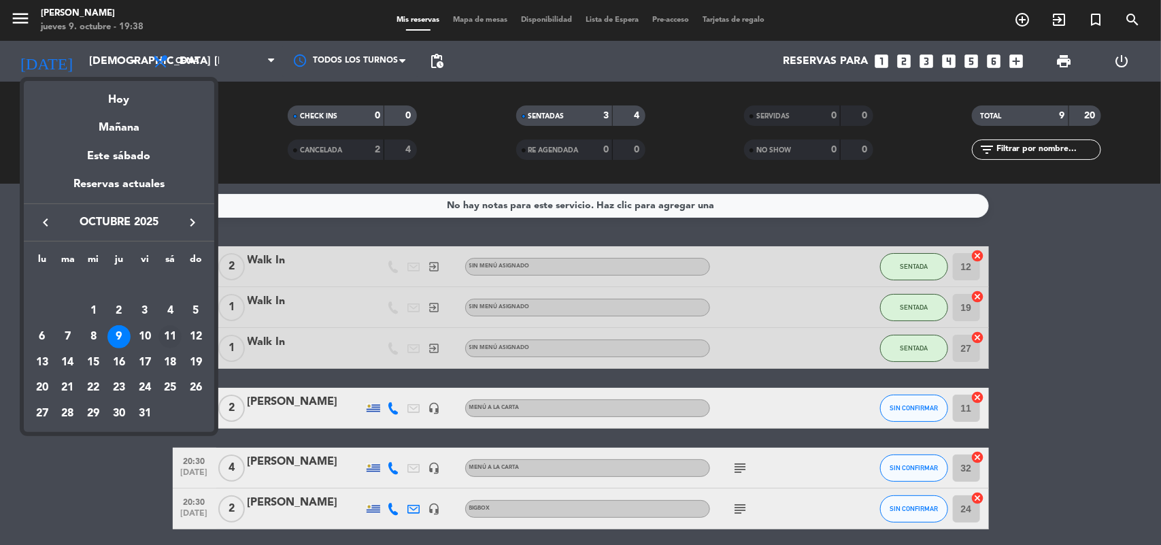
click at [165, 337] on div "11" at bounding box center [170, 336] width 23 height 23
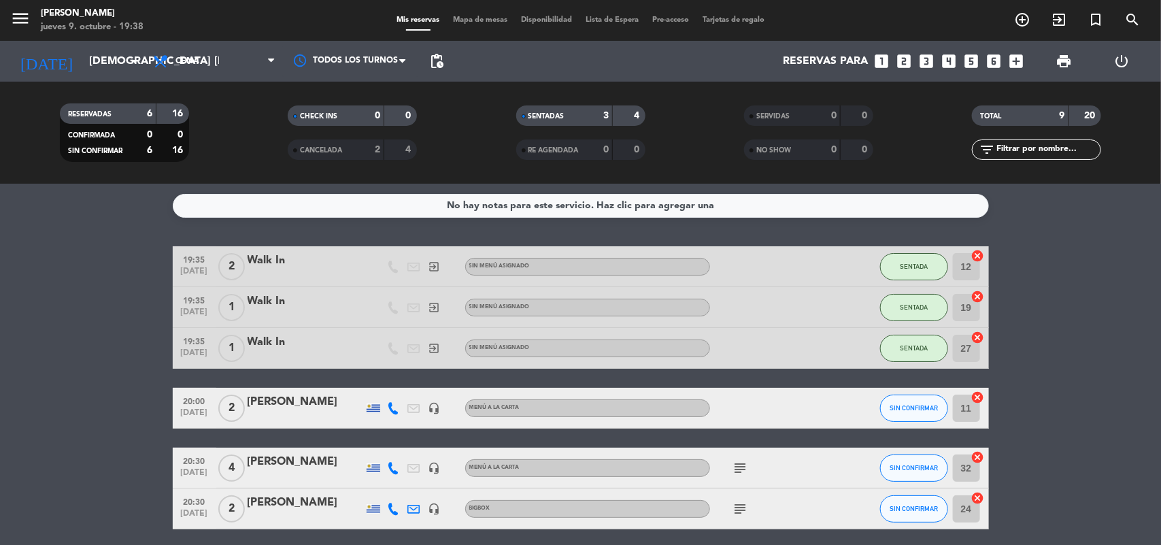
type input "sáb. [DATE]"
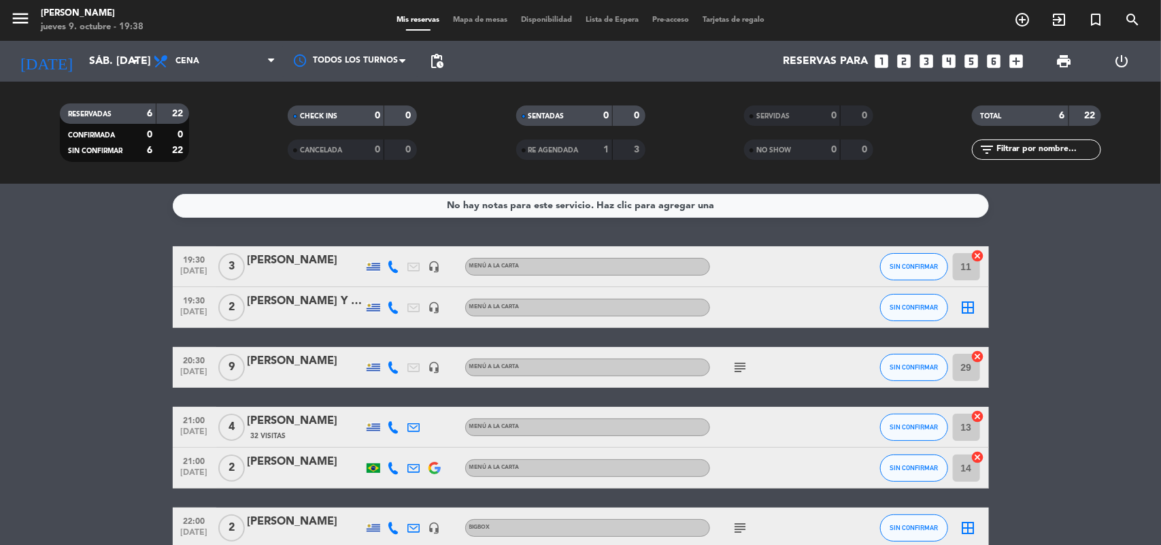
click at [301, 299] on div "[PERSON_NAME] Y [PERSON_NAME]" at bounding box center [306, 302] width 116 height 18
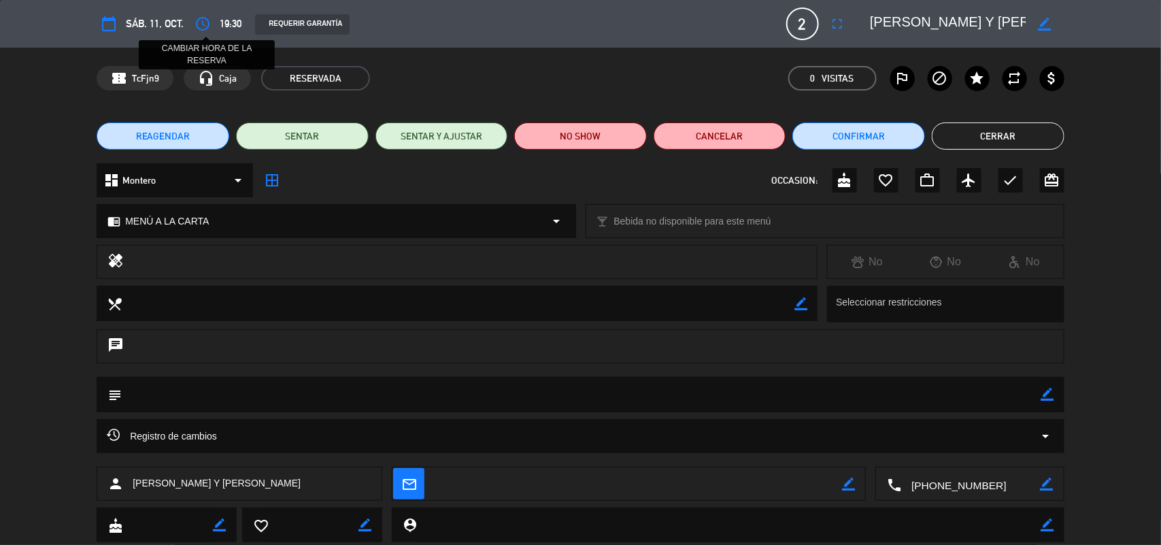
click at [203, 29] on icon "access_time" at bounding box center [203, 24] width 16 height 16
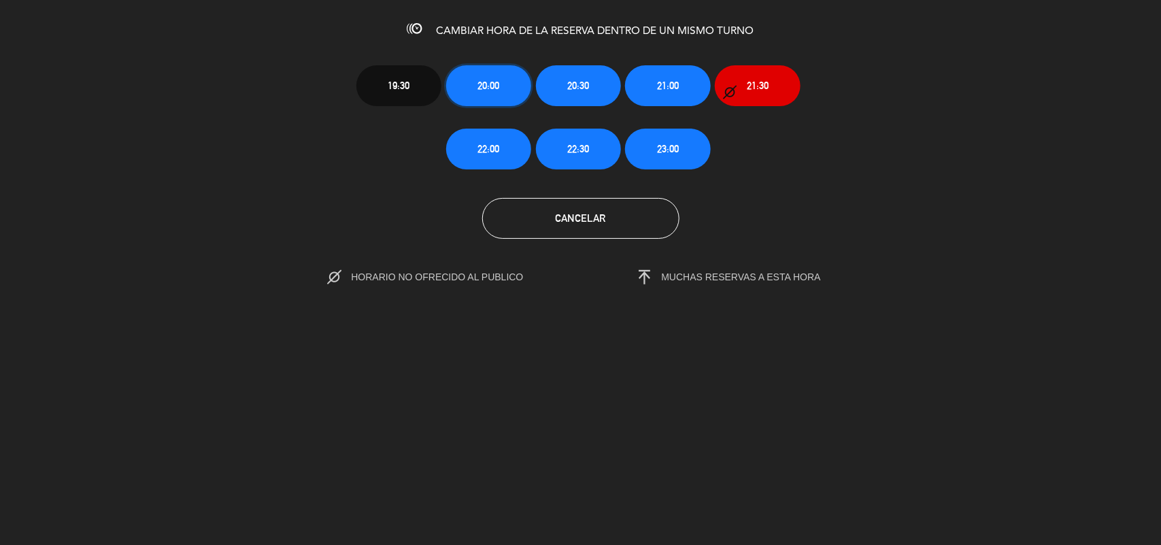
click at [493, 80] on span "20:00" at bounding box center [489, 86] width 22 height 16
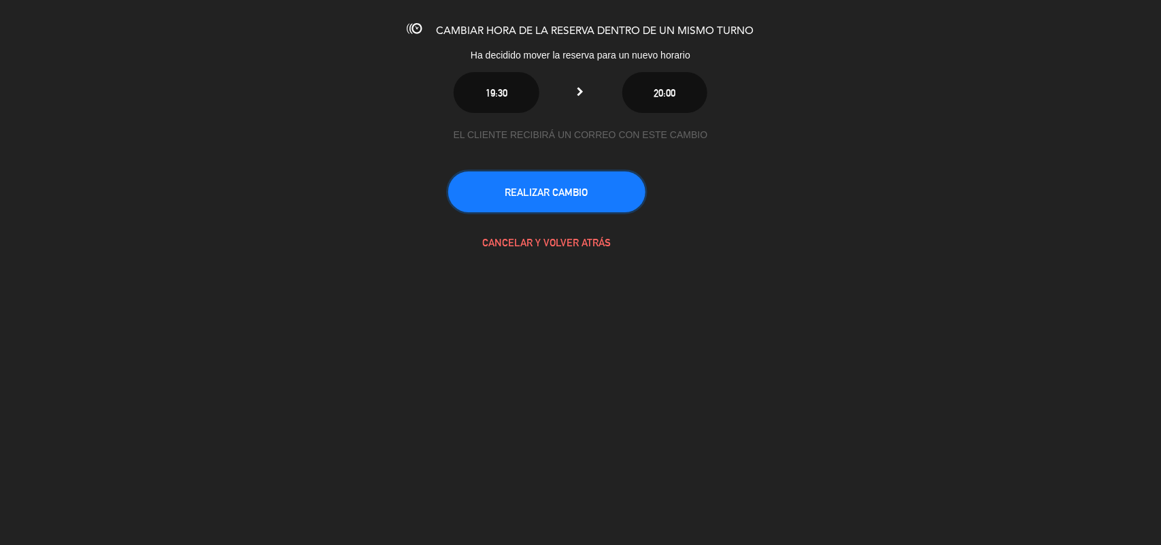
click at [538, 189] on button "REALIZAR CAMBIO" at bounding box center [546, 191] width 197 height 41
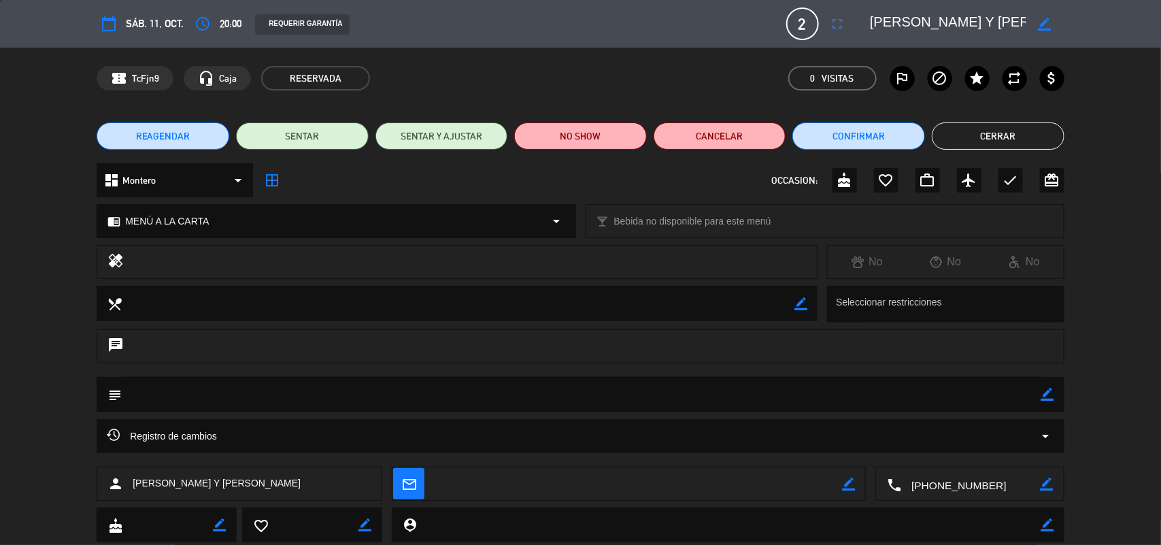
click at [973, 141] on button "Cerrar" at bounding box center [998, 135] width 133 height 27
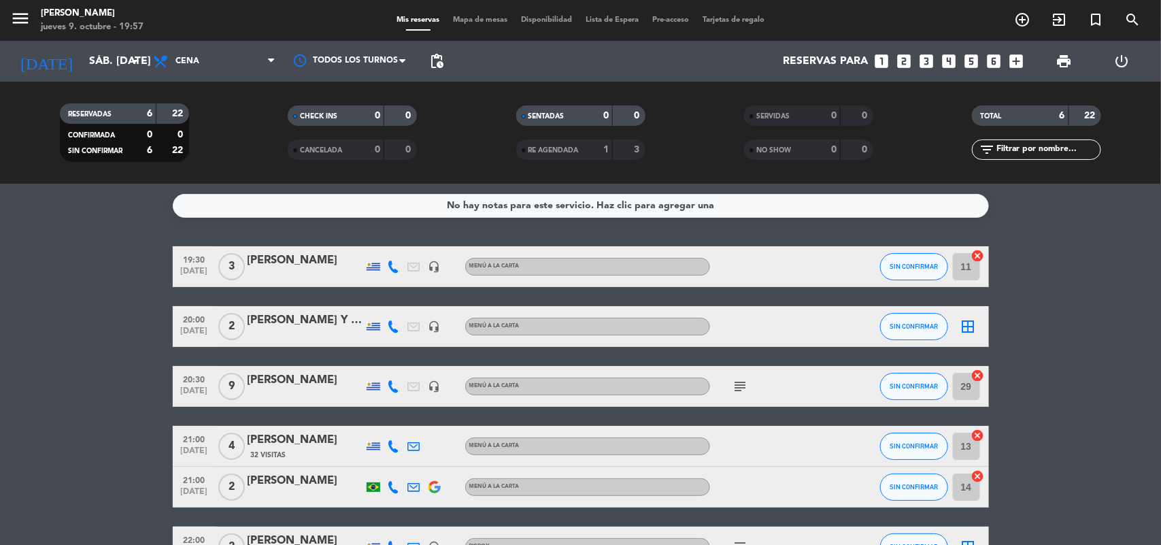
click at [474, 24] on div "Mis reservas Mapa de mesas Disponibilidad Lista de Espera Pre-acceso Tarjetas d…" at bounding box center [581, 20] width 382 height 12
click at [465, 24] on span "Mapa de mesas" at bounding box center [480, 19] width 68 height 7
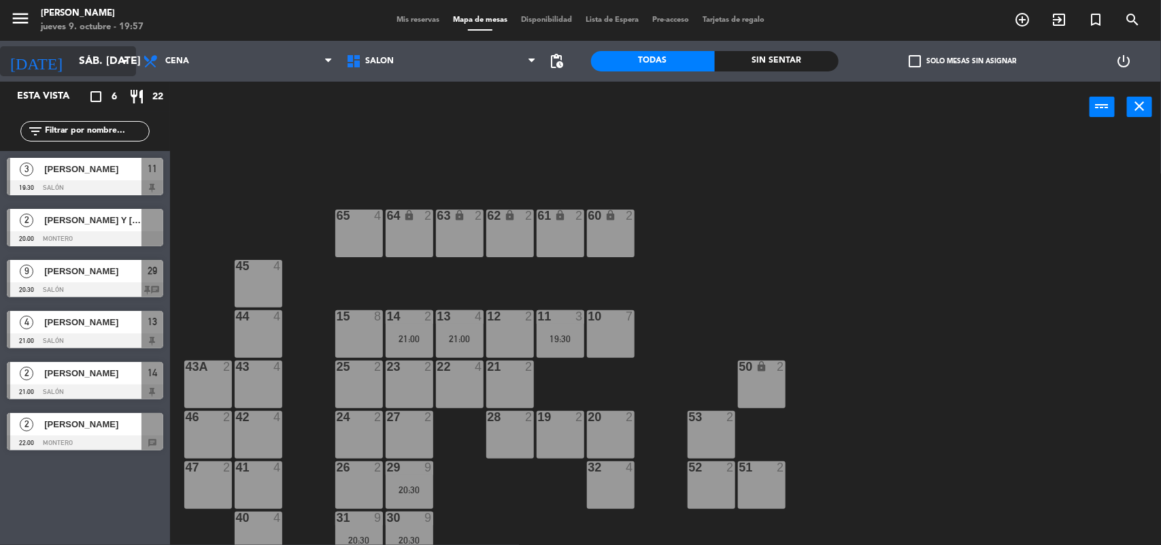
drag, startPoint x: 78, startPoint y: 43, endPoint x: 75, endPoint y: 58, distance: 15.4
click at [78, 45] on div "[DATE] sáb. [DATE] arrow_drop_down" at bounding box center [68, 61] width 136 height 41
click at [75, 56] on input "sáb. [DATE]" at bounding box center [144, 61] width 144 height 27
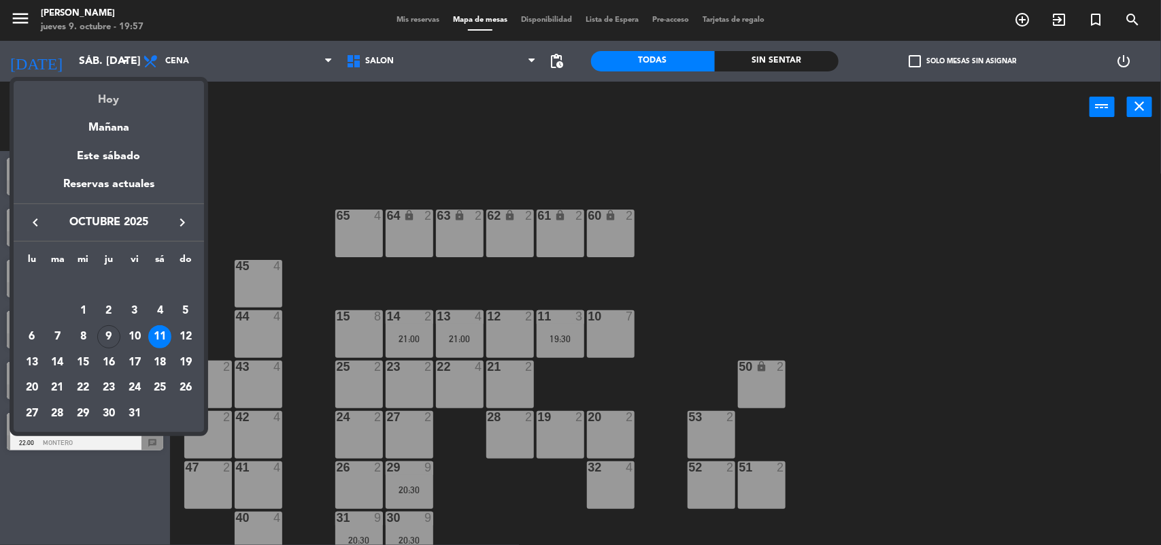
click at [103, 99] on div "Hoy" at bounding box center [109, 95] width 191 height 28
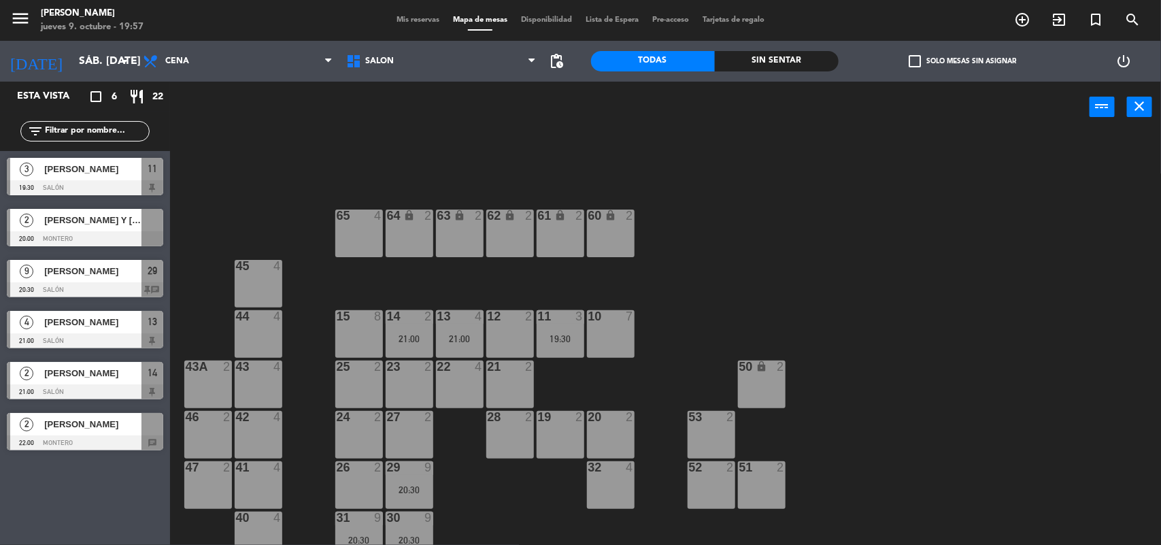
type input "[DEMOGRAPHIC_DATA] [DATE]"
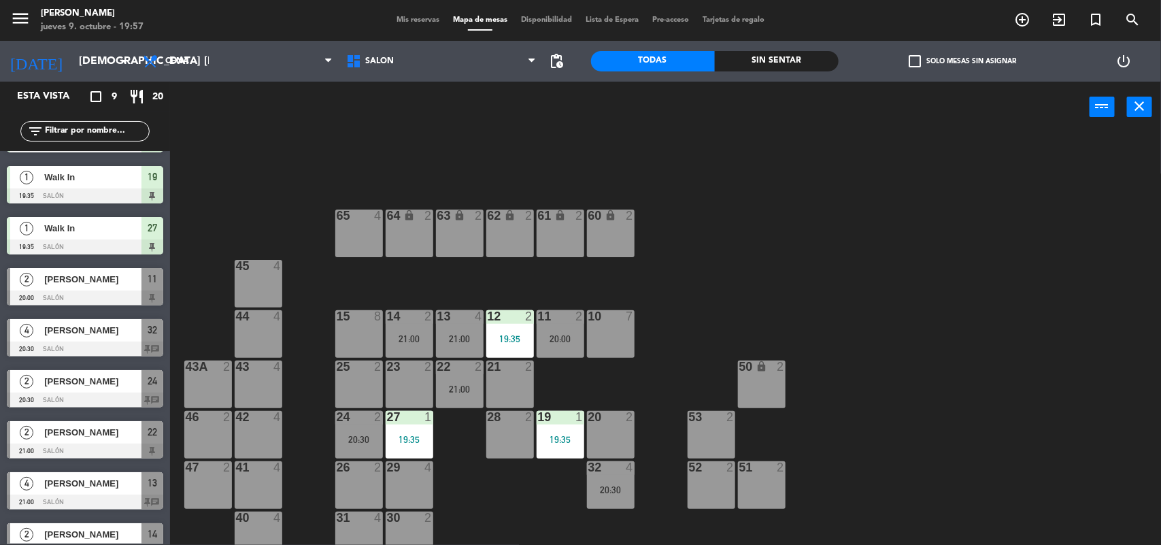
scroll to position [66, 0]
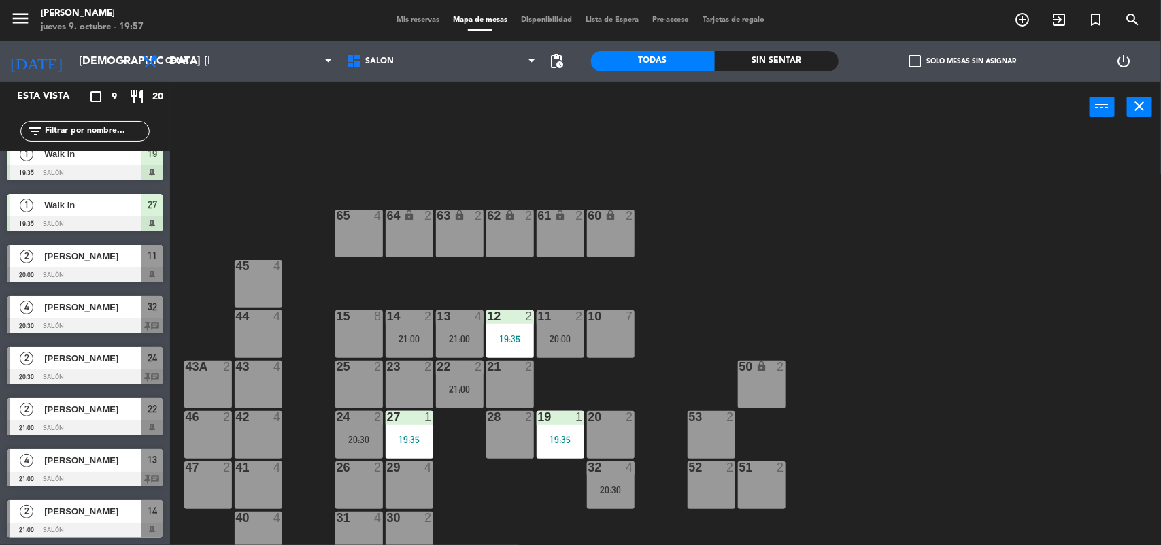
click at [415, 487] on div "29 4" at bounding box center [410, 485] width 48 height 48
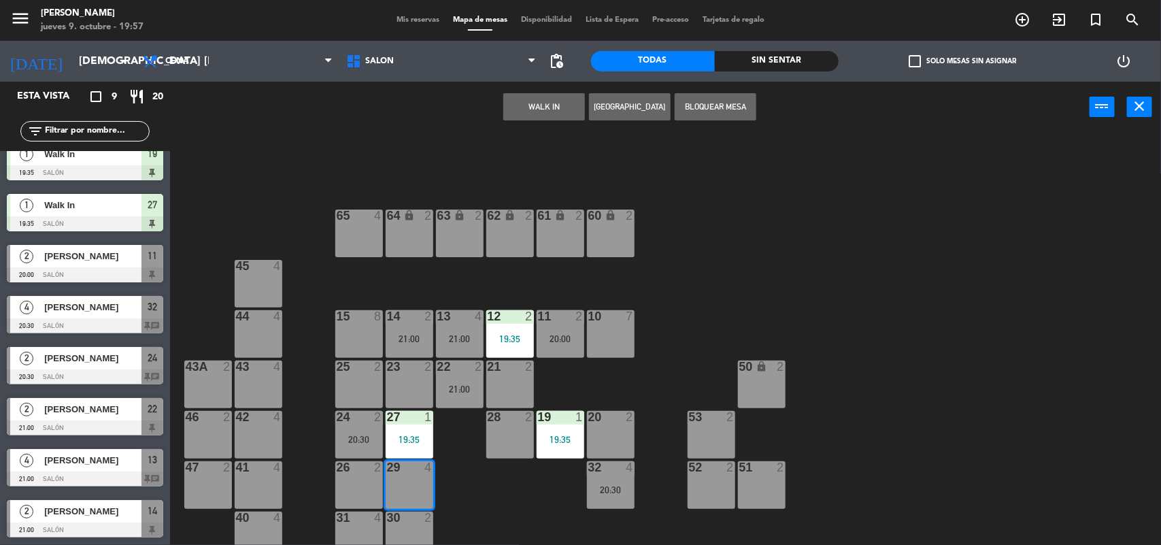
click at [539, 100] on button "WALK IN" at bounding box center [545, 106] width 82 height 27
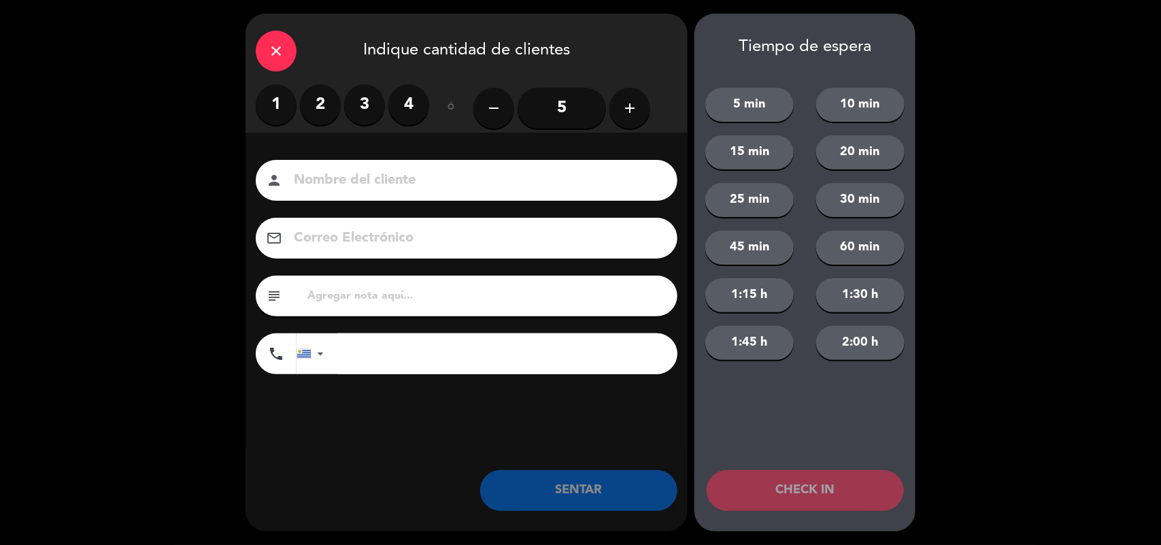
click at [359, 111] on label "3" at bounding box center [364, 104] width 41 height 41
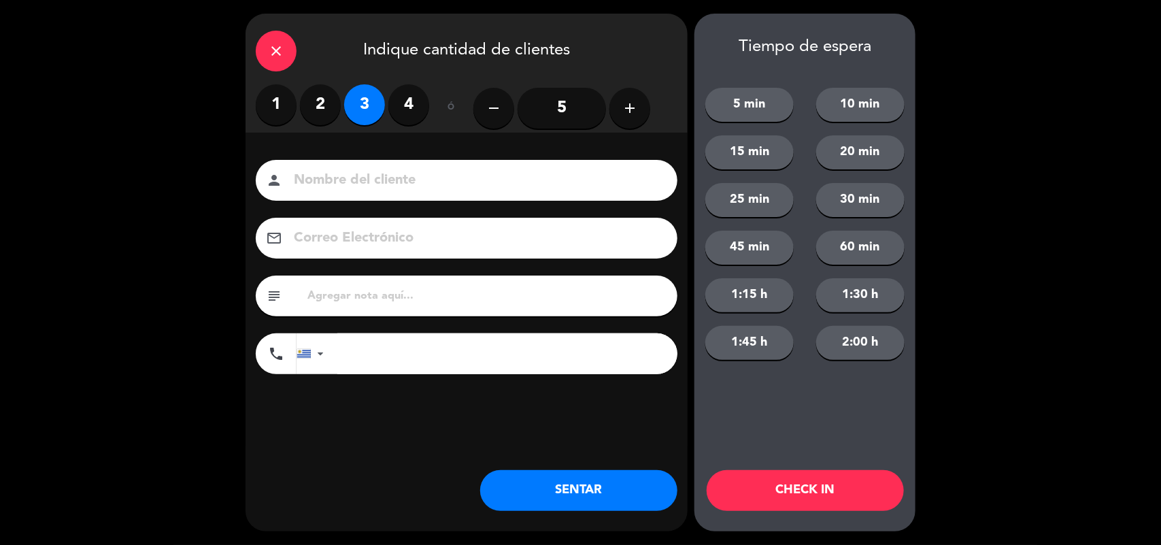
click at [586, 502] on button "SENTAR" at bounding box center [578, 490] width 197 height 41
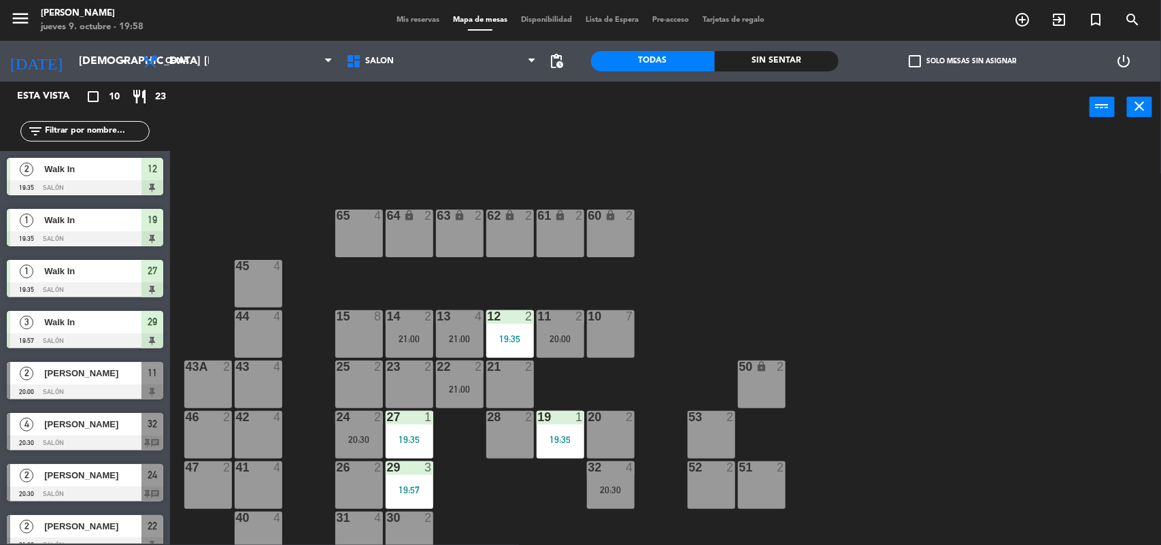
scroll to position [117, 0]
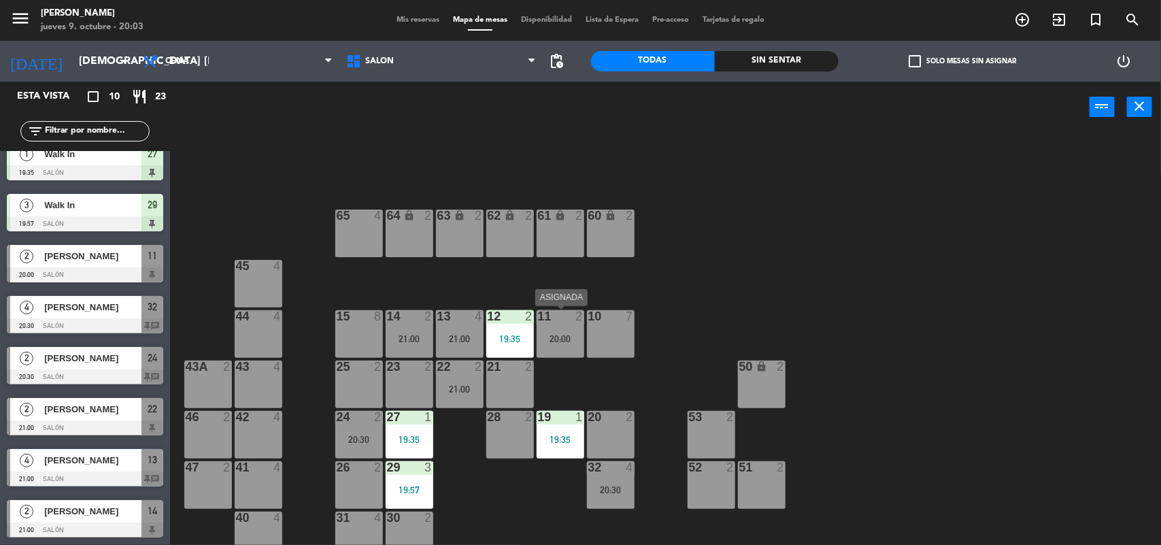
click at [563, 344] on div "11 2 20:00" at bounding box center [561, 334] width 48 height 48
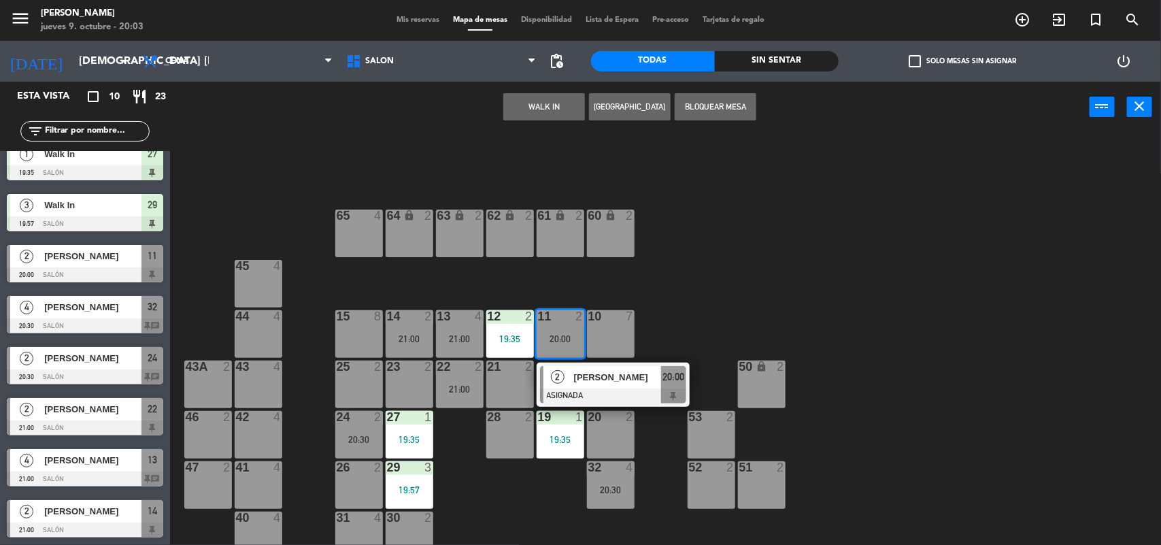
click at [405, 375] on div "23 2" at bounding box center [410, 385] width 48 height 48
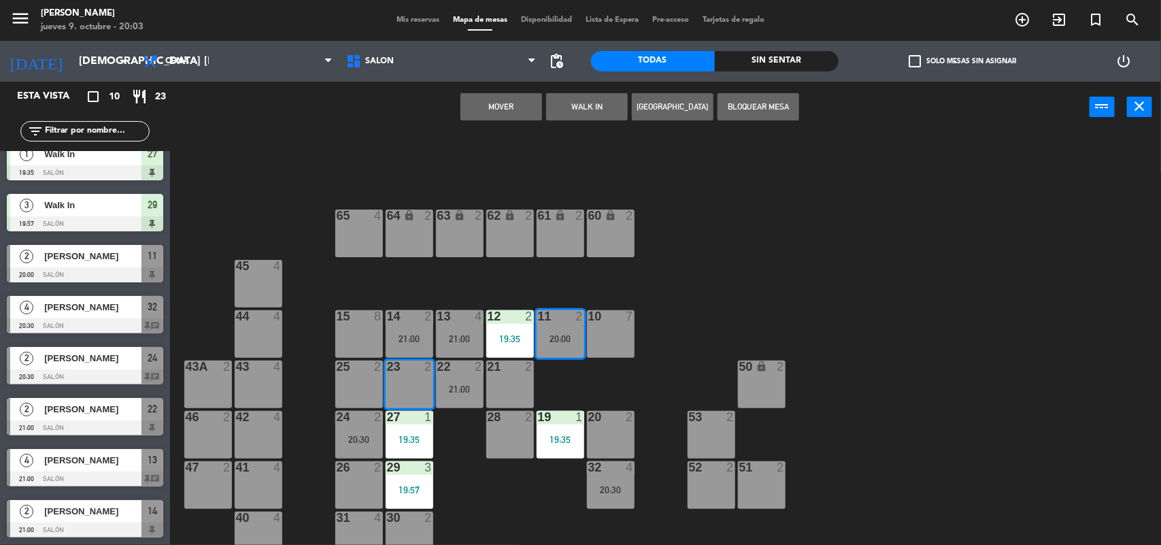
click at [487, 104] on button "Mover" at bounding box center [502, 106] width 82 height 27
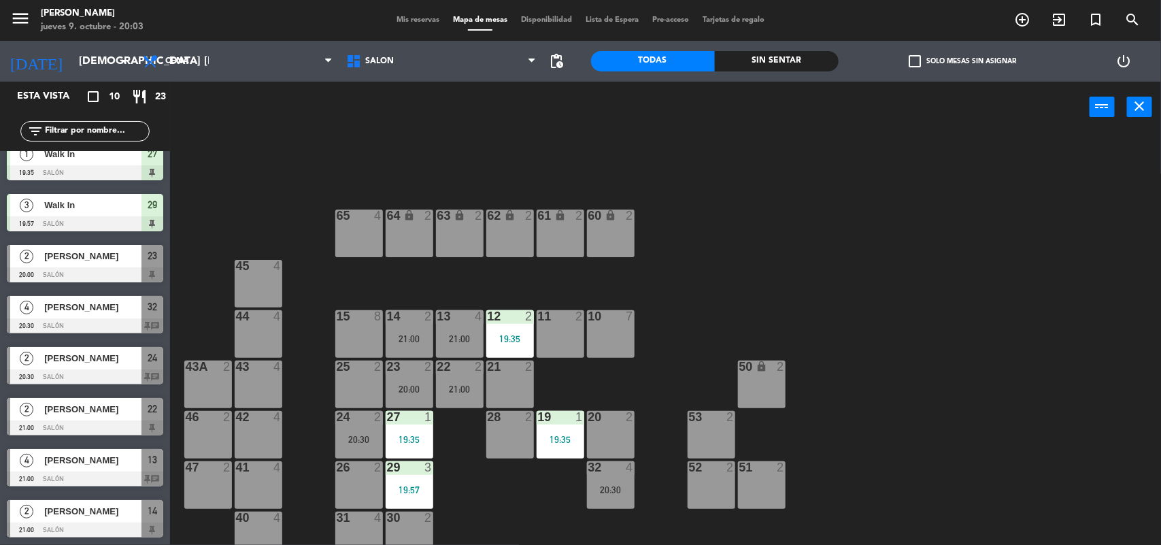
click at [560, 351] on div "11 2" at bounding box center [561, 334] width 48 height 48
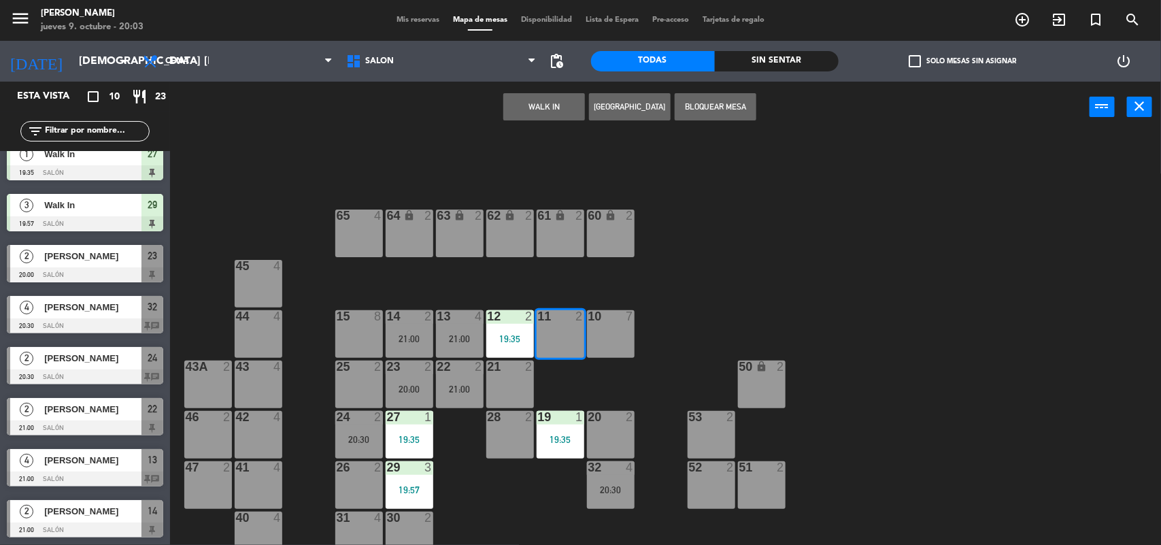
click at [522, 90] on div "WALK IN [GEOGRAPHIC_DATA] Bloquear Mesa power_input close" at bounding box center [630, 108] width 920 height 52
click at [527, 107] on button "WALK IN" at bounding box center [545, 106] width 82 height 27
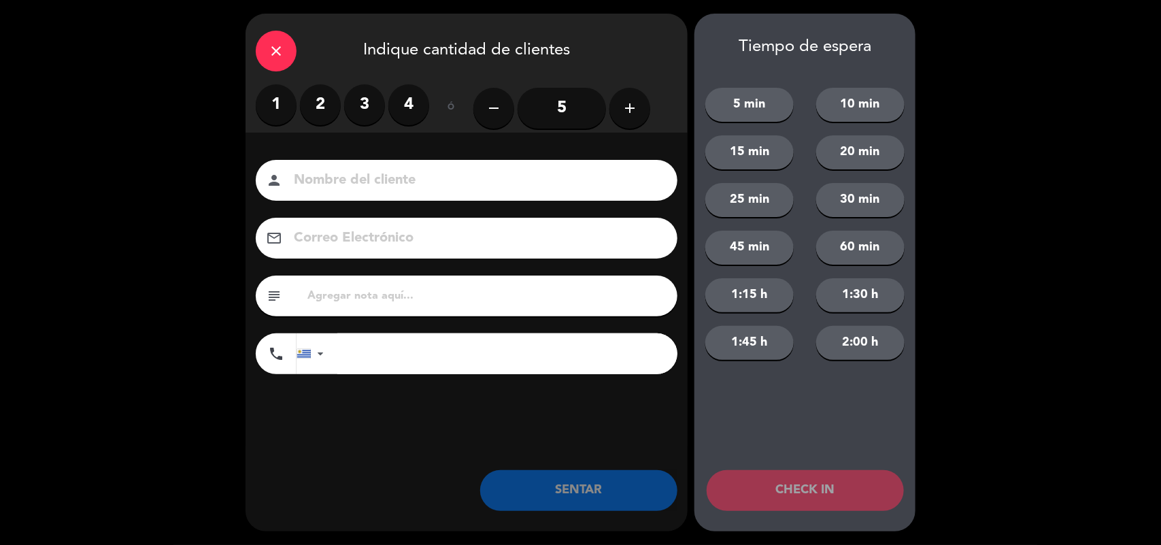
click at [315, 104] on label "2" at bounding box center [320, 104] width 41 height 41
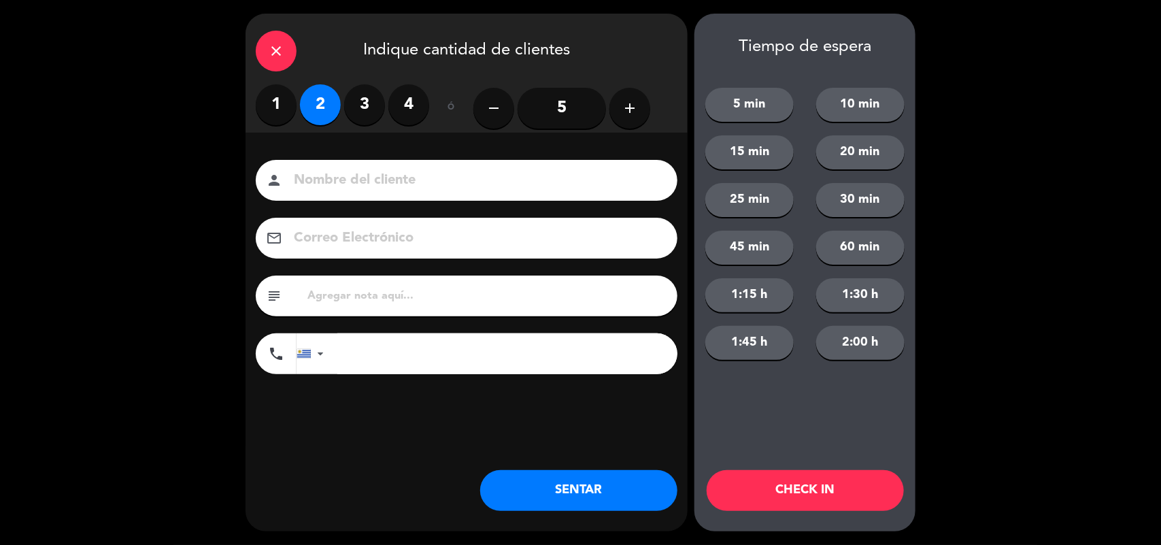
click at [565, 487] on button "SENTAR" at bounding box center [578, 490] width 197 height 41
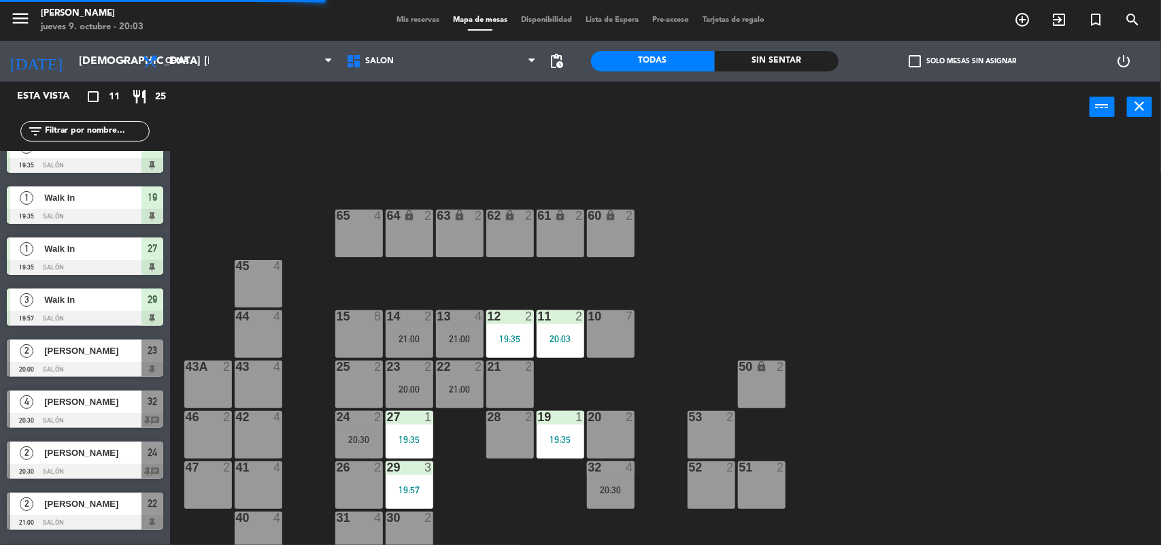
scroll to position [168, 0]
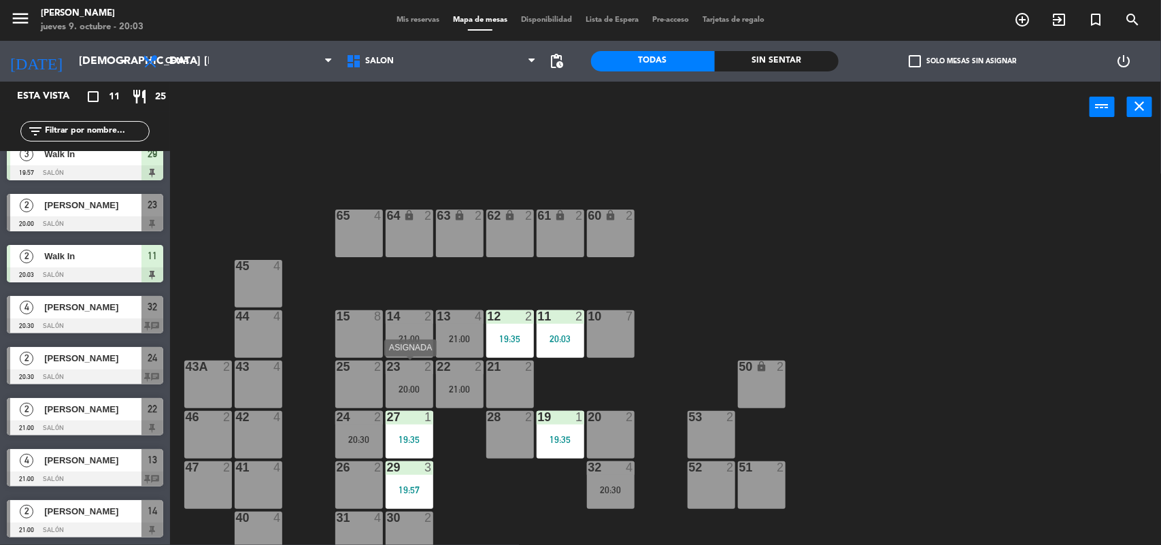
click at [406, 391] on div "20:00" at bounding box center [410, 389] width 48 height 10
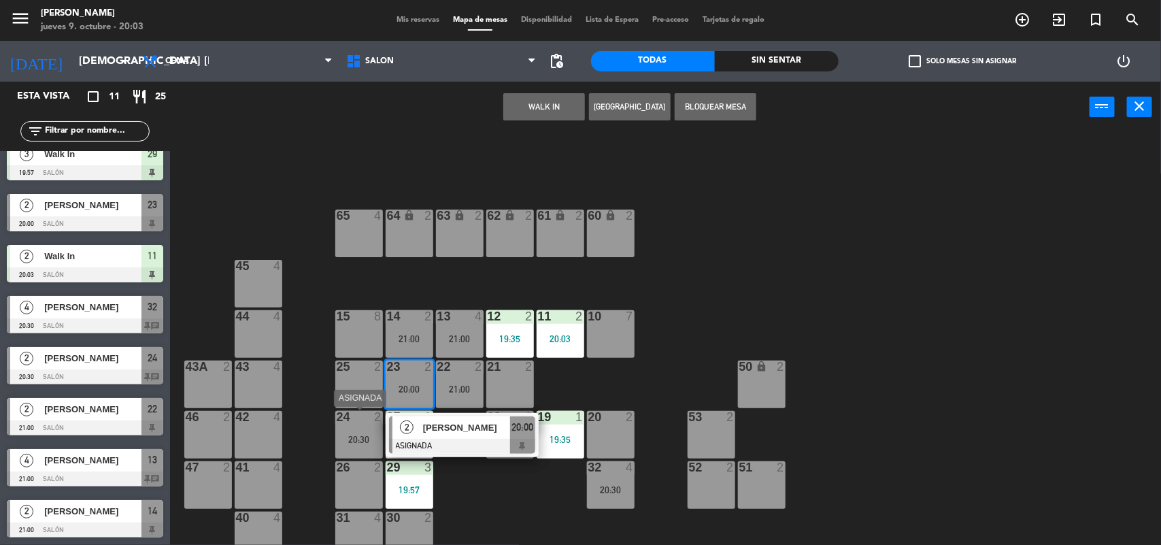
click at [365, 437] on div "20:30" at bounding box center [359, 440] width 48 height 10
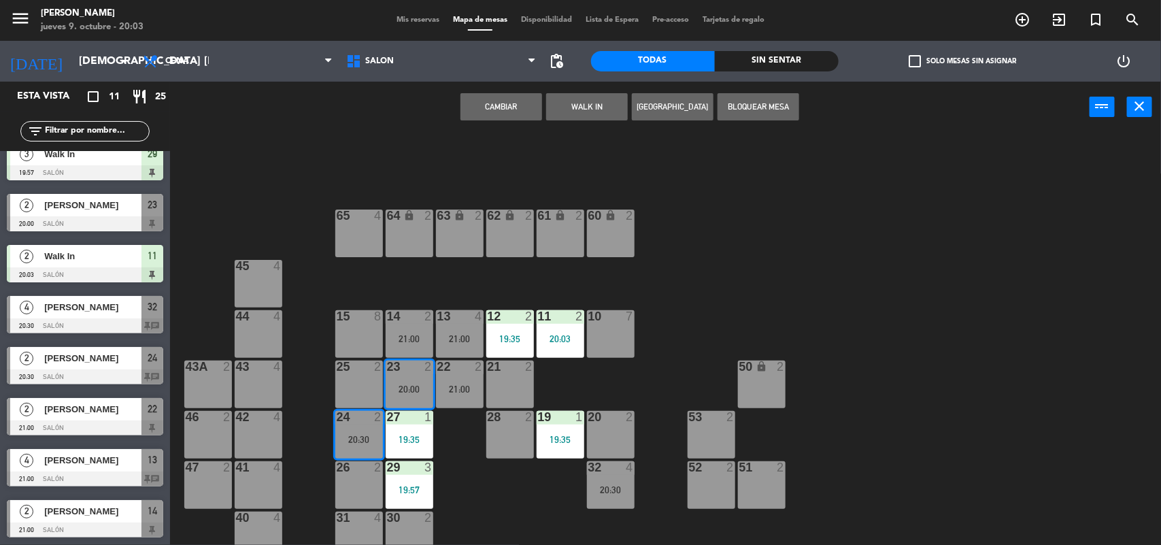
click at [476, 119] on button "Cambiar" at bounding box center [502, 106] width 82 height 27
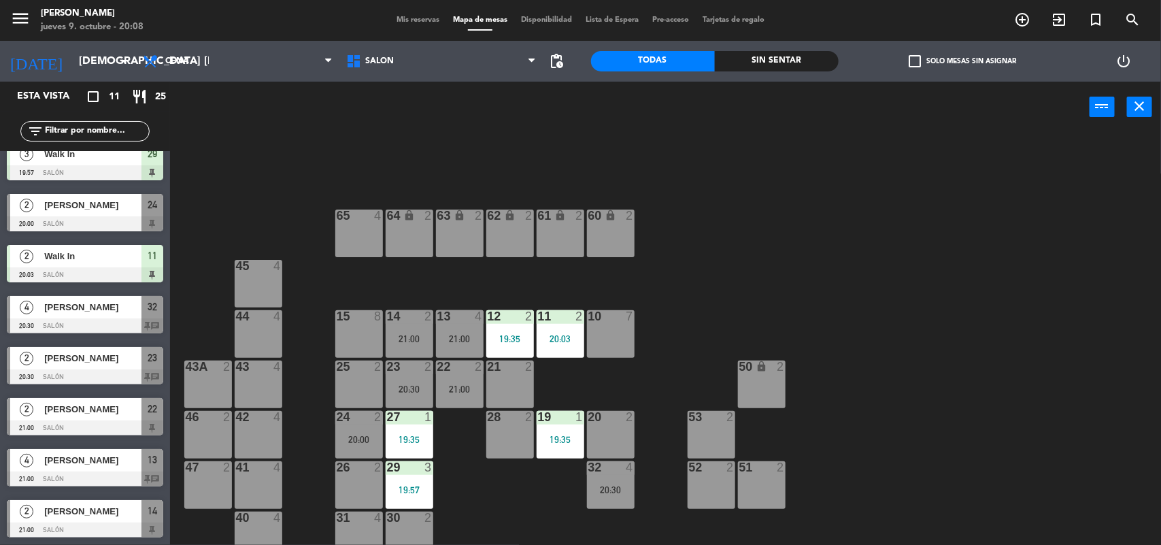
scroll to position [0, 0]
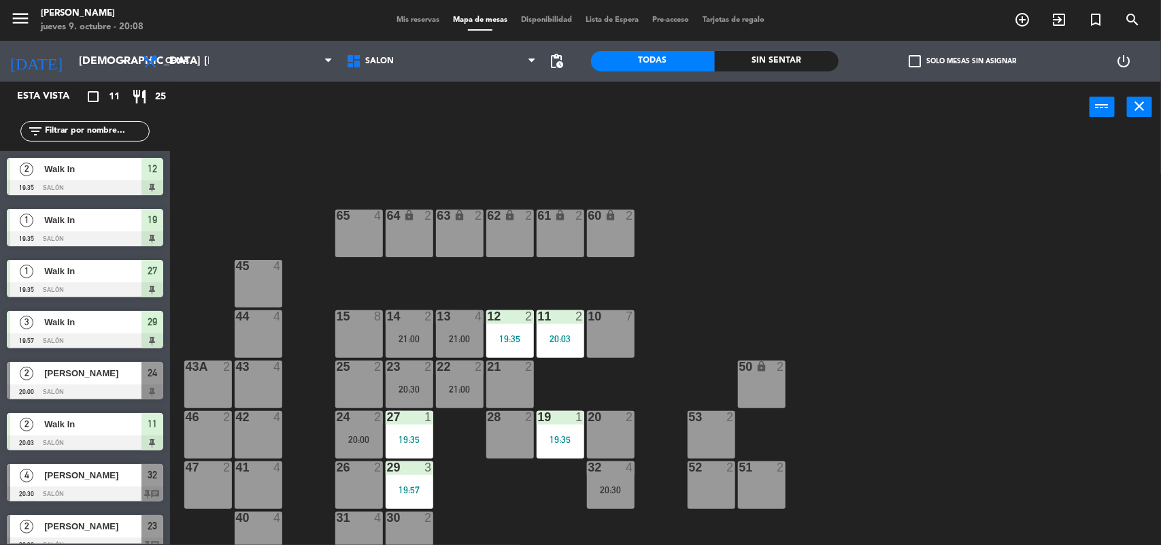
click at [405, 19] on span "Mis reservas" at bounding box center [418, 19] width 56 height 7
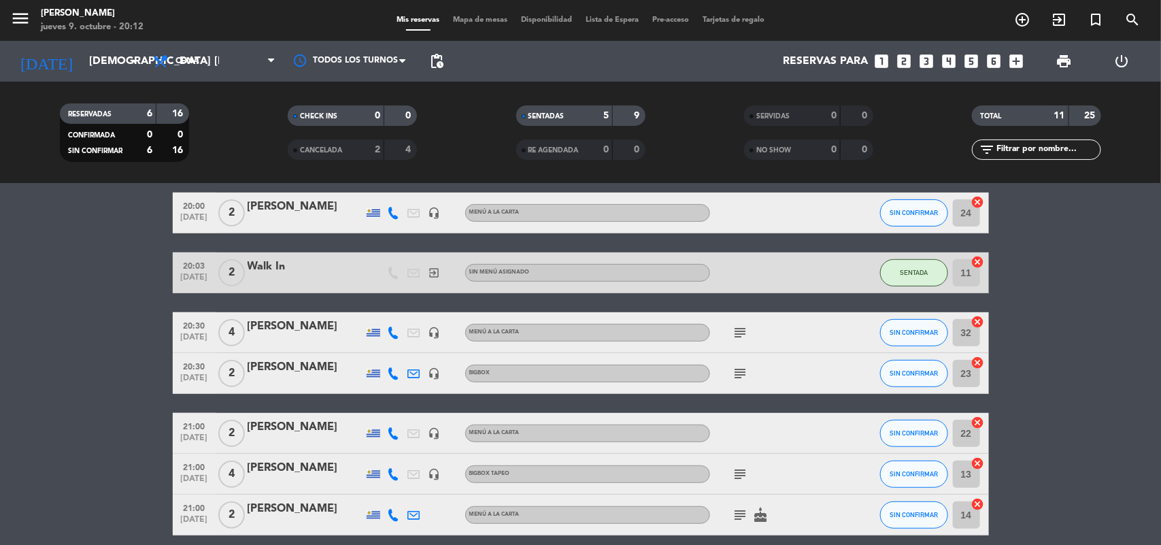
scroll to position [314, 0]
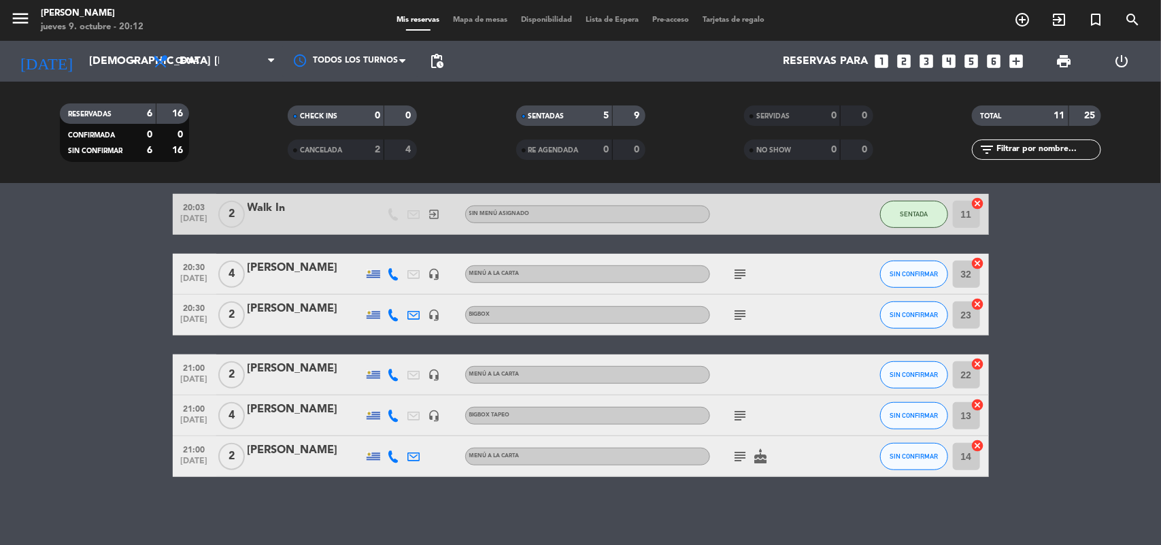
click at [736, 412] on icon "subject" at bounding box center [741, 416] width 16 height 16
click at [737, 453] on icon "subject" at bounding box center [741, 456] width 16 height 16
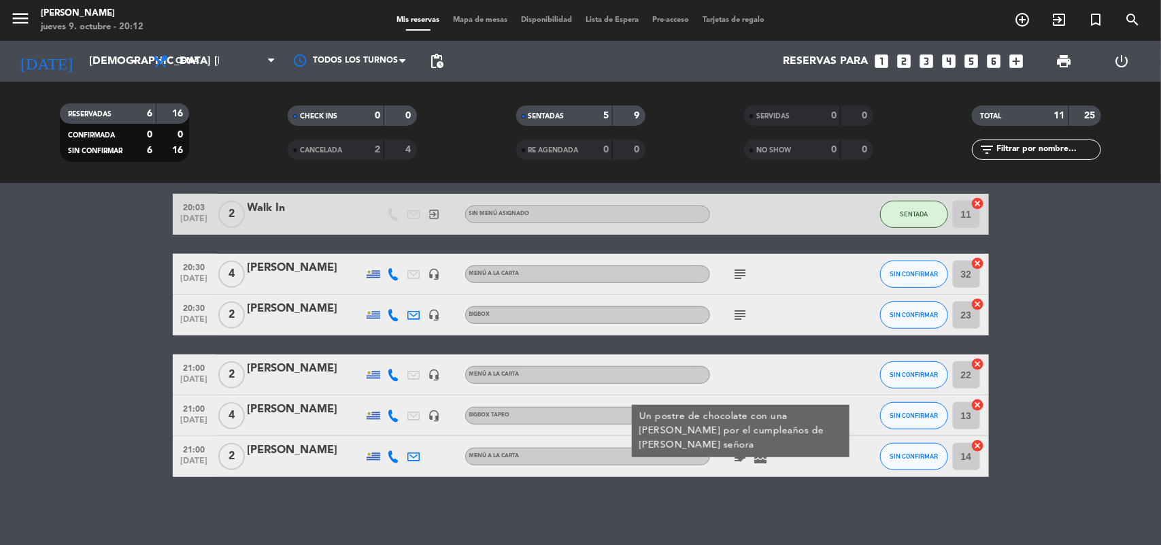
click at [737, 453] on icon "subject" at bounding box center [741, 456] width 16 height 16
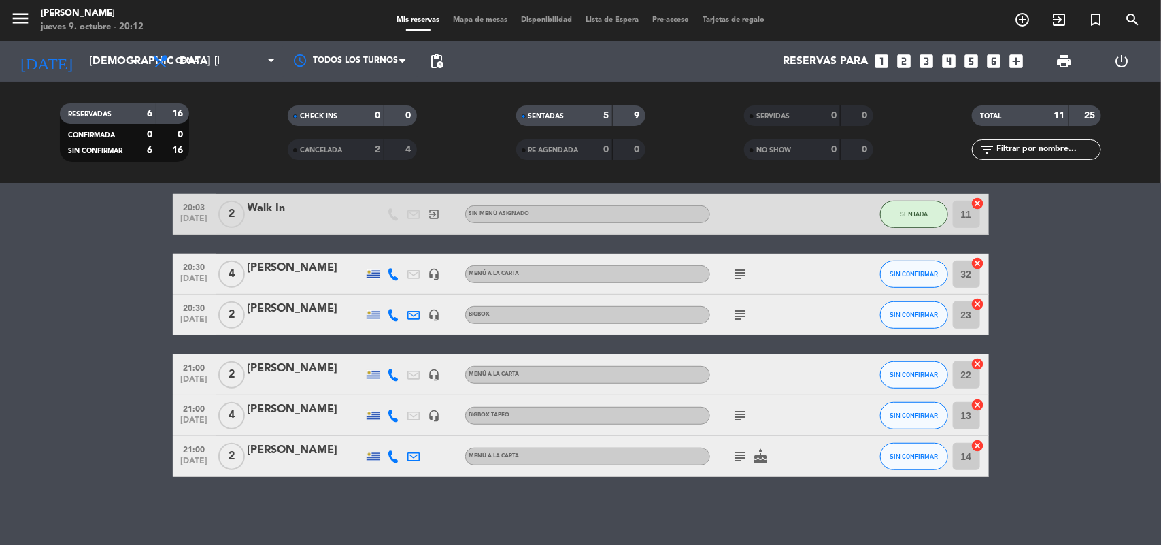
click at [739, 317] on icon "subject" at bounding box center [741, 315] width 16 height 16
click at [736, 270] on icon "subject" at bounding box center [741, 274] width 16 height 16
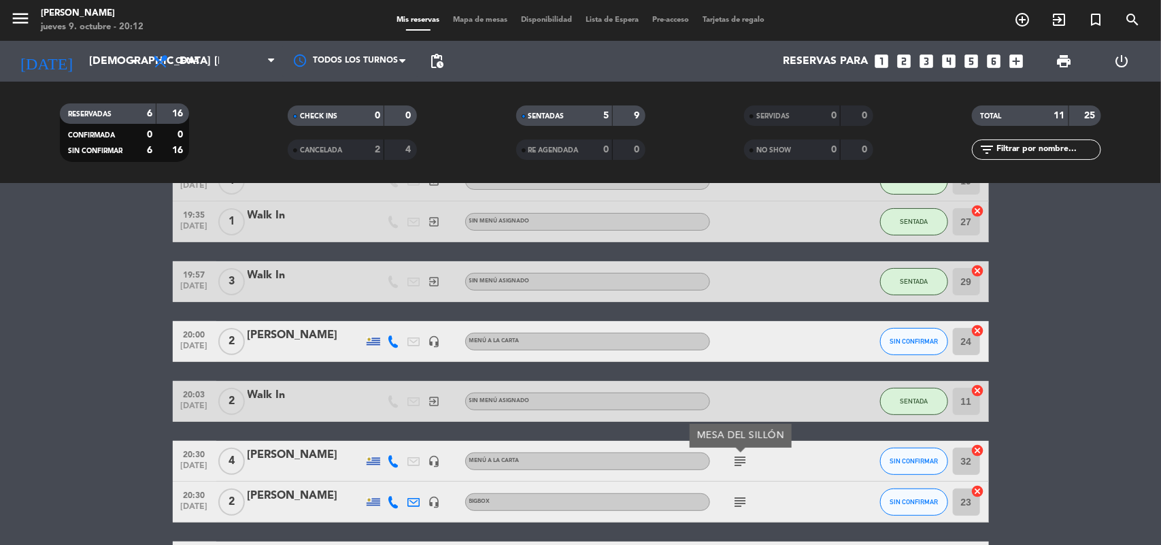
scroll to position [170, 0]
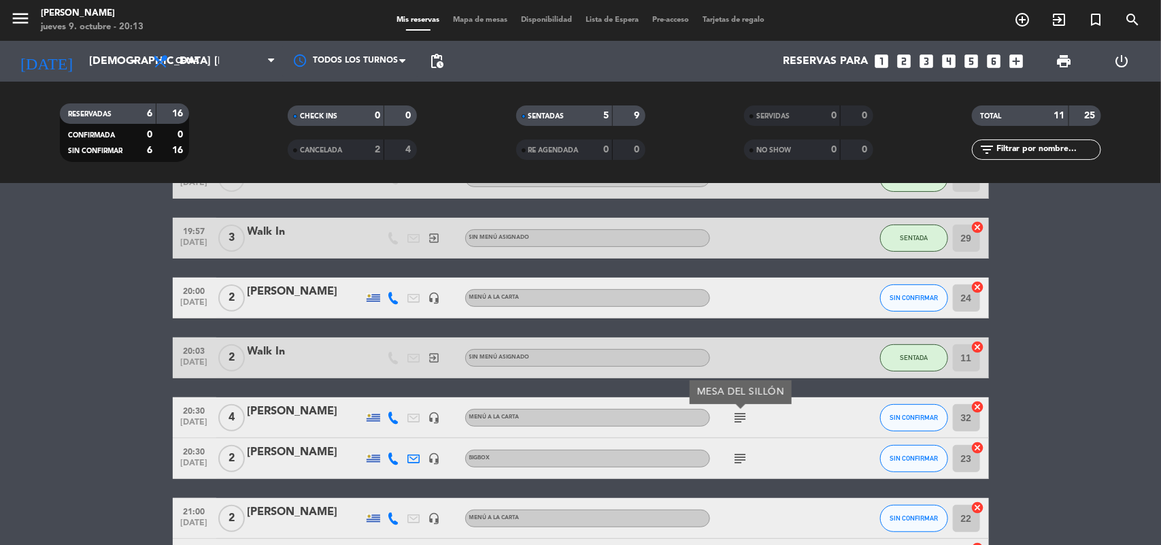
click at [467, 16] on span "Mapa de mesas" at bounding box center [480, 19] width 68 height 7
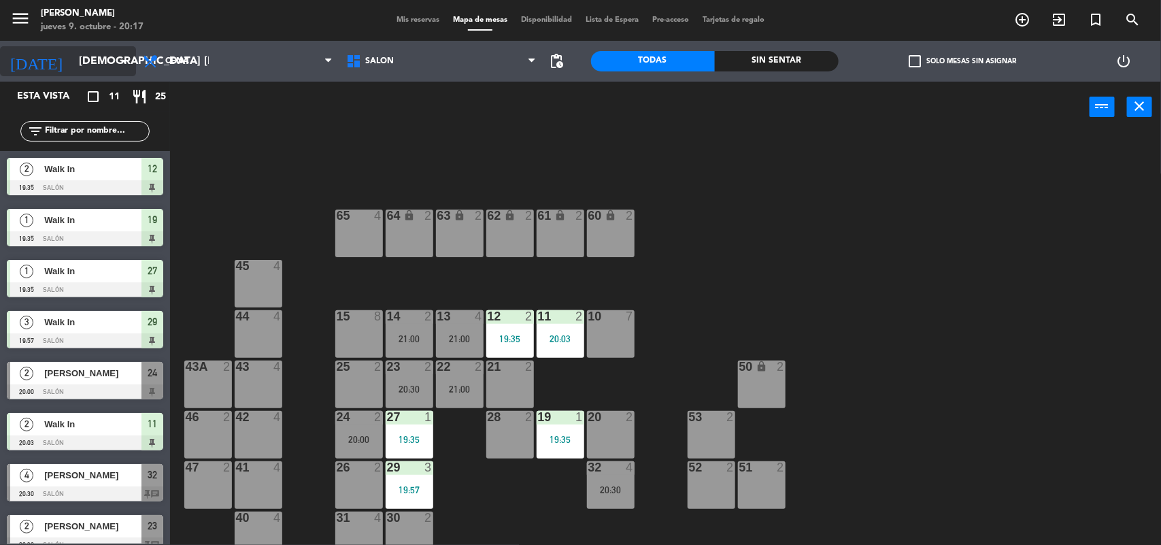
click at [72, 55] on input "[DEMOGRAPHIC_DATA] [DATE]" at bounding box center [144, 61] width 144 height 27
click at [110, 65] on input "[DEMOGRAPHIC_DATA] [DATE]" at bounding box center [144, 61] width 144 height 27
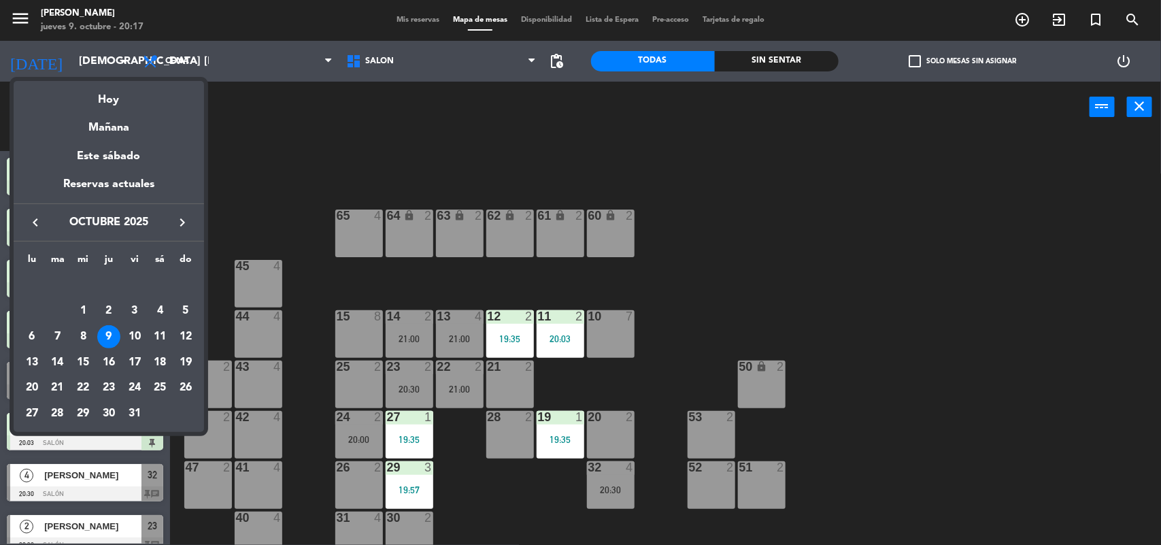
click at [32, 215] on icon "keyboard_arrow_left" at bounding box center [35, 222] width 16 height 16
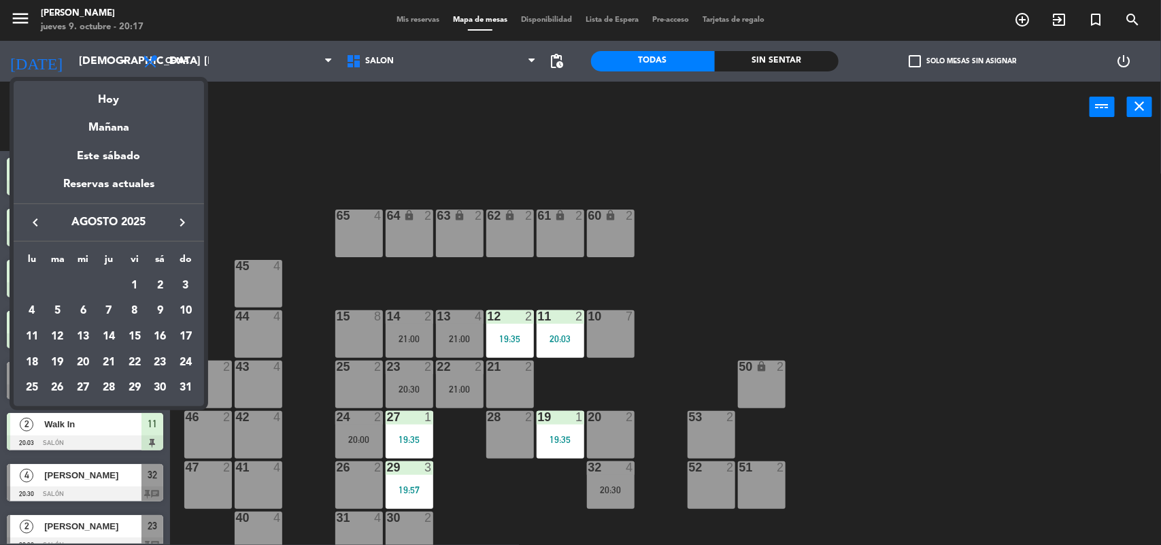
click at [32, 215] on icon "keyboard_arrow_left" at bounding box center [35, 222] width 16 height 16
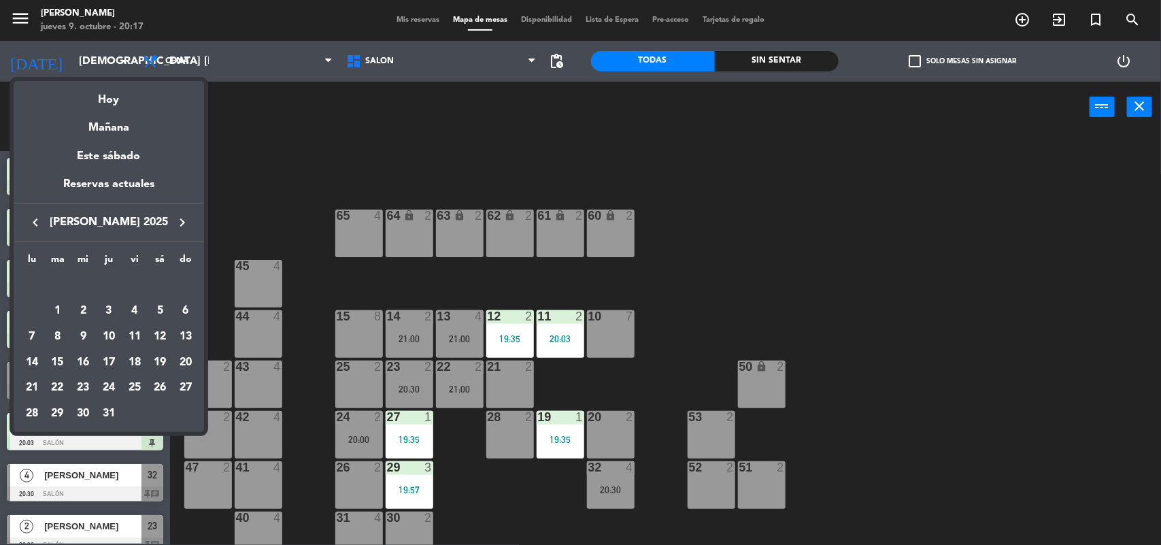
click at [32, 215] on icon "keyboard_arrow_left" at bounding box center [35, 222] width 16 height 16
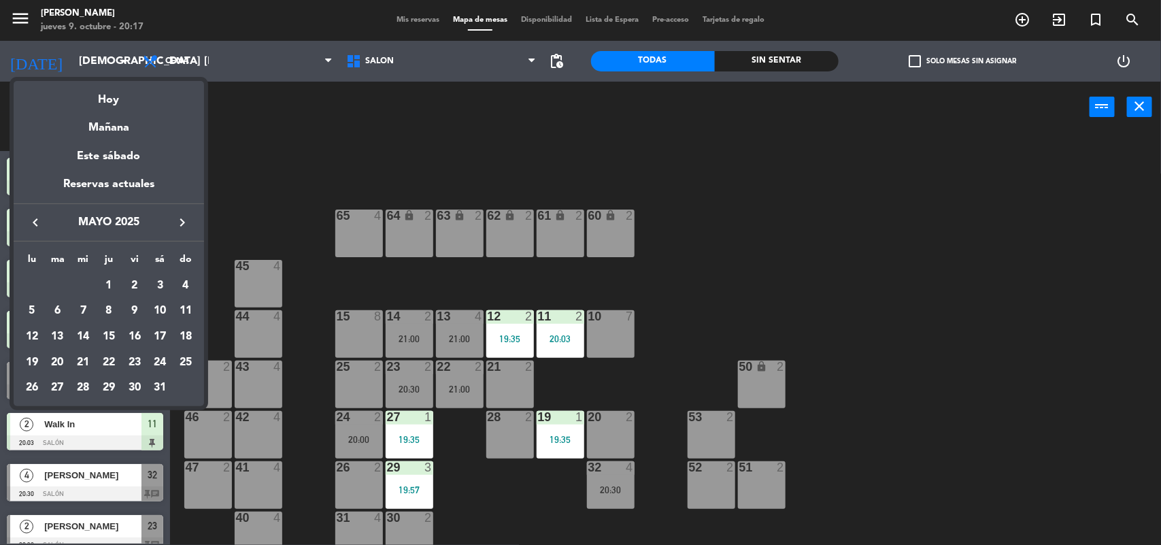
click at [32, 215] on icon "keyboard_arrow_left" at bounding box center [35, 222] width 16 height 16
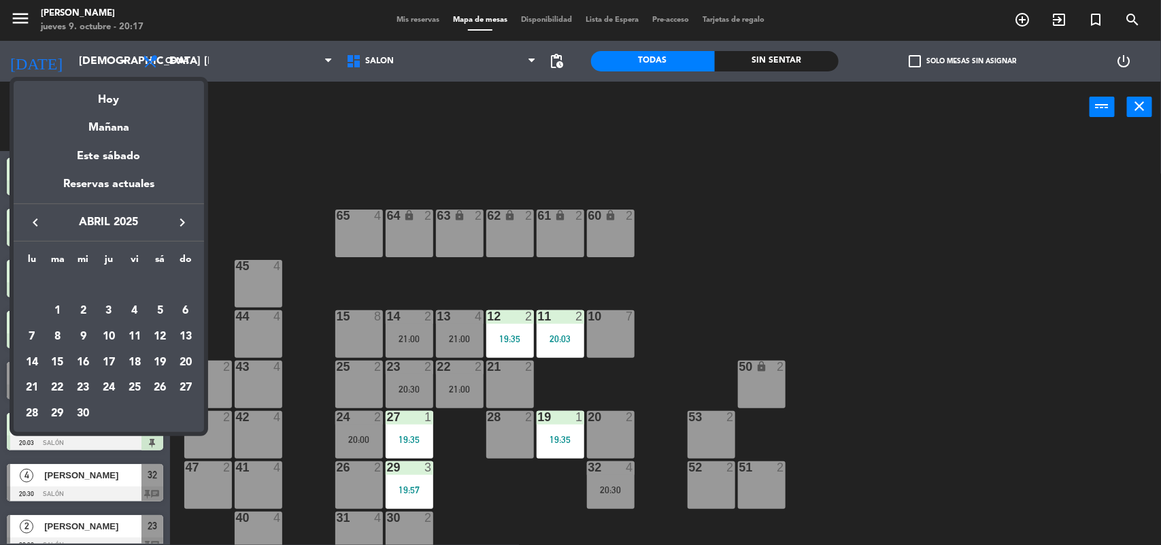
click at [32, 215] on icon "keyboard_arrow_left" at bounding box center [35, 222] width 16 height 16
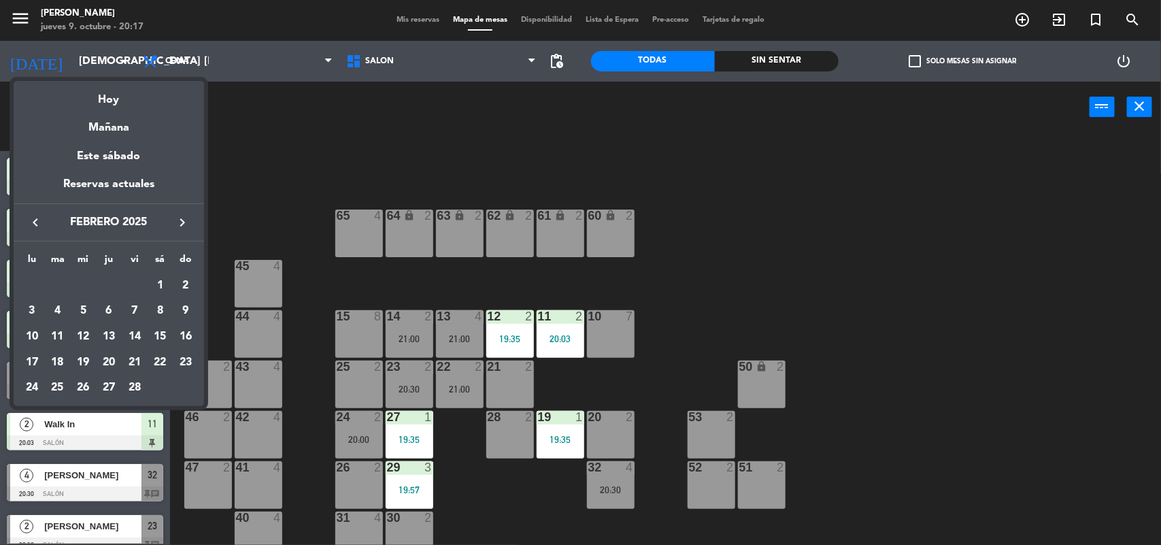
click at [32, 215] on icon "keyboard_arrow_left" at bounding box center [35, 222] width 16 height 16
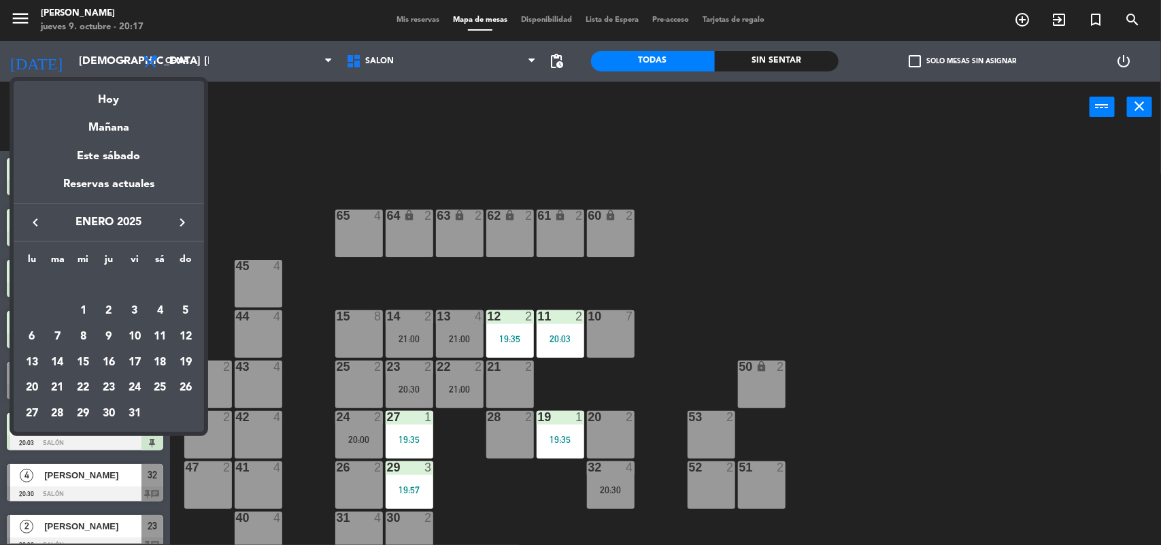
click at [32, 215] on icon "keyboard_arrow_left" at bounding box center [35, 222] width 16 height 16
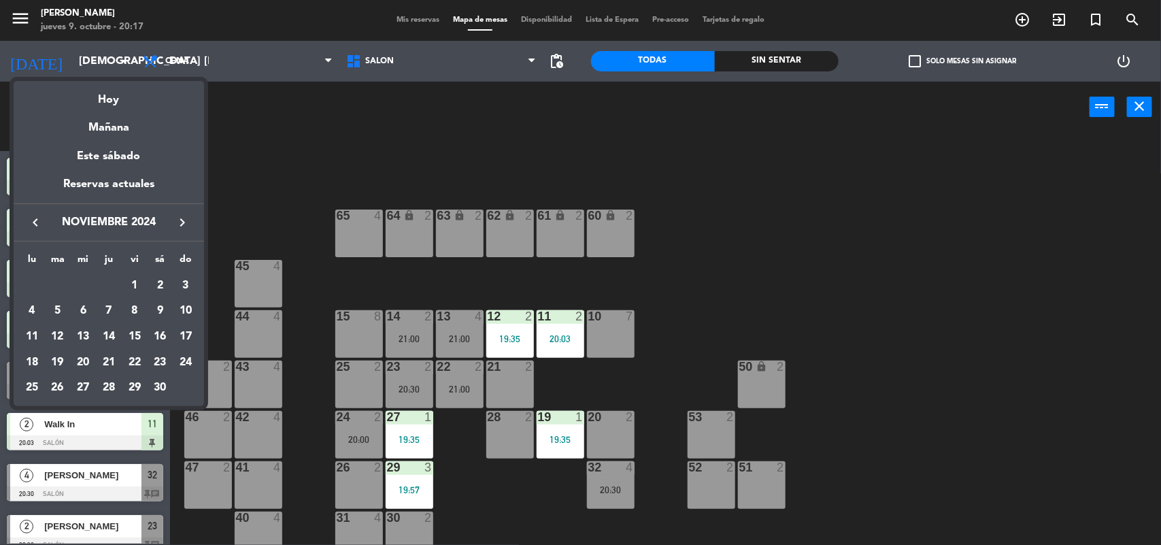
click at [32, 215] on icon "keyboard_arrow_left" at bounding box center [35, 222] width 16 height 16
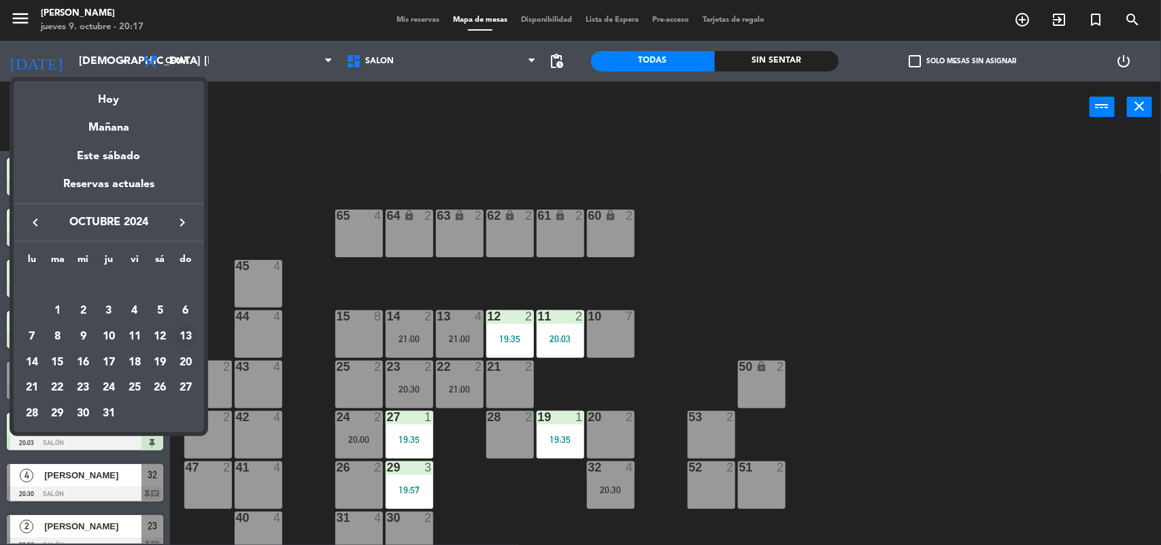
click at [184, 335] on div "13" at bounding box center [185, 336] width 23 height 23
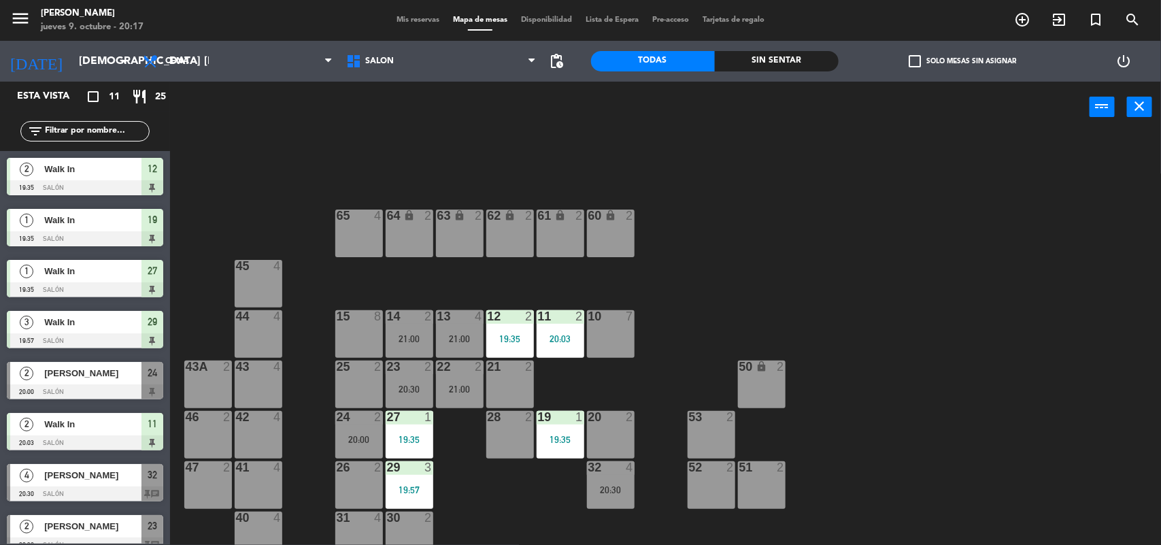
type input "dom. [DATE]"
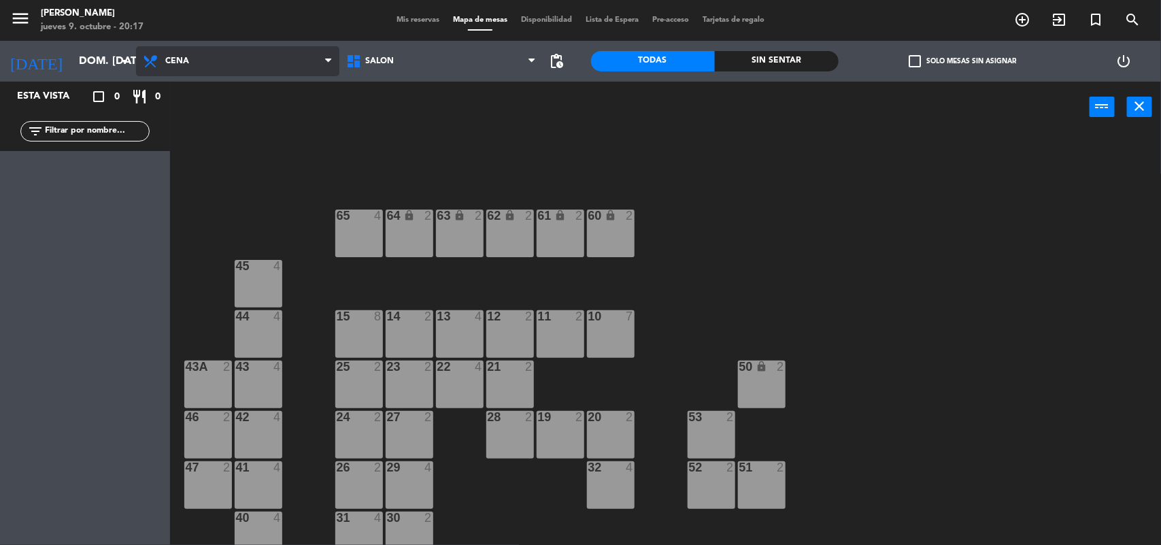
click at [252, 58] on span "Cena" at bounding box center [237, 61] width 203 height 30
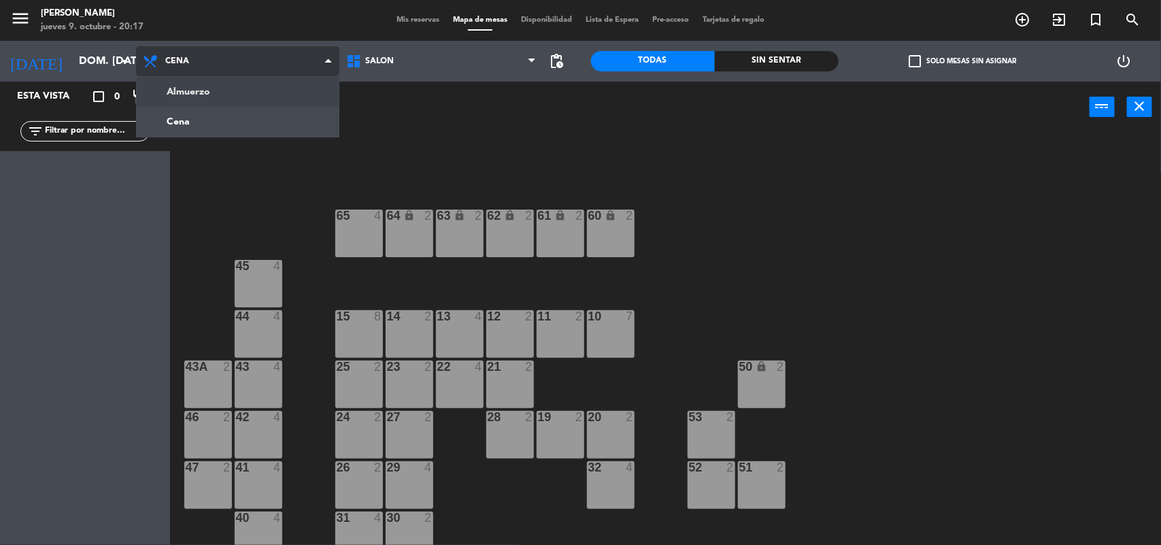
click at [242, 97] on ng-component "menu [PERSON_NAME] jueves 9. octubre - 20:17 Mis reservas Mapa de mesas Disponi…" at bounding box center [580, 273] width 1161 height 547
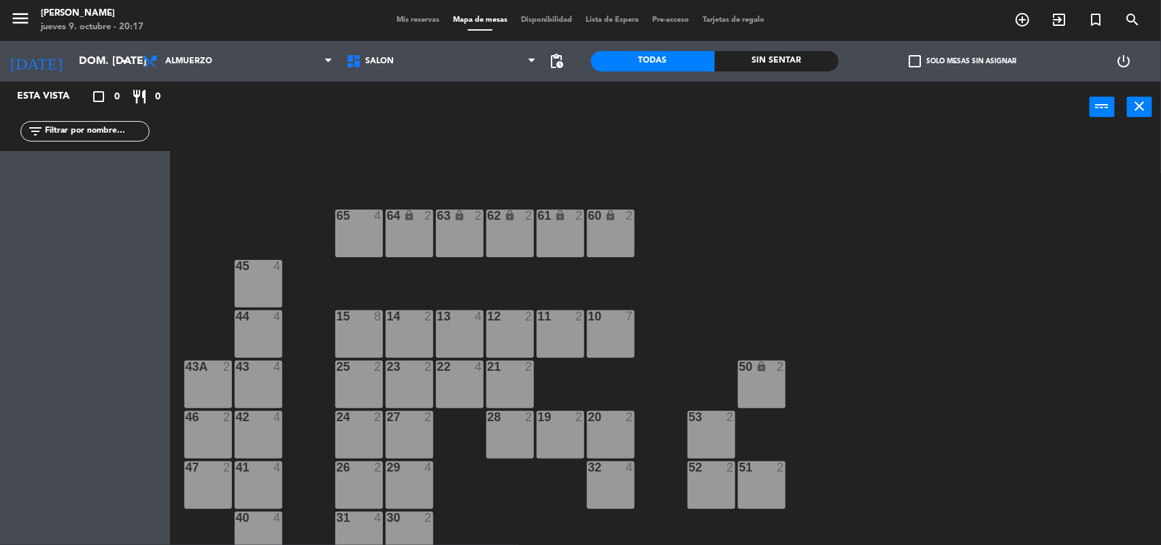
click at [423, 17] on span "Mis reservas" at bounding box center [418, 19] width 56 height 7
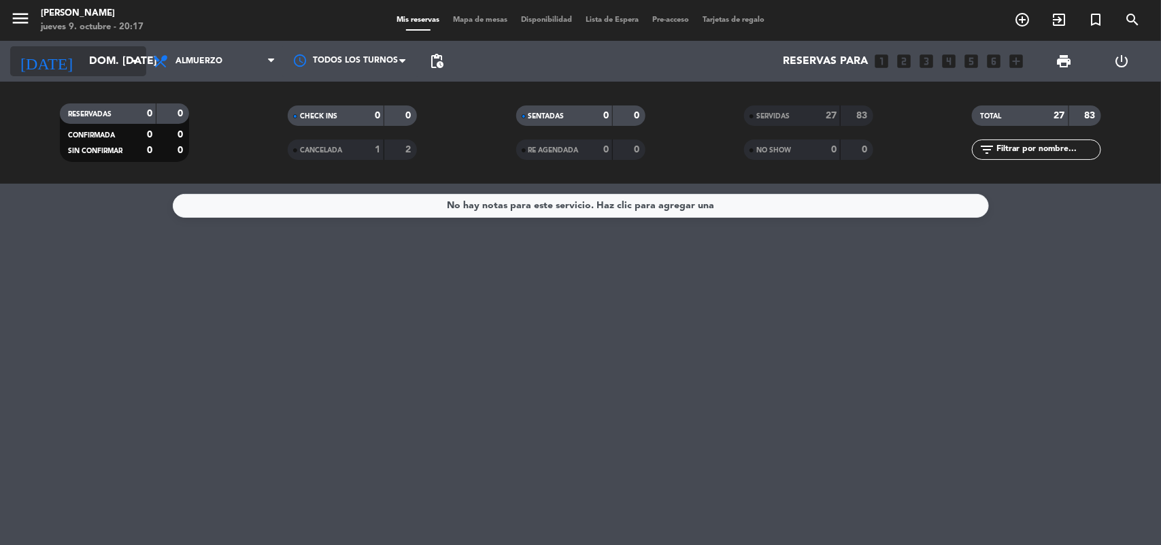
click at [93, 61] on input "dom. [DATE]" at bounding box center [154, 61] width 144 height 27
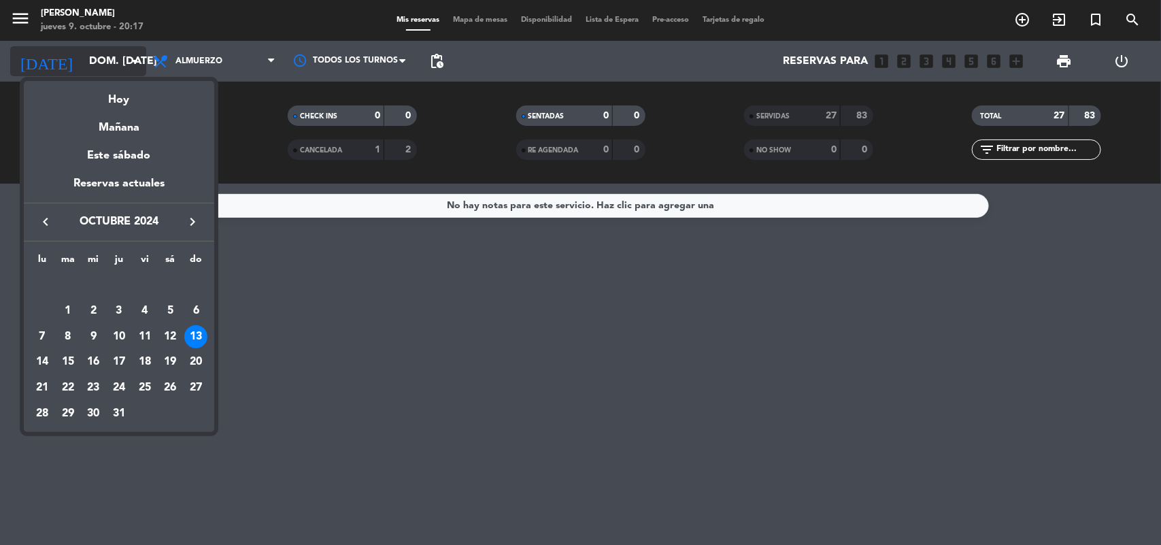
click at [93, 61] on div at bounding box center [580, 272] width 1161 height 545
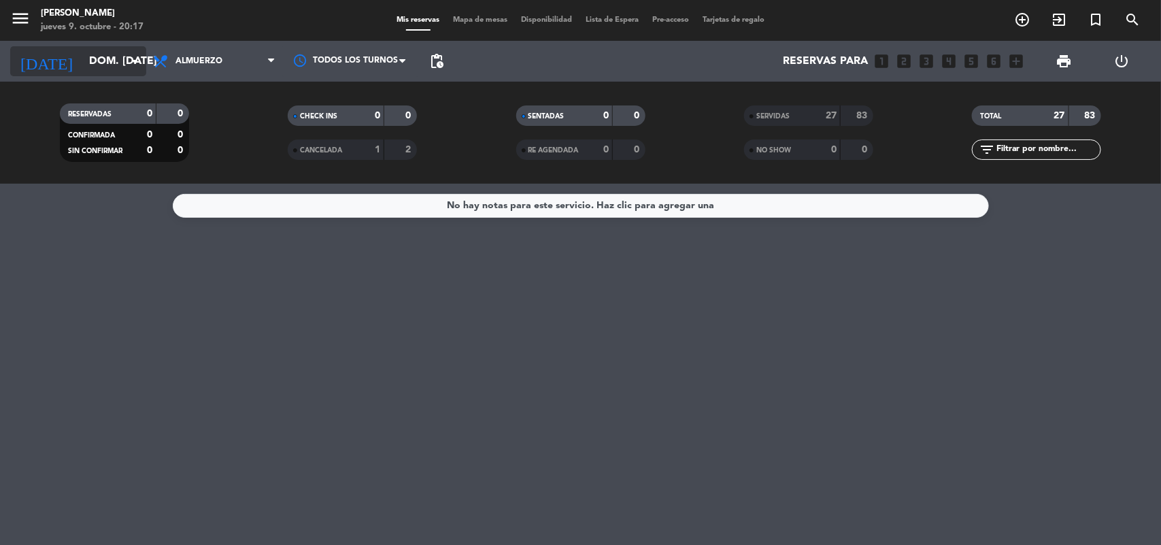
click at [128, 55] on icon "arrow_drop_down" at bounding box center [135, 61] width 16 height 16
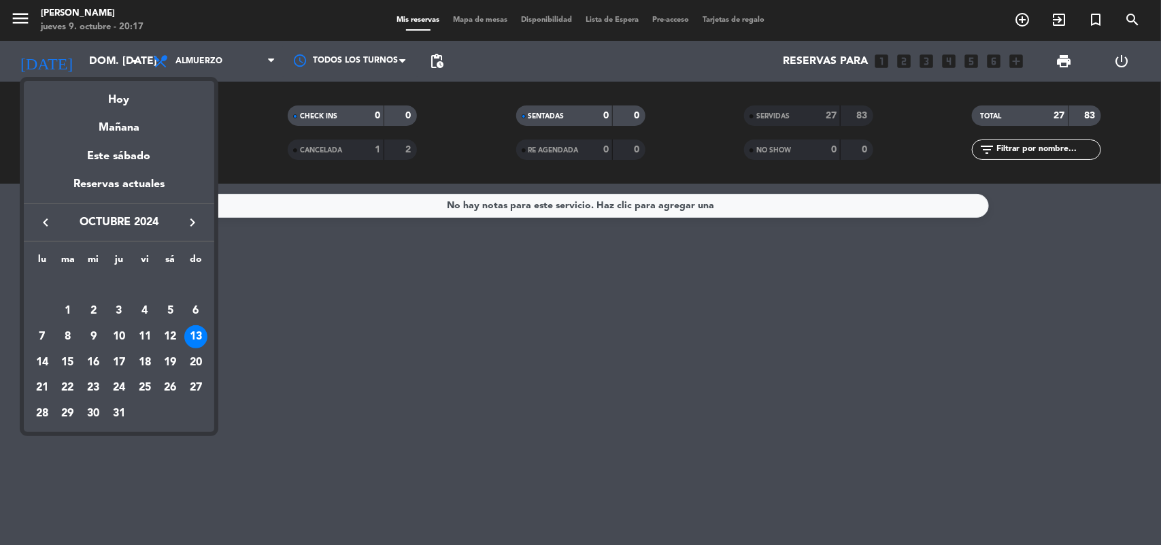
click at [112, 65] on div at bounding box center [580, 272] width 1161 height 545
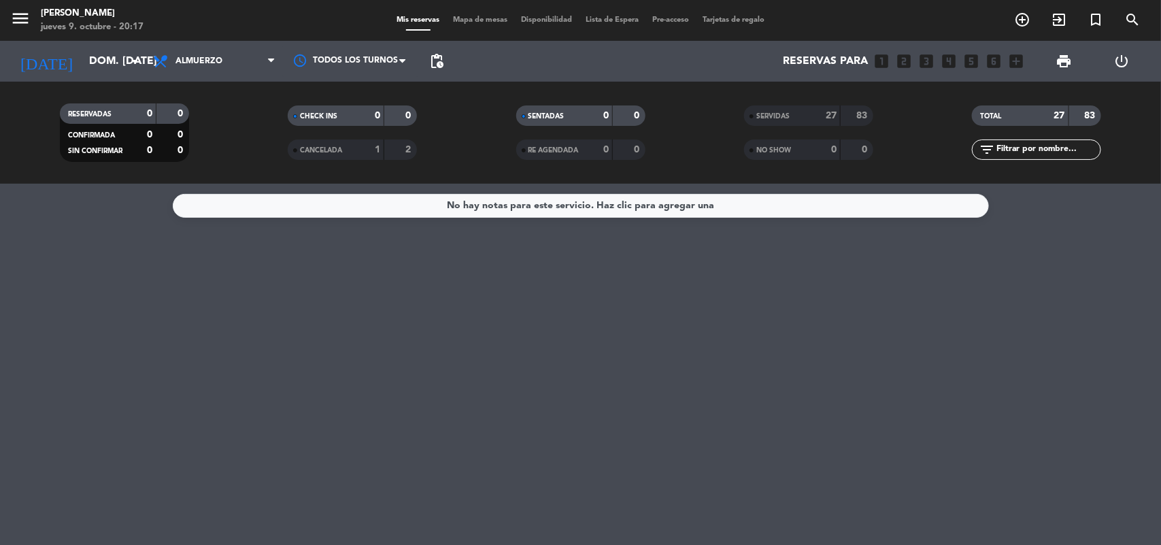
click at [112, 65] on input "dom. [DATE]" at bounding box center [154, 61] width 144 height 27
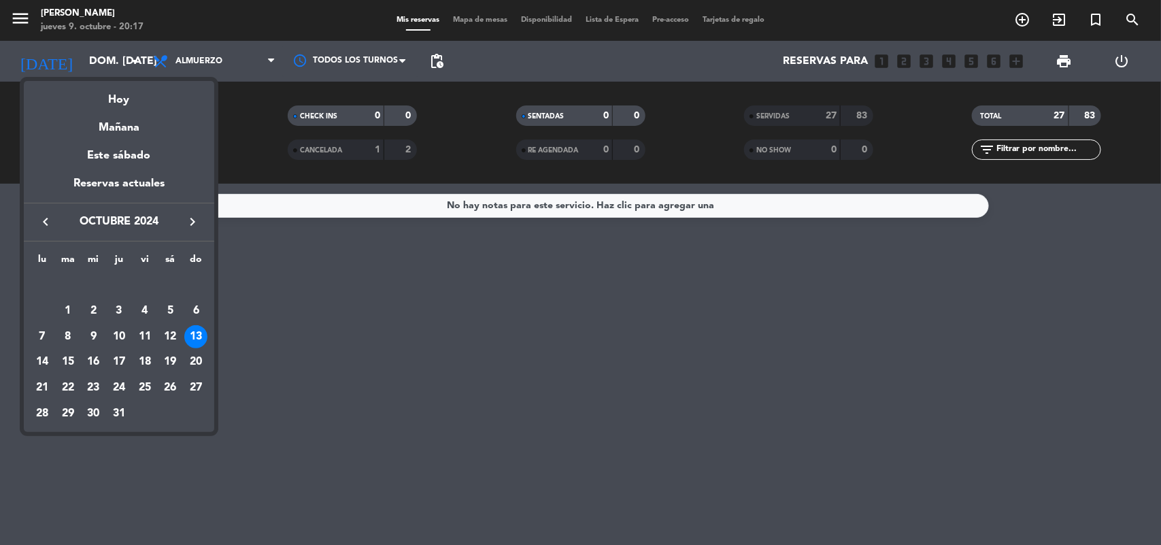
click at [112, 65] on div at bounding box center [580, 272] width 1161 height 545
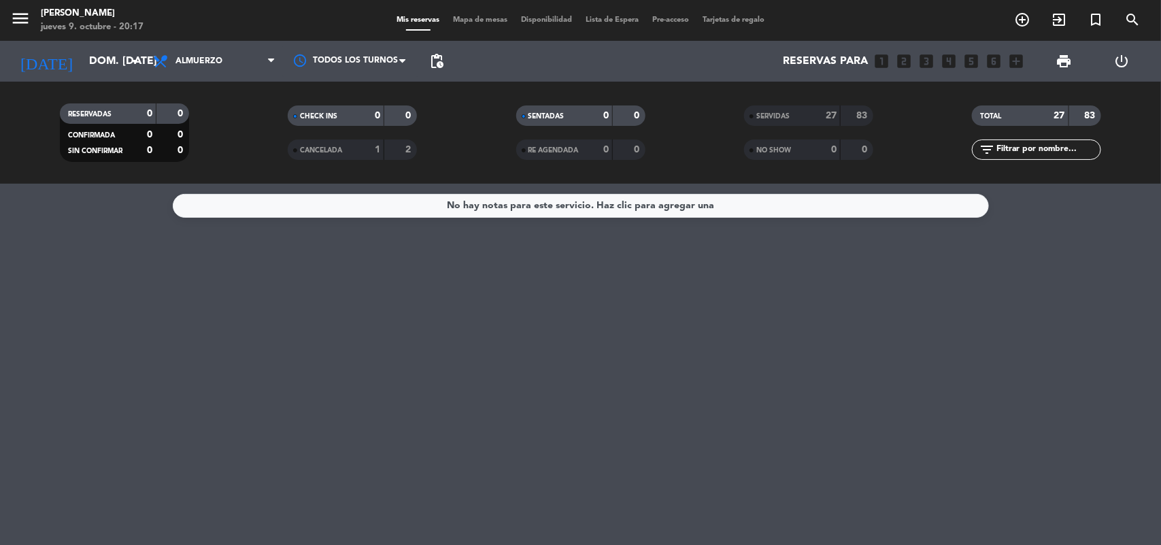
click at [112, 65] on input "dom. [DATE]" at bounding box center [154, 61] width 144 height 27
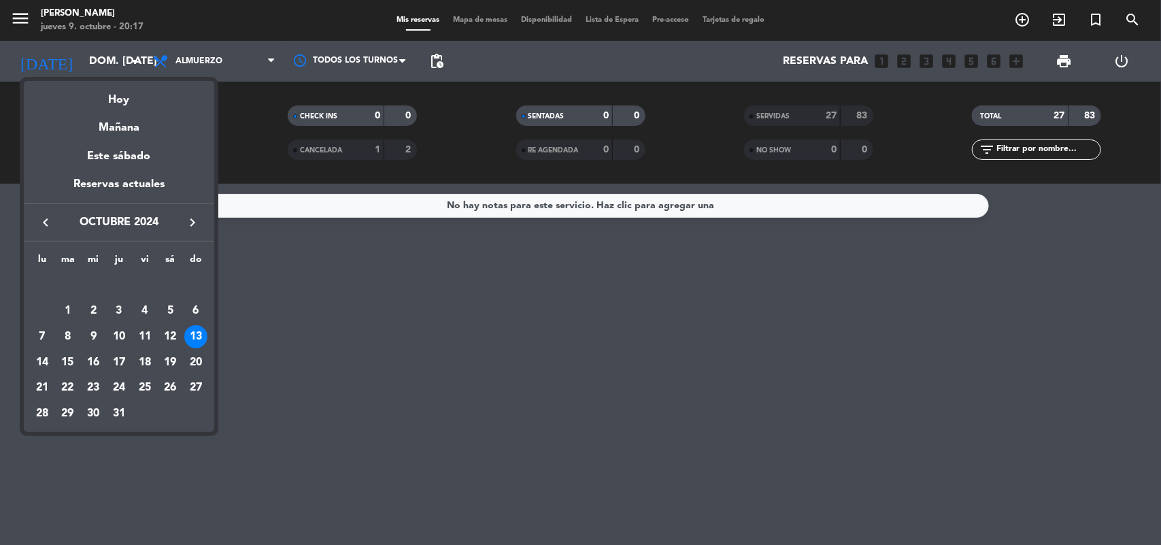
click at [112, 65] on div at bounding box center [580, 272] width 1161 height 545
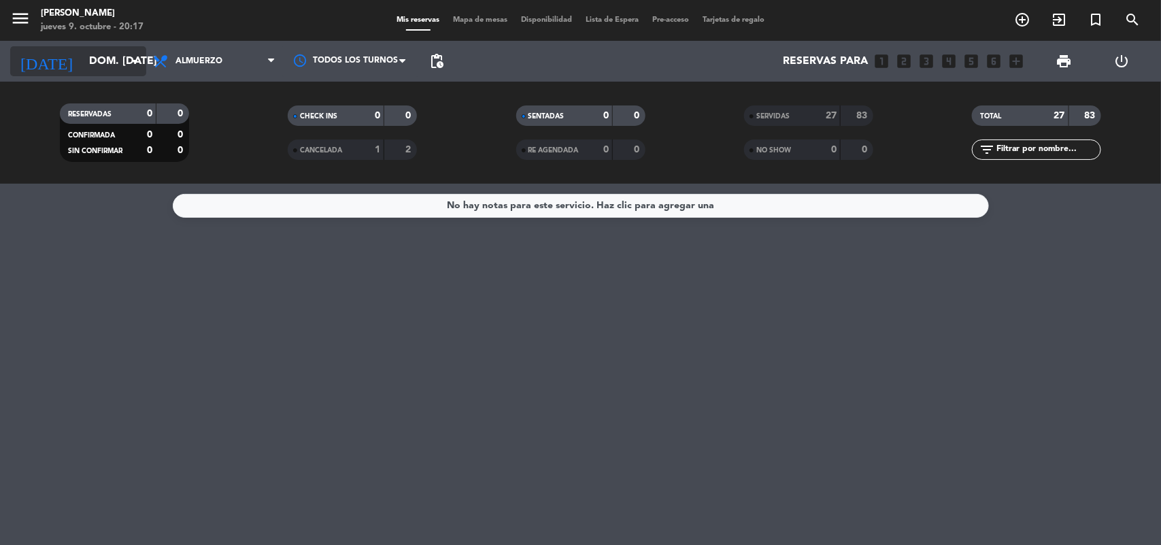
click at [118, 58] on input "dom. [DATE]" at bounding box center [154, 61] width 144 height 27
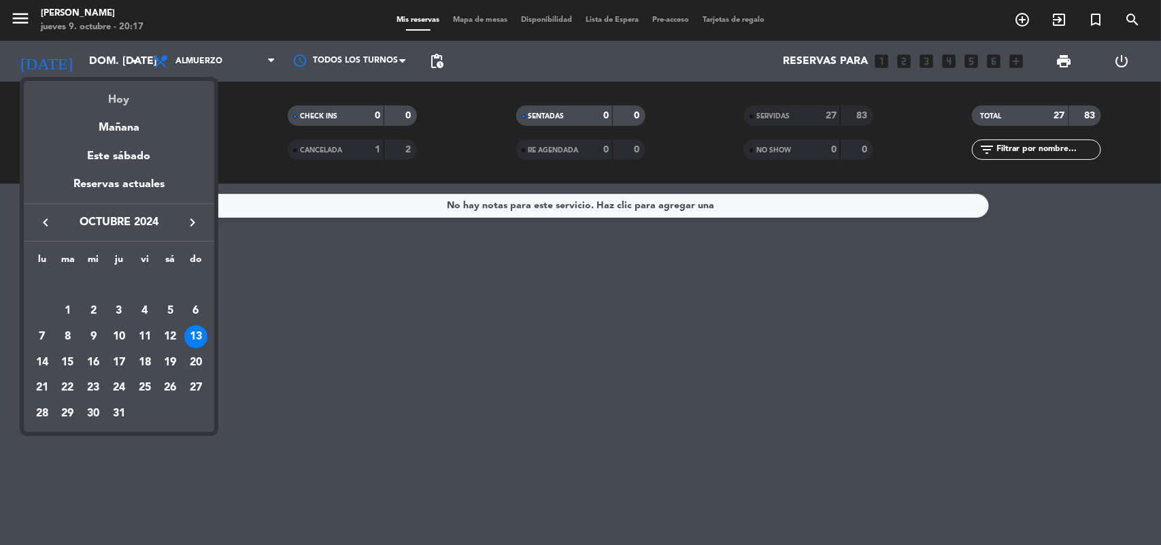
click at [124, 101] on div "Hoy" at bounding box center [119, 95] width 191 height 28
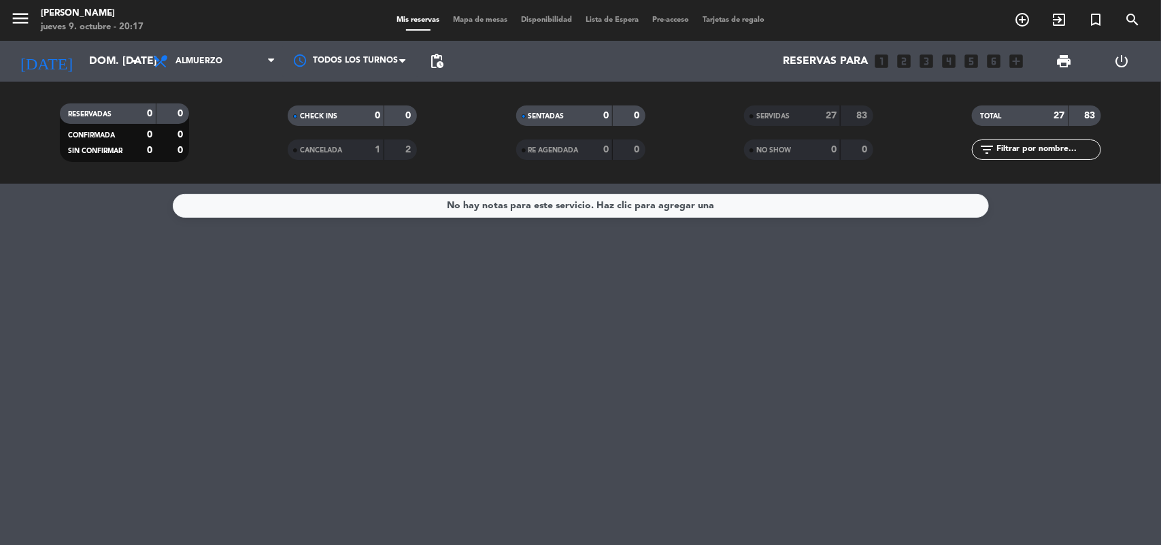
type input "[DEMOGRAPHIC_DATA] [DATE]"
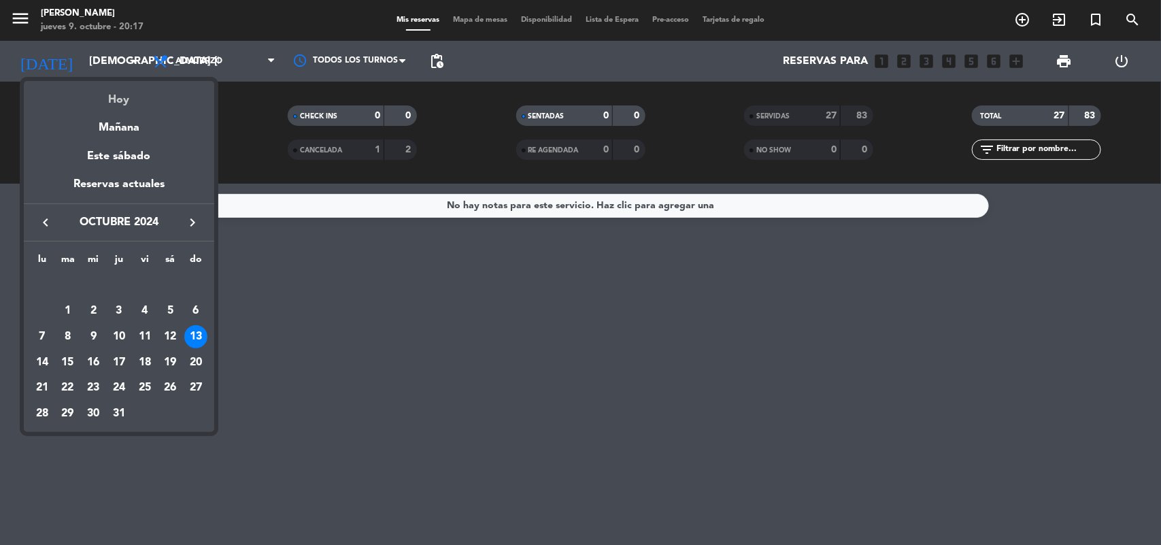
click at [124, 101] on div "RESERVADAS 0 0 CONFIRMADA 0 0 SIN CONFIRMAR 0 0" at bounding box center [124, 132] width 228 height 75
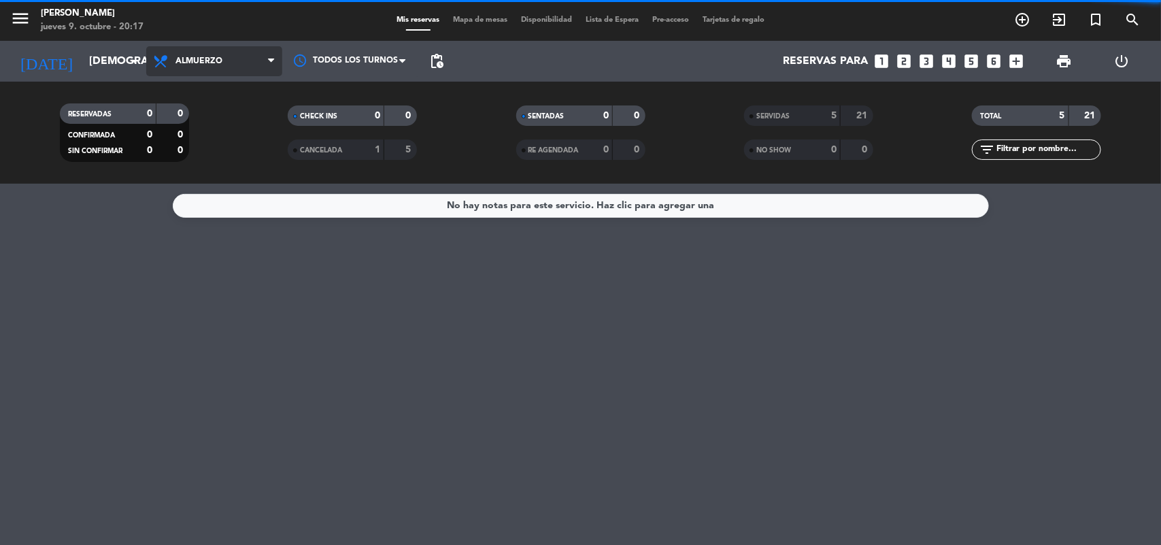
click at [236, 55] on span "Almuerzo" at bounding box center [214, 61] width 136 height 30
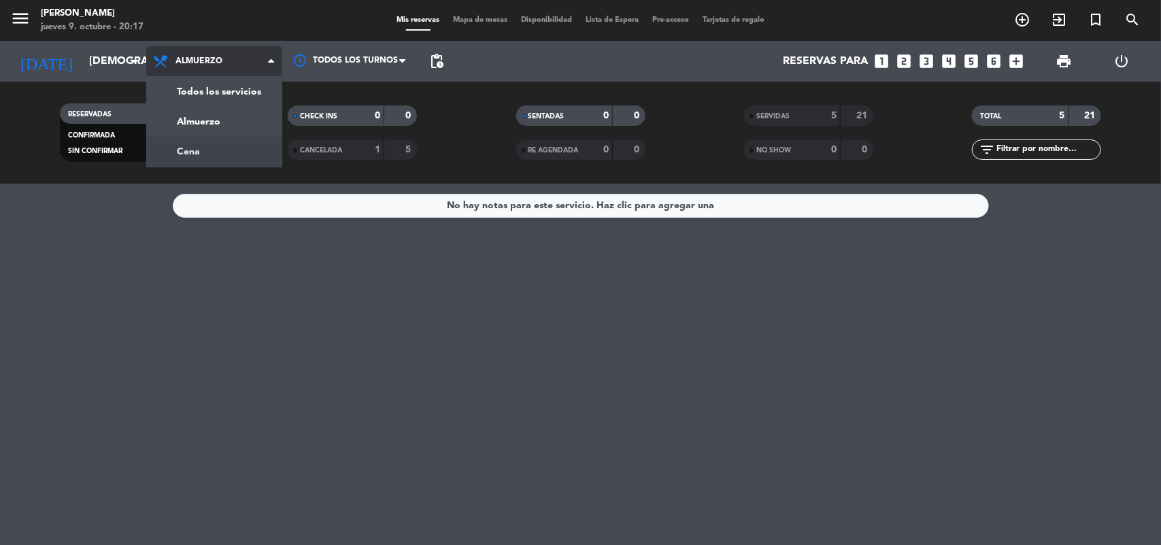
click at [214, 145] on div "menu [PERSON_NAME] jueves 9. octubre - 20:17 Mis reservas Mapa de mesas Disponi…" at bounding box center [580, 92] width 1161 height 184
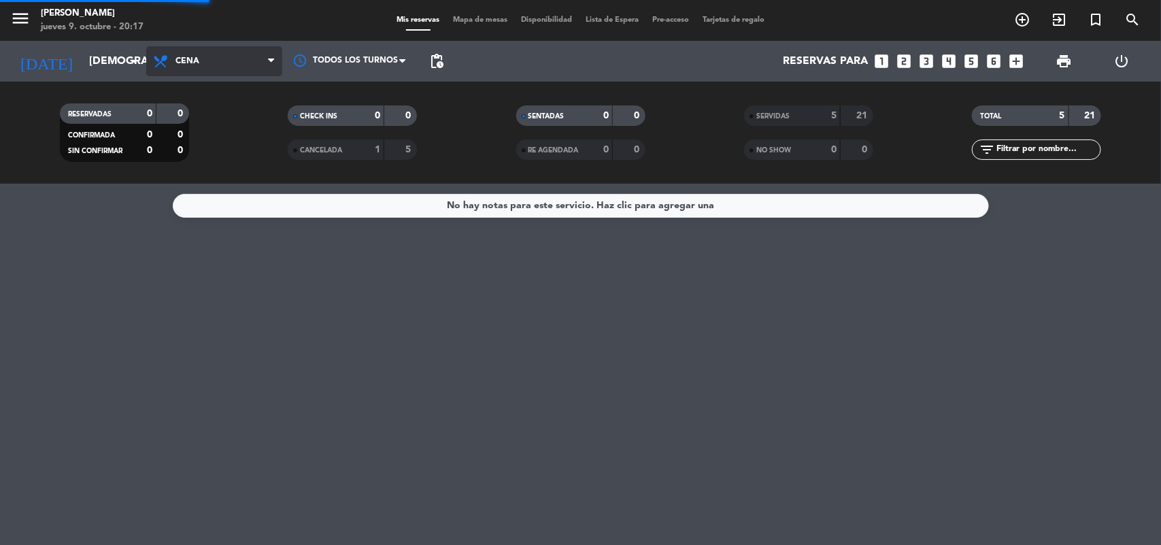
click at [214, 145] on filter-checkbox "RESERVADAS 0 0 CONFIRMADA 0 0 SIN CONFIRMAR 0 0" at bounding box center [124, 132] width 228 height 59
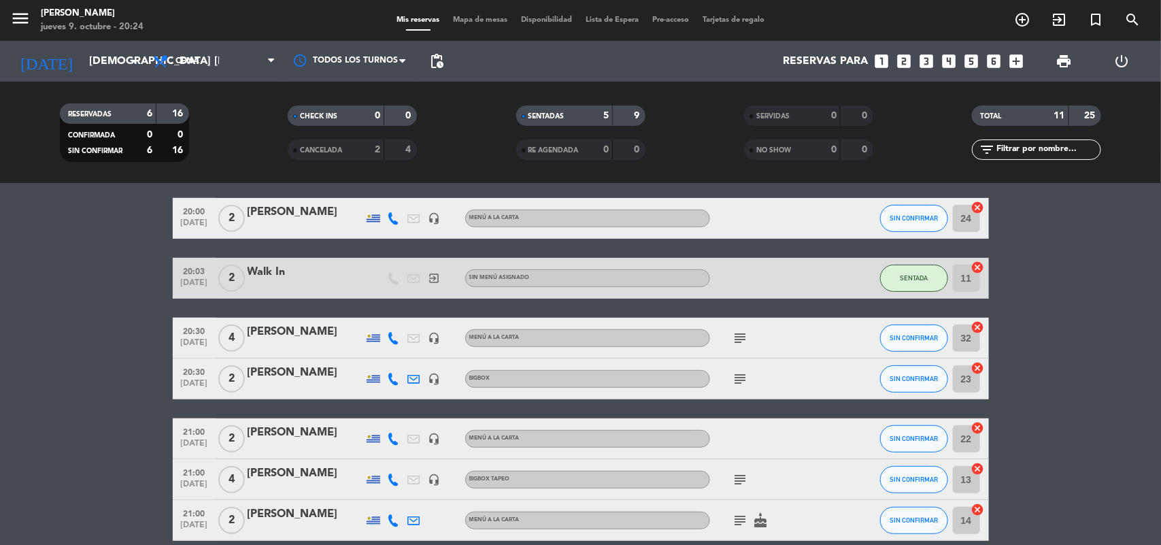
scroll to position [255, 0]
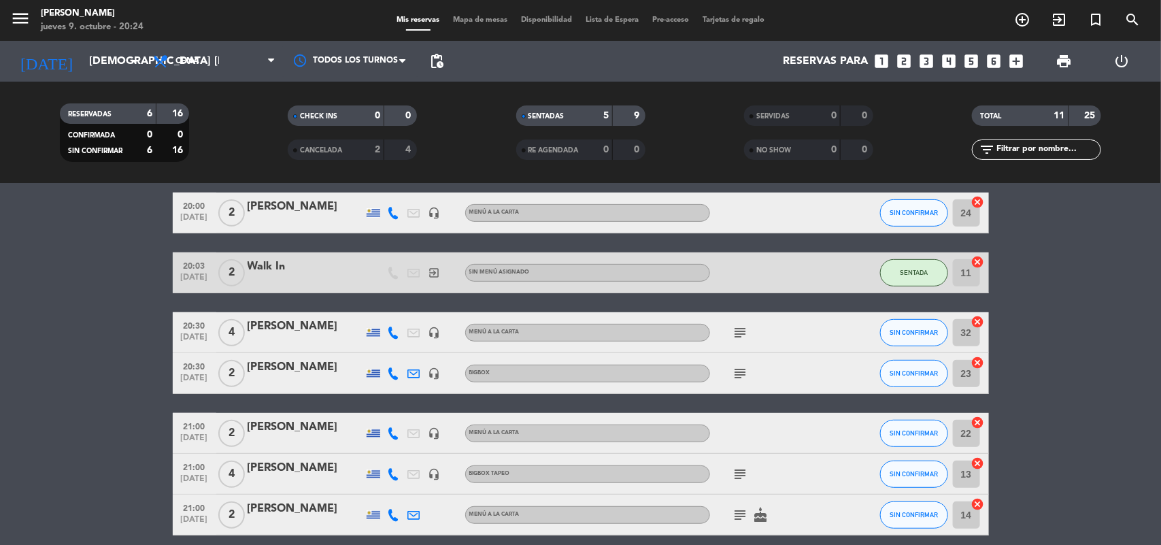
click at [254, 367] on div "[PERSON_NAME]" at bounding box center [306, 368] width 116 height 18
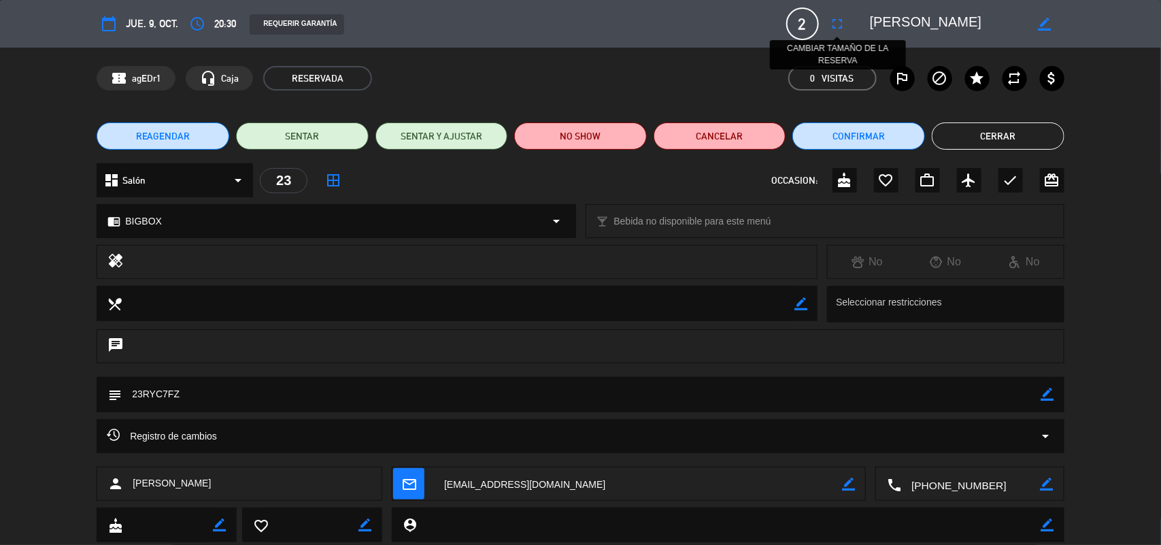
click at [839, 20] on icon "fullscreen" at bounding box center [838, 24] width 16 height 16
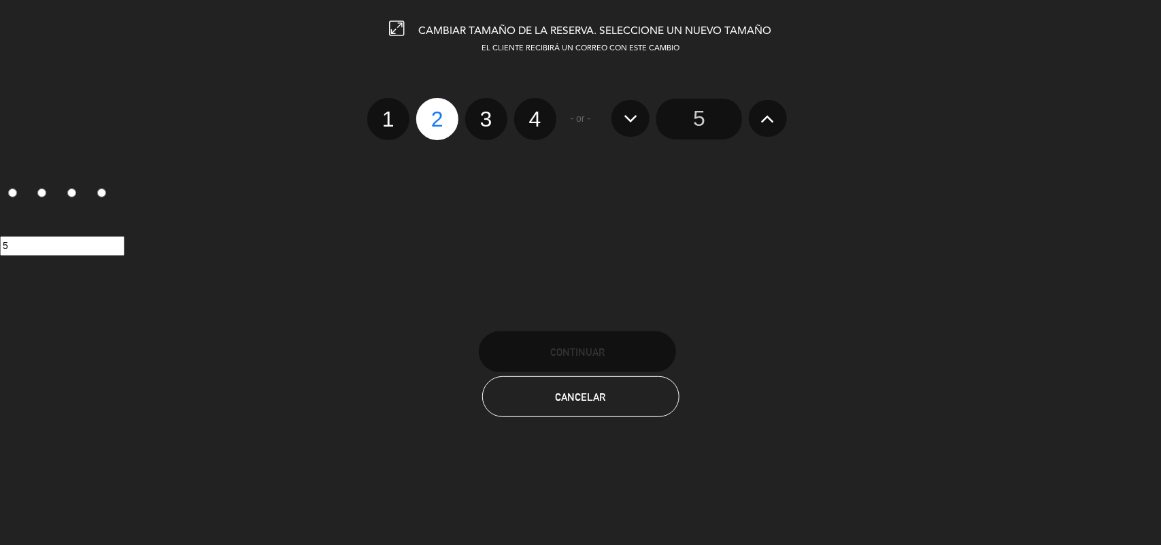
click at [487, 124] on label "3" at bounding box center [486, 119] width 42 height 42
click at [487, 112] on input "3" at bounding box center [484, 107] width 9 height 9
radio input "true"
radio input "false"
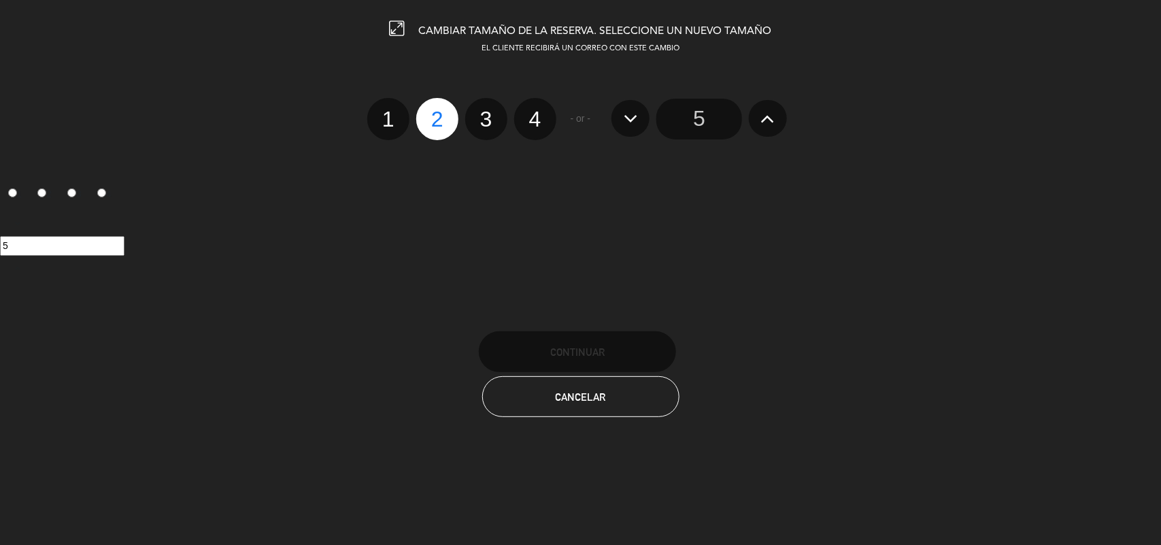
radio input "false"
radio input "true"
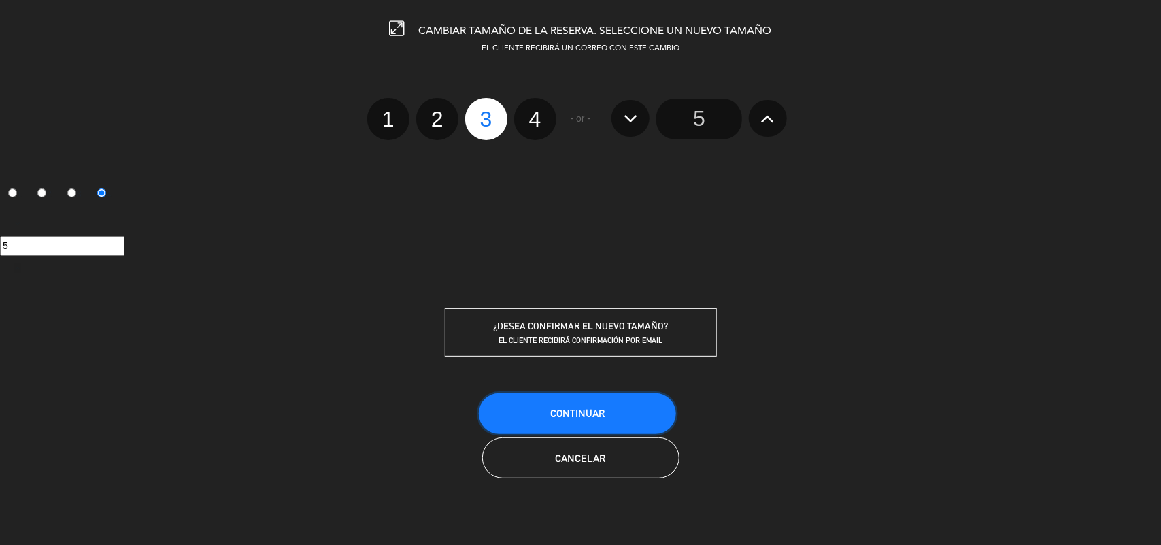
click at [563, 410] on span "Continuar" at bounding box center [577, 414] width 54 height 12
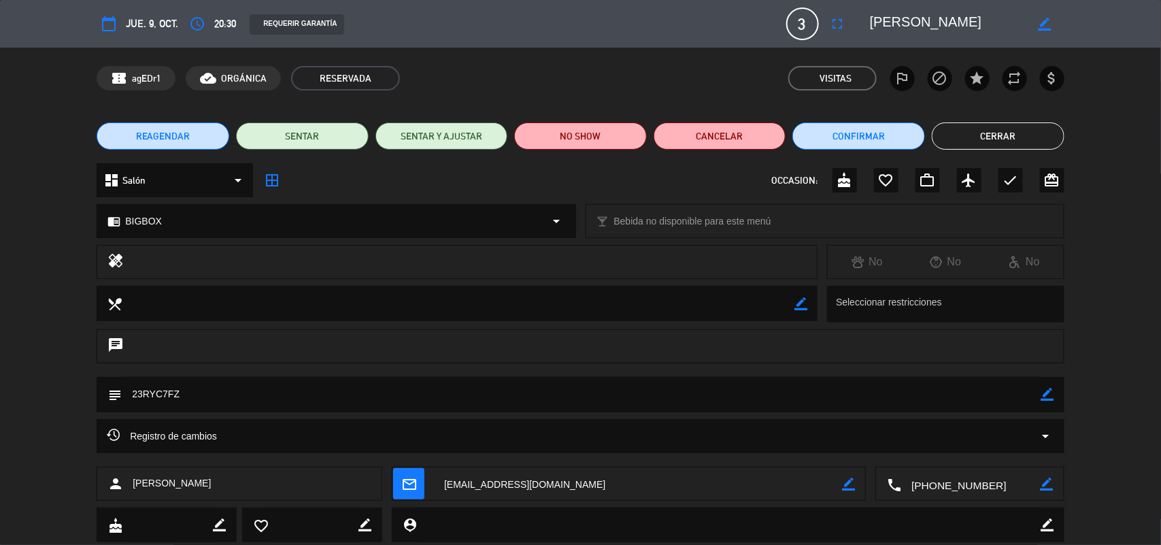
click at [997, 138] on button "Cerrar" at bounding box center [998, 135] width 133 height 27
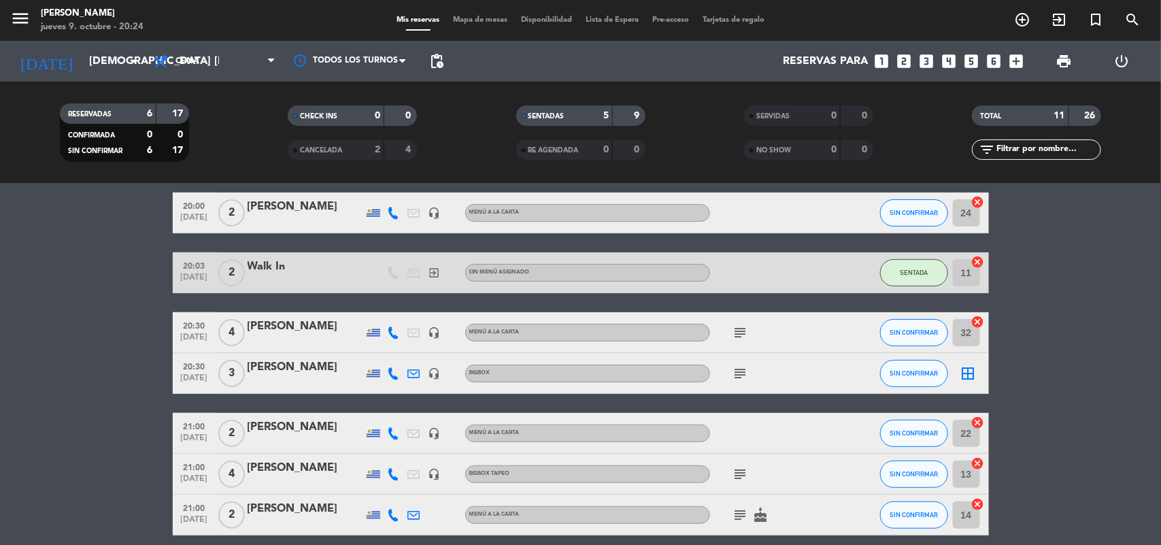
click at [980, 199] on icon "cancel" at bounding box center [979, 202] width 14 height 14
click at [968, 369] on icon "border_all" at bounding box center [969, 373] width 16 height 16
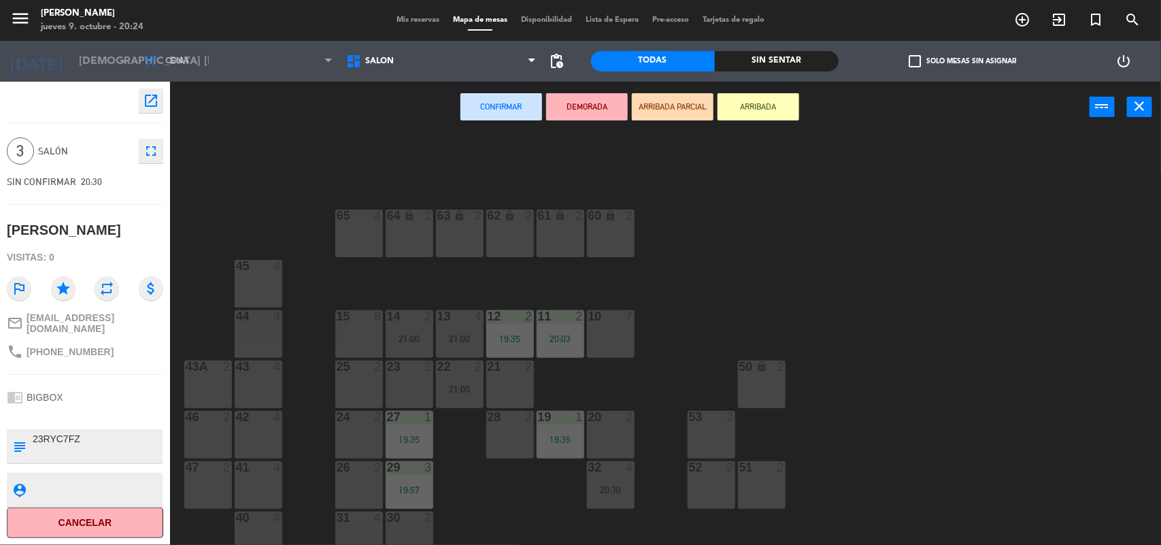
click at [344, 423] on div "24 2" at bounding box center [359, 418] width 48 height 14
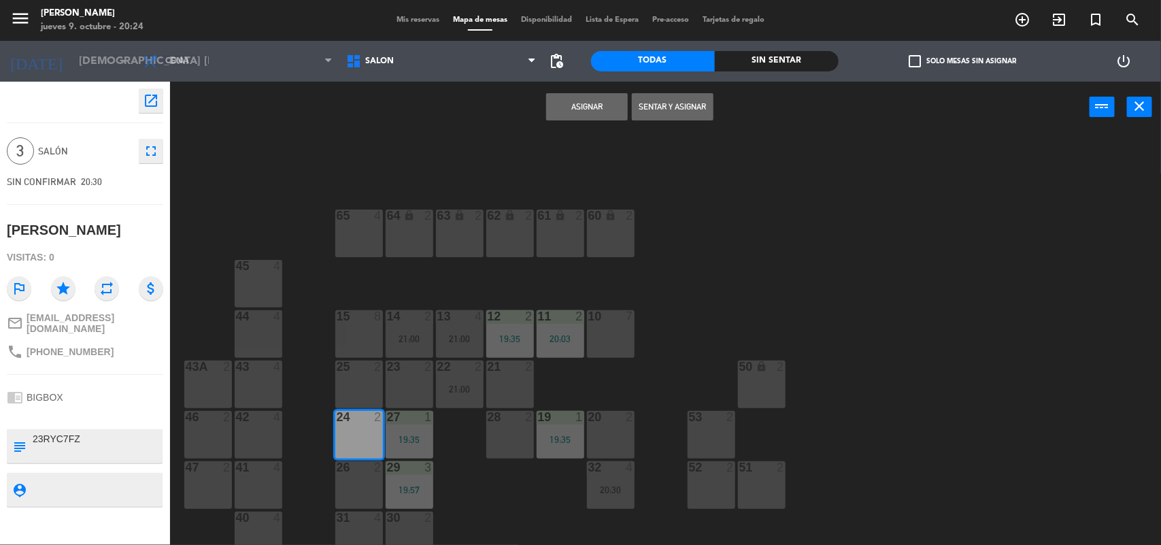
click at [661, 105] on button "Sentar y Asignar" at bounding box center [673, 106] width 82 height 27
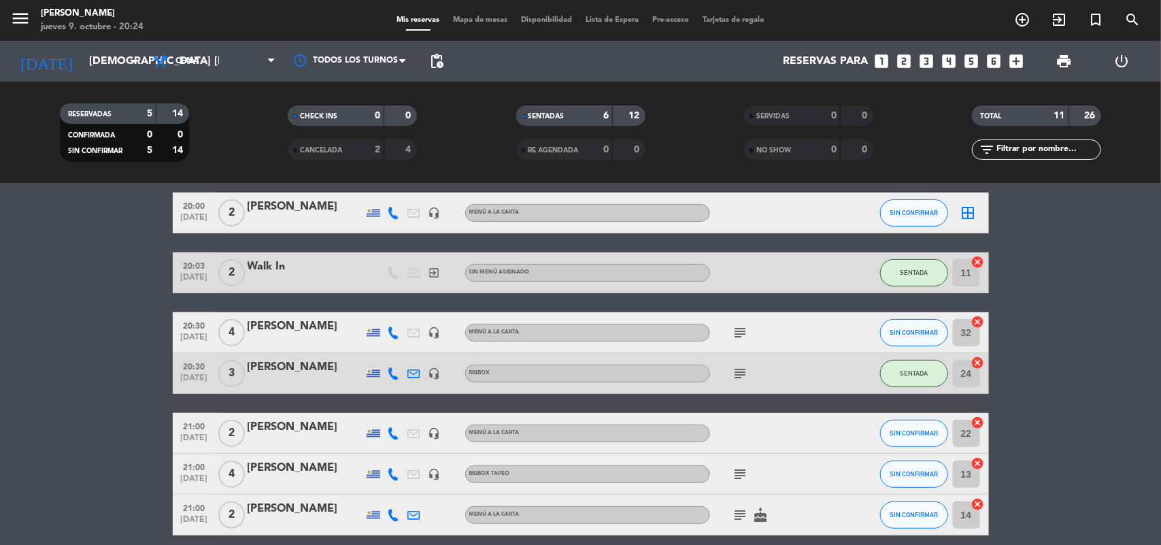
scroll to position [314, 0]
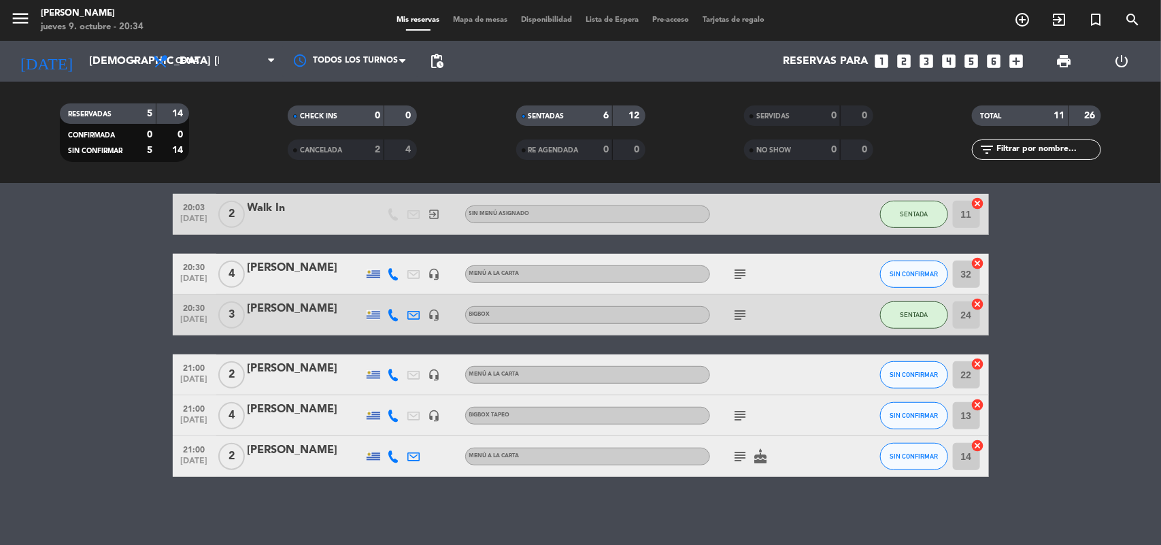
click at [461, 18] on span "Mapa de mesas" at bounding box center [480, 19] width 68 height 7
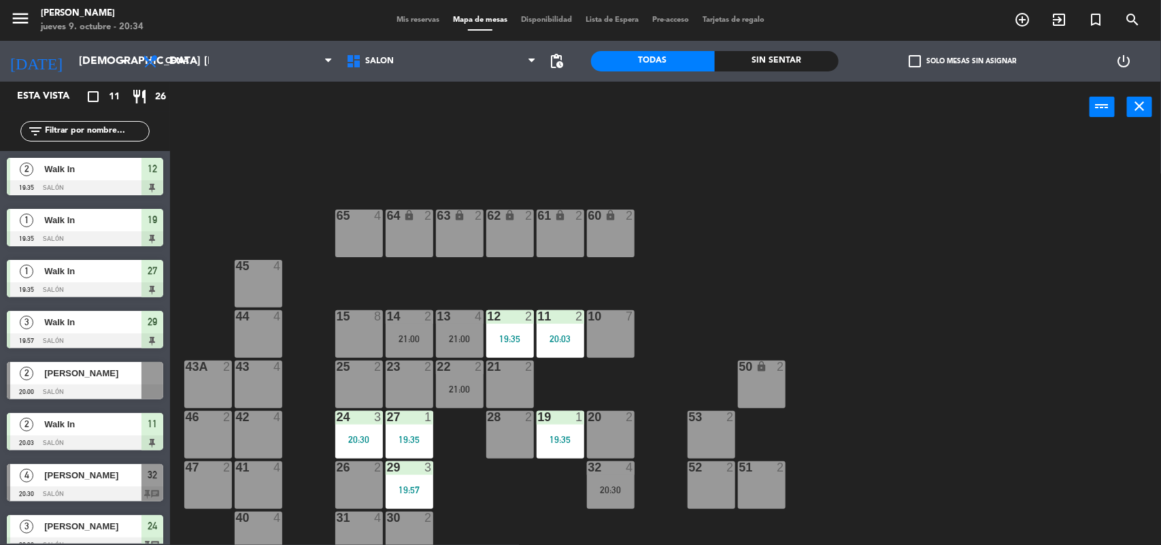
click at [508, 390] on div "21 2" at bounding box center [511, 385] width 48 height 48
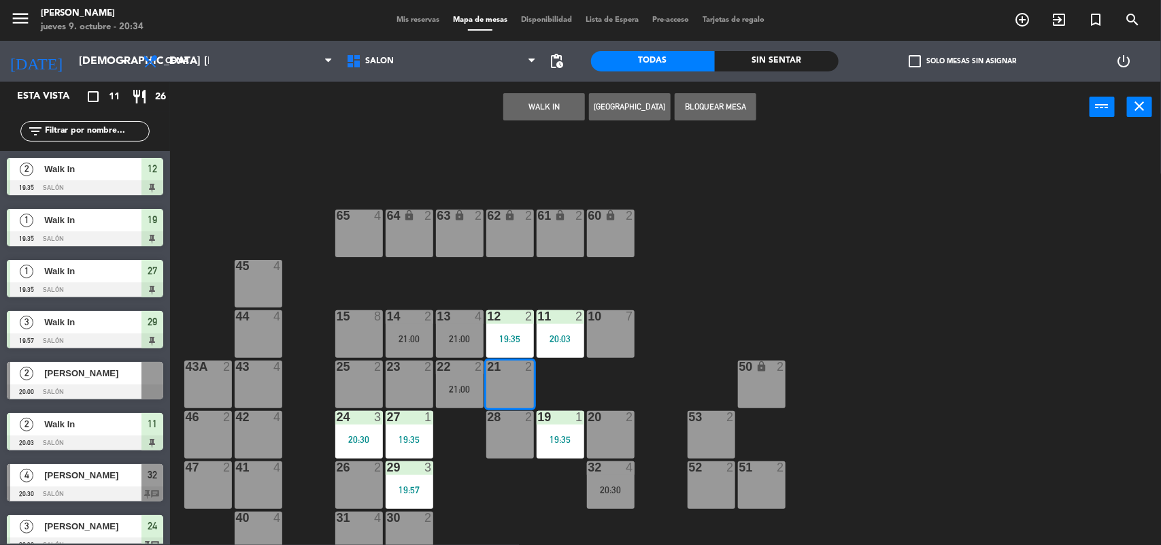
click at [511, 435] on div "28 2" at bounding box center [511, 435] width 48 height 48
click at [512, 450] on div "28 2" at bounding box center [511, 435] width 48 height 48
click at [559, 116] on button "WALK IN" at bounding box center [545, 106] width 82 height 27
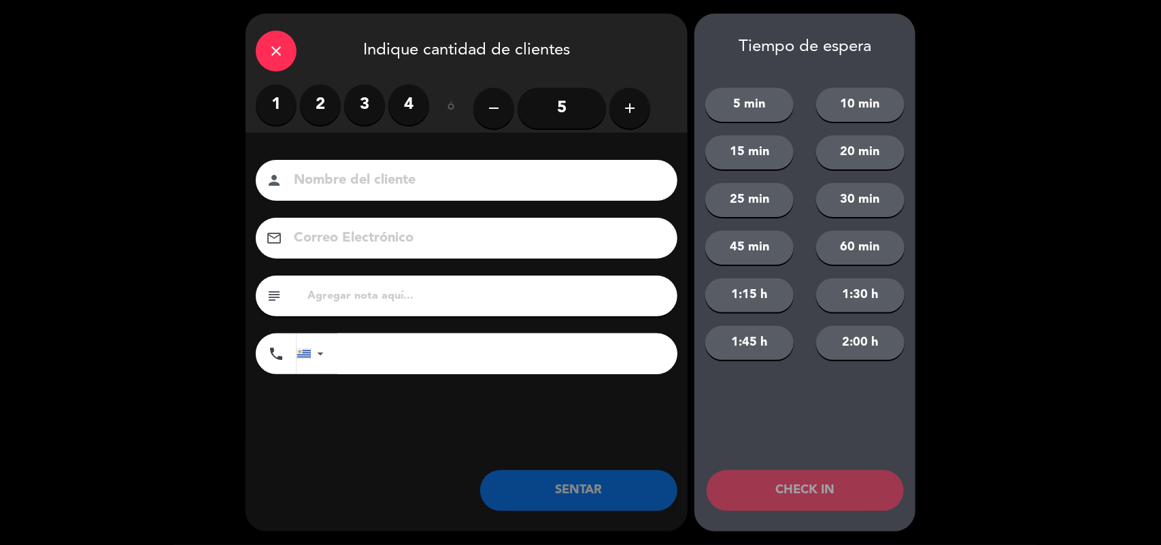
click at [366, 107] on label "3" at bounding box center [364, 104] width 41 height 41
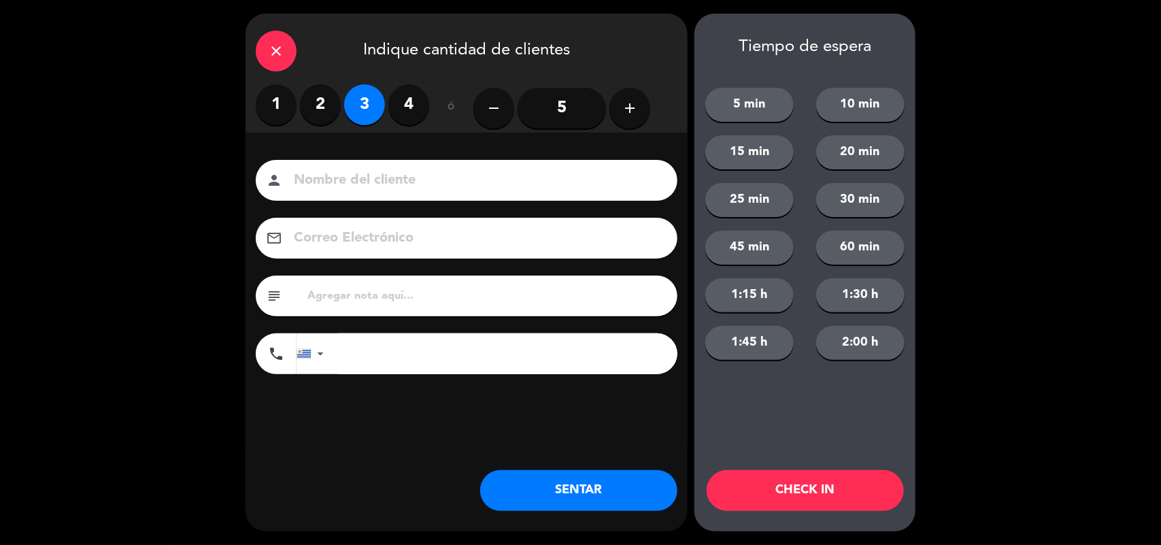
click at [590, 497] on button "SENTAR" at bounding box center [578, 490] width 197 height 41
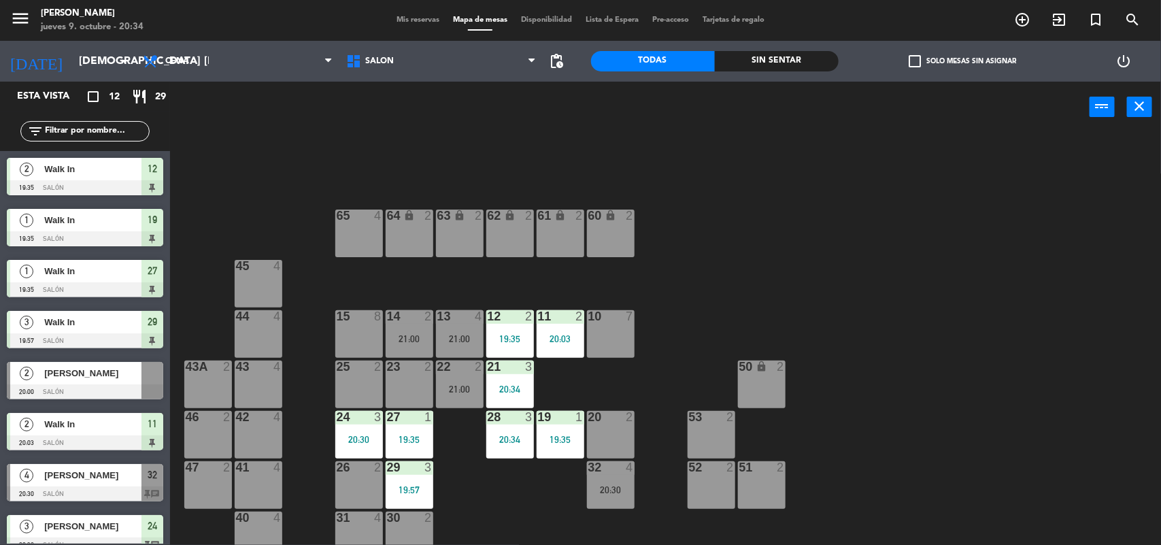
scroll to position [219, 0]
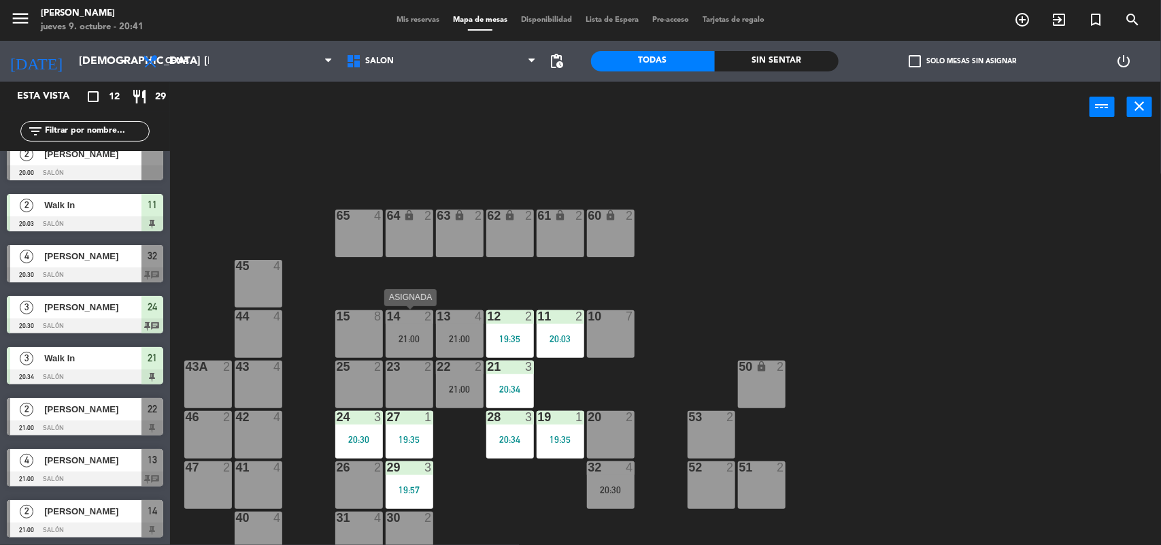
click at [405, 330] on div "14 2 21:00" at bounding box center [410, 334] width 48 height 48
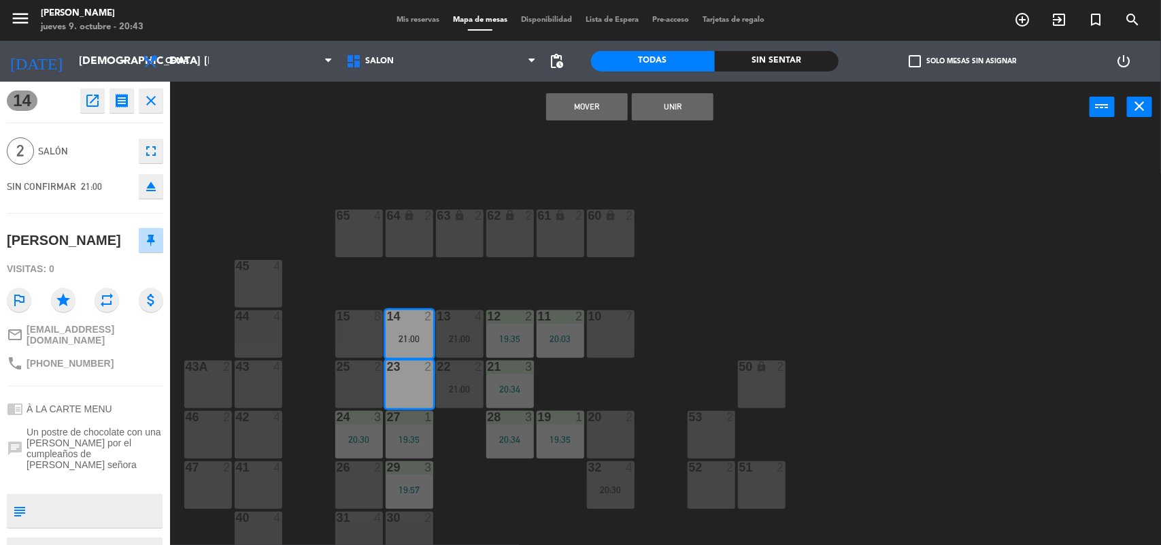
click at [868, 274] on div "64 lock 2 63 lock 2 62 lock 2 61 lock 2 60 lock 2 65 4 45 4 10 7 15 8 13 4 21:0…" at bounding box center [672, 341] width 980 height 412
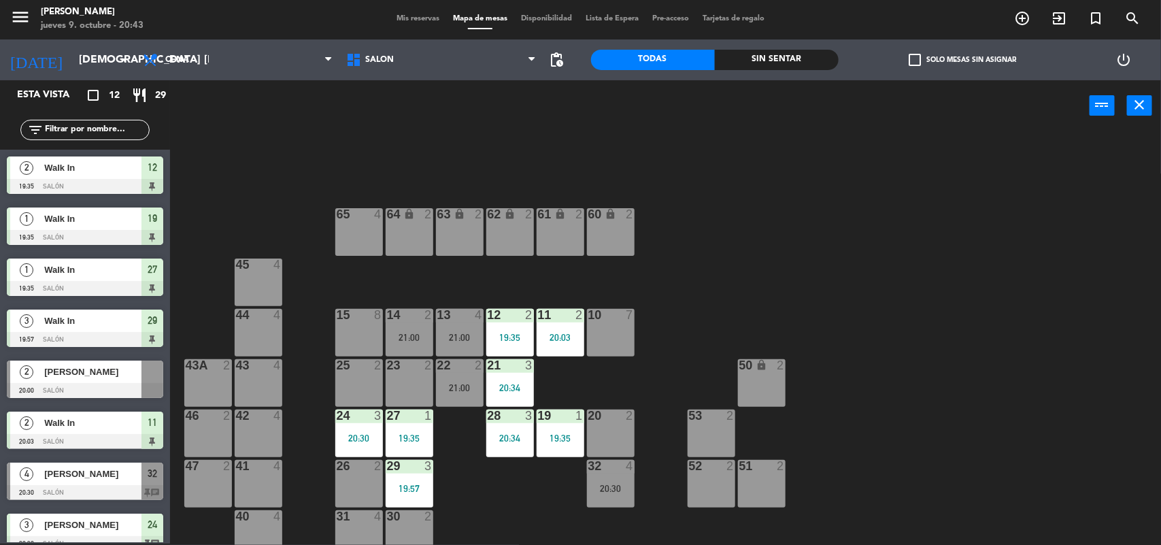
scroll to position [169, 0]
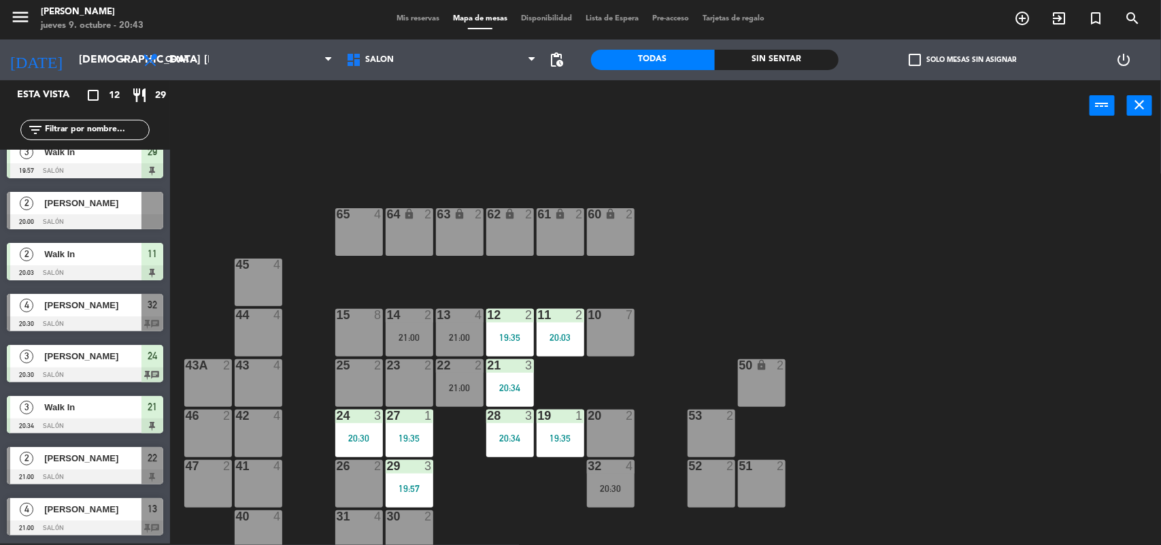
click at [346, 527] on div "31 4" at bounding box center [359, 534] width 48 height 48
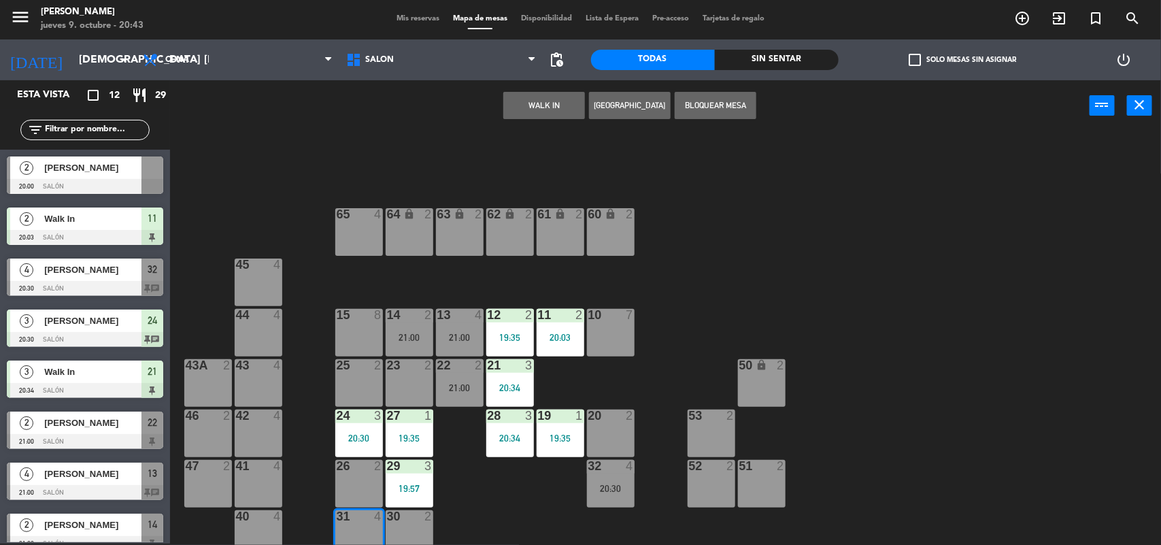
scroll to position [219, 0]
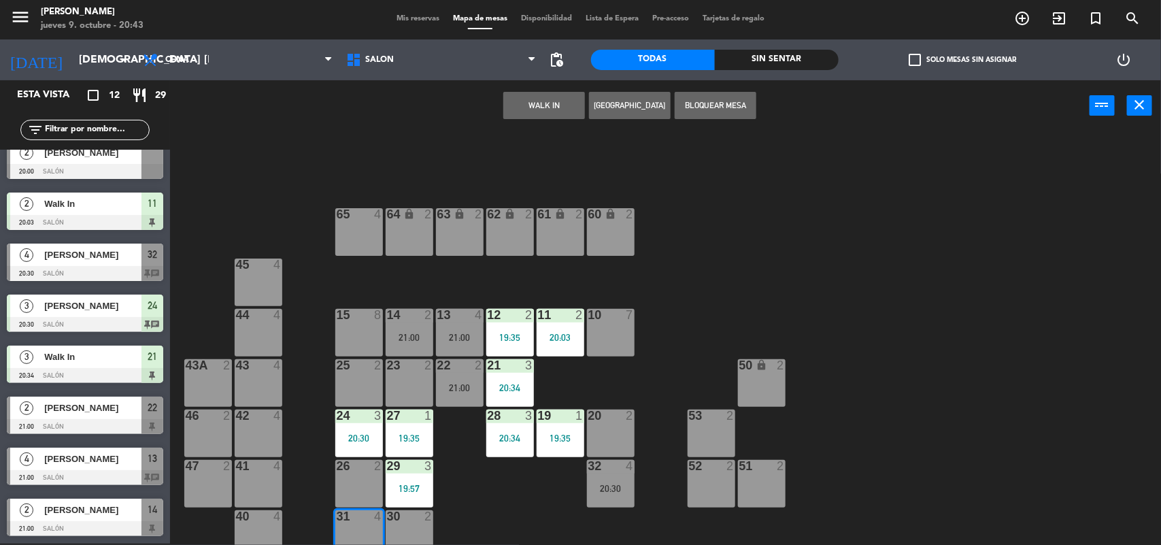
click at [78, 167] on div at bounding box center [85, 171] width 156 height 15
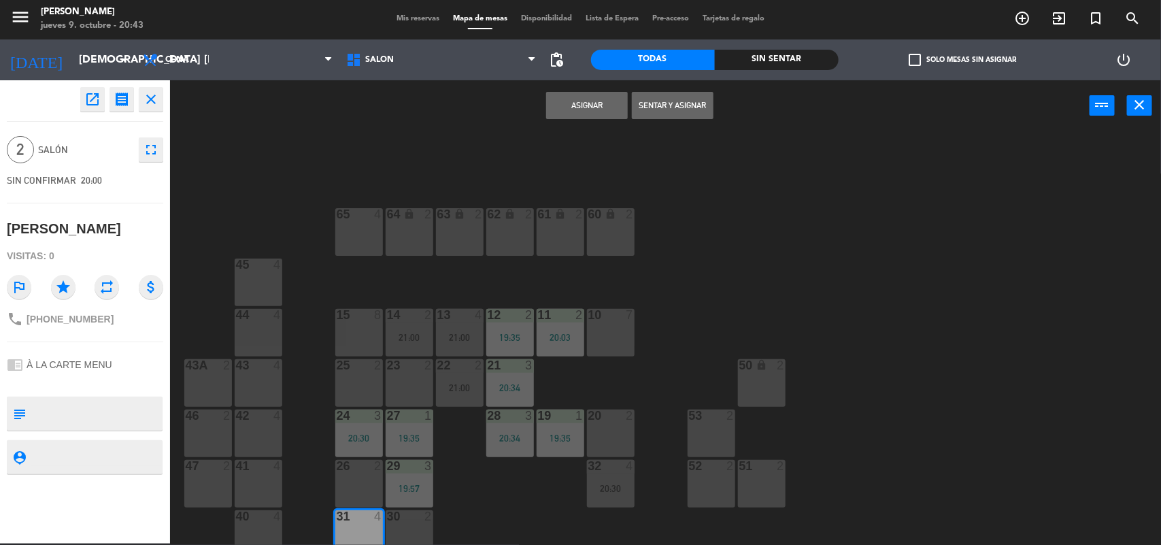
click at [638, 110] on button "Sentar y Asignar" at bounding box center [673, 105] width 82 height 27
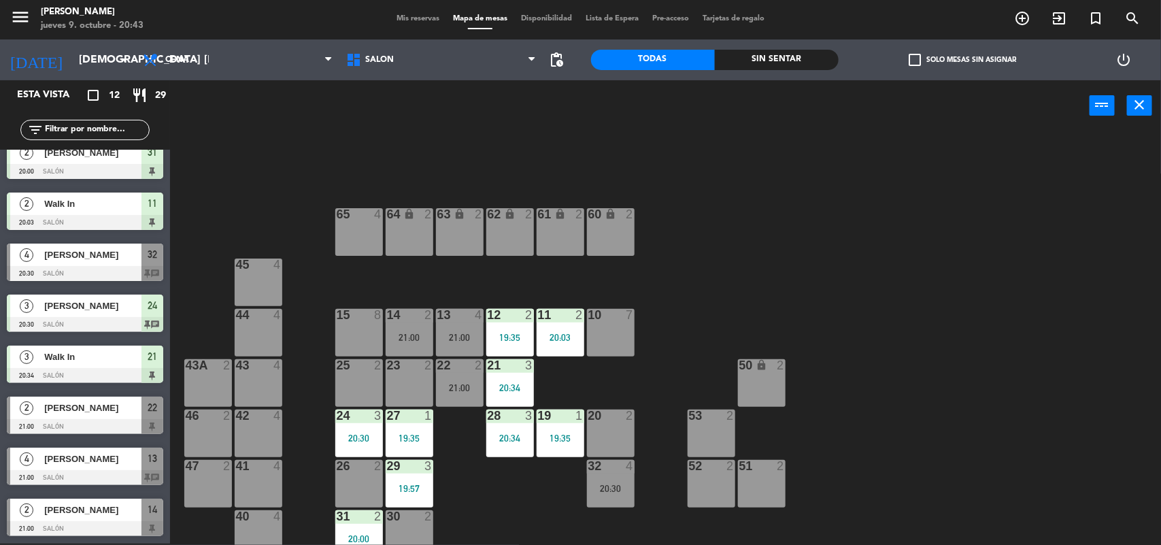
click at [80, 261] on span "[PERSON_NAME]" at bounding box center [92, 255] width 97 height 14
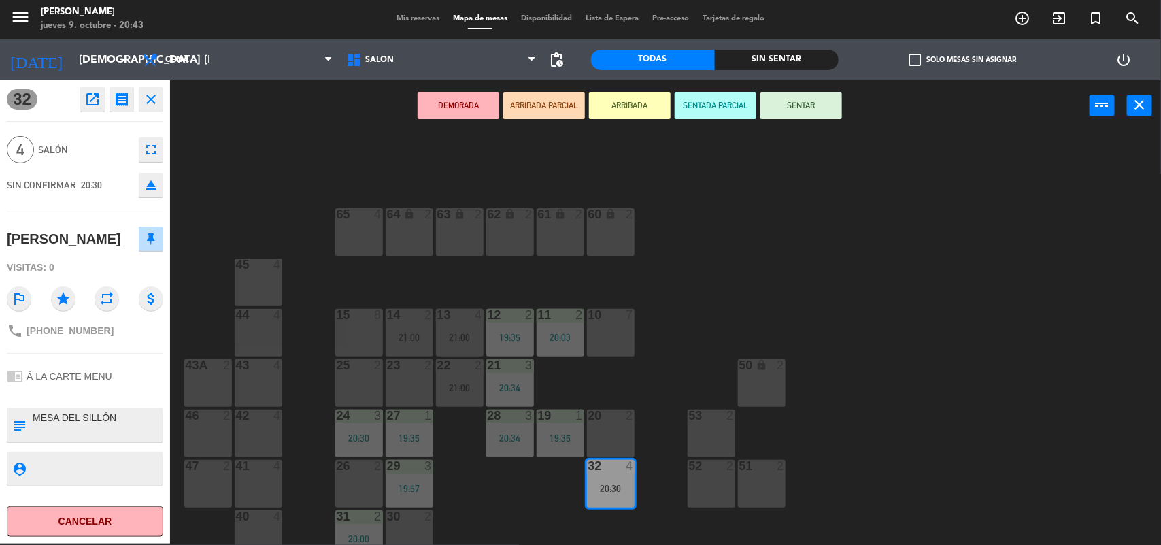
click at [791, 103] on button "SENTAR" at bounding box center [802, 105] width 82 height 27
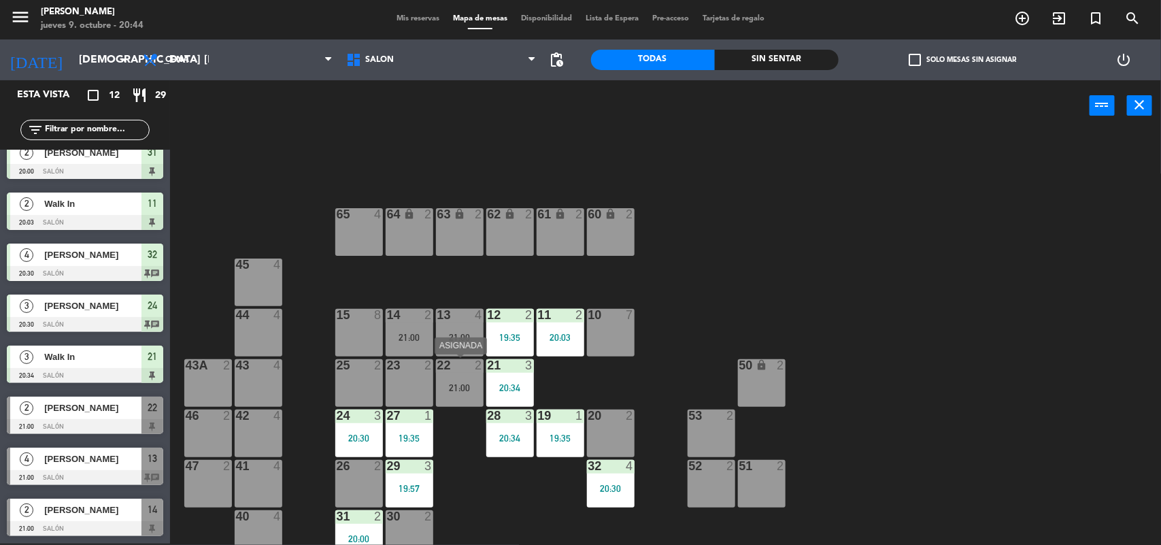
click at [447, 391] on div "21:00" at bounding box center [460, 388] width 48 height 10
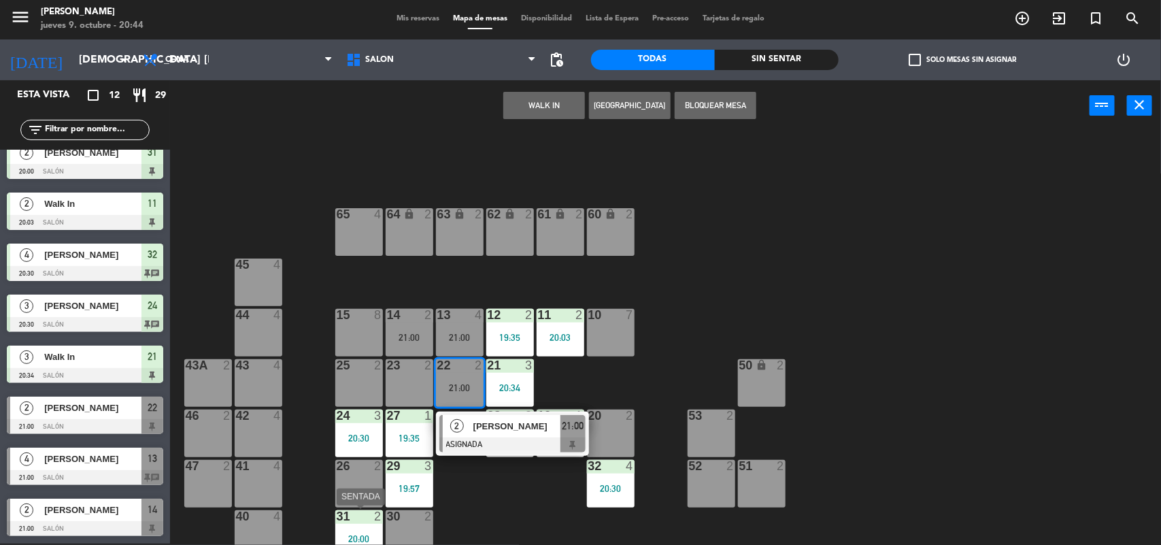
click at [359, 531] on div "31 2 20:00" at bounding box center [359, 534] width 48 height 48
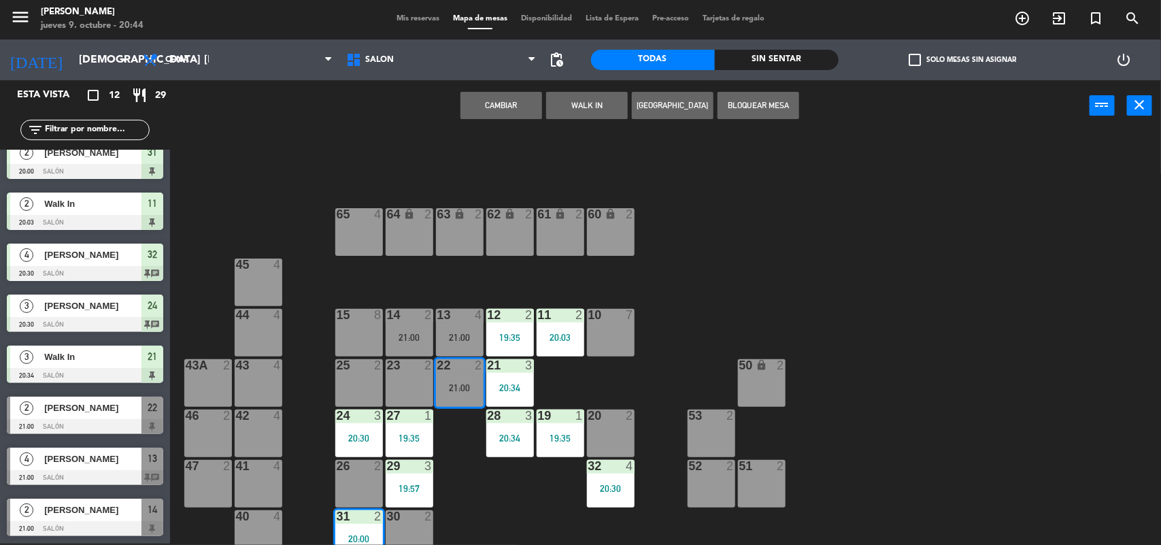
click at [497, 110] on button "Cambiar" at bounding box center [502, 105] width 82 height 27
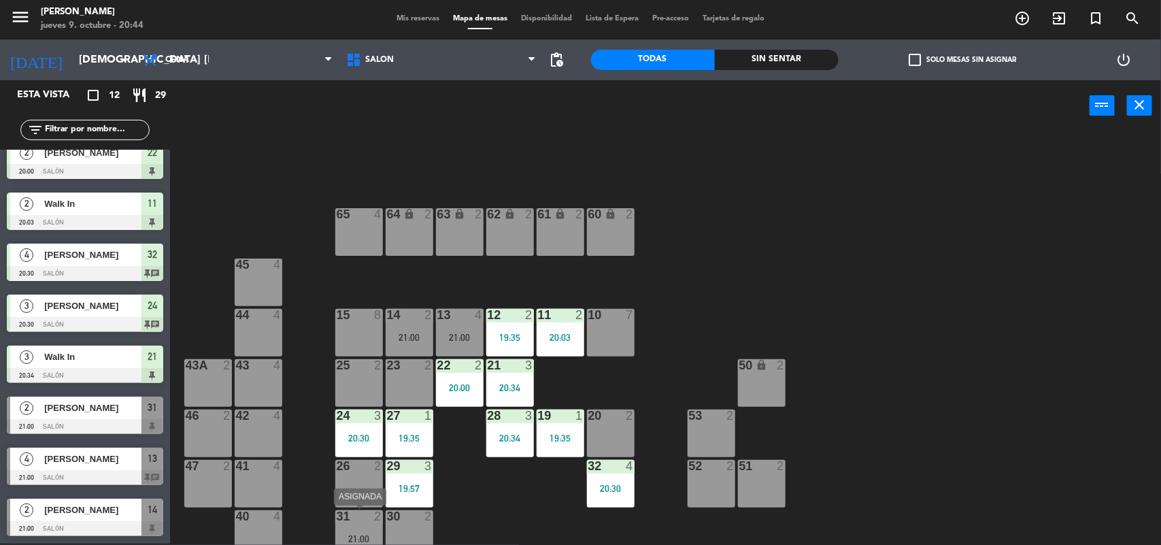
click at [359, 529] on div "31 2 21:00" at bounding box center [359, 534] width 48 height 48
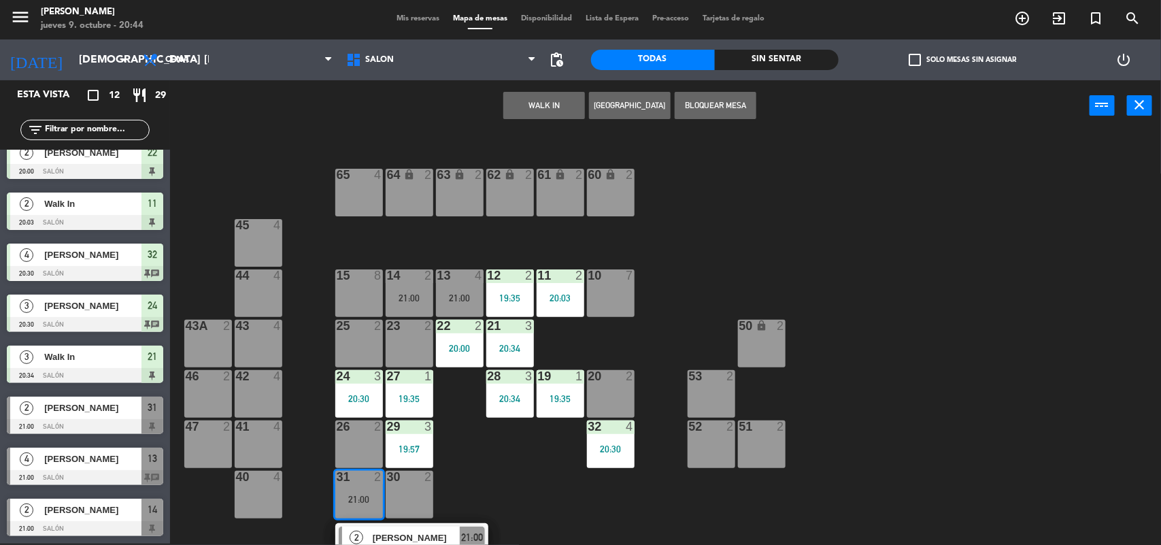
scroll to position [60, 0]
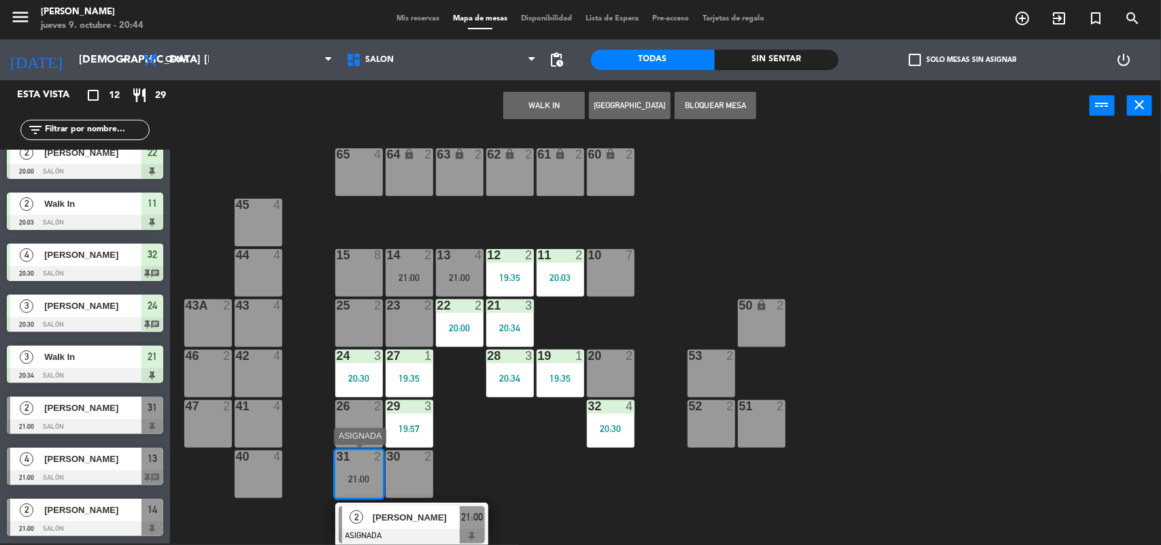
click at [434, 521] on span "[PERSON_NAME]" at bounding box center [416, 517] width 87 height 14
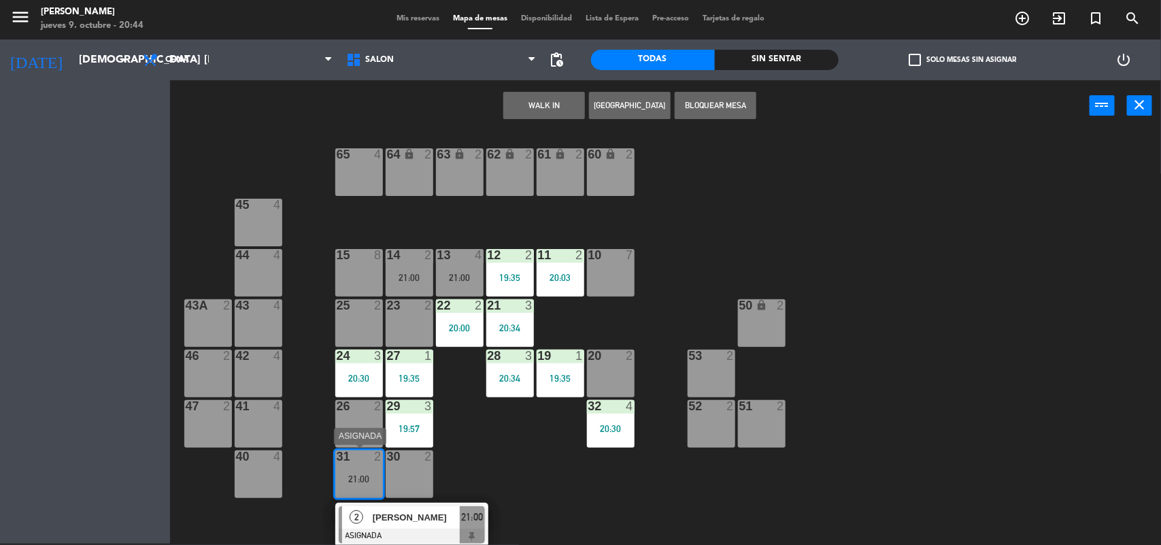
scroll to position [12, 0]
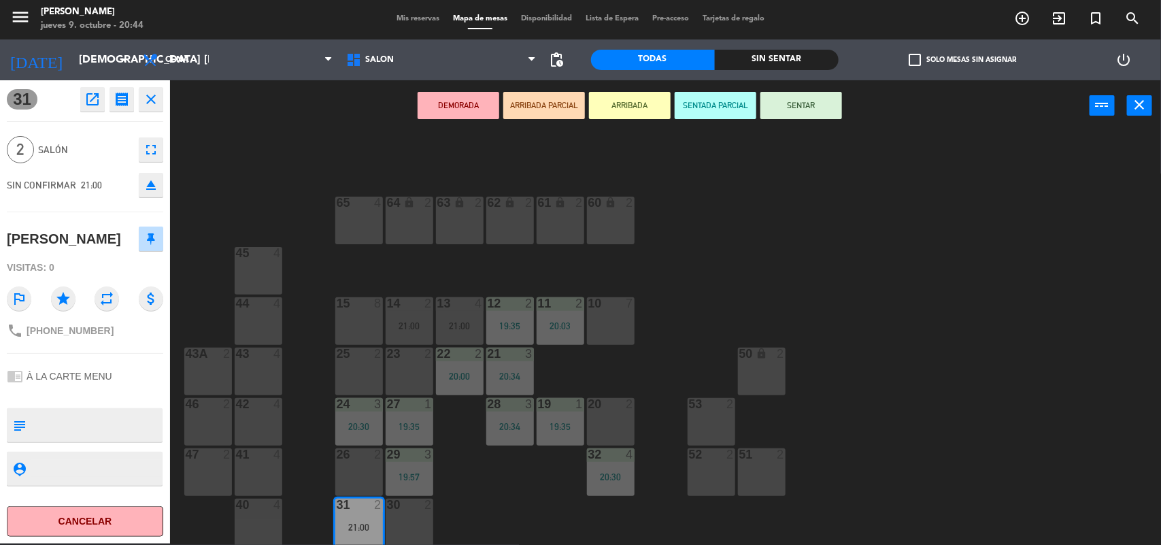
click at [821, 107] on button "SENTAR" at bounding box center [802, 105] width 82 height 27
click at [821, 107] on div "DEMORADA ARRIBADA PARCIAL ARRIBADA SENTADA PARCIAL SENTAR power_input close" at bounding box center [630, 106] width 920 height 52
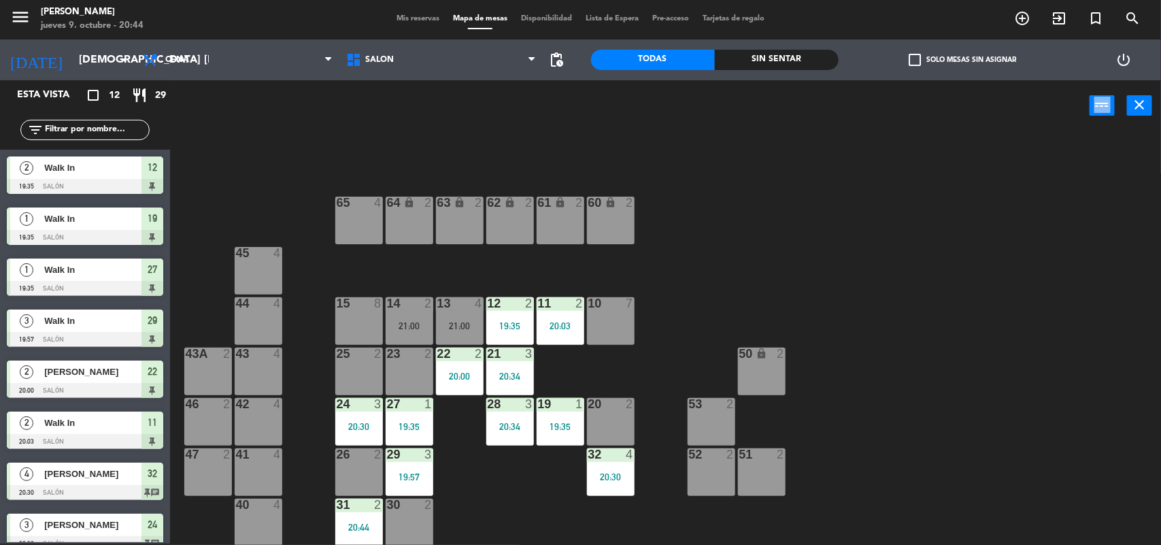
scroll to position [67, 0]
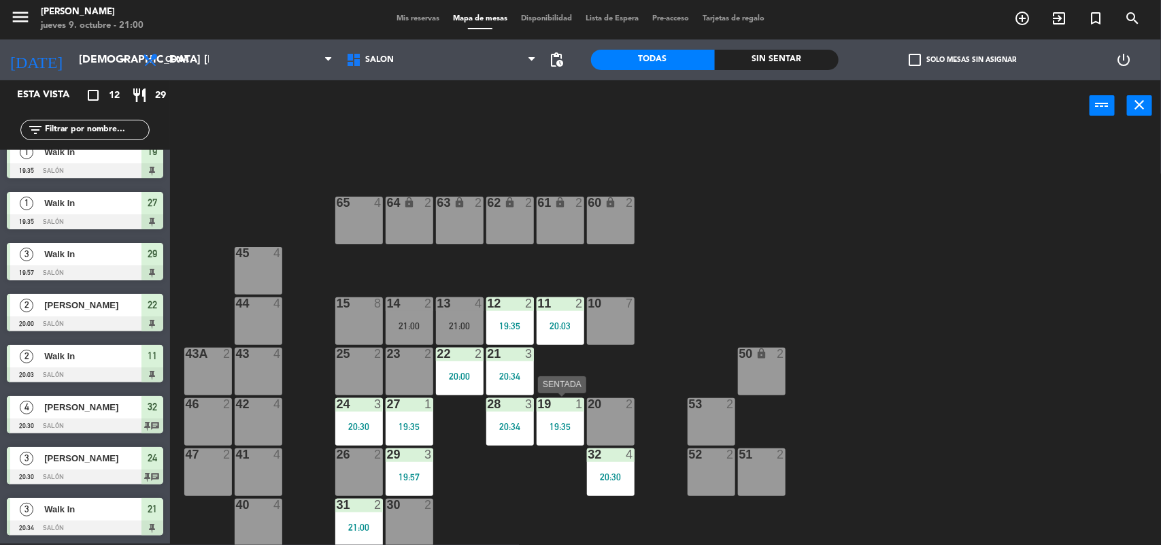
click at [568, 416] on div "19 1 19:35" at bounding box center [561, 422] width 48 height 48
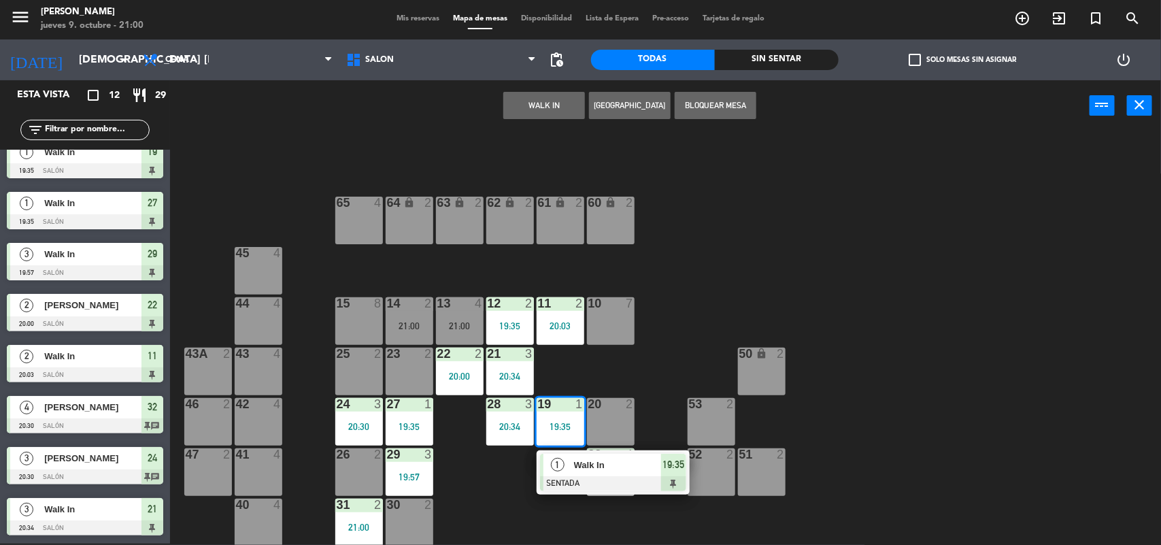
click at [576, 454] on div "Walk In" at bounding box center [617, 465] width 88 height 22
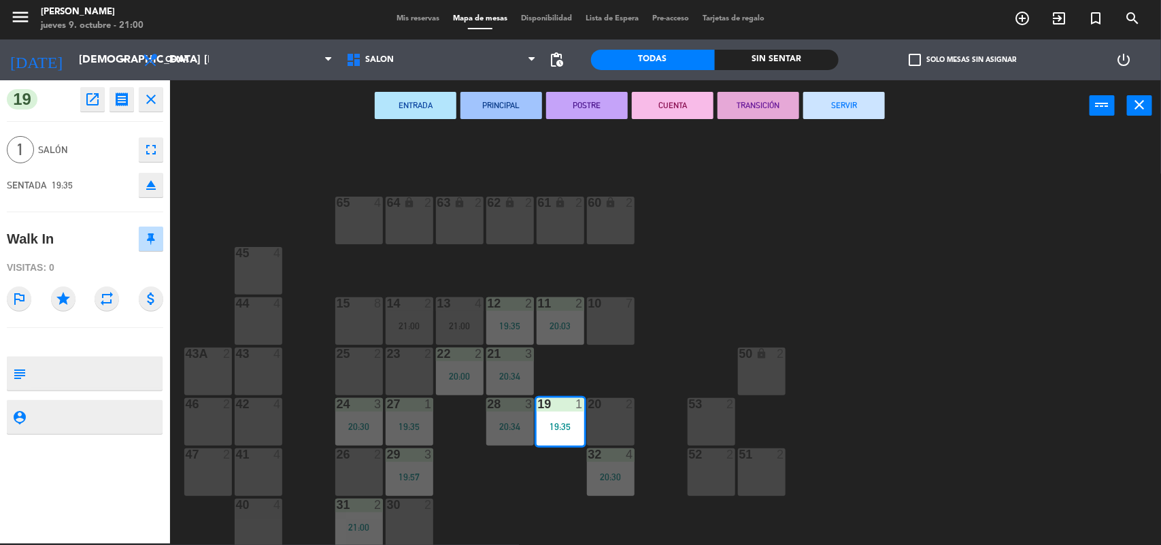
drag, startPoint x: 821, startPoint y: 114, endPoint x: 787, endPoint y: 140, distance: 43.7
click at [810, 122] on div "ENTRADA PRINCIPAL POSTRE CUENTA TRANSICIÓN SERVIR power_input close" at bounding box center [630, 106] width 920 height 52
click at [829, 103] on button "SERVIR" at bounding box center [845, 105] width 82 height 27
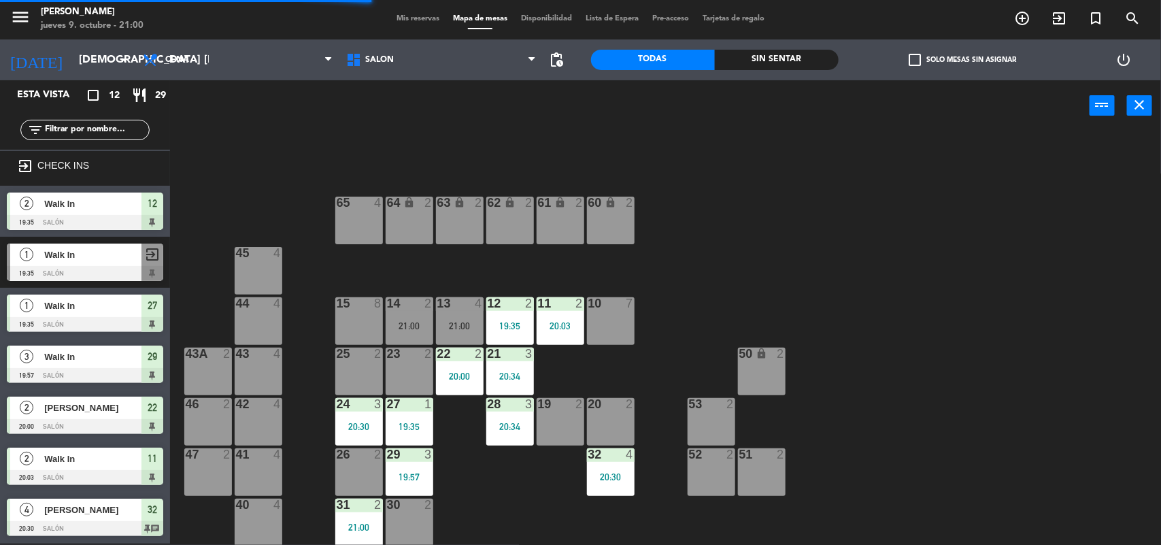
click at [407, 407] on div at bounding box center [409, 404] width 22 height 12
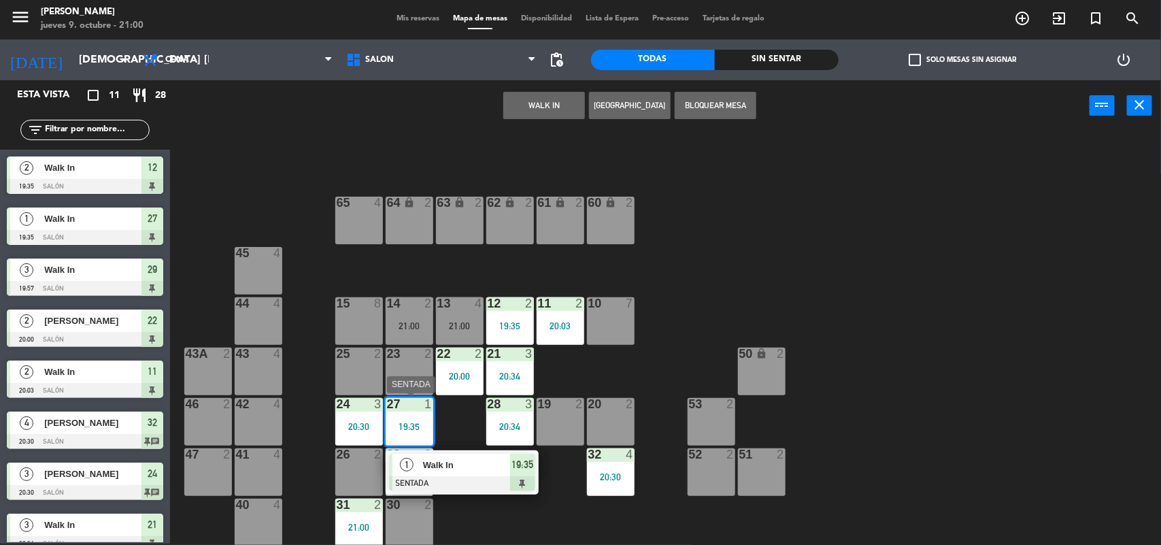
click at [485, 470] on span "Walk In" at bounding box center [466, 465] width 87 height 14
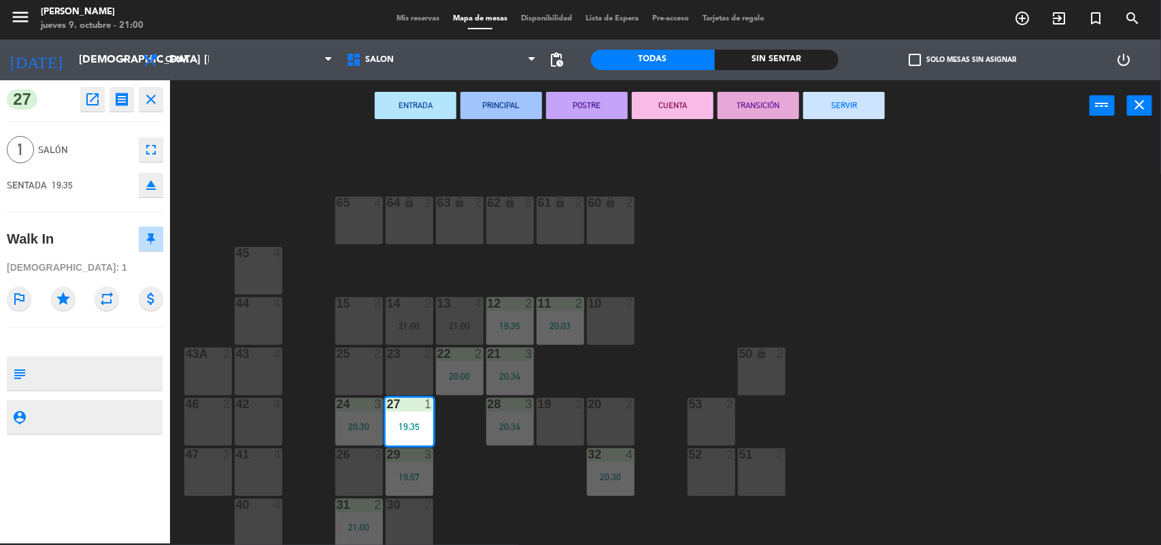
click at [825, 104] on button "SERVIR" at bounding box center [845, 105] width 82 height 27
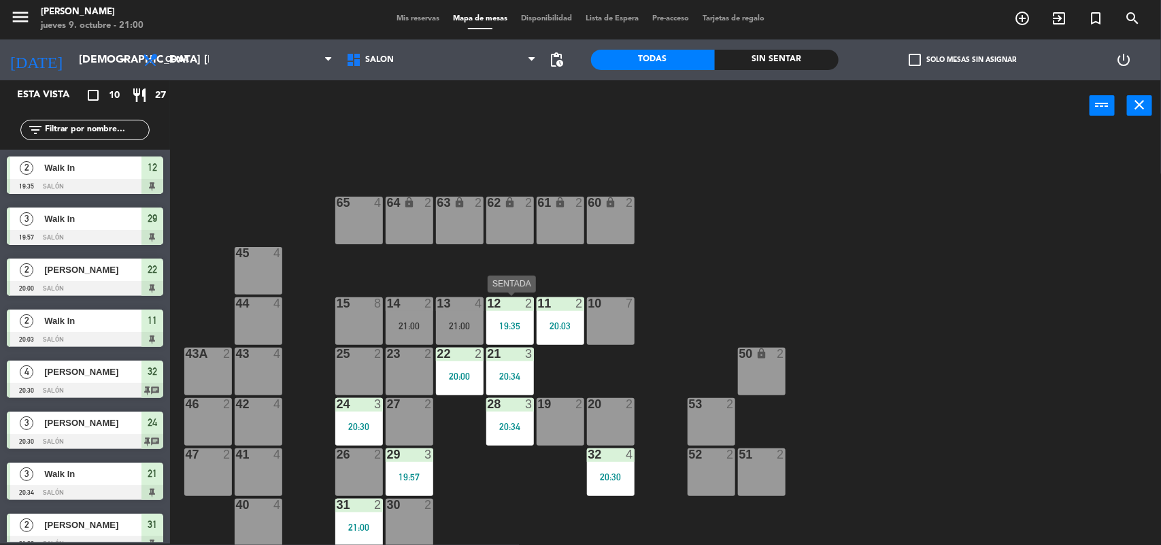
click at [504, 314] on div "12 2 19:35" at bounding box center [511, 321] width 48 height 48
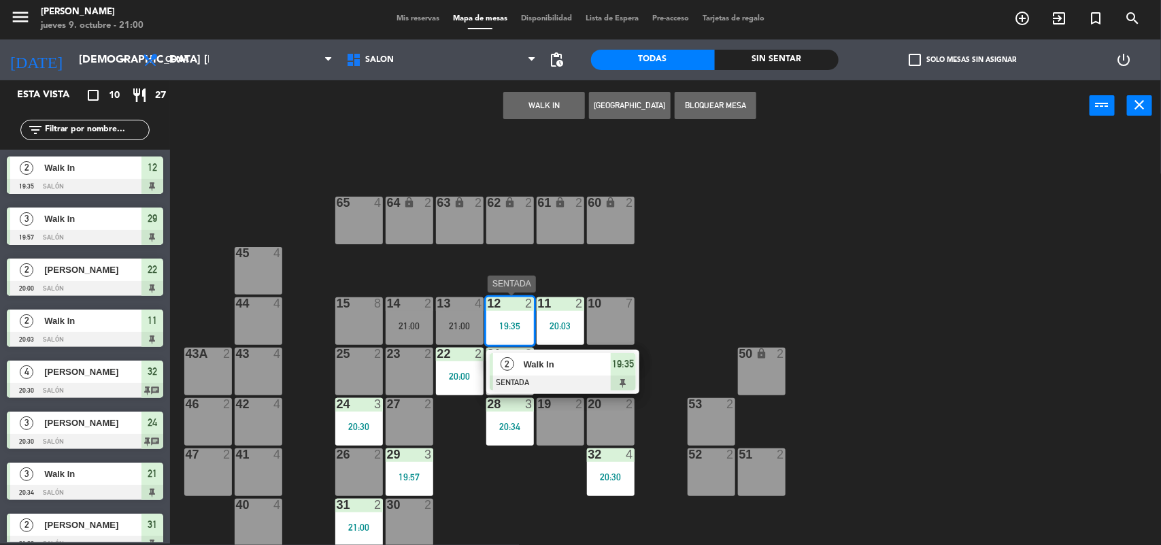
click at [562, 363] on span "Walk In" at bounding box center [567, 364] width 87 height 14
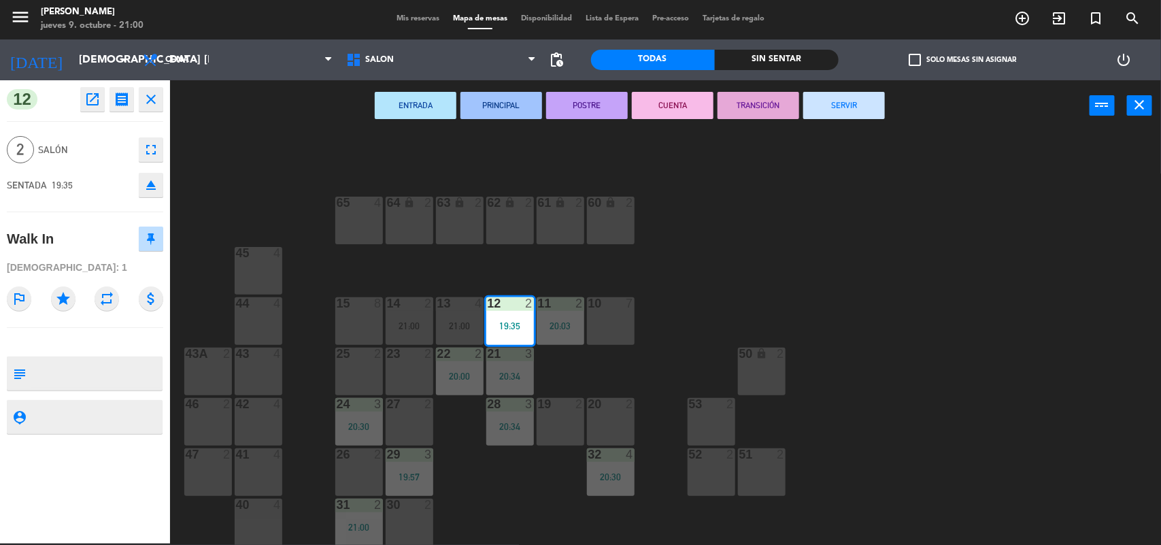
click at [861, 116] on button "SERVIR" at bounding box center [845, 105] width 82 height 27
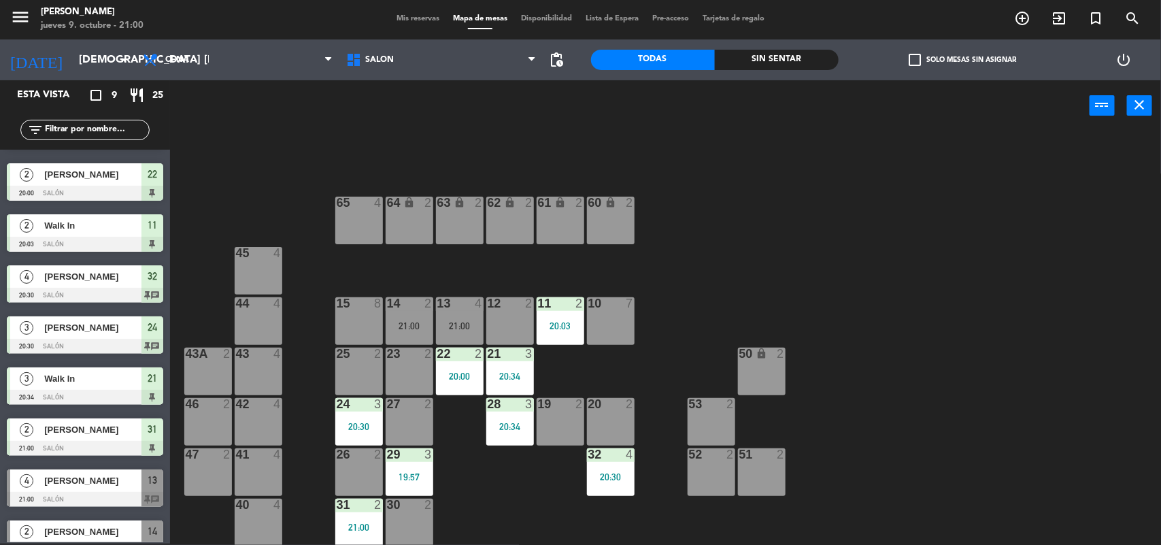
scroll to position [66, 0]
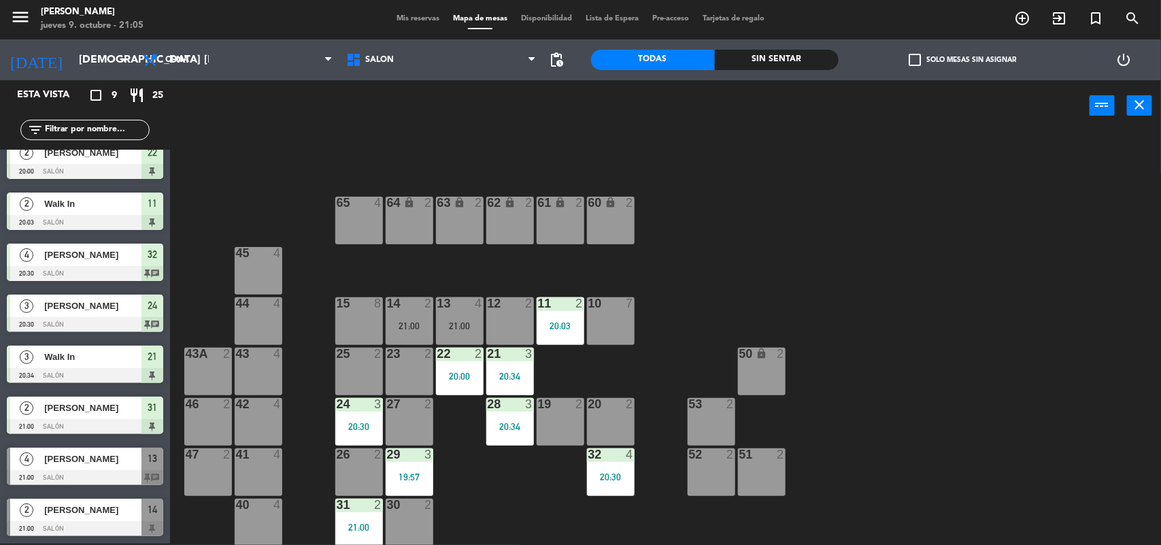
click at [399, 13] on div "Mis reservas Mapa de mesas Disponibilidad Lista de Espera Pre-acceso Tarjetas d…" at bounding box center [581, 19] width 382 height 12
click at [401, 18] on span "Mis reservas" at bounding box center [418, 18] width 56 height 7
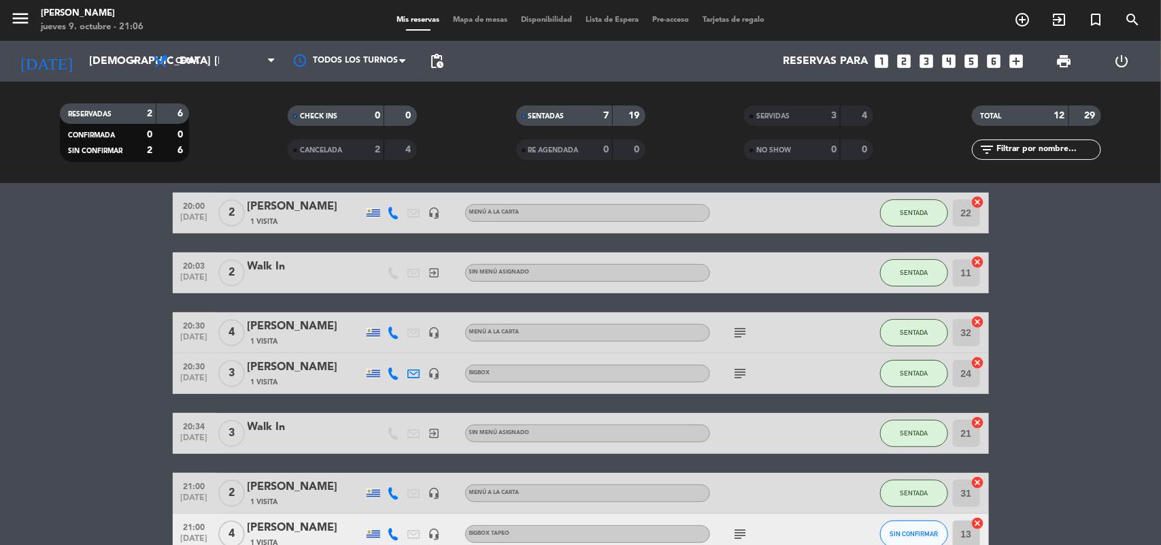
scroll to position [232, 0]
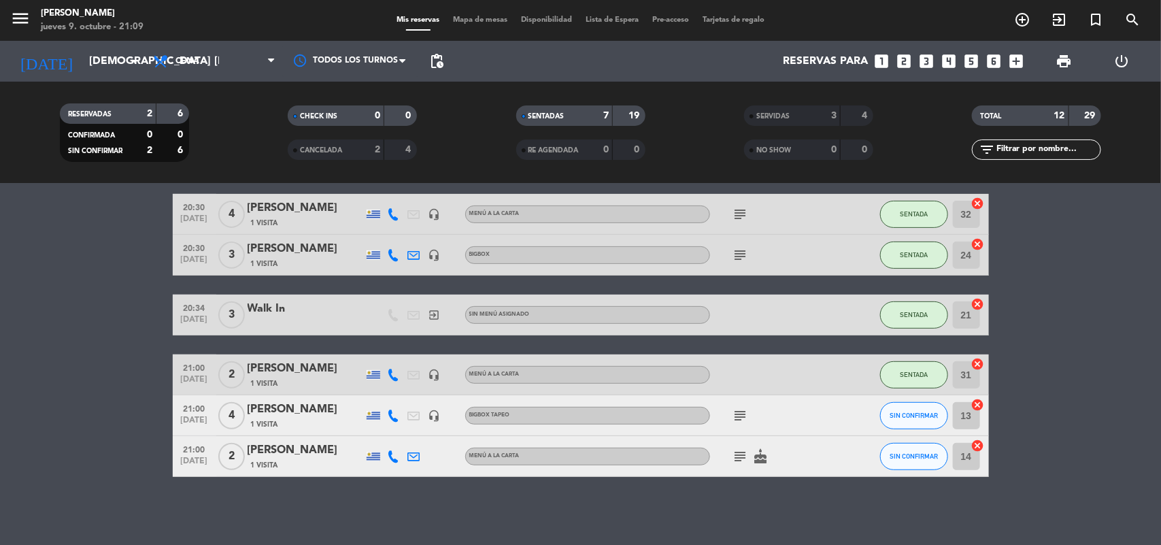
click at [461, 20] on span "Mapa de mesas" at bounding box center [480, 19] width 68 height 7
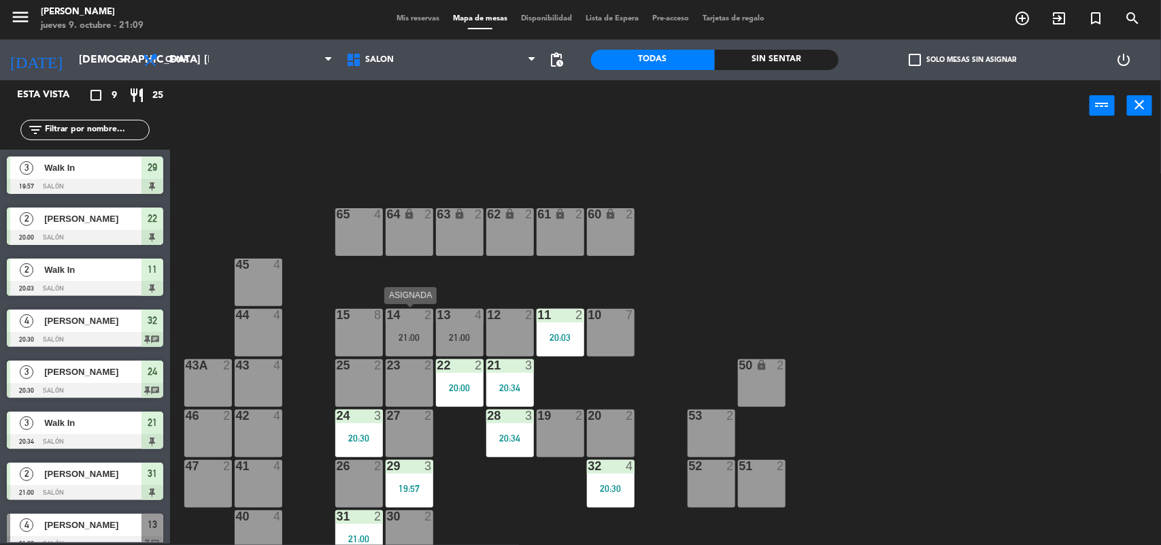
click at [399, 327] on div "14 2 21:00" at bounding box center [410, 333] width 48 height 48
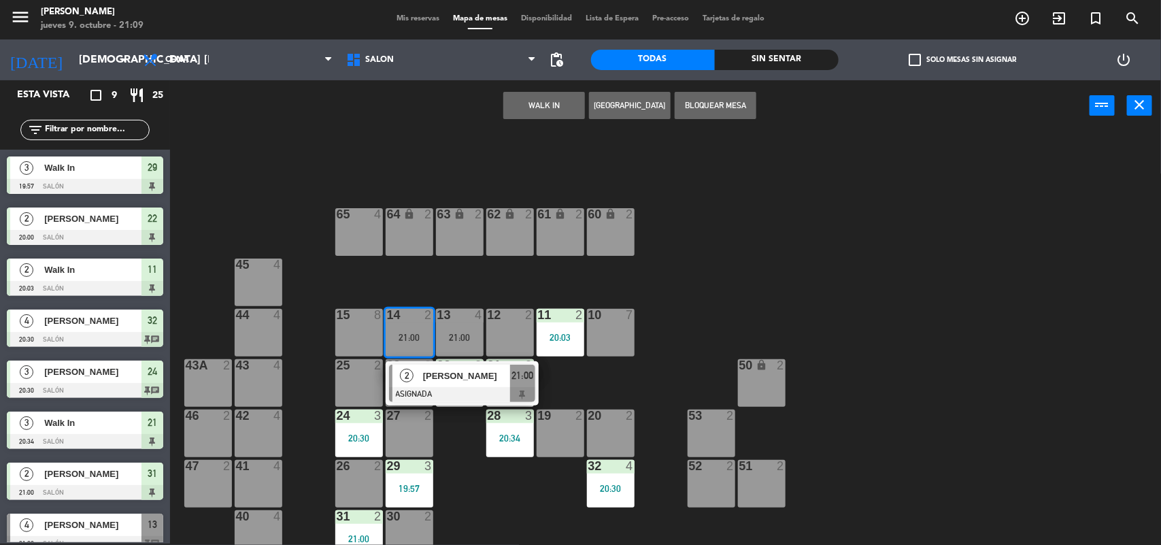
click at [432, 387] on div at bounding box center [462, 394] width 146 height 15
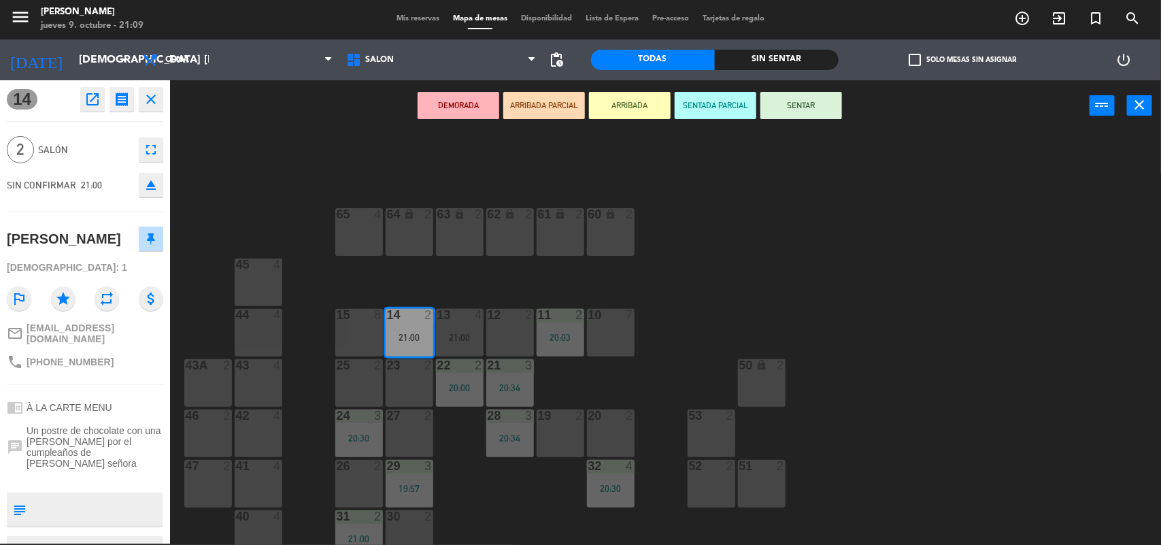
click at [784, 94] on button "SENTAR" at bounding box center [802, 105] width 82 height 27
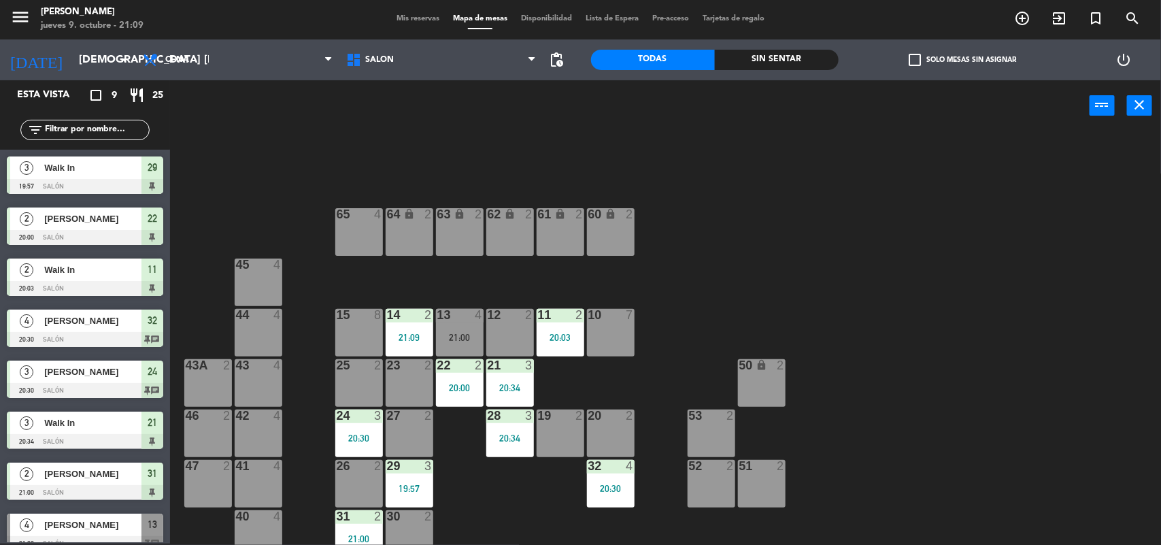
scroll to position [66, 0]
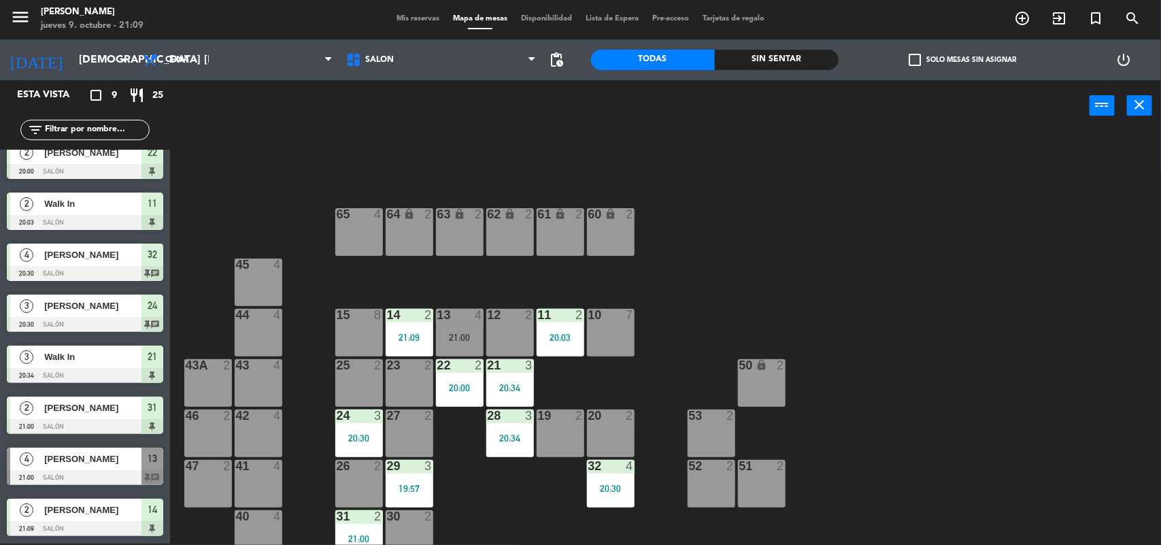
click at [457, 335] on div "21:00" at bounding box center [460, 338] width 48 height 10
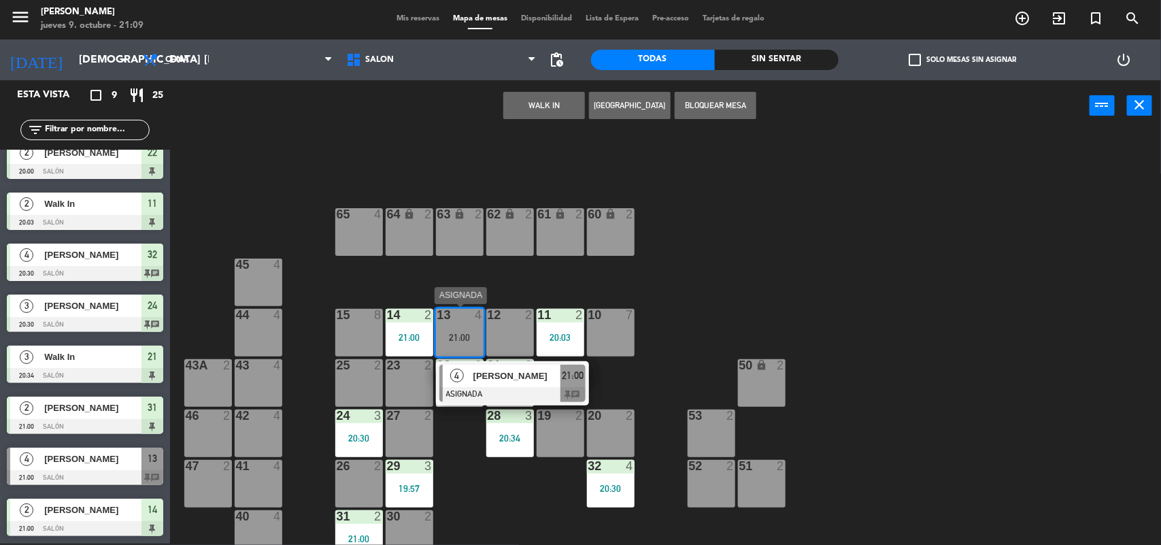
click at [463, 369] on div "4" at bounding box center [457, 376] width 29 height 22
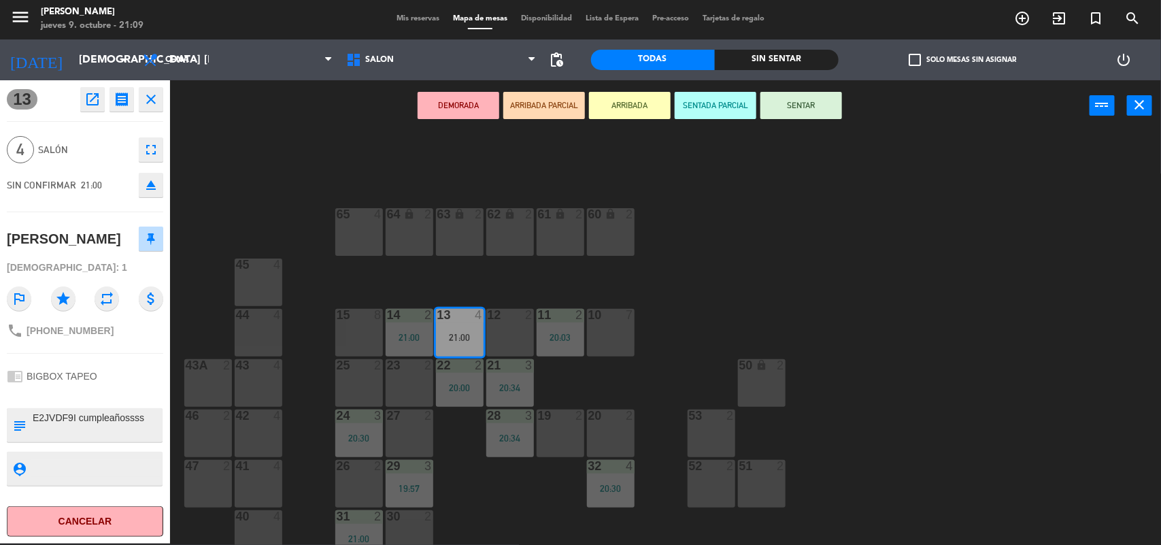
click at [800, 111] on button "SENTAR" at bounding box center [802, 105] width 82 height 27
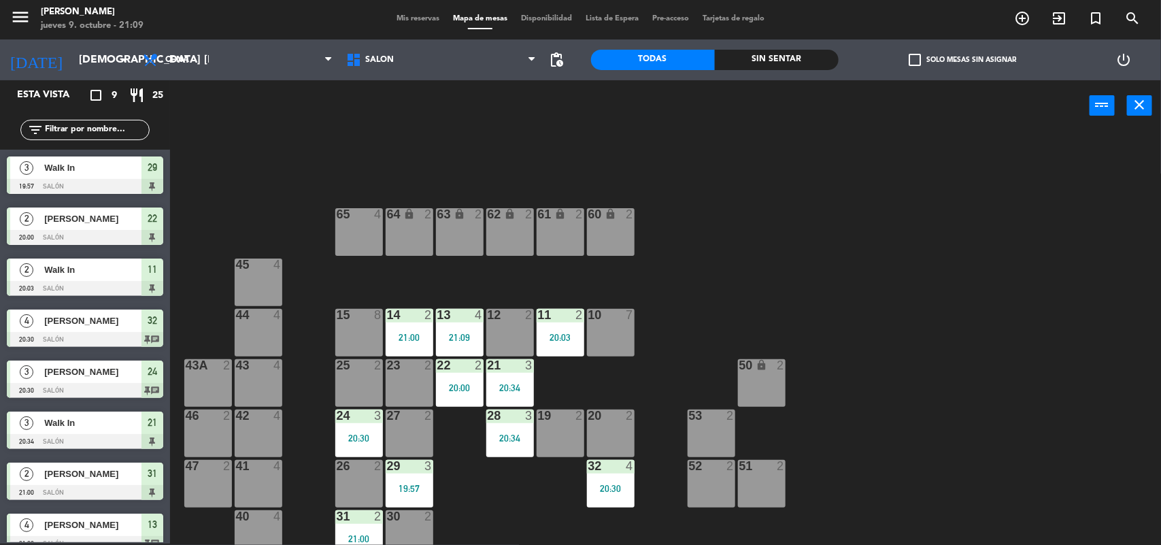
scroll to position [65, 0]
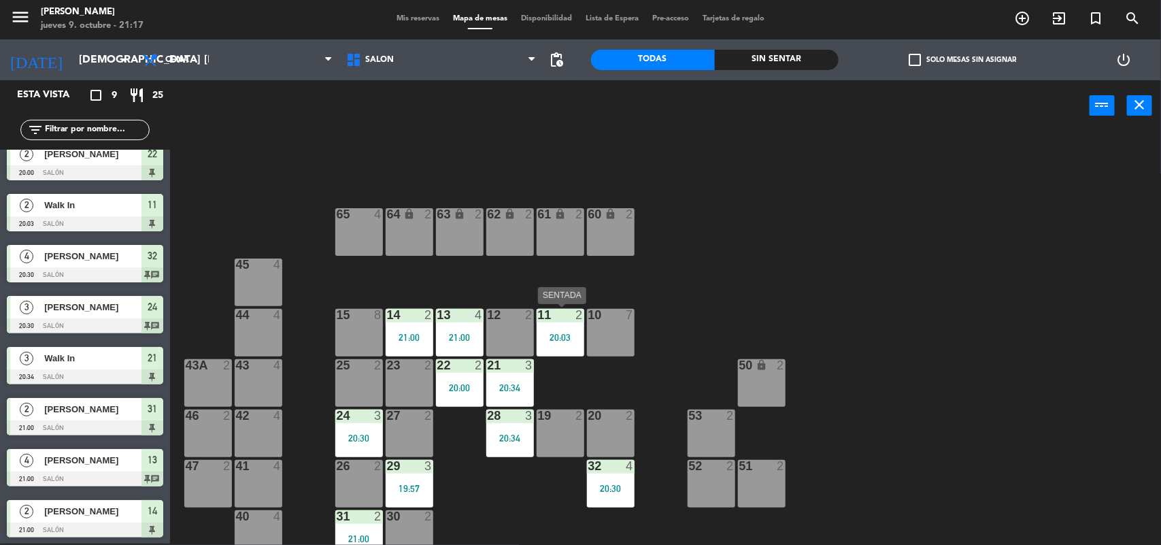
click at [540, 344] on div "11 2 20:03" at bounding box center [561, 333] width 48 height 48
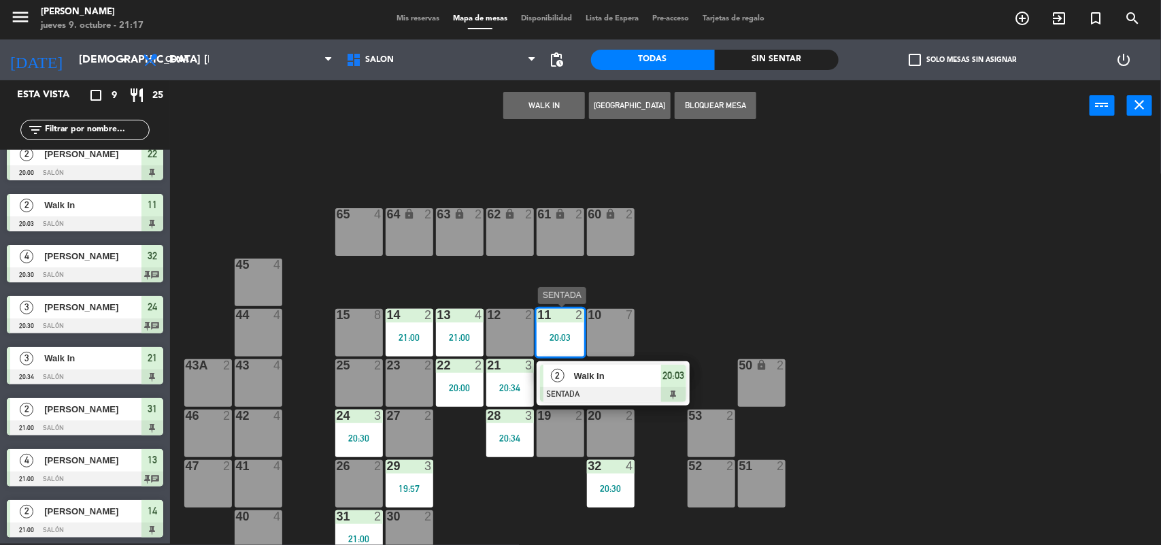
click at [610, 379] on span "Walk In" at bounding box center [617, 376] width 87 height 14
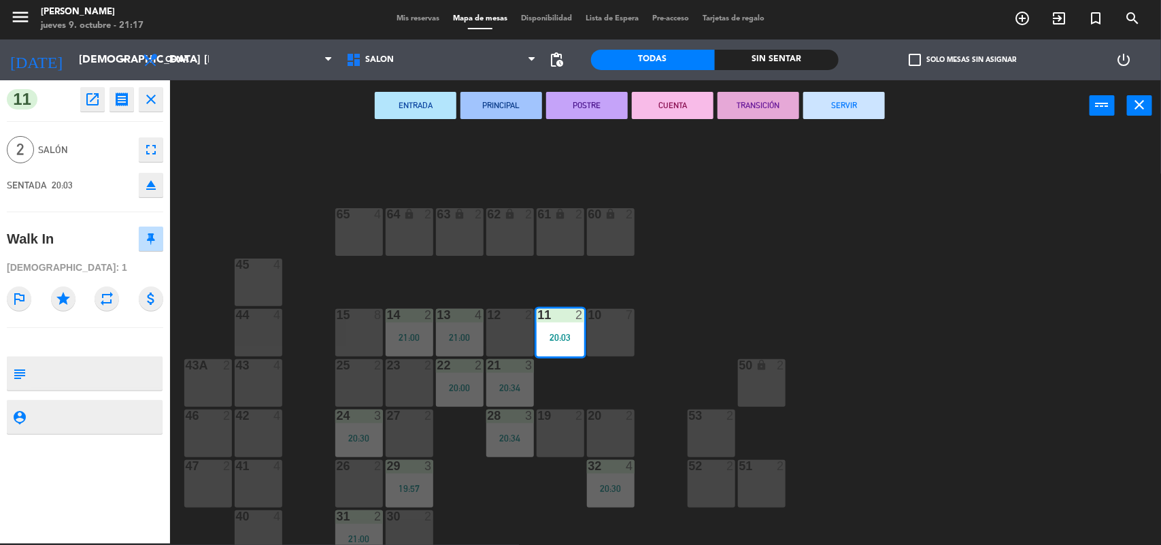
drag, startPoint x: 824, startPoint y: 114, endPoint x: 351, endPoint y: 490, distance: 603.9
click at [820, 120] on div "ENTRADA PRINCIPAL POSTRE CUENTA TRANSICIÓN SERVIR power_input close" at bounding box center [630, 106] width 920 height 52
click at [834, 114] on button "SERVIR" at bounding box center [845, 105] width 82 height 27
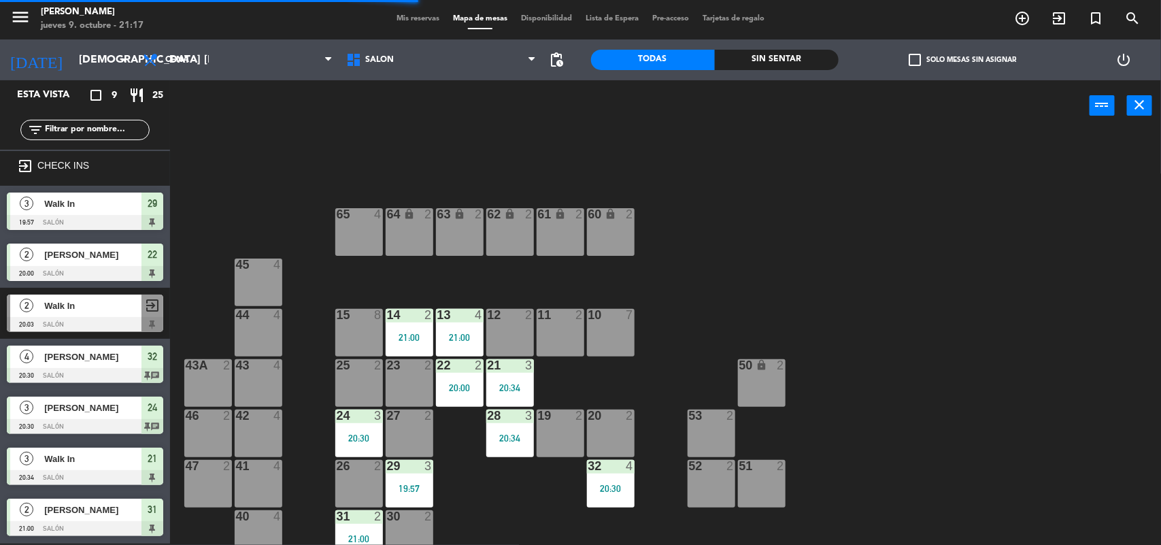
click at [423, 487] on div "19:57" at bounding box center [410, 489] width 48 height 10
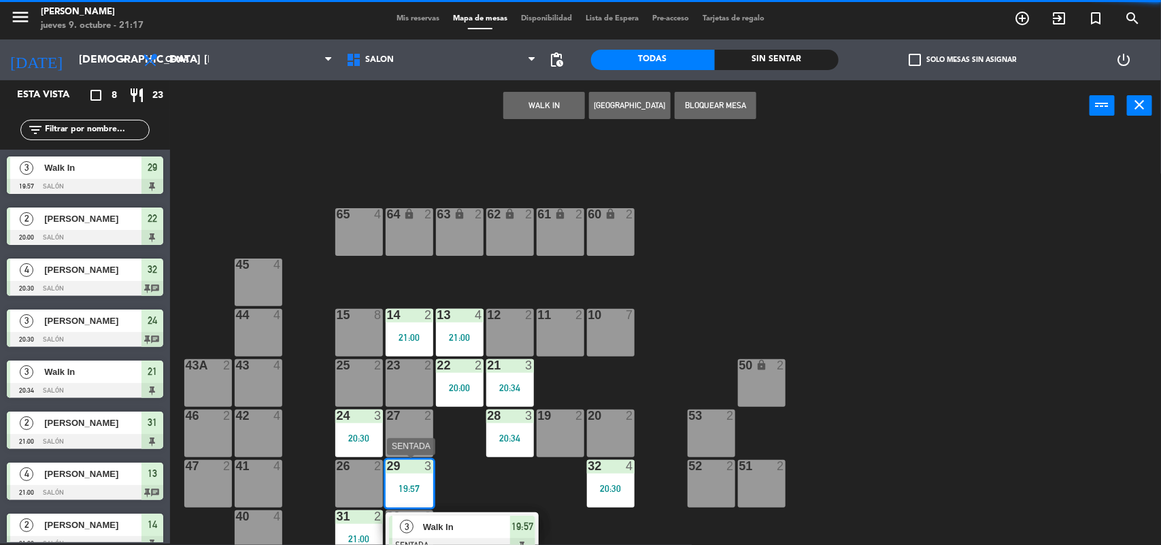
click at [440, 521] on span "Walk In" at bounding box center [466, 527] width 87 height 14
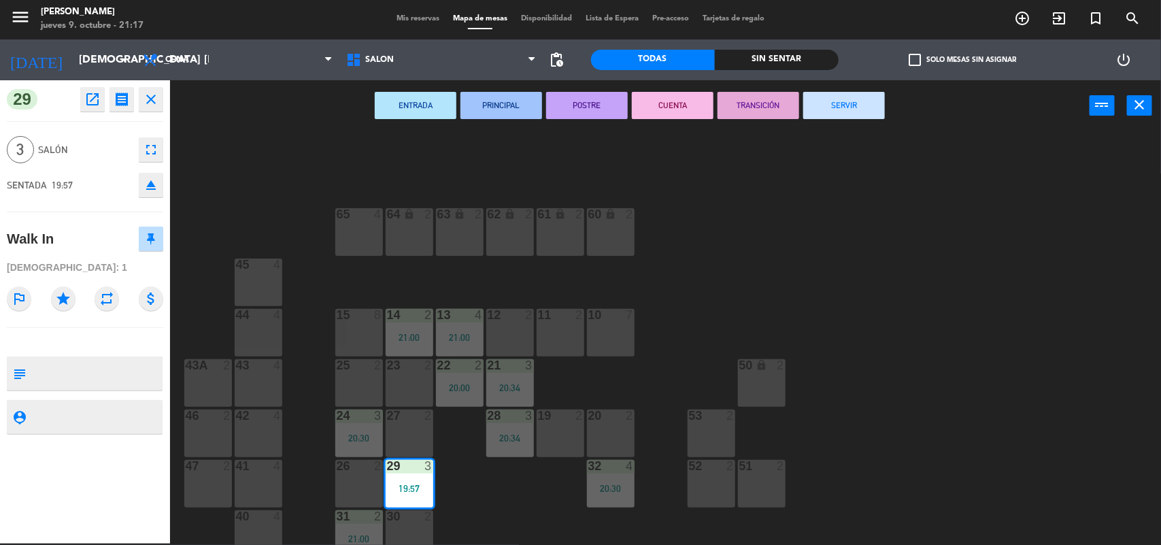
click at [855, 109] on button "SERVIR" at bounding box center [845, 105] width 82 height 27
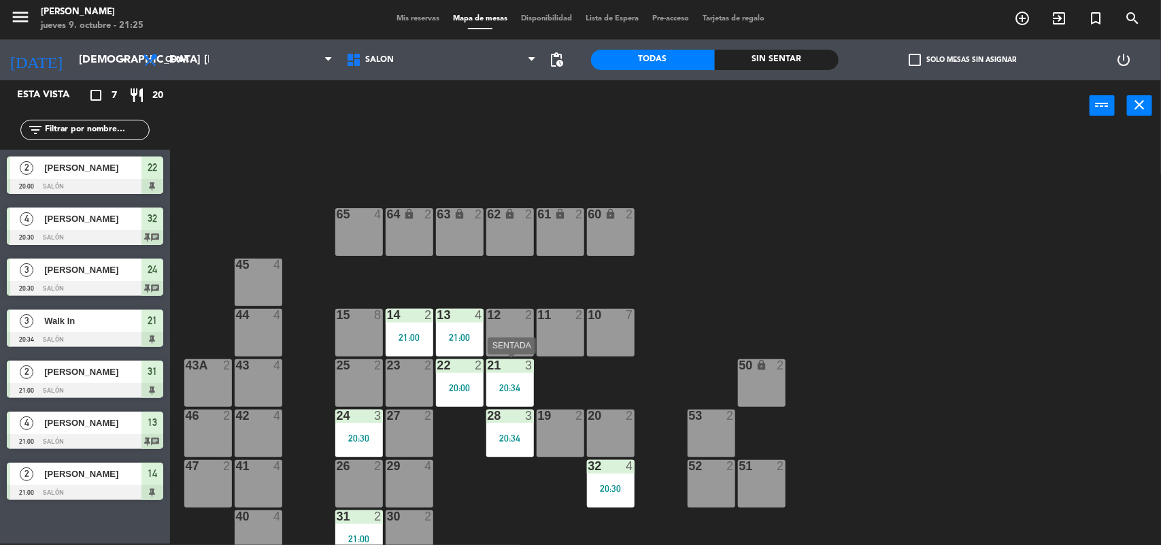
click at [515, 378] on div "21 3 20:34" at bounding box center [511, 383] width 48 height 48
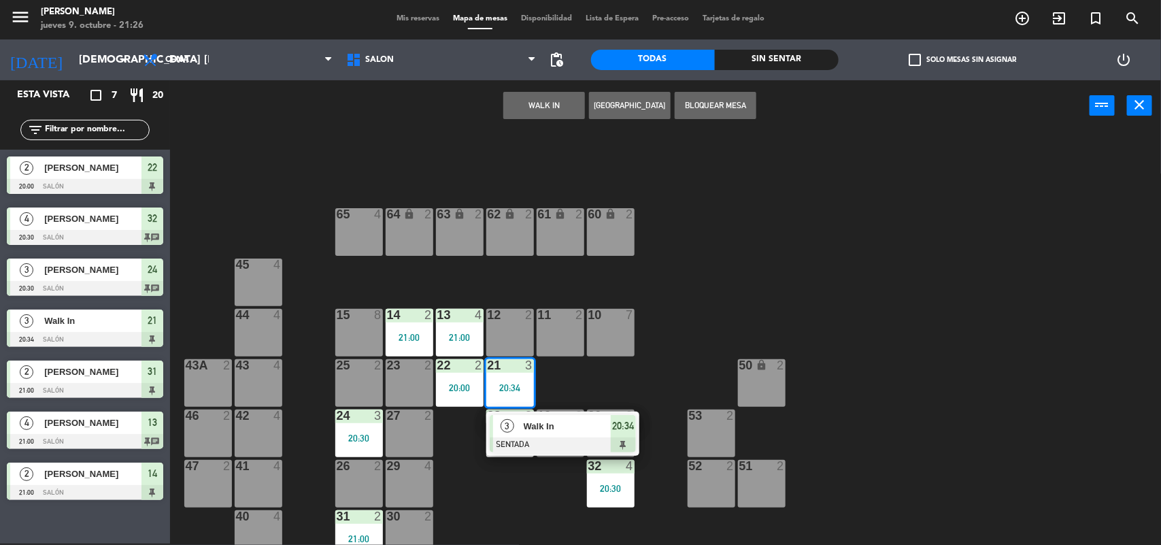
click at [534, 423] on span "Walk In" at bounding box center [567, 426] width 87 height 14
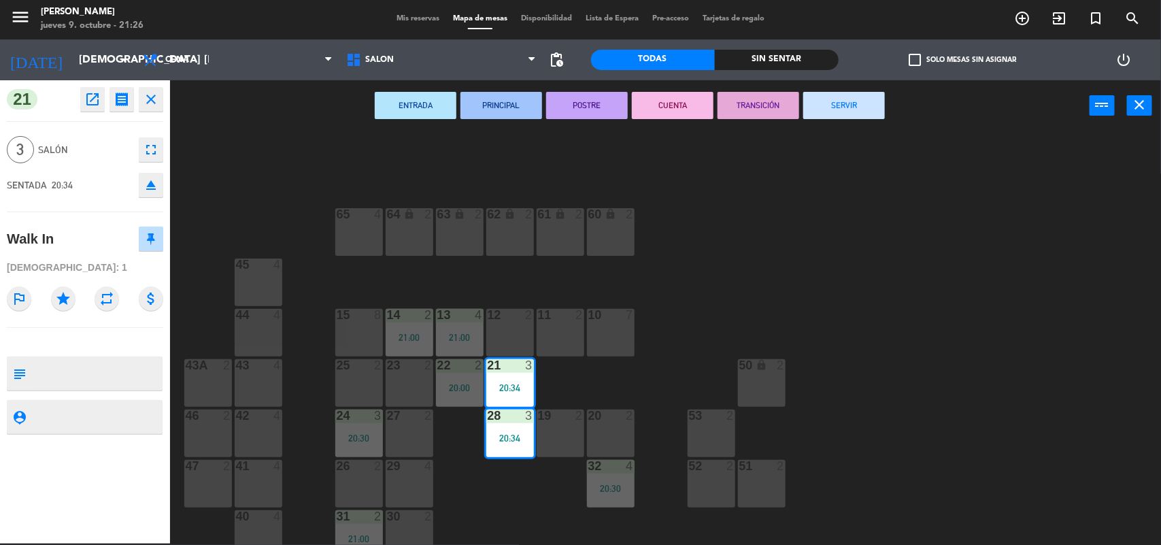
click at [835, 106] on button "SERVIR" at bounding box center [845, 105] width 82 height 27
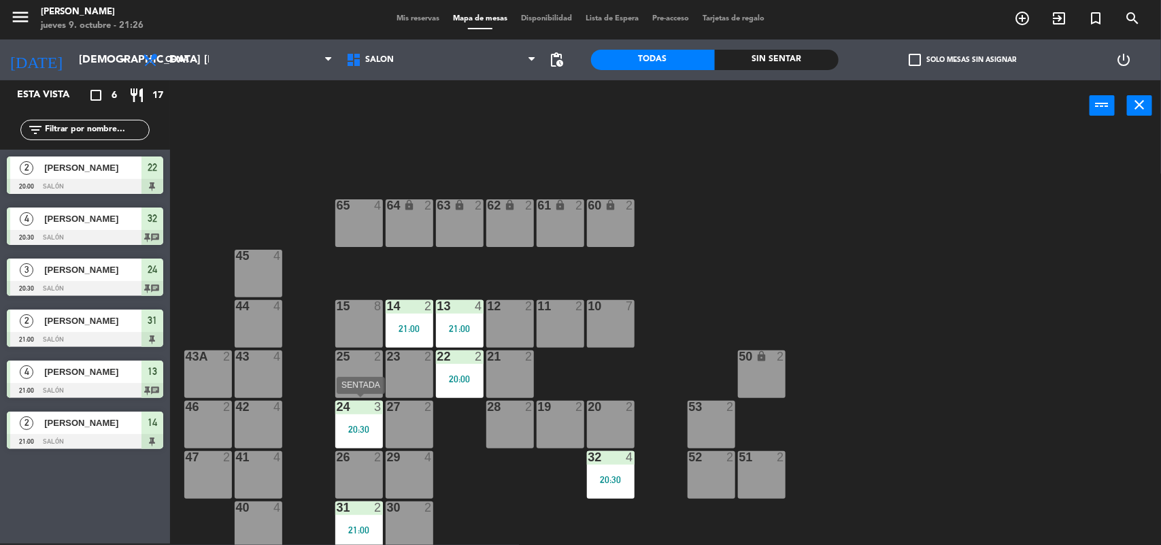
scroll to position [12, 0]
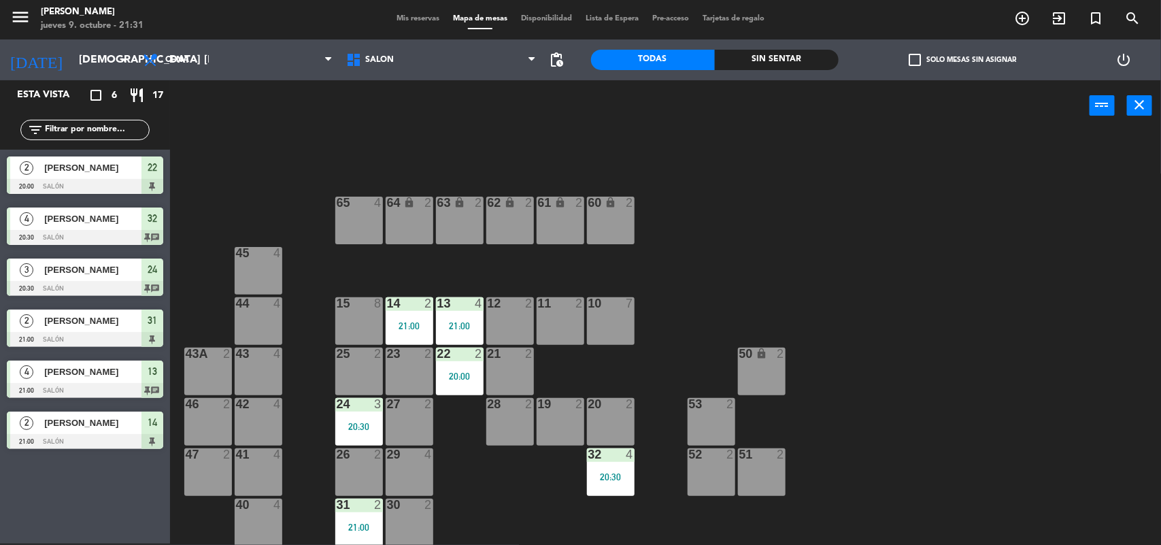
click at [455, 508] on div "64 lock 2 63 lock 2 62 lock 2 61 lock 2 60 lock 2 65 4 45 4 10 7 15 8 13 4 21:0…" at bounding box center [672, 339] width 980 height 412
click at [419, 16] on span "Mis reservas" at bounding box center [418, 18] width 56 height 7
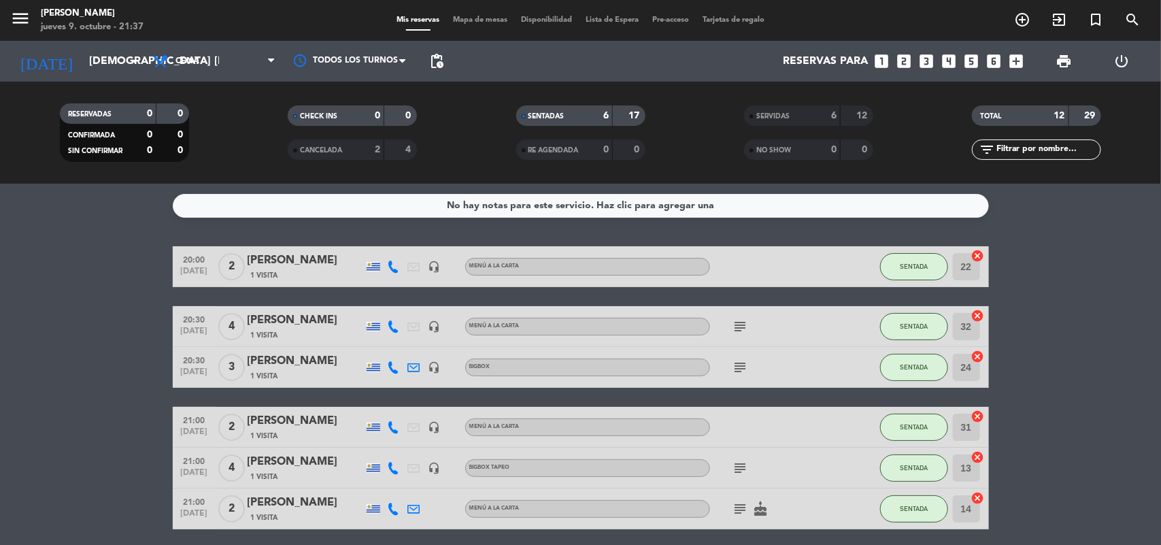
click at [1161, 284] on bookings-row "20:00 [DATE] 2 [PERSON_NAME] 1 Visita headset_mic MENÚ A LA CARTA SENTADA 22 ca…" at bounding box center [580, 387] width 1161 height 283
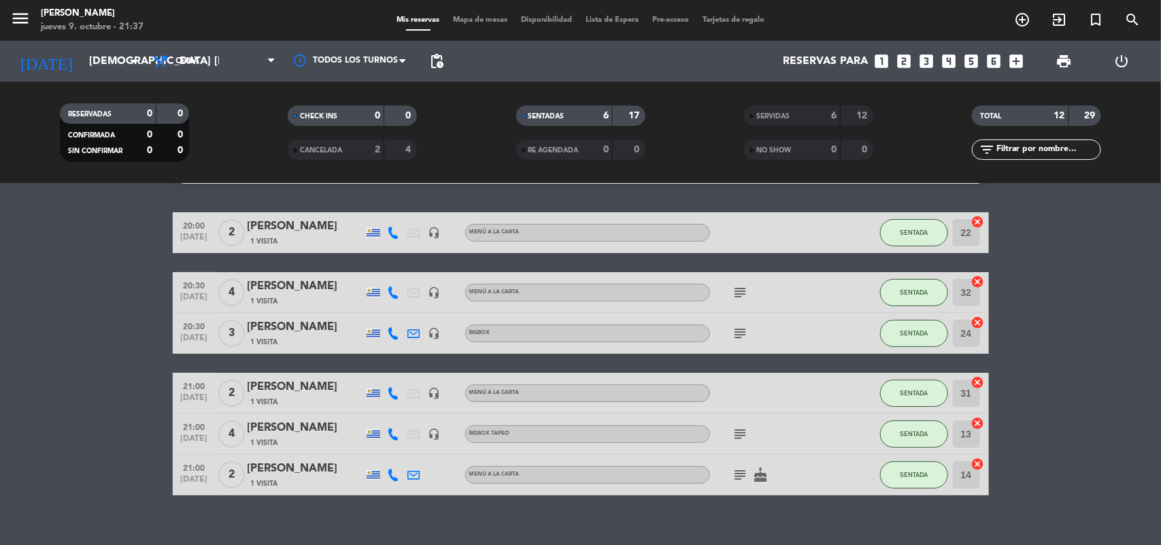
scroll to position [52, 0]
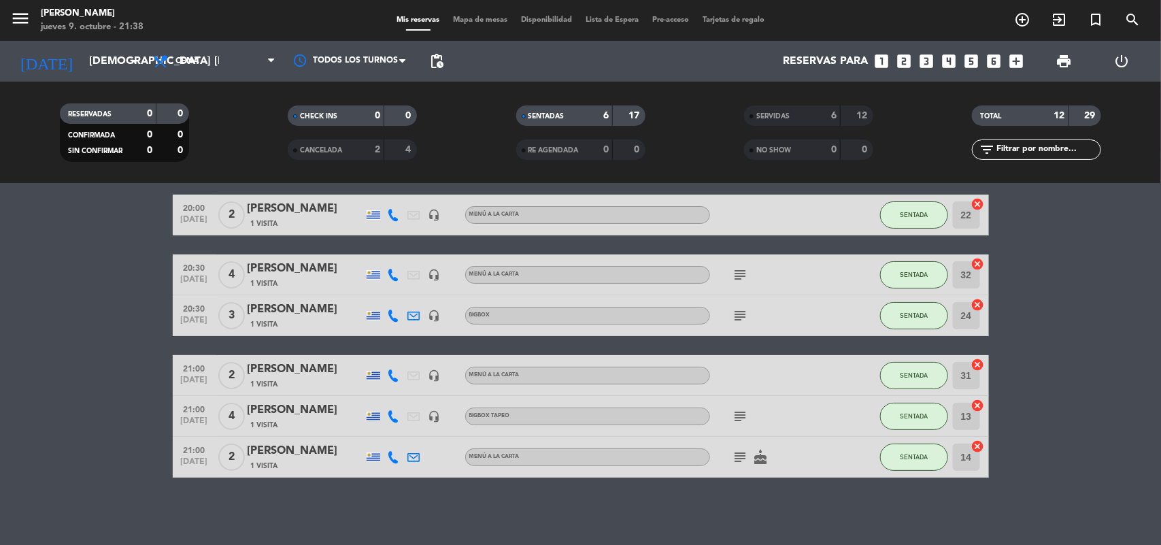
click at [451, 21] on span "Mapa de mesas" at bounding box center [480, 19] width 68 height 7
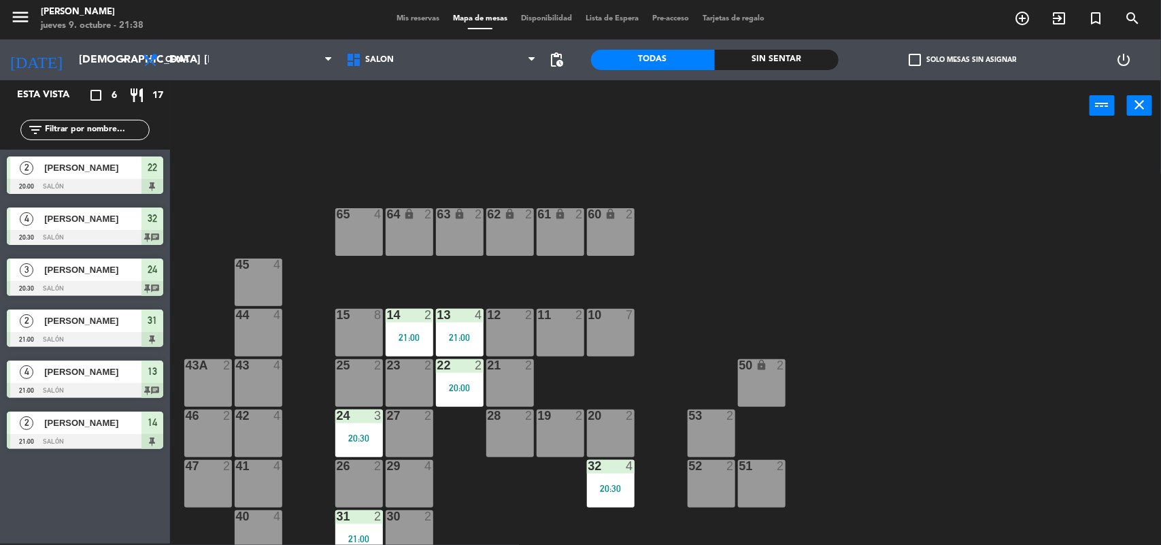
click at [556, 436] on div "19 2" at bounding box center [561, 434] width 48 height 48
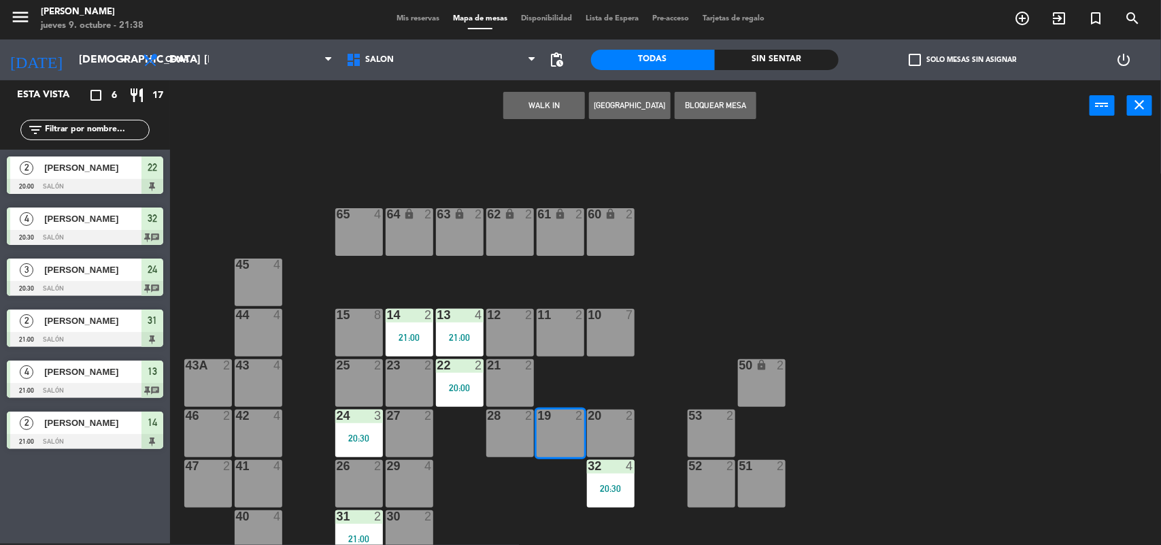
click at [523, 105] on button "WALK IN" at bounding box center [545, 105] width 82 height 27
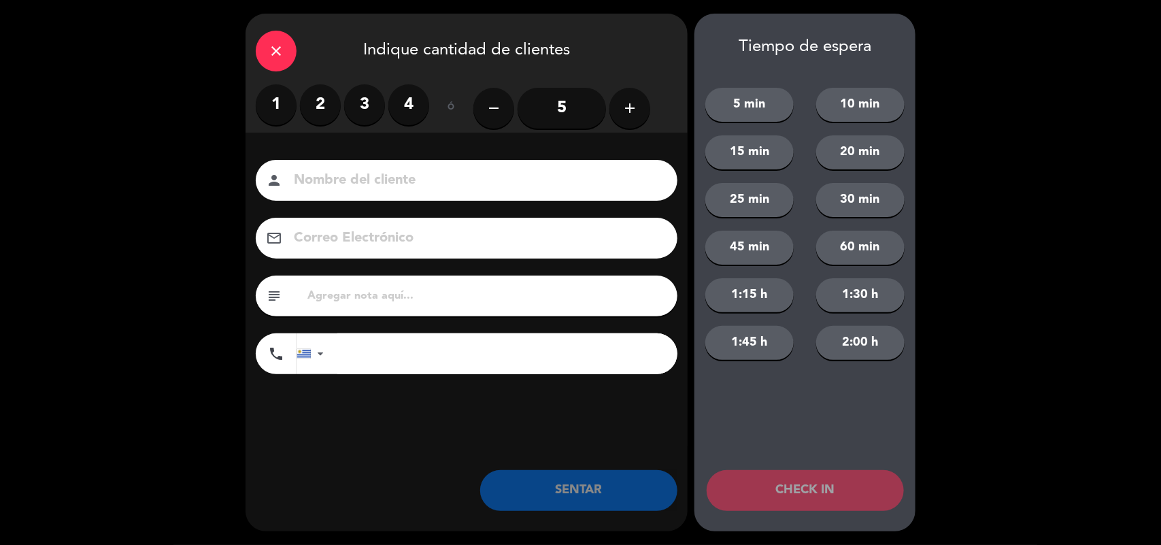
drag, startPoint x: 284, startPoint y: 111, endPoint x: 481, endPoint y: 315, distance: 283.9
click at [293, 117] on div "1 2 3 4" at bounding box center [343, 104] width 174 height 41
click at [279, 113] on label "1" at bounding box center [276, 104] width 41 height 41
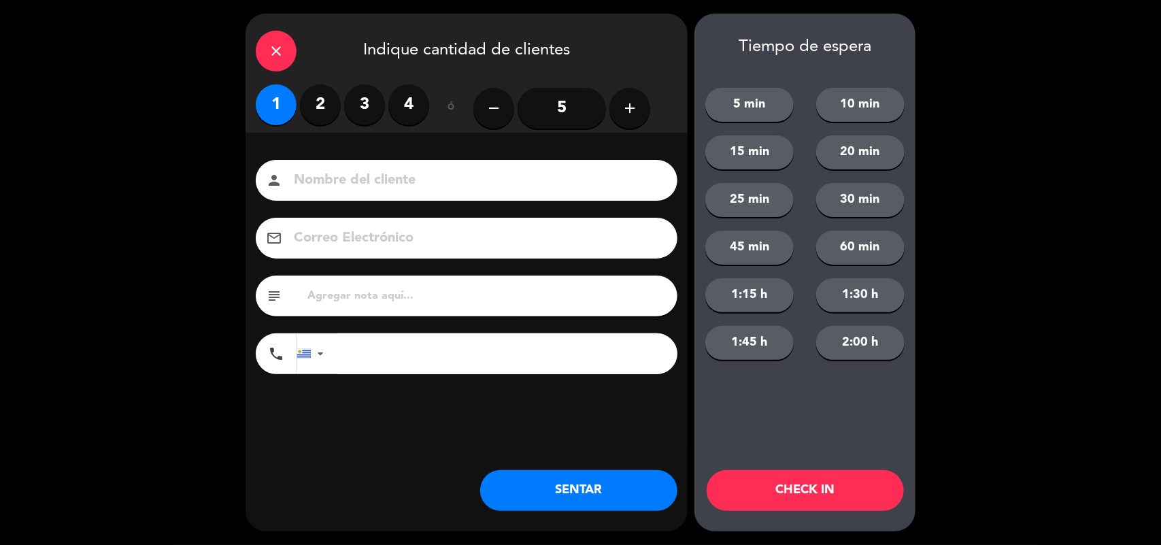
click at [553, 498] on button "SENTAR" at bounding box center [578, 490] width 197 height 41
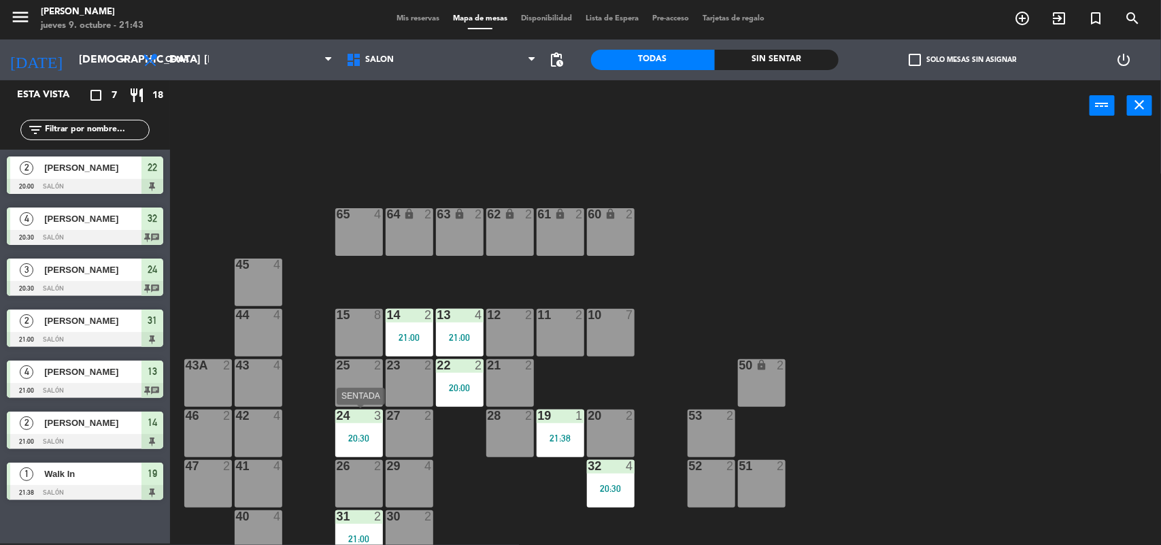
click at [342, 431] on div "24 3 20:30" at bounding box center [359, 434] width 48 height 48
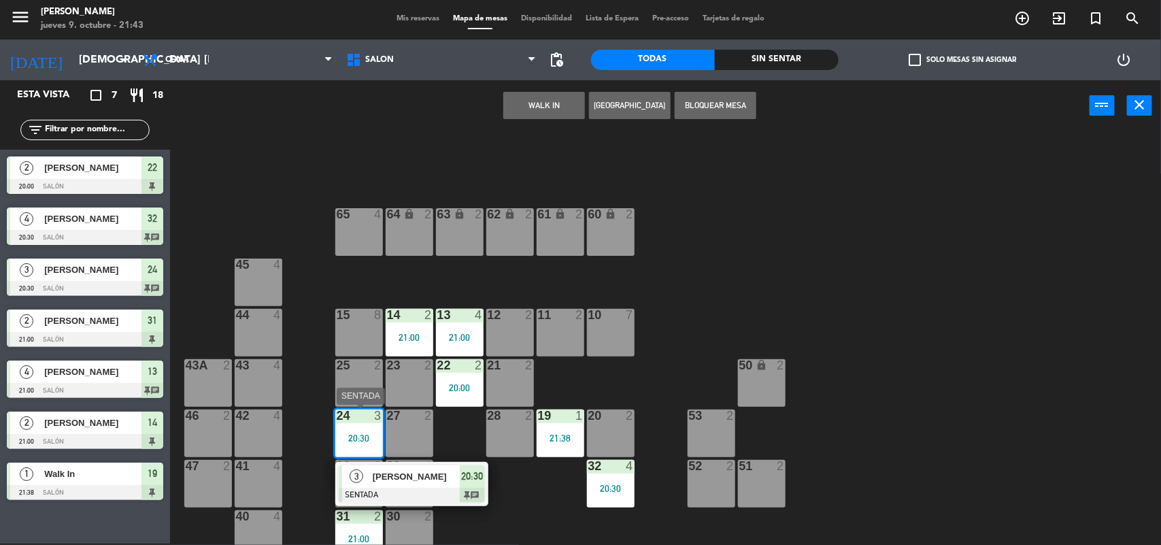
click at [372, 473] on div "[PERSON_NAME]" at bounding box center [416, 476] width 88 height 22
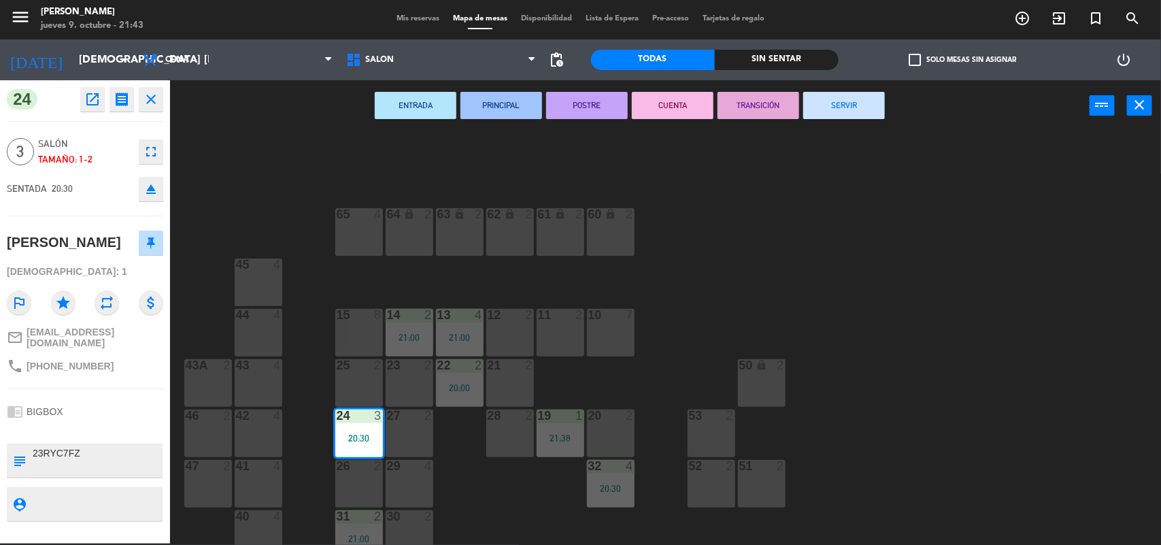
click at [825, 97] on button "SERVIR" at bounding box center [845, 105] width 82 height 27
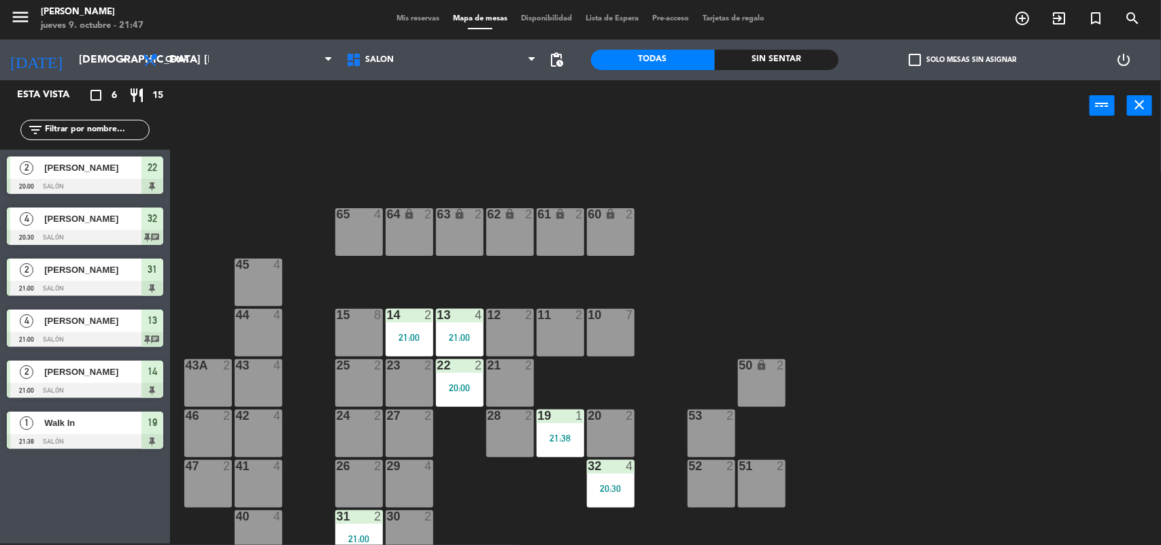
click at [548, 334] on div "11 2" at bounding box center [561, 333] width 48 height 48
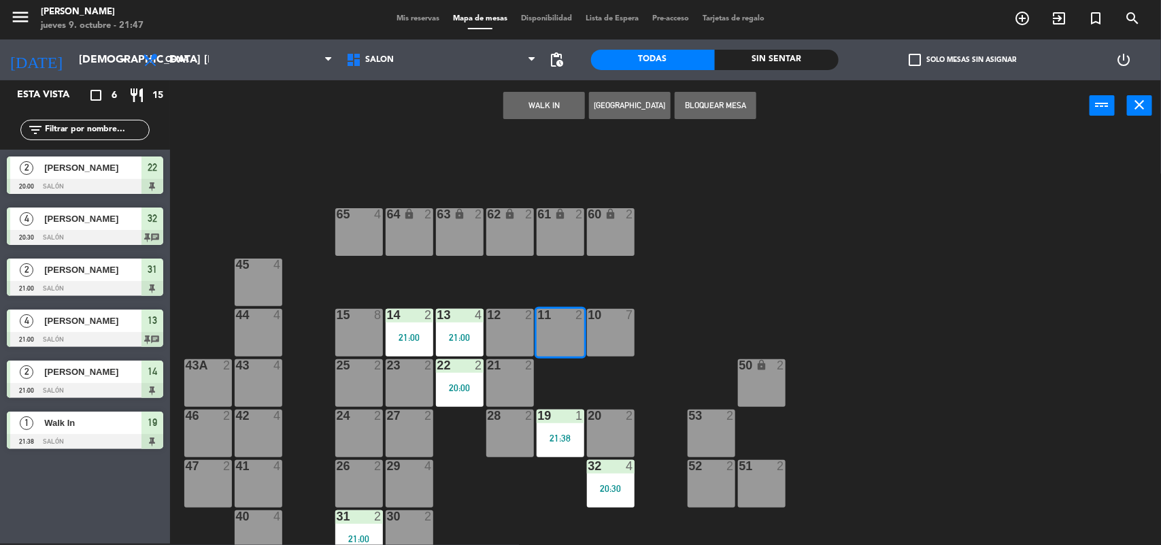
click at [555, 107] on button "WALK IN" at bounding box center [545, 105] width 82 height 27
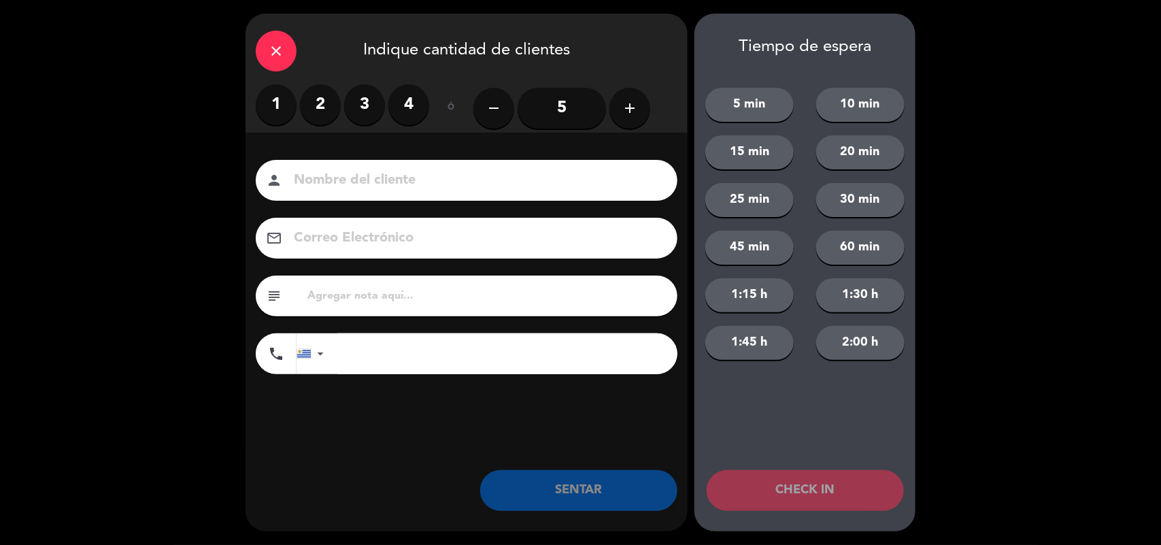
click at [284, 110] on label "1" at bounding box center [276, 104] width 41 height 41
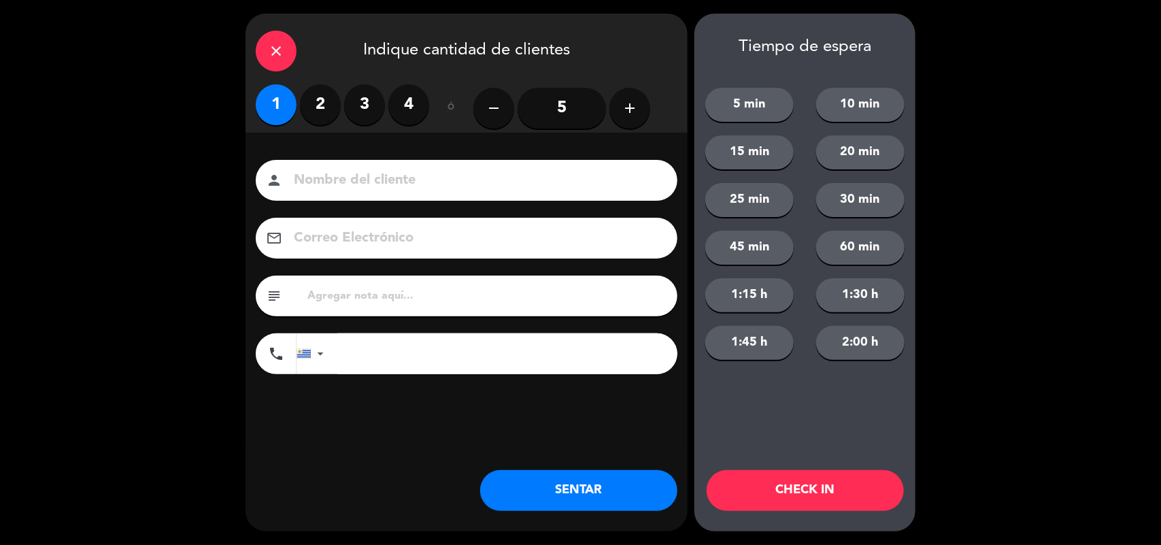
click at [589, 487] on button "SENTAR" at bounding box center [578, 490] width 197 height 41
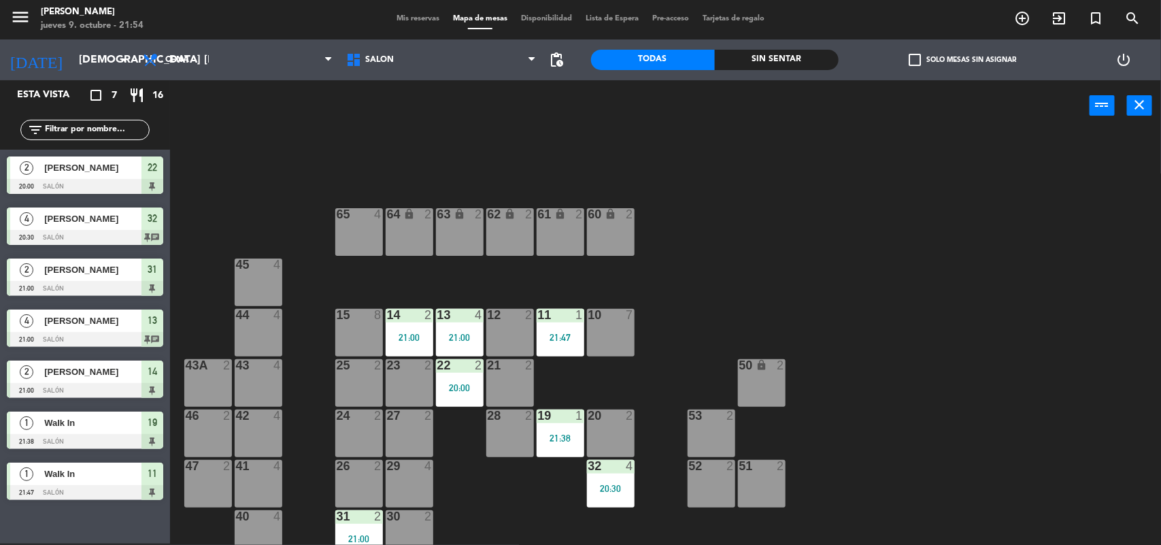
click at [426, 19] on span "Mis reservas" at bounding box center [418, 18] width 56 height 7
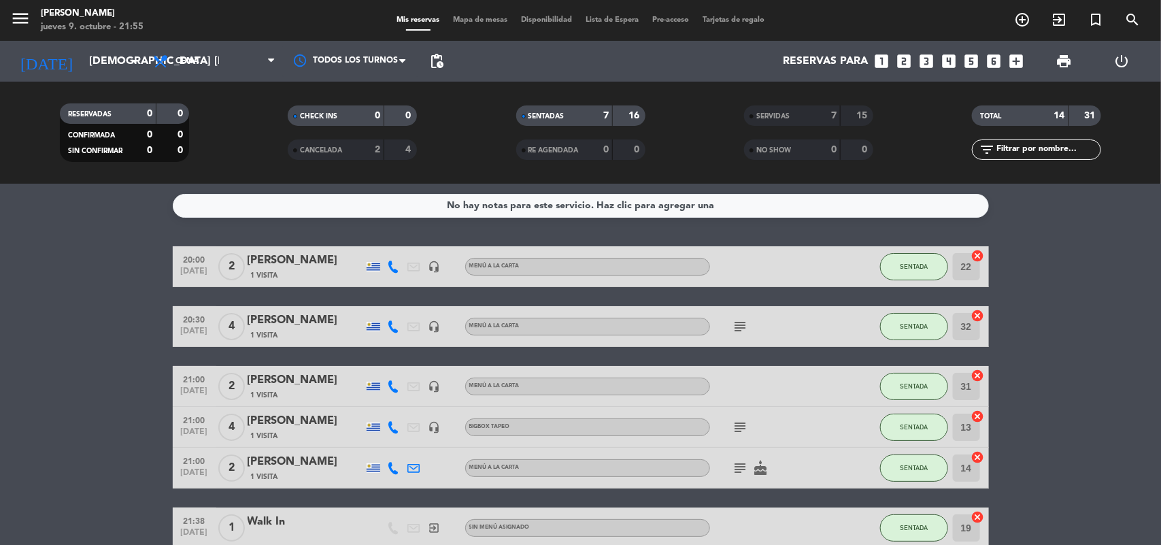
click at [740, 322] on icon "subject" at bounding box center [741, 326] width 16 height 16
click at [141, 63] on icon "arrow_drop_down" at bounding box center [135, 61] width 16 height 16
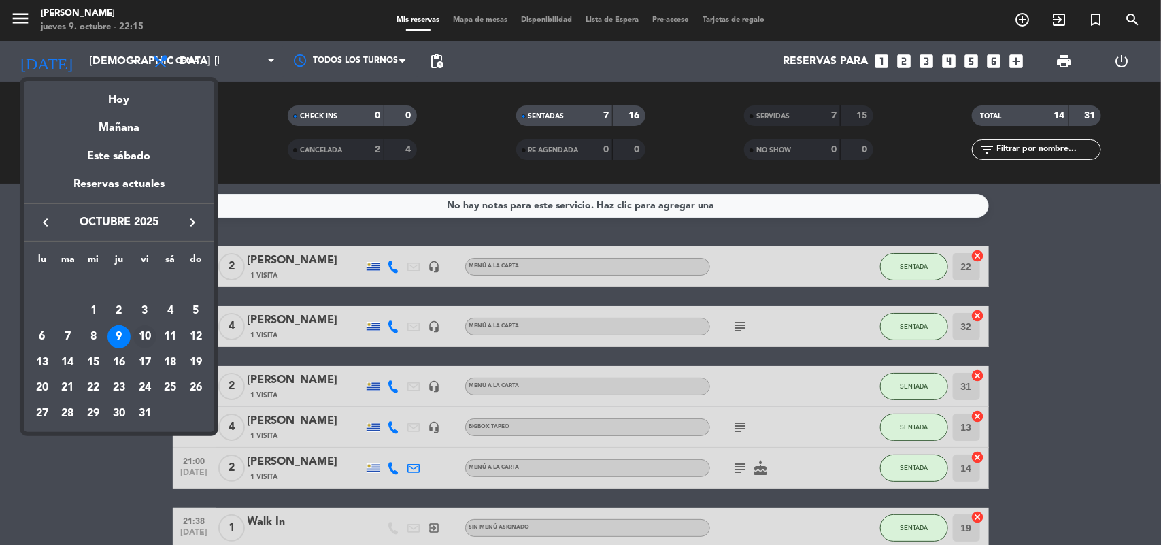
click at [133, 335] on div "10" at bounding box center [144, 336] width 23 height 23
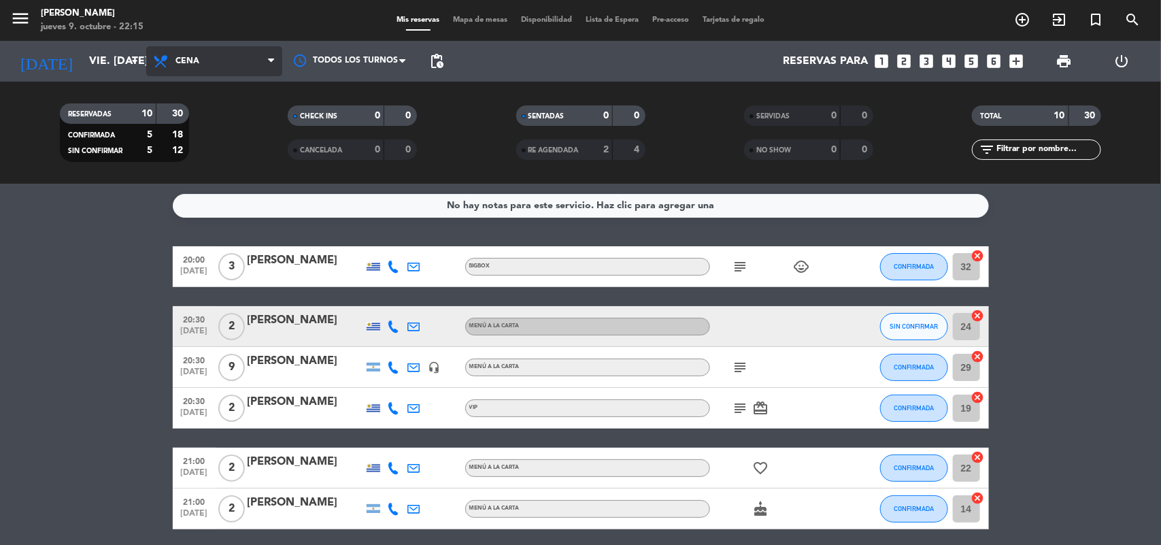
click at [240, 66] on span "Cena" at bounding box center [214, 61] width 136 height 30
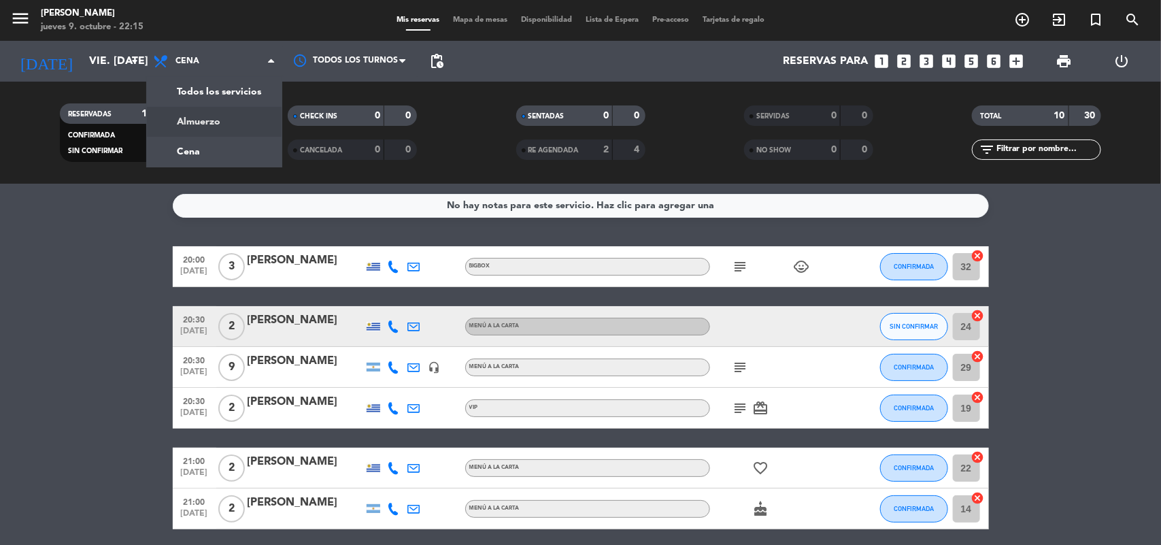
click at [746, 369] on icon "subject" at bounding box center [741, 367] width 16 height 16
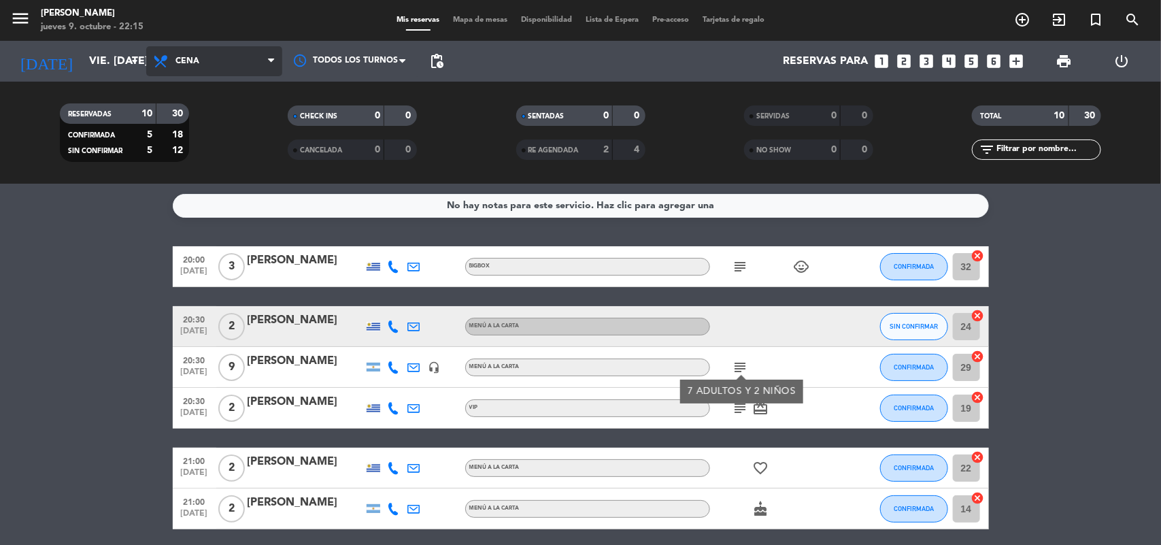
click at [235, 63] on span "Cena" at bounding box center [214, 61] width 136 height 30
click at [219, 147] on div "menu [PERSON_NAME] jueves 9. octubre - 22:15 Mis reservas Mapa de mesas Disponi…" at bounding box center [580, 92] width 1161 height 184
click at [238, 59] on span "Cena" at bounding box center [214, 61] width 136 height 30
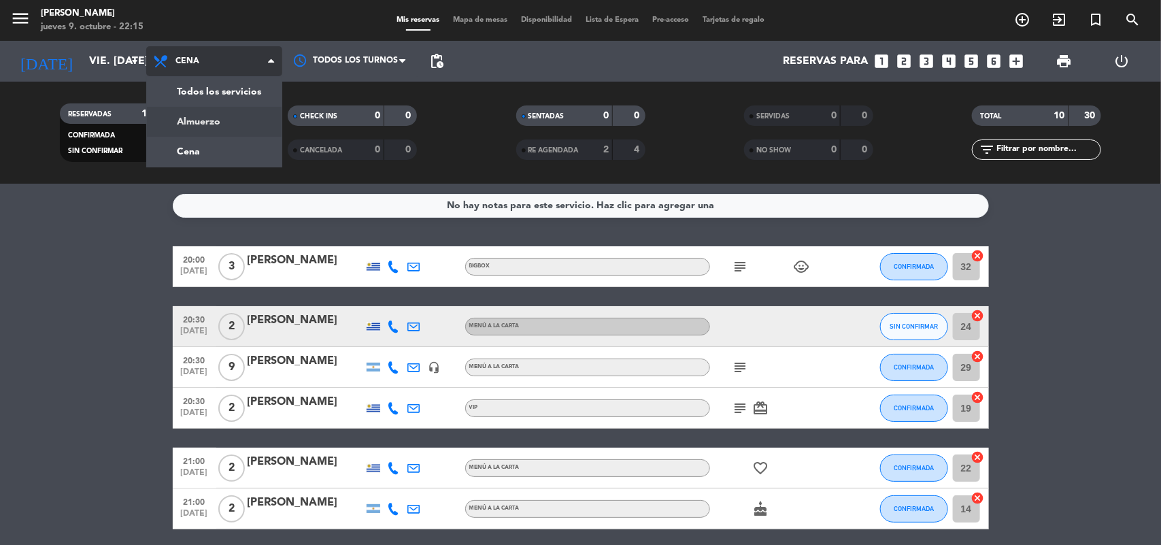
click at [225, 114] on div "menu [PERSON_NAME] jueves 9. octubre - 22:15 Mis reservas Mapa de mesas Disponi…" at bounding box center [580, 92] width 1161 height 184
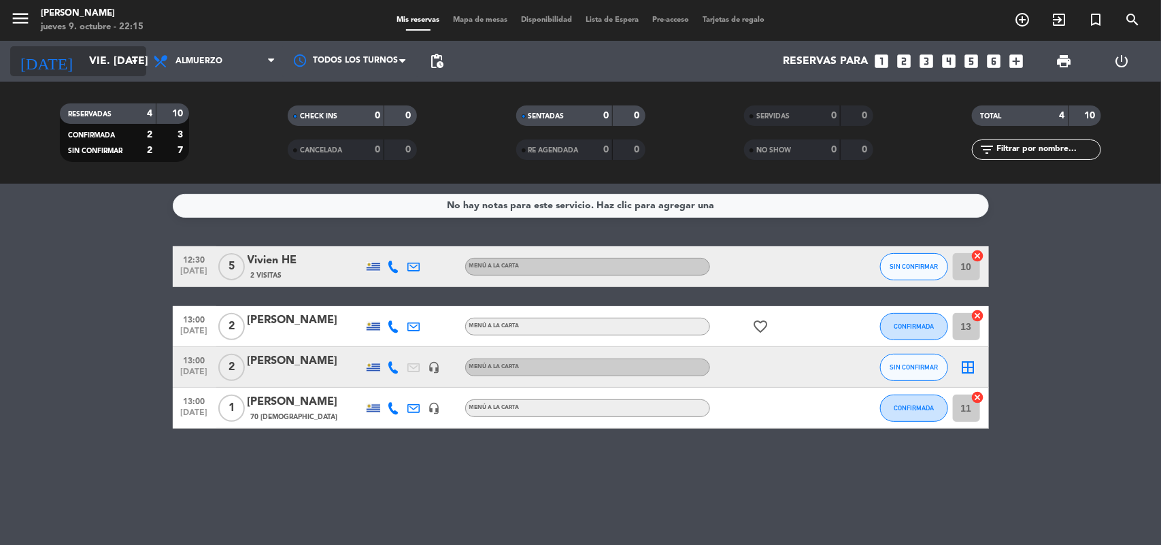
click at [138, 60] on icon "arrow_drop_down" at bounding box center [135, 61] width 16 height 16
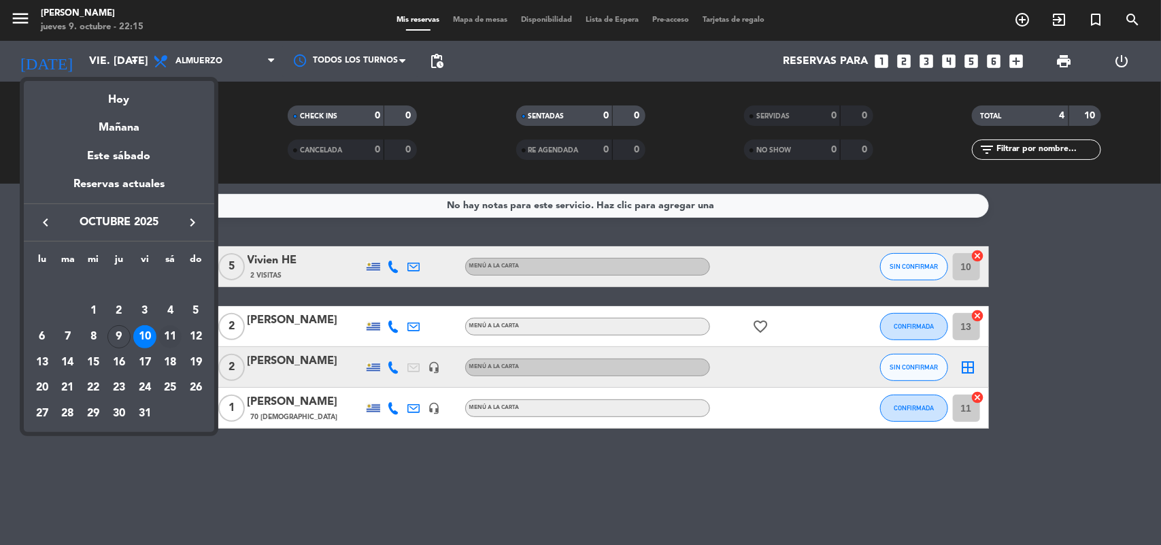
click at [177, 331] on div "11" at bounding box center [170, 336] width 23 height 23
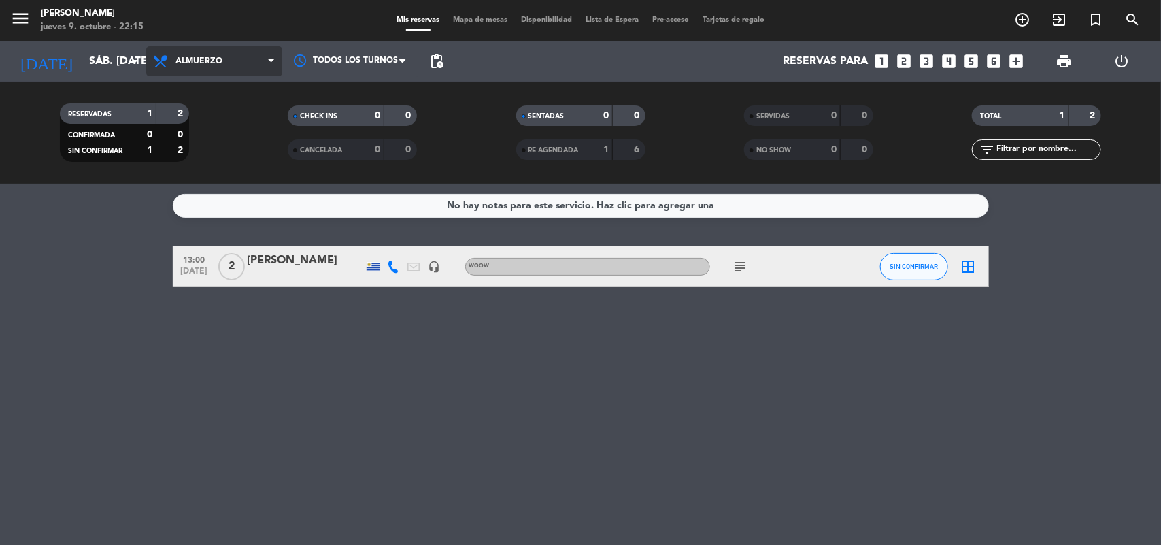
click at [246, 71] on span "Almuerzo" at bounding box center [214, 61] width 136 height 30
click at [235, 73] on span "Almuerzo" at bounding box center [214, 61] width 136 height 30
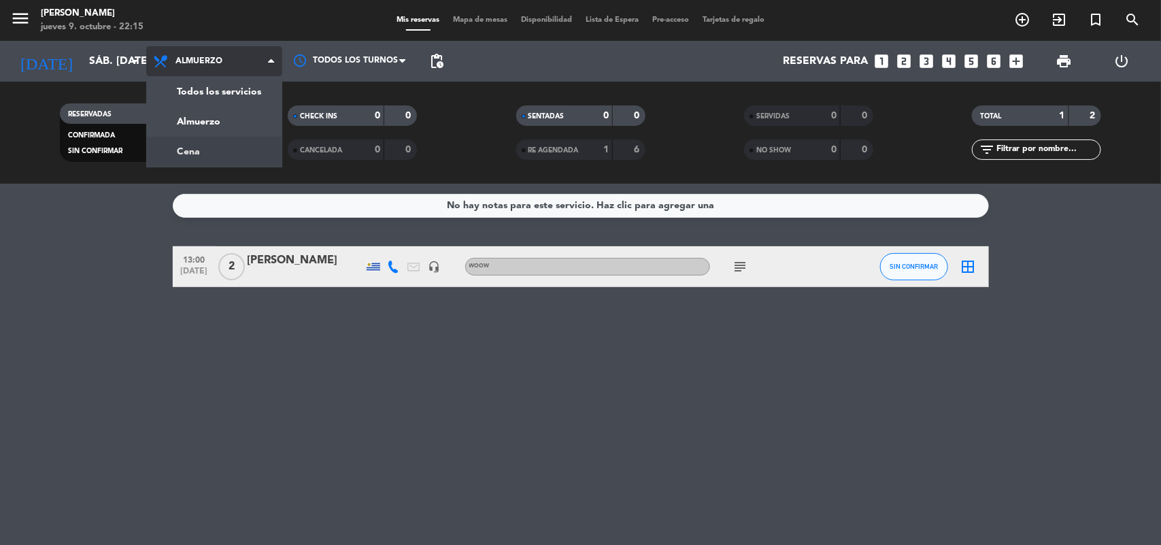
click at [242, 137] on div "menu [PERSON_NAME] jueves 9. octubre - 22:15 Mis reservas Mapa de mesas Disponi…" at bounding box center [580, 92] width 1161 height 184
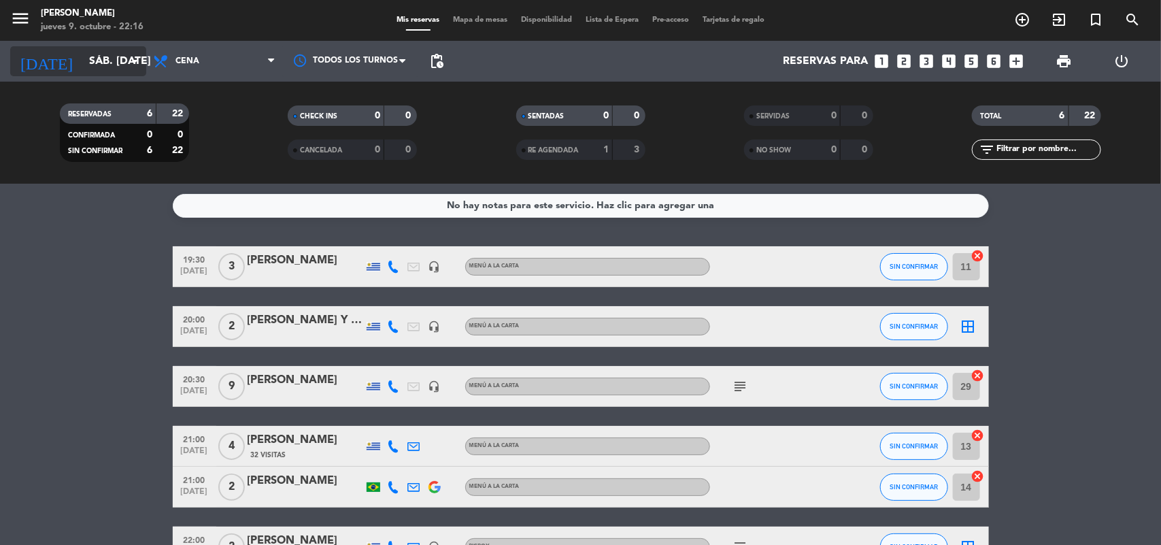
click at [134, 68] on icon "arrow_drop_down" at bounding box center [135, 61] width 16 height 16
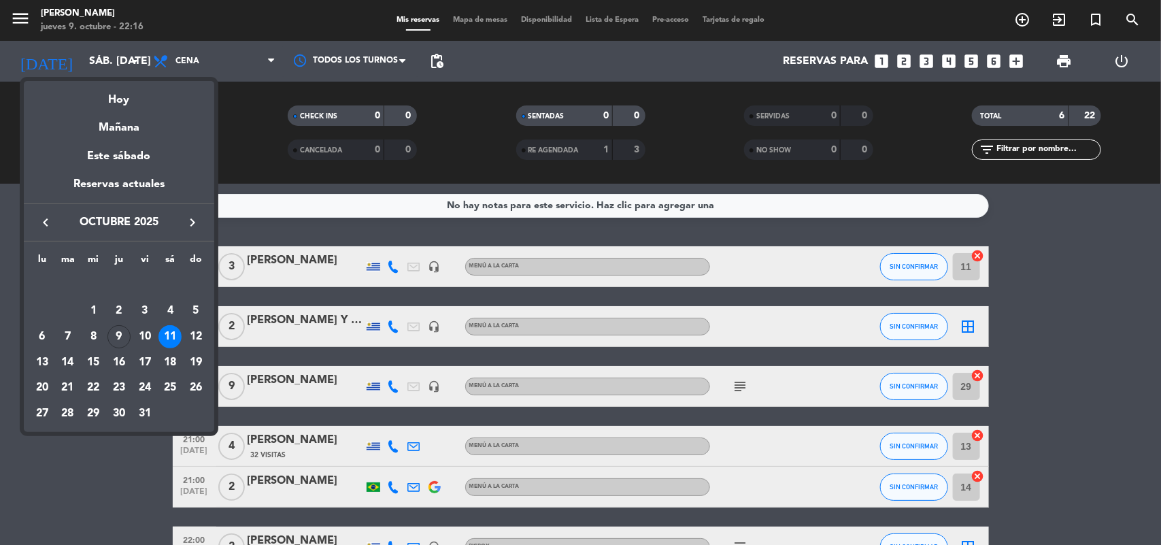
drag, startPoint x: 127, startPoint y: 331, endPoint x: 134, endPoint y: 308, distance: 24.8
click at [129, 327] on td "9" at bounding box center [119, 337] width 26 height 26
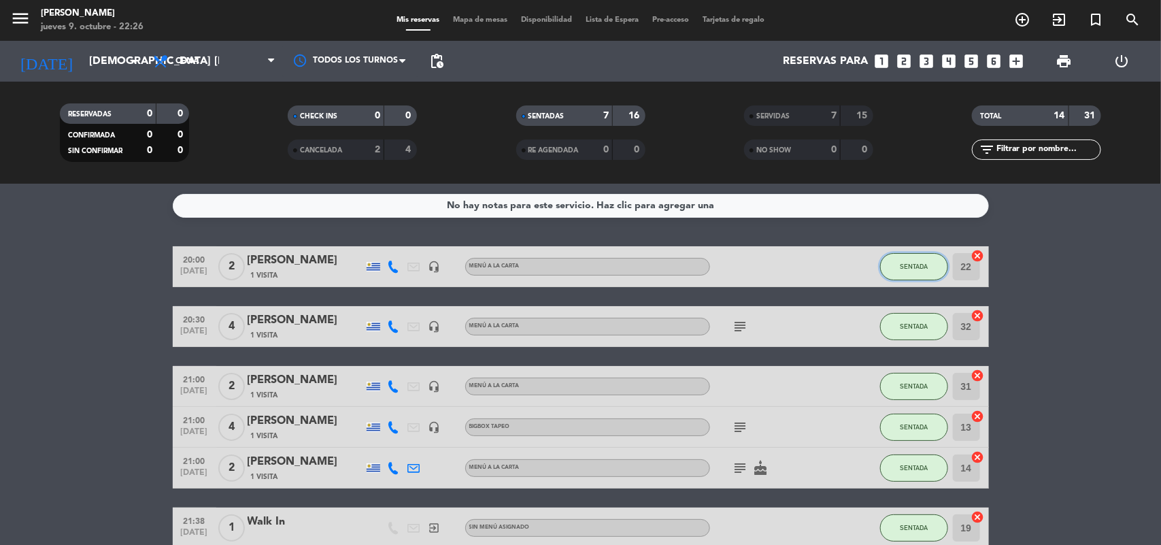
click at [910, 259] on button "SENTADA" at bounding box center [914, 266] width 68 height 27
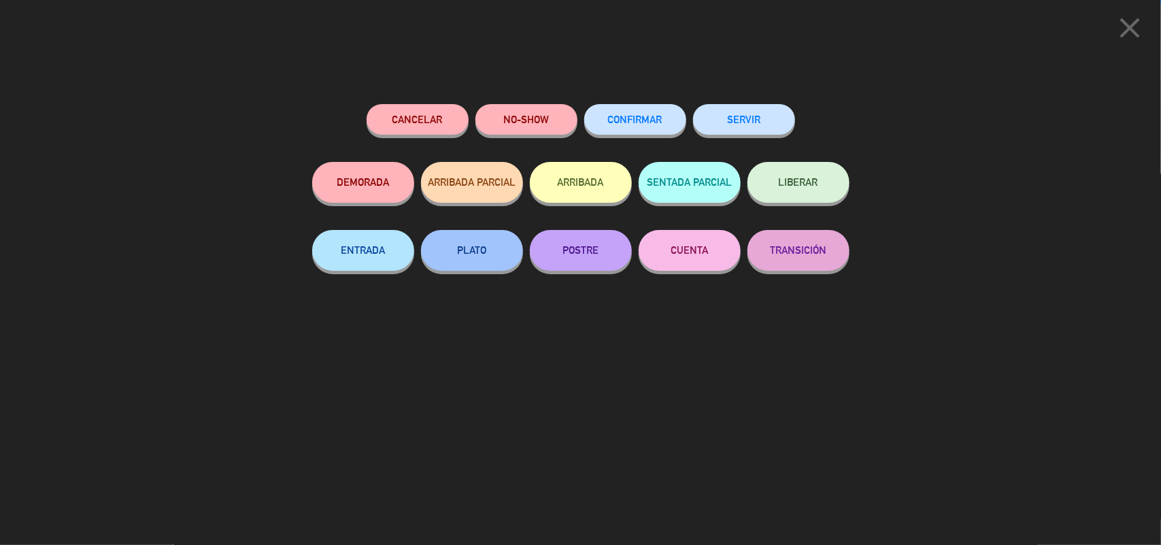
click at [763, 113] on button "SERVIR" at bounding box center [744, 119] width 102 height 31
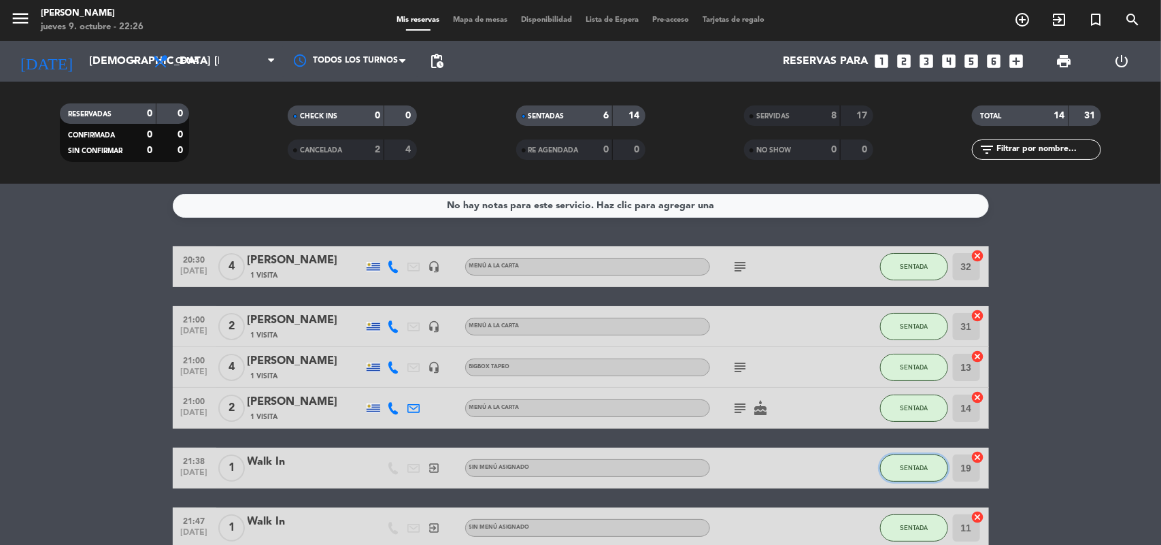
click at [895, 478] on button "SENTADA" at bounding box center [914, 468] width 68 height 27
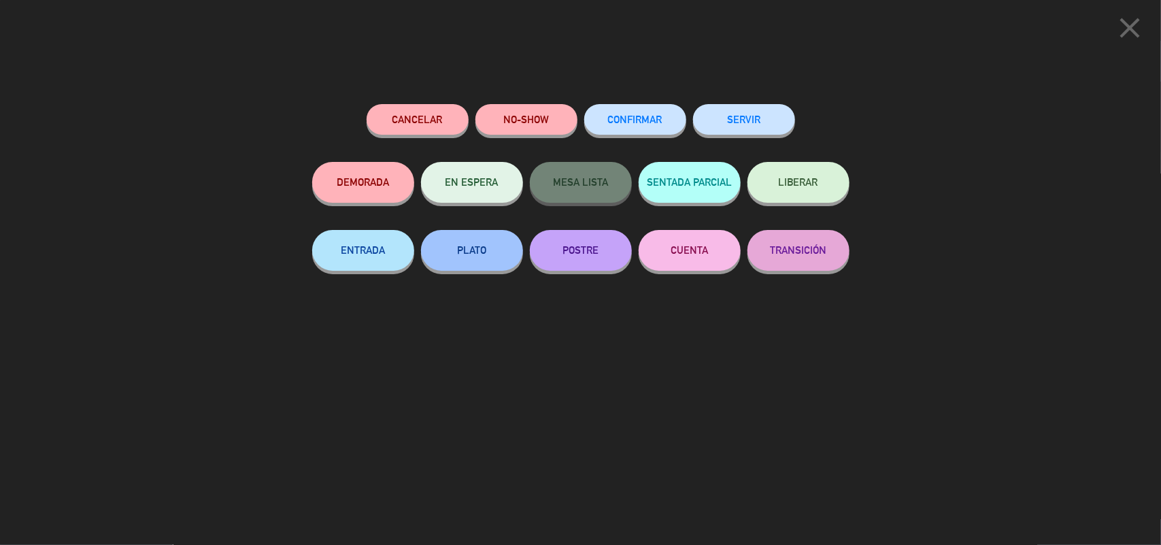
click at [772, 110] on button "SERVIR" at bounding box center [744, 119] width 102 height 31
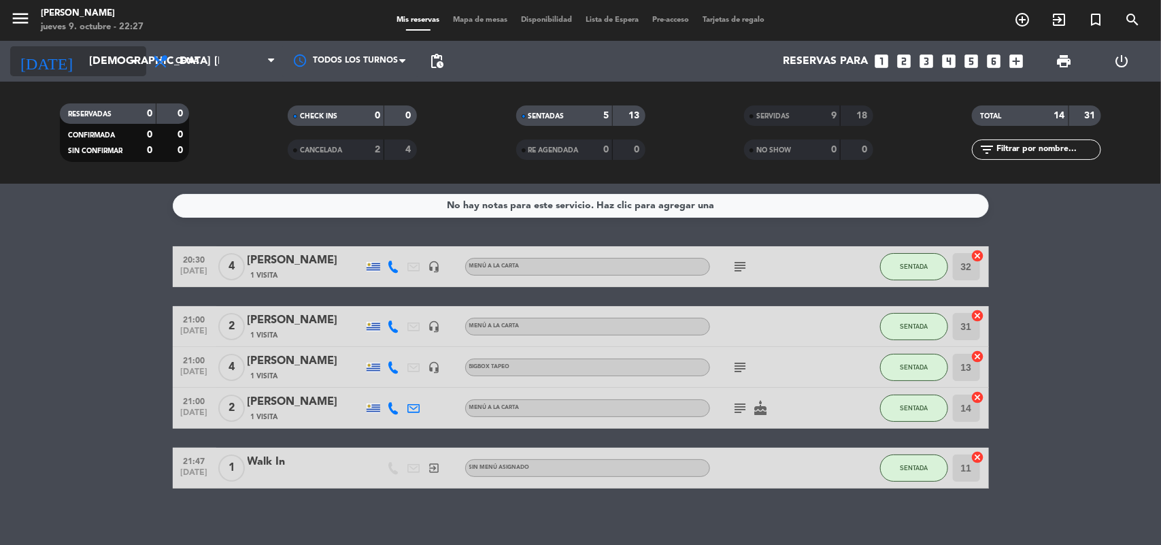
click at [116, 70] on input "[DEMOGRAPHIC_DATA] [DATE]" at bounding box center [154, 61] width 144 height 27
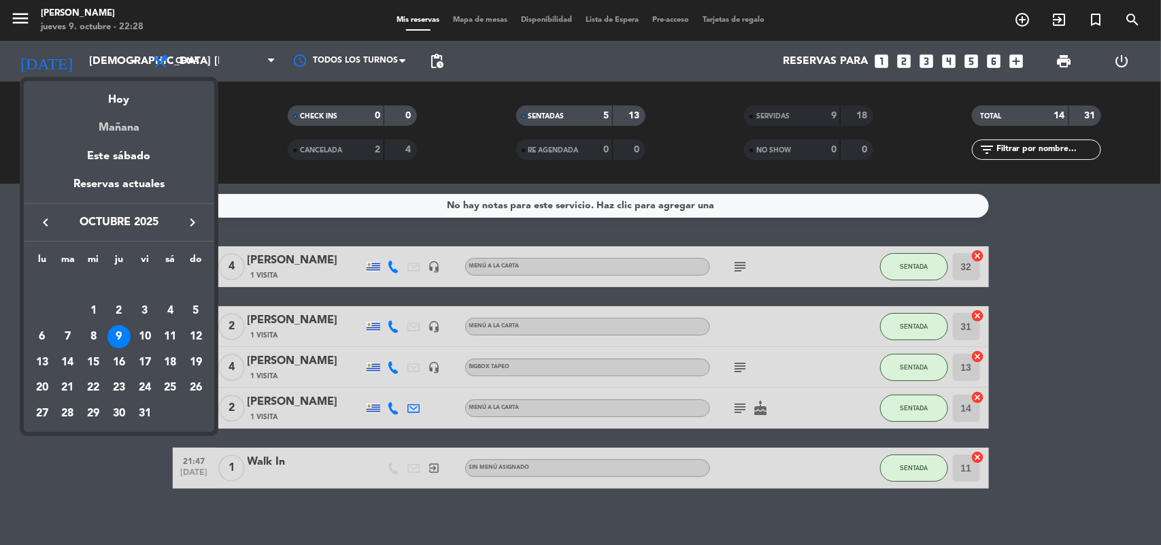
click at [128, 120] on div "Mañana" at bounding box center [119, 123] width 191 height 28
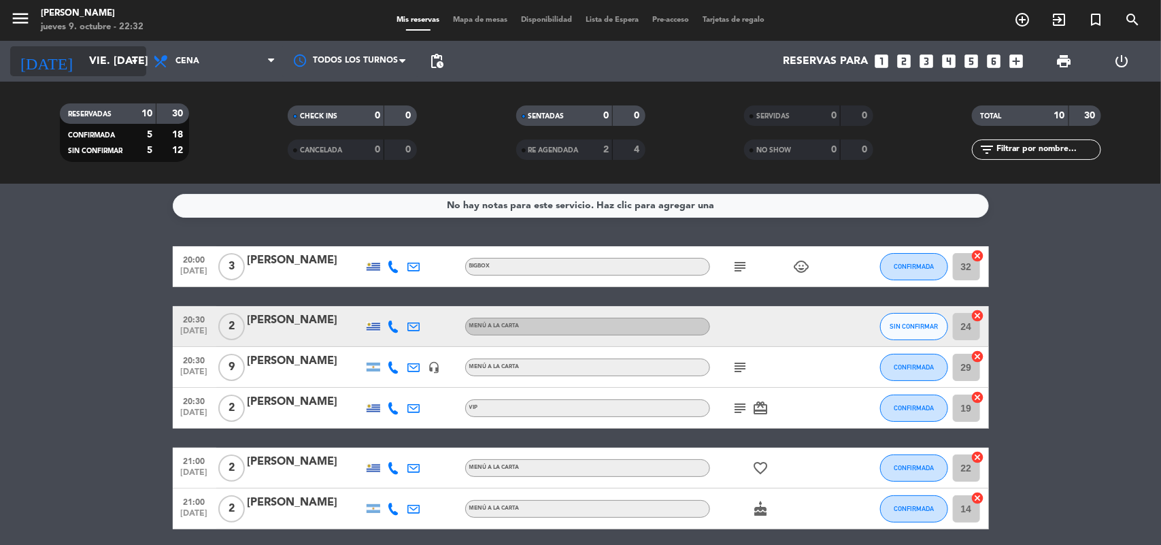
click at [96, 63] on input "vie. [DATE]" at bounding box center [154, 61] width 144 height 27
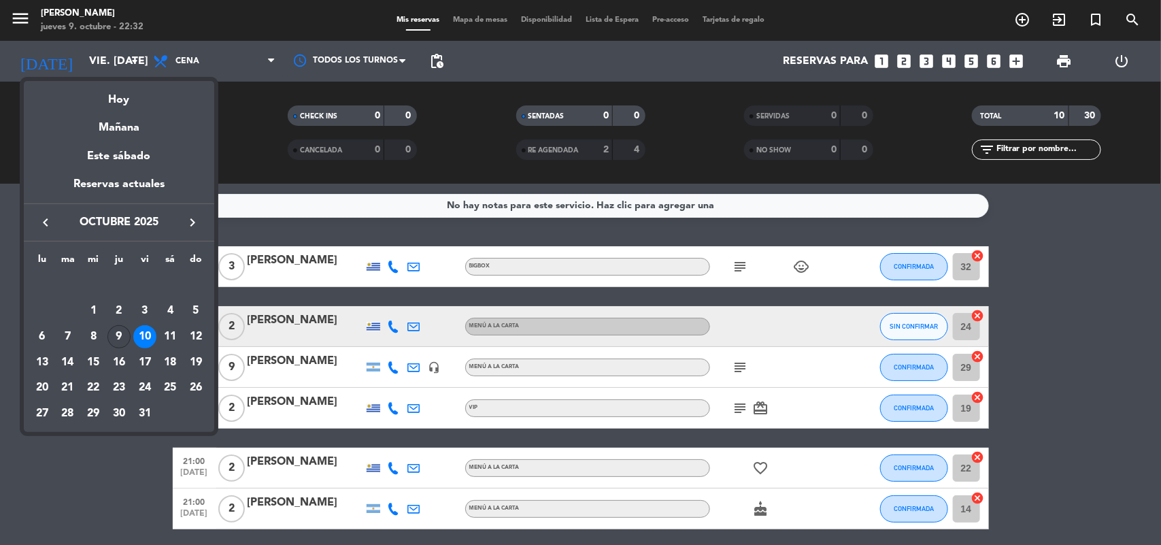
click at [116, 335] on div "9" at bounding box center [119, 336] width 23 height 23
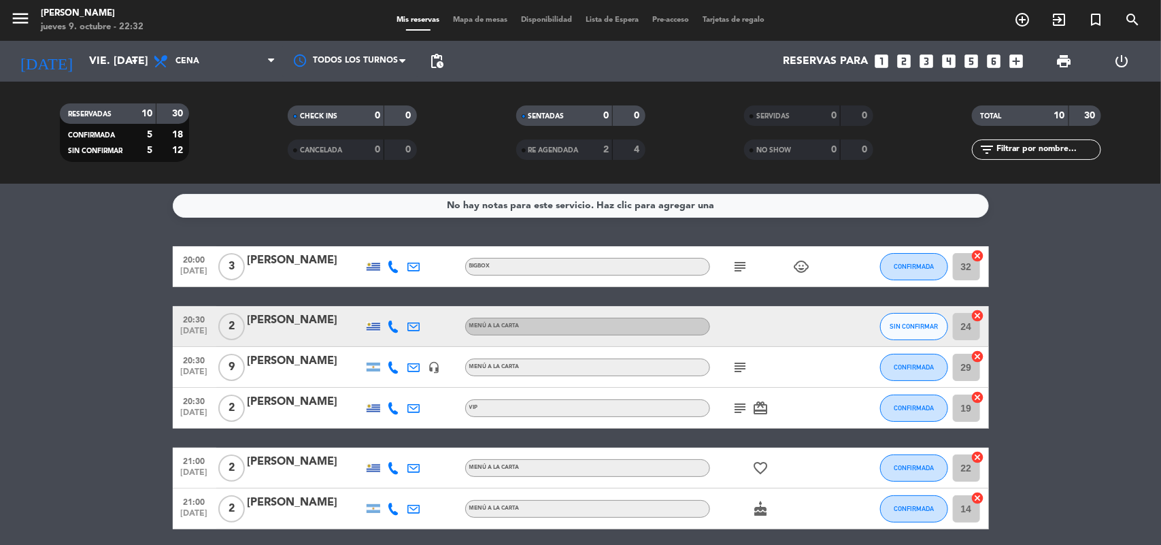
type input "[DEMOGRAPHIC_DATA] [DATE]"
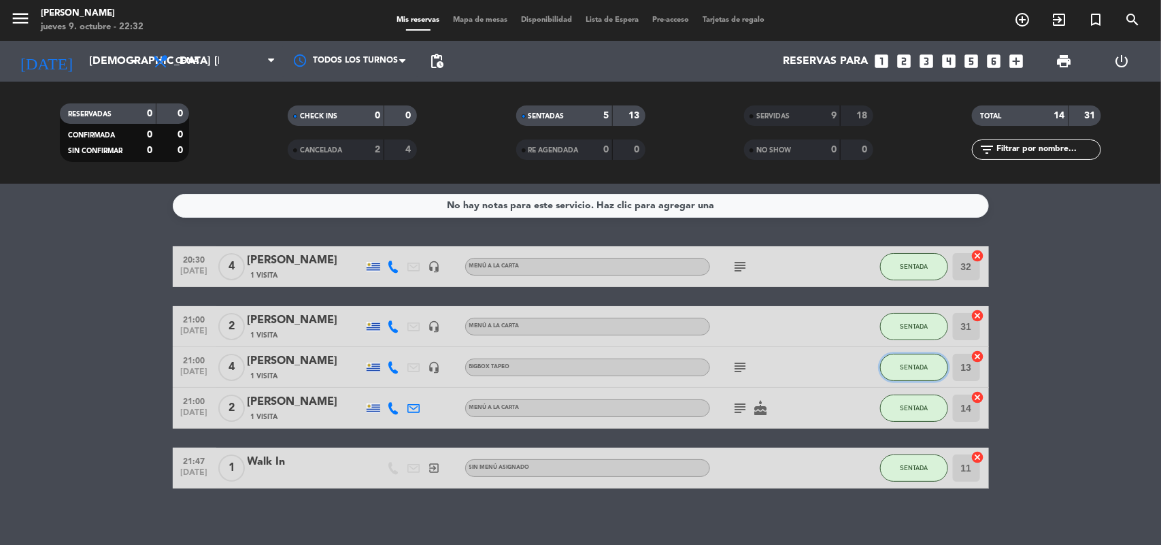
click at [910, 363] on span "SENTADA" at bounding box center [914, 366] width 28 height 7
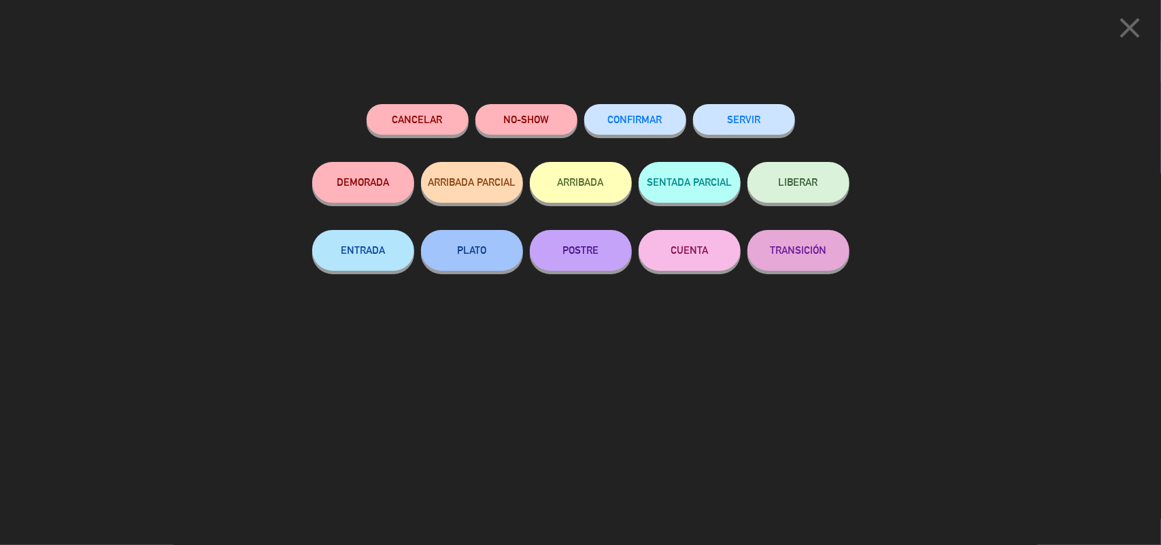
click at [1125, 33] on icon "close" at bounding box center [1130, 28] width 34 height 34
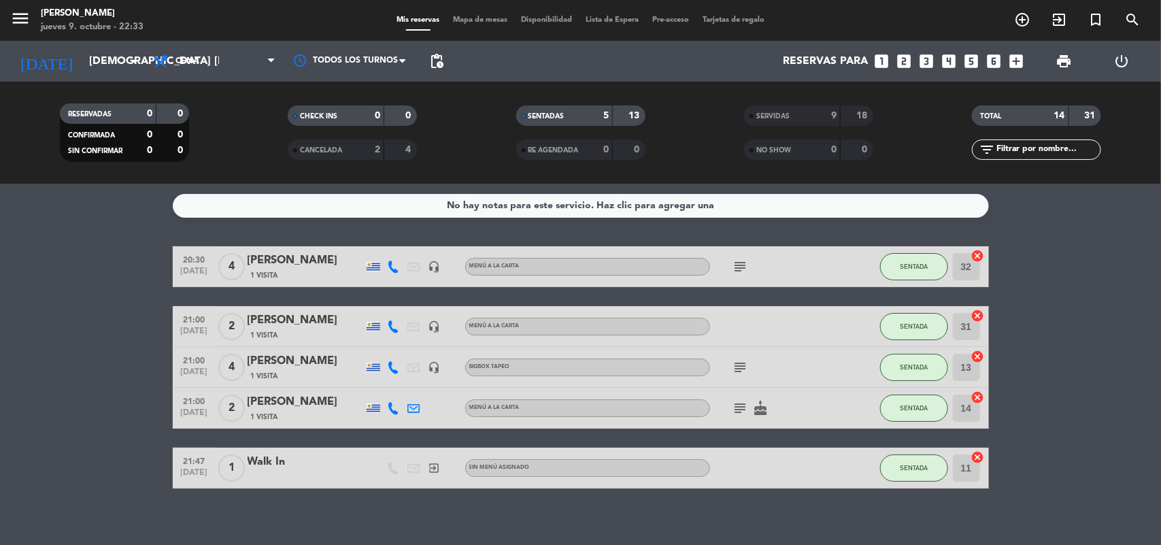
click at [287, 363] on div "[PERSON_NAME]" at bounding box center [306, 361] width 116 height 18
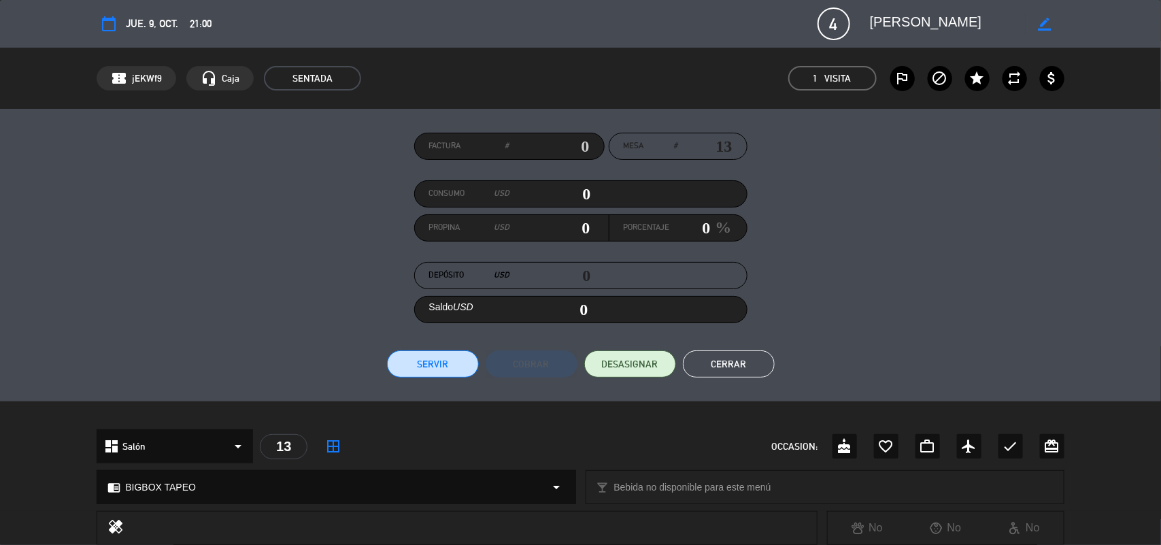
click at [716, 362] on button "Cerrar" at bounding box center [729, 363] width 92 height 27
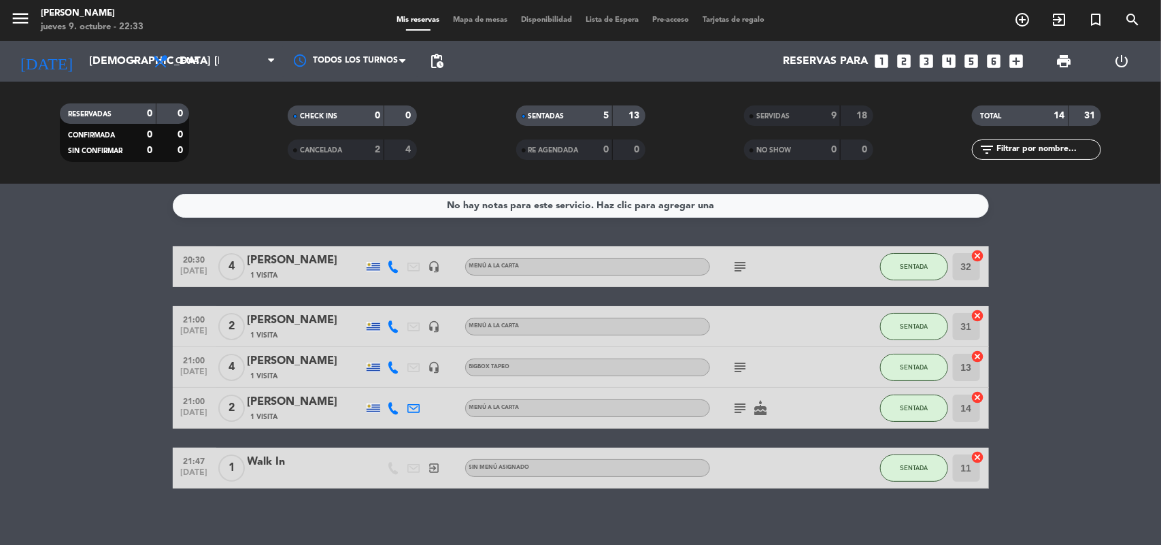
click at [716, 362] on button "Cerrar" at bounding box center [729, 363] width 92 height 27
click at [467, 22] on span "Mapa de mesas" at bounding box center [480, 19] width 68 height 7
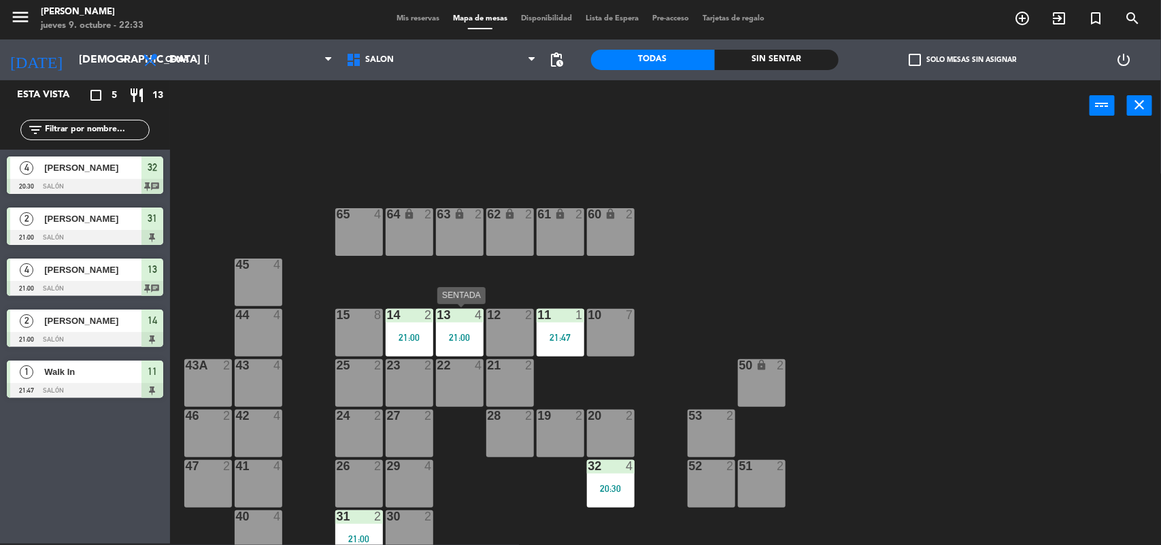
click at [449, 347] on div "13 4 21:00" at bounding box center [460, 333] width 48 height 48
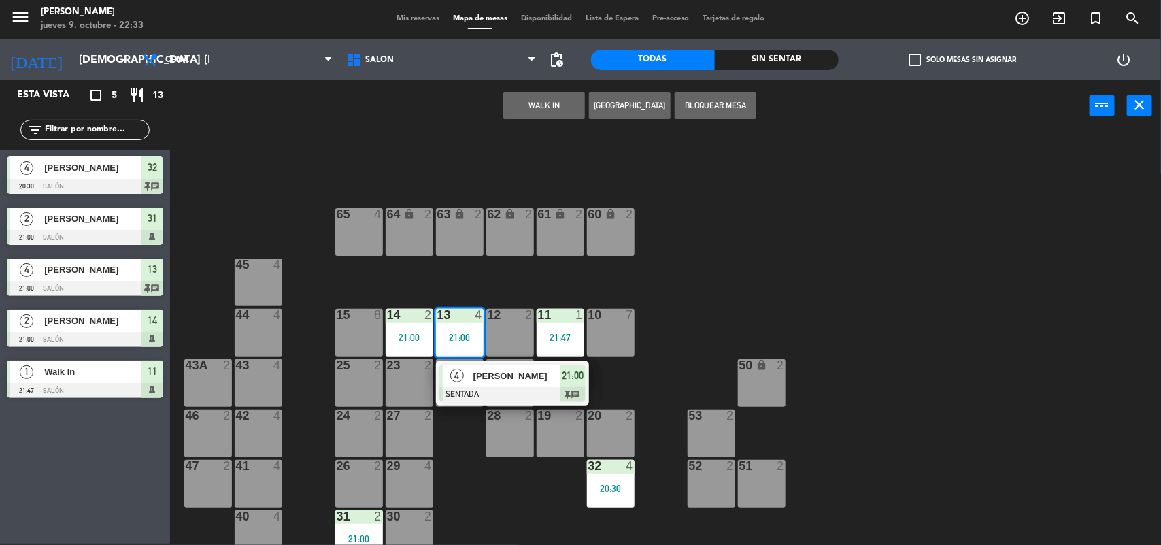
click at [482, 387] on div at bounding box center [513, 394] width 146 height 15
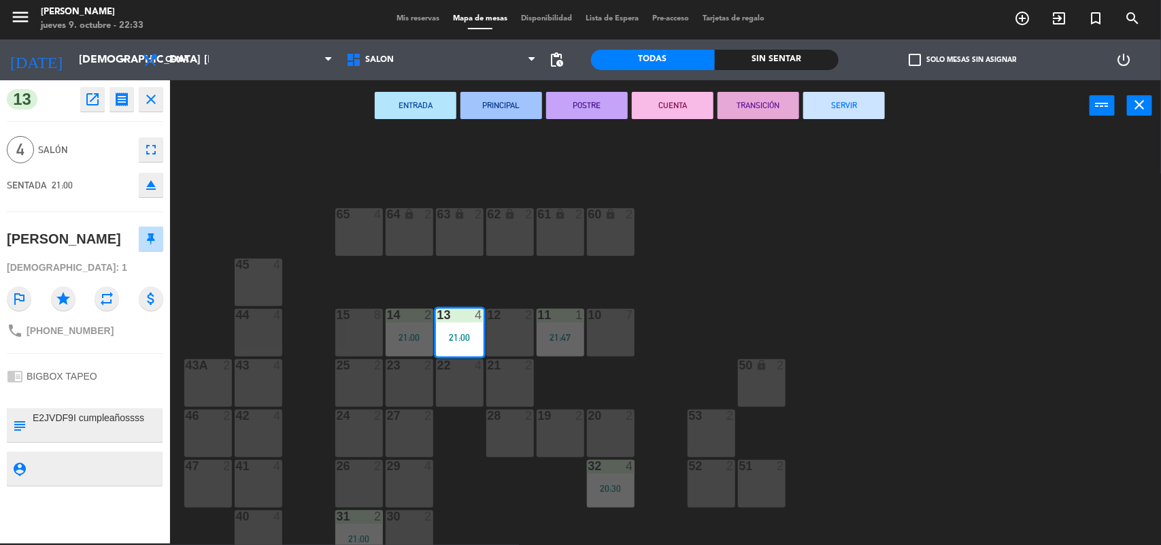
click at [147, 140] on button "fullscreen" at bounding box center [151, 149] width 24 height 24
click at [147, 140] on div "EL CLIENTE RECIBIRÁ UN CORREO CON ESTE CAMBIO 1 2 3 4 - or - 5 1 2 3 4 5" at bounding box center [581, 169] width 1182 height 253
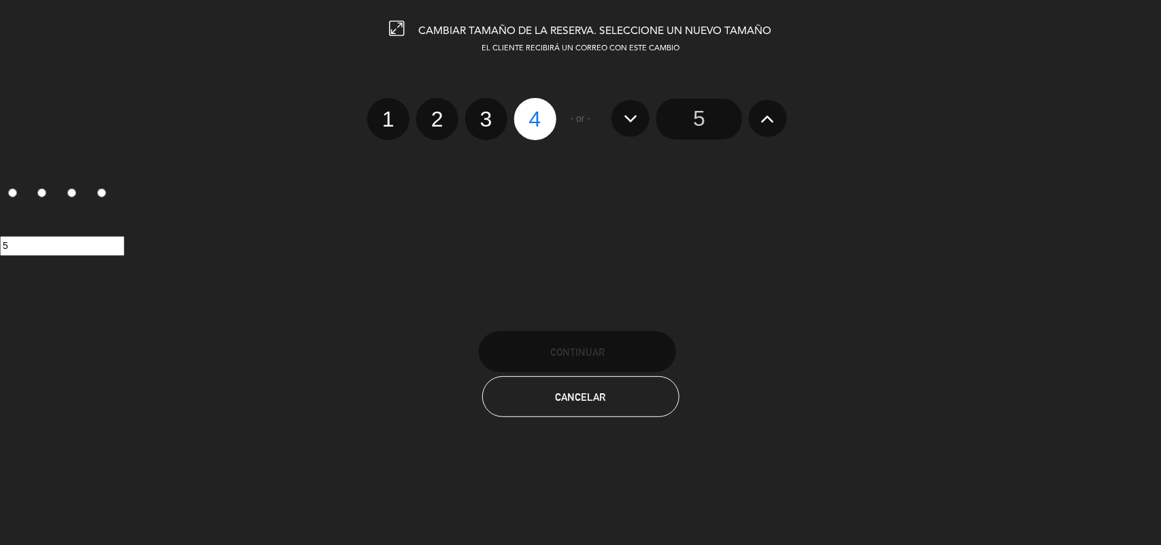
click at [488, 114] on label "3" at bounding box center [486, 119] width 42 height 42
click at [488, 112] on input "3" at bounding box center [484, 107] width 9 height 9
radio input "true"
radio input "false"
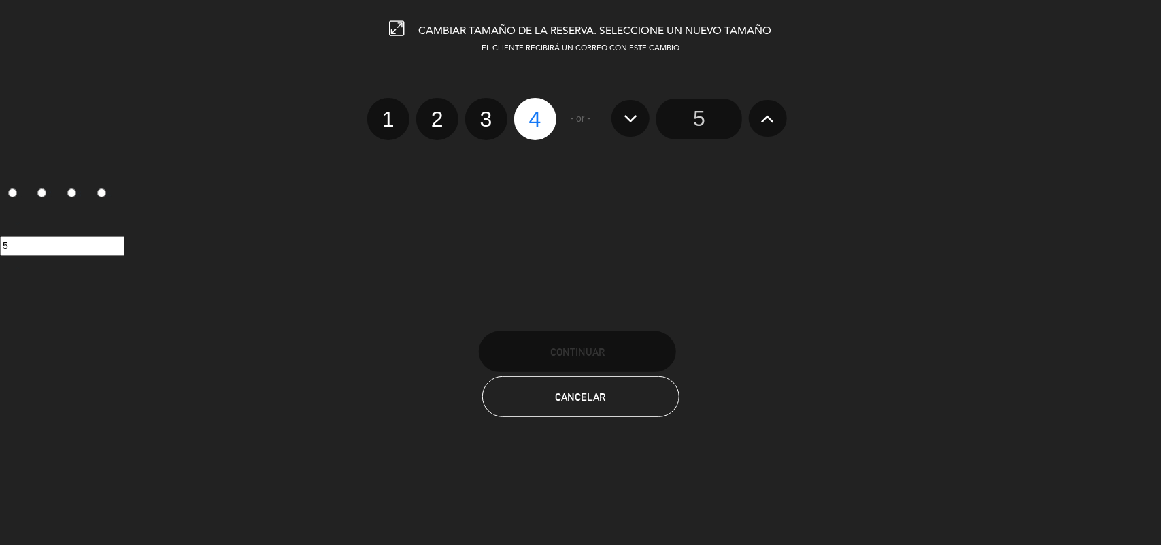
radio input "false"
radio input "true"
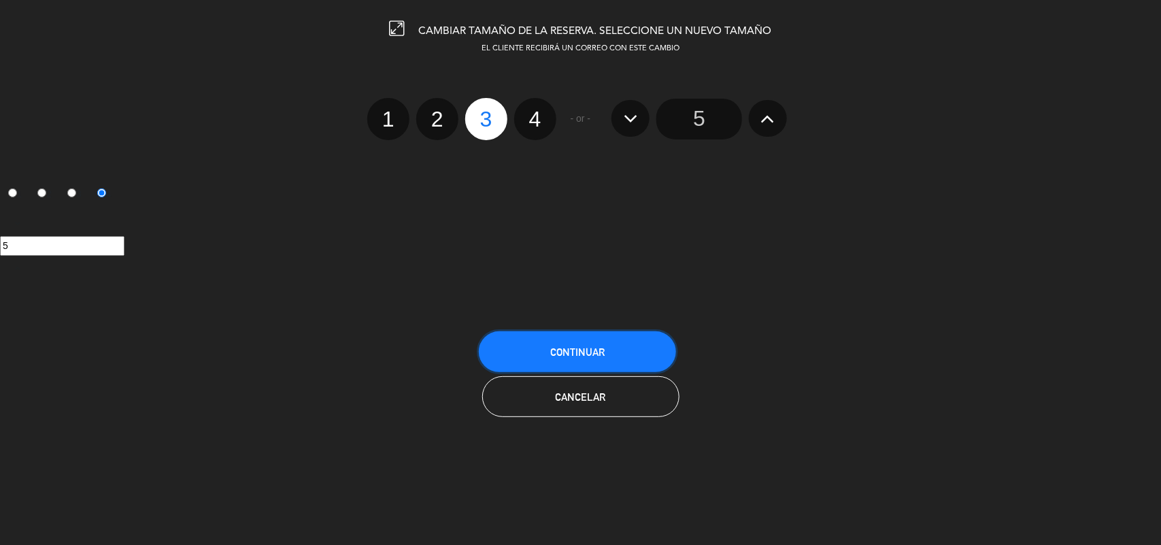
click at [590, 342] on button "Continuar" at bounding box center [577, 351] width 197 height 41
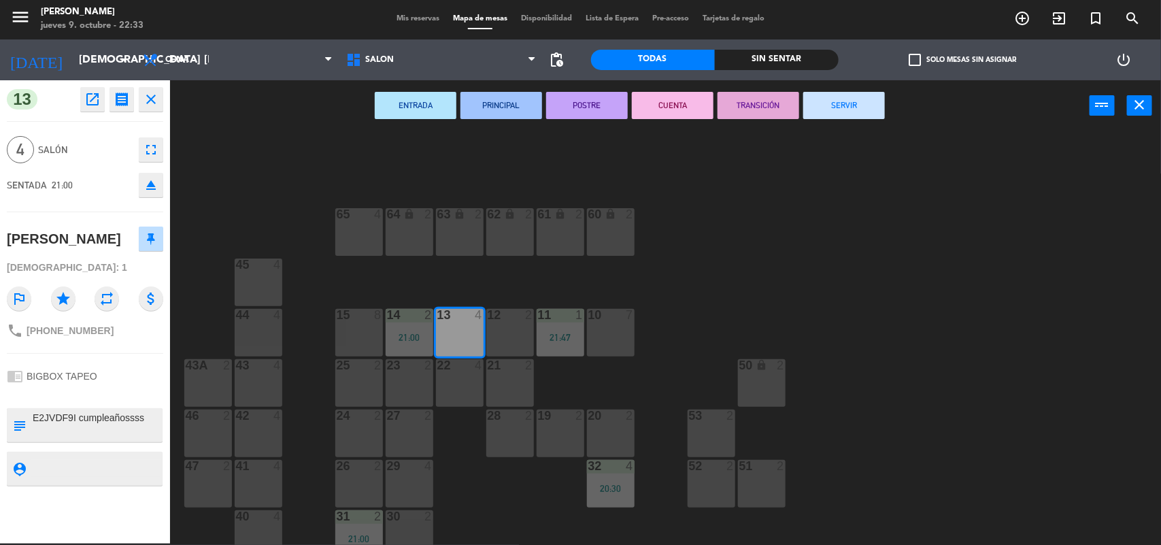
click at [932, 219] on div "64 lock 2 63 lock 2 62 lock 2 61 lock 2 60 lock 2 65 4 45 4 10 7 15 8 13 4 11 1…" at bounding box center [672, 339] width 980 height 412
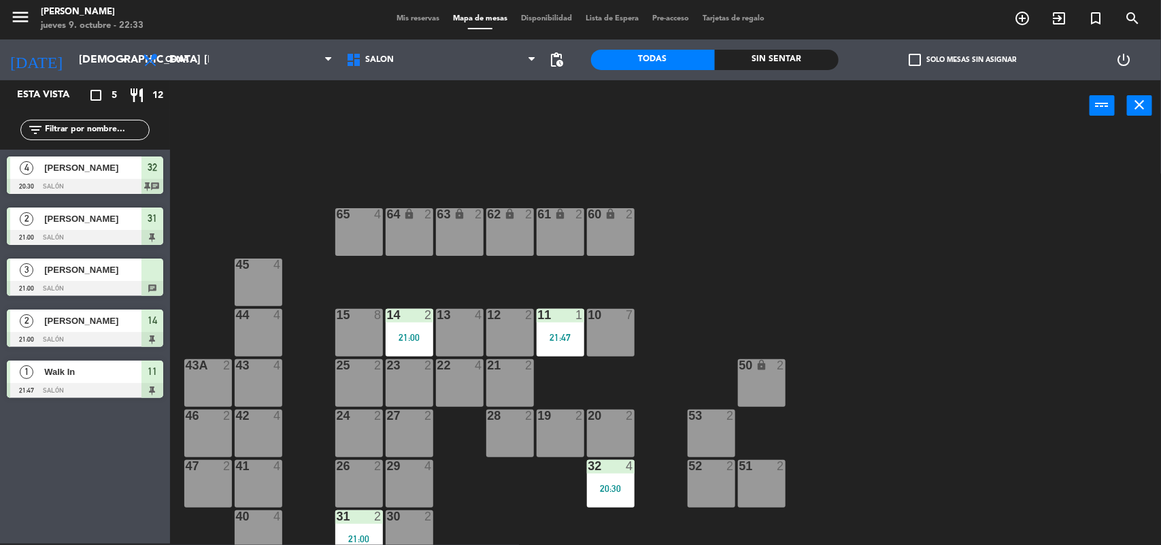
click at [78, 281] on div at bounding box center [85, 288] width 156 height 15
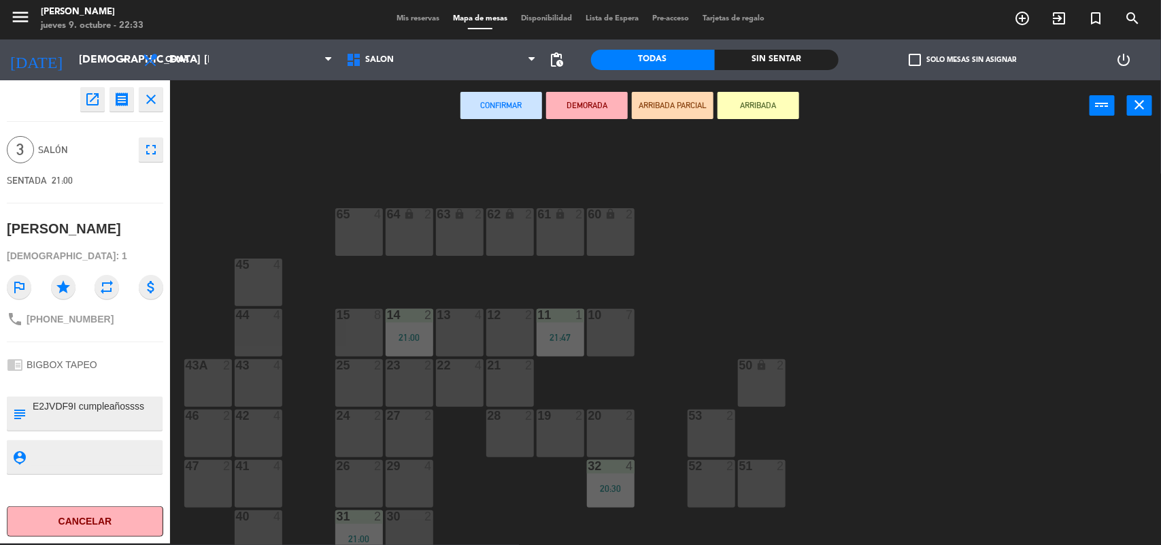
click at [459, 338] on div "13 4" at bounding box center [460, 333] width 48 height 48
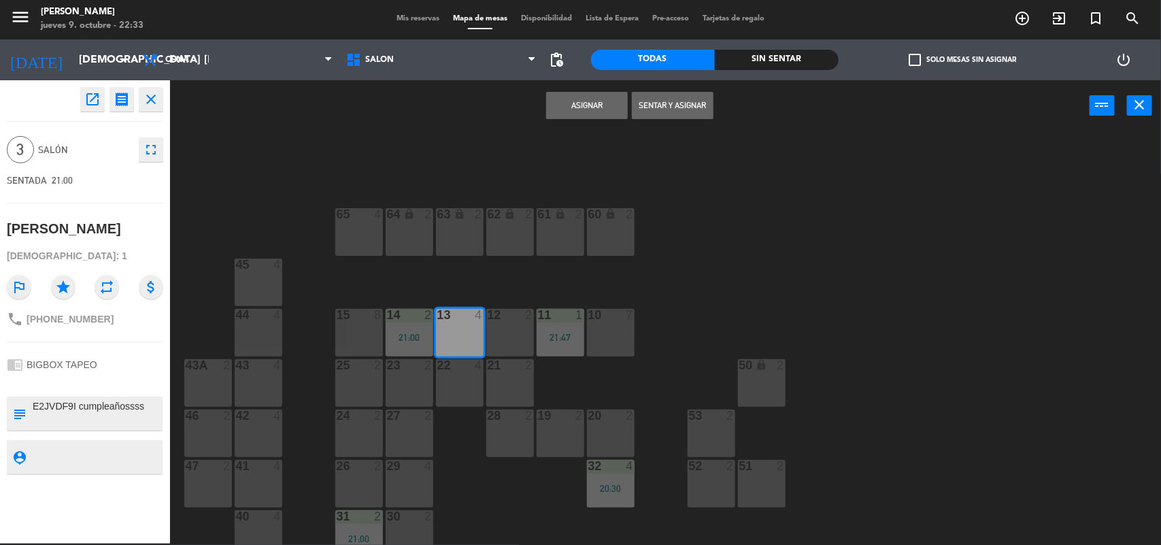
click at [688, 101] on button "Sentar y Asignar" at bounding box center [673, 105] width 82 height 27
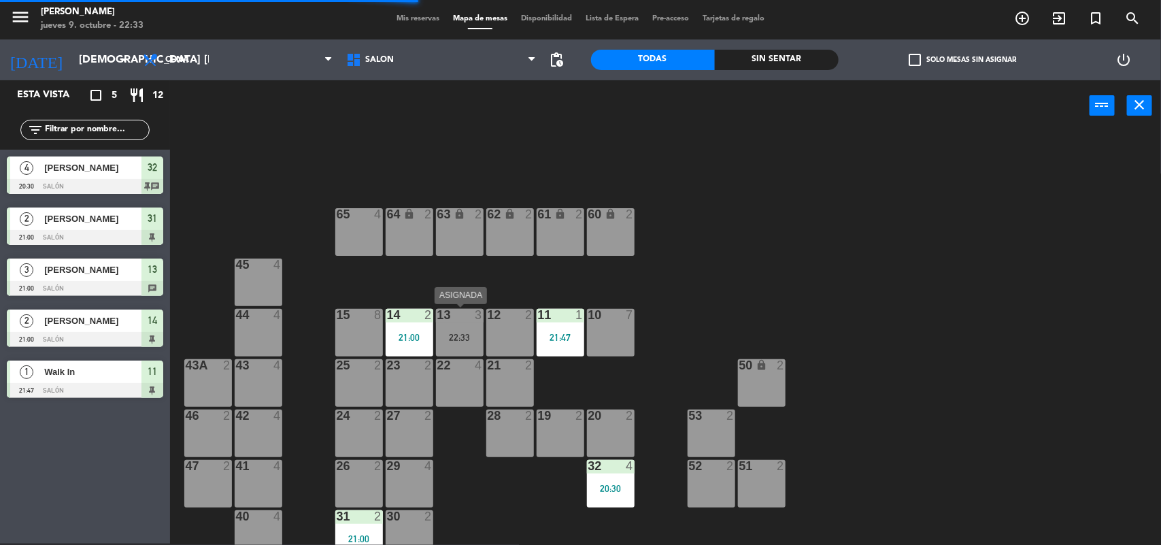
click at [452, 342] on div "22:33" at bounding box center [460, 338] width 48 height 10
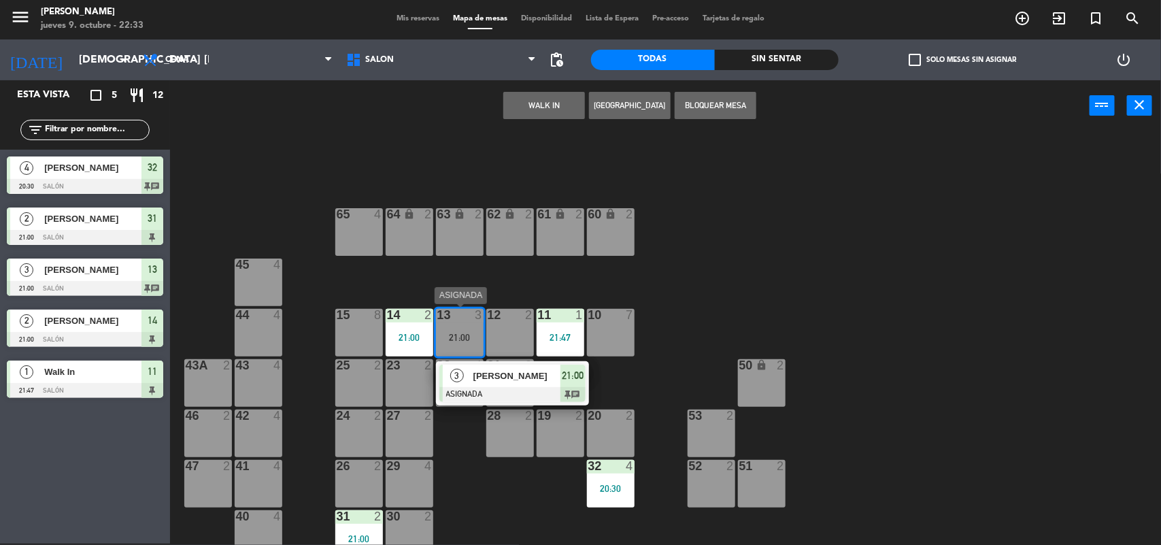
click at [474, 369] on span "[PERSON_NAME]" at bounding box center [517, 376] width 87 height 14
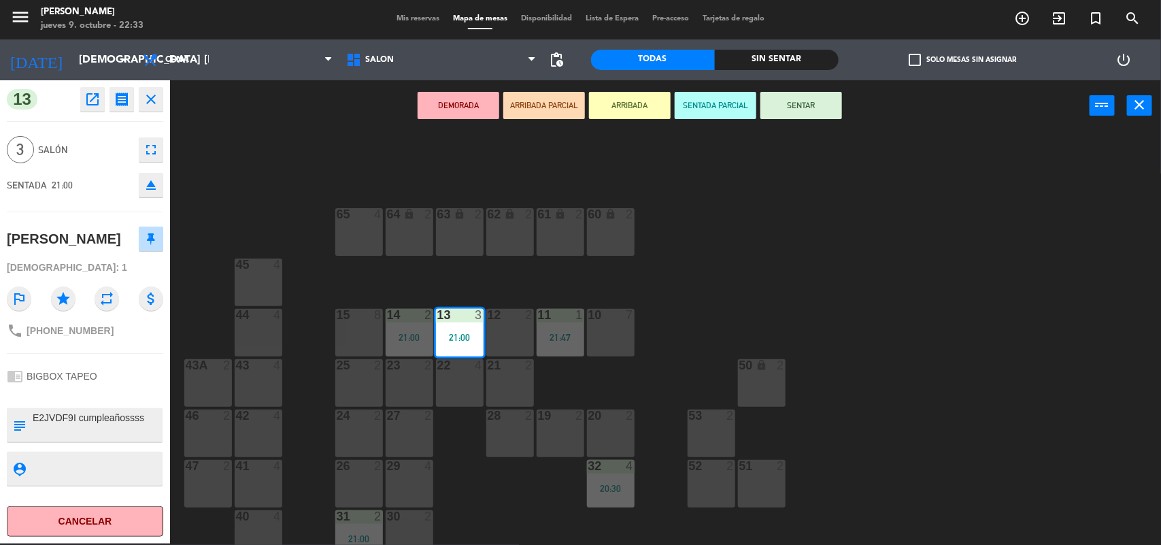
click at [797, 112] on button "SENTAR" at bounding box center [802, 105] width 82 height 27
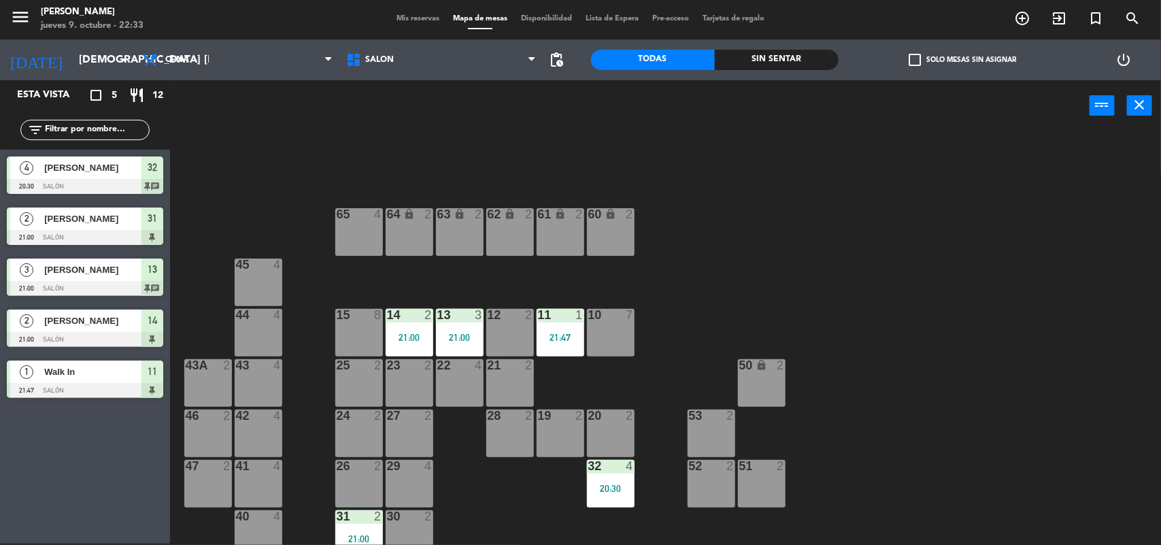
click at [409, 17] on span "Mis reservas" at bounding box center [418, 18] width 56 height 7
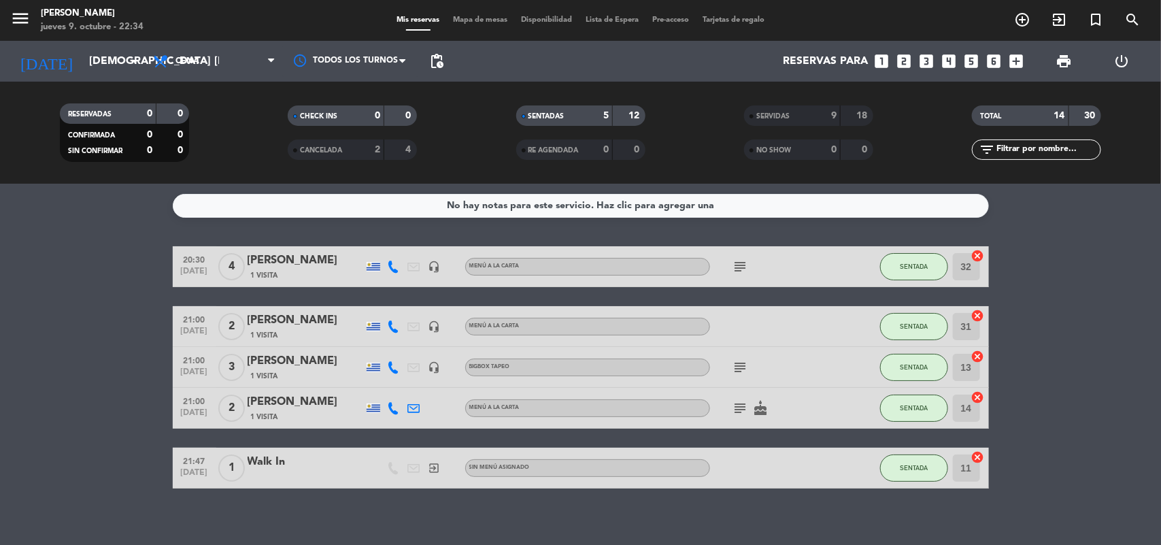
click at [762, 412] on icon "cake" at bounding box center [761, 408] width 16 height 16
click at [739, 405] on icon "subject" at bounding box center [741, 408] width 16 height 16
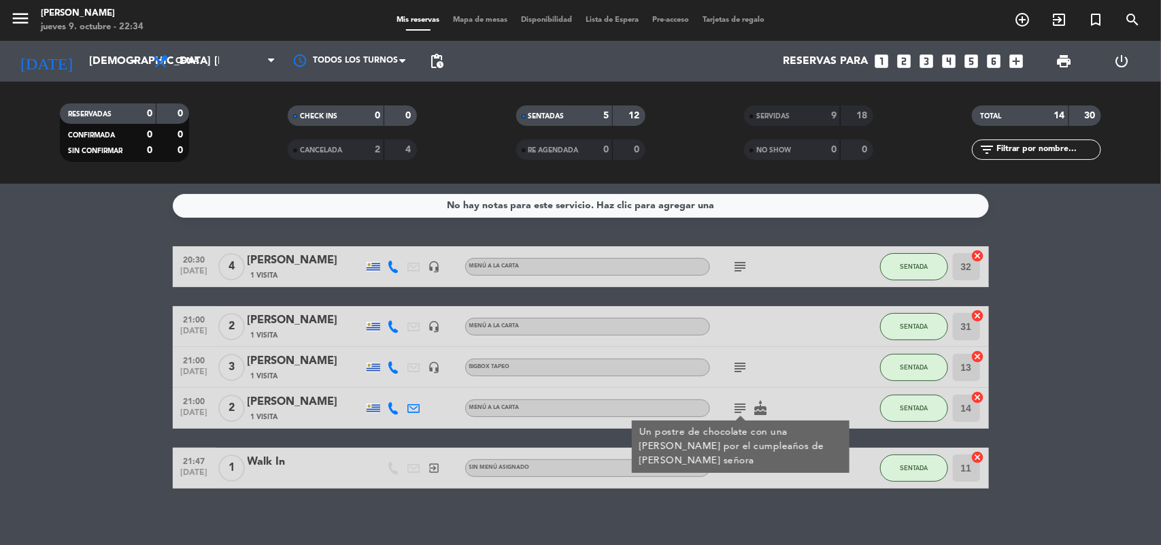
click at [739, 405] on icon "subject" at bounding box center [741, 408] width 16 height 16
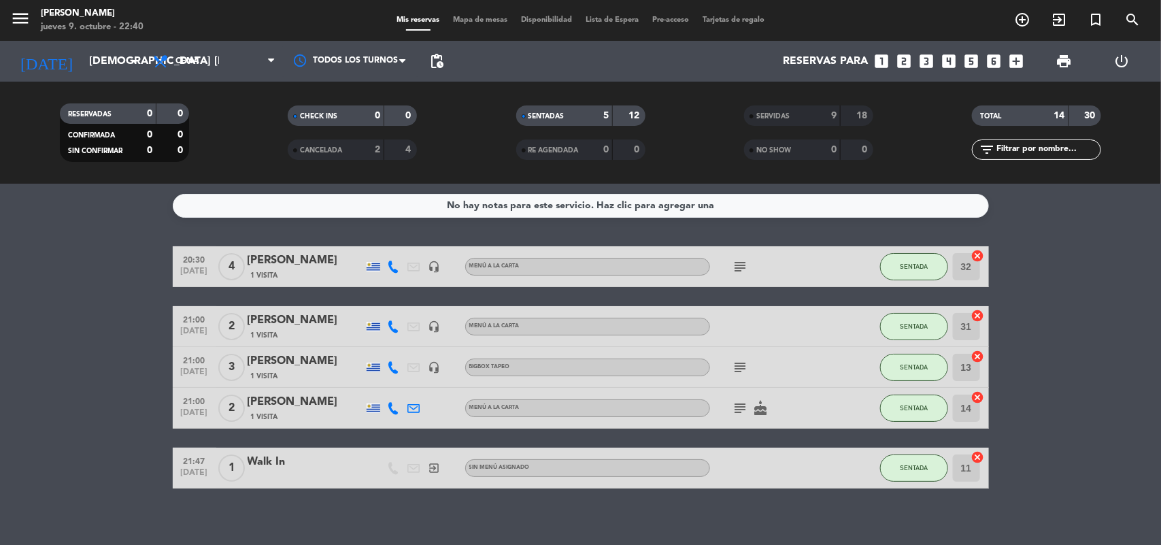
click at [740, 263] on icon "subject" at bounding box center [741, 267] width 16 height 16
click at [740, 367] on icon "subject" at bounding box center [741, 367] width 16 height 16
click at [740, 410] on icon "subject" at bounding box center [741, 408] width 16 height 16
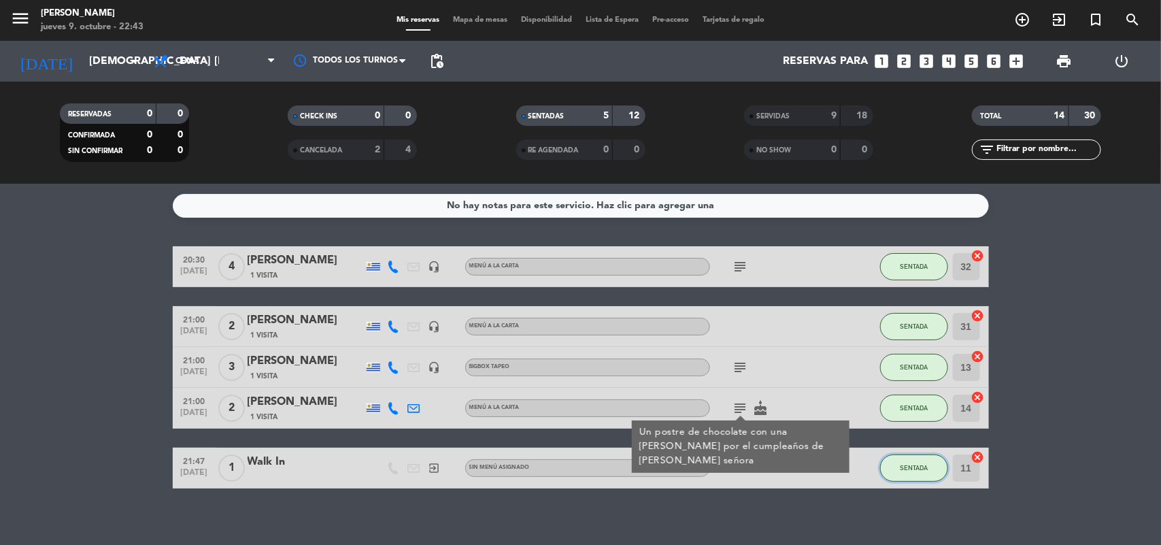
click at [917, 471] on span "SENTADA" at bounding box center [914, 467] width 28 height 7
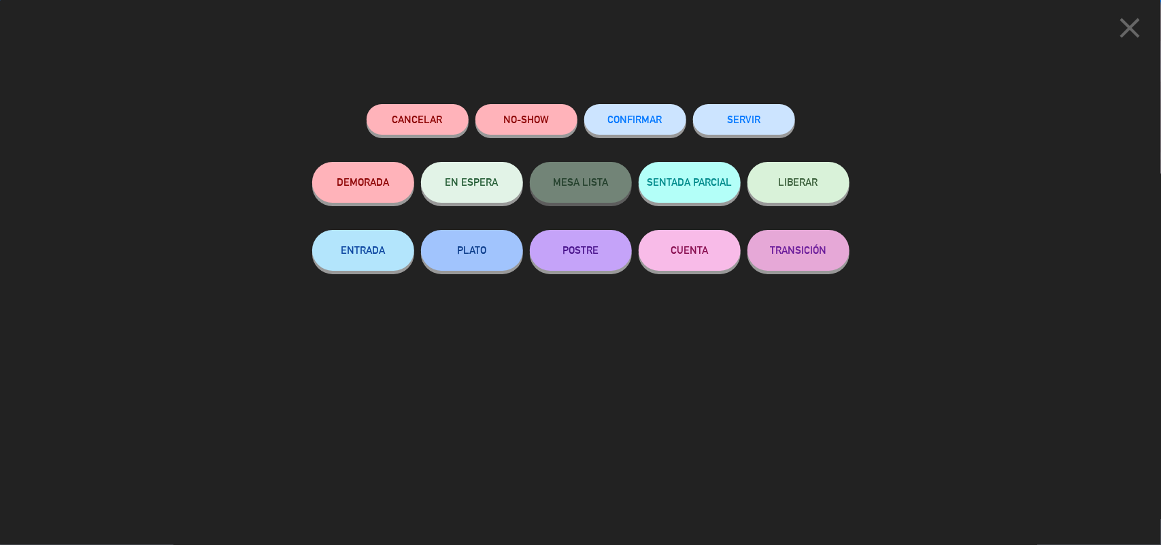
click at [751, 114] on button "SERVIR" at bounding box center [744, 119] width 102 height 31
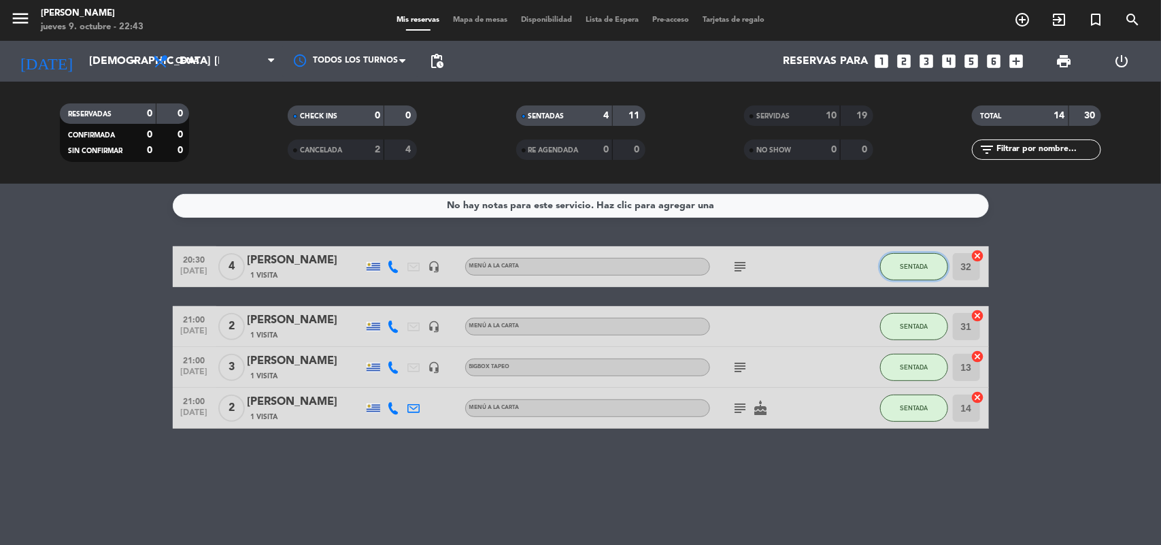
click at [913, 263] on span "SENTADA" at bounding box center [914, 266] width 28 height 7
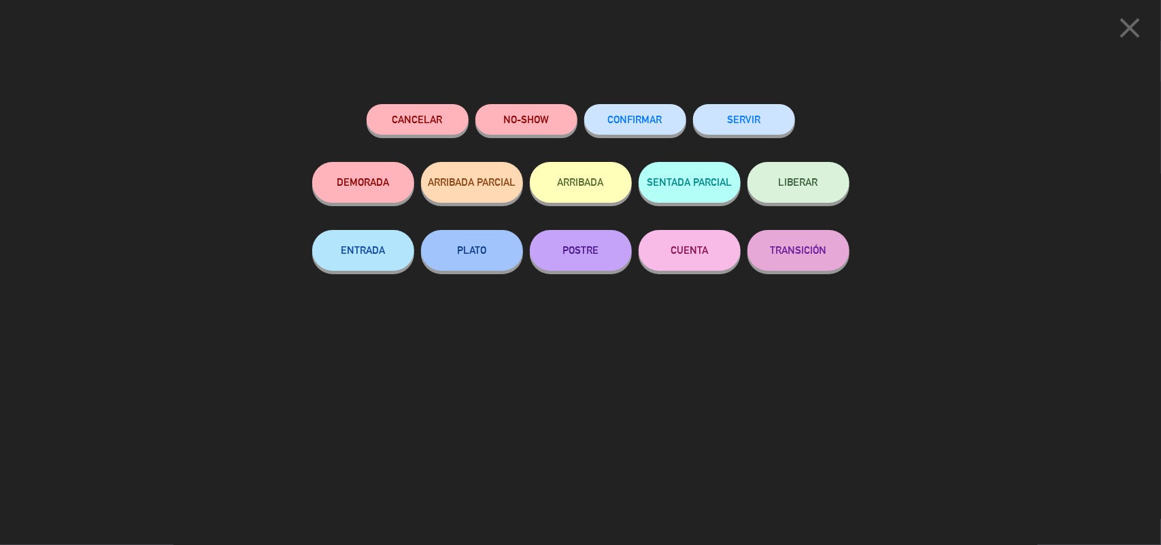
click at [738, 129] on button "SERVIR" at bounding box center [744, 119] width 102 height 31
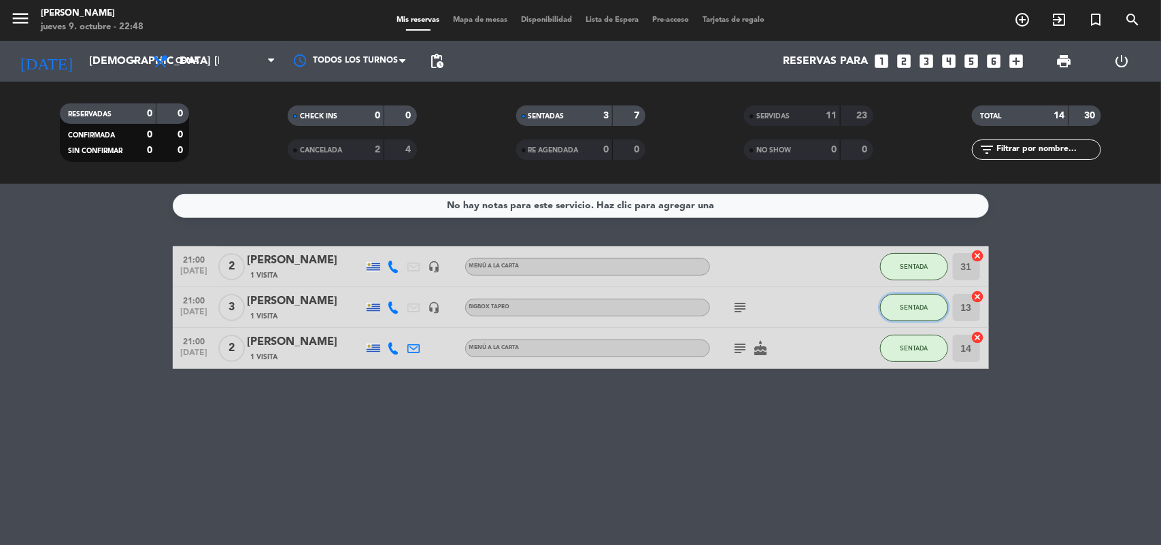
click at [912, 306] on span "SENTADA" at bounding box center [914, 306] width 28 height 7
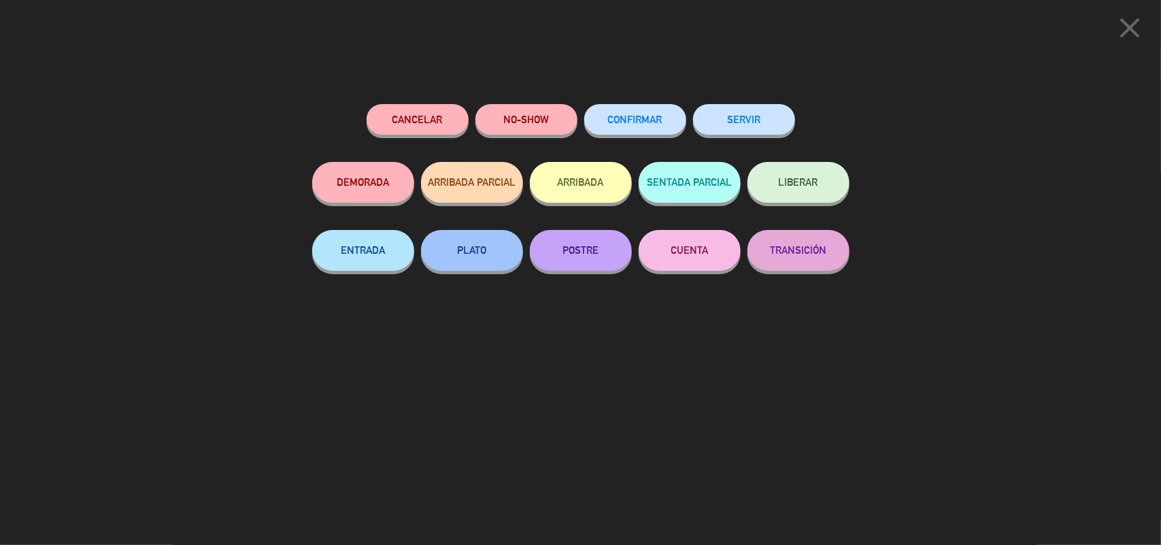
click at [756, 114] on button "SERVIR" at bounding box center [744, 119] width 102 height 31
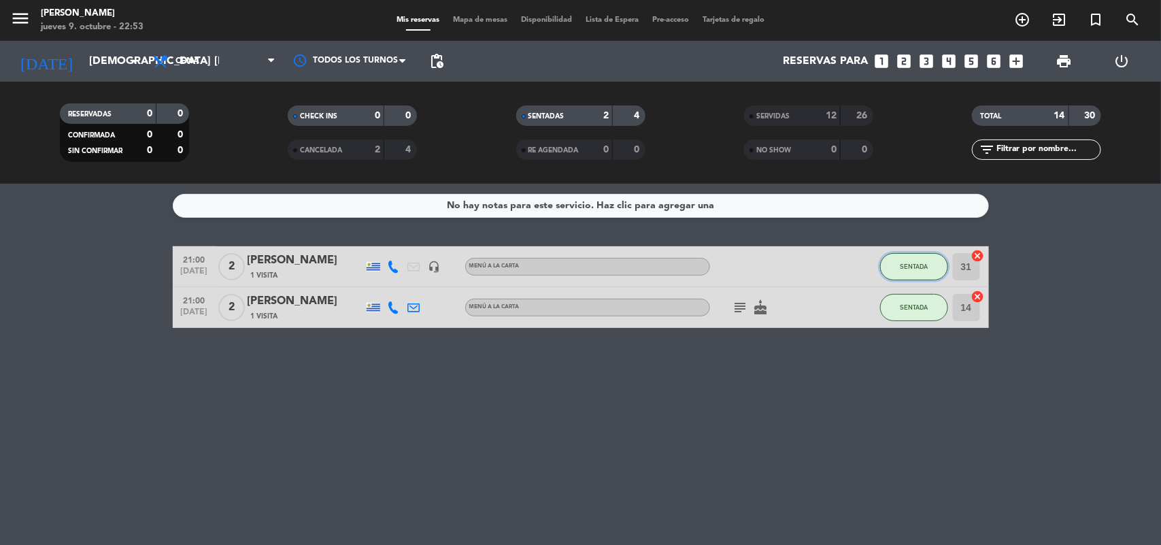
click at [914, 260] on button "SENTADA" at bounding box center [914, 266] width 68 height 27
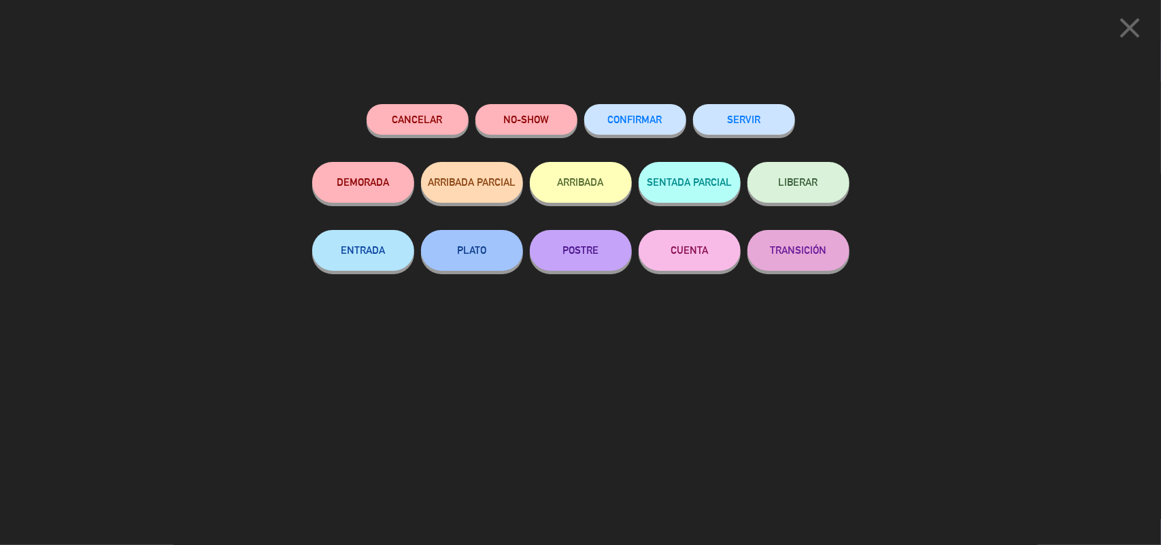
click at [746, 123] on button "SERVIR" at bounding box center [744, 119] width 102 height 31
